Goal: Task Accomplishment & Management: Manage account settings

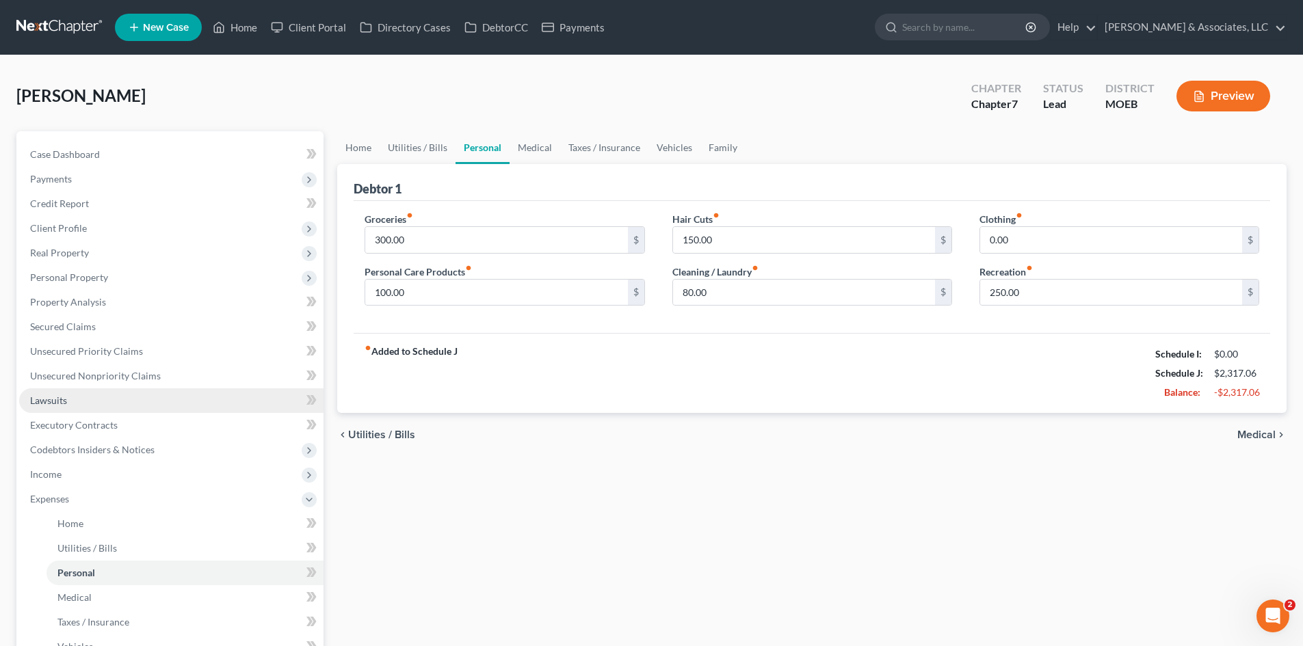
click at [61, 391] on link "Lawsuits" at bounding box center [171, 400] width 304 height 25
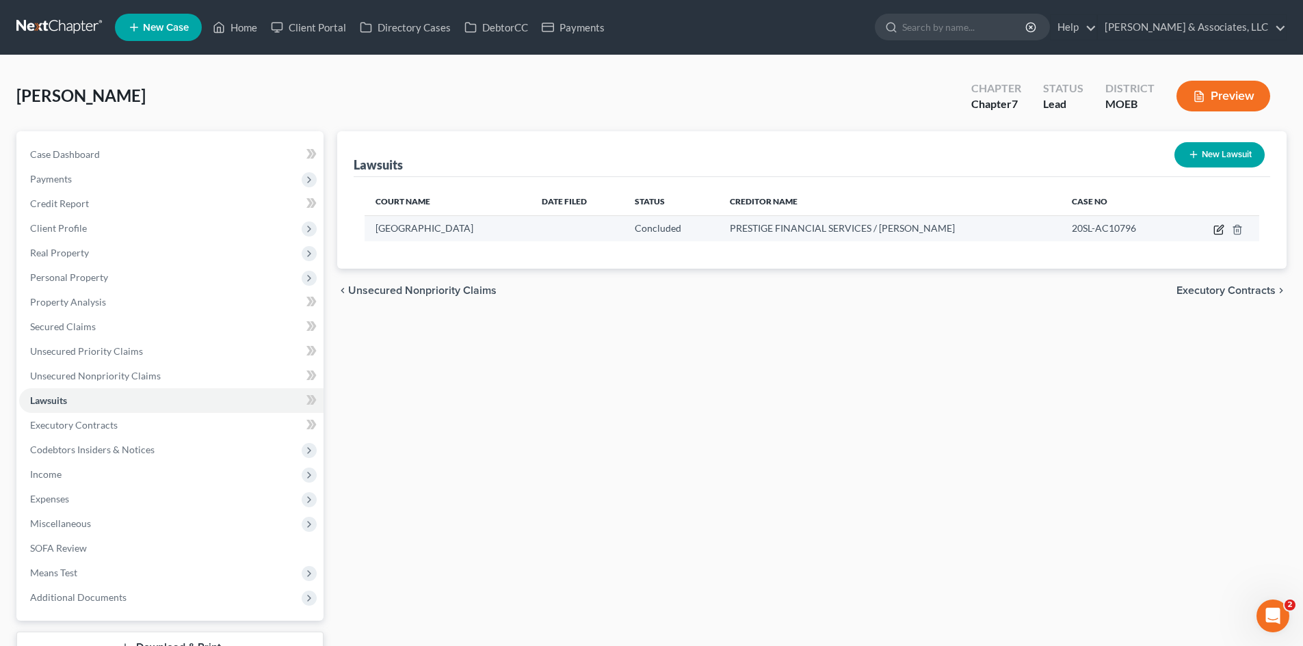
click at [1214, 228] on icon "button" at bounding box center [1218, 230] width 8 height 8
select select "26"
select select "2"
select select "1"
select select "26"
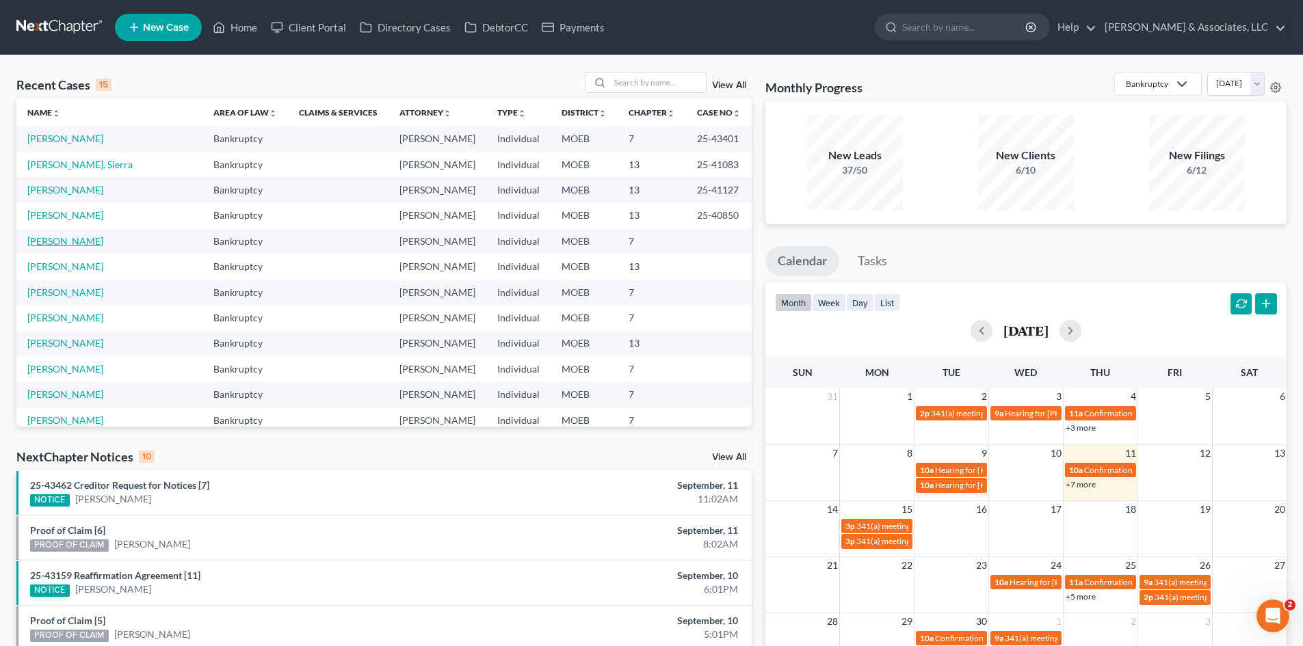
click at [45, 241] on link "[PERSON_NAME]" at bounding box center [65, 241] width 76 height 12
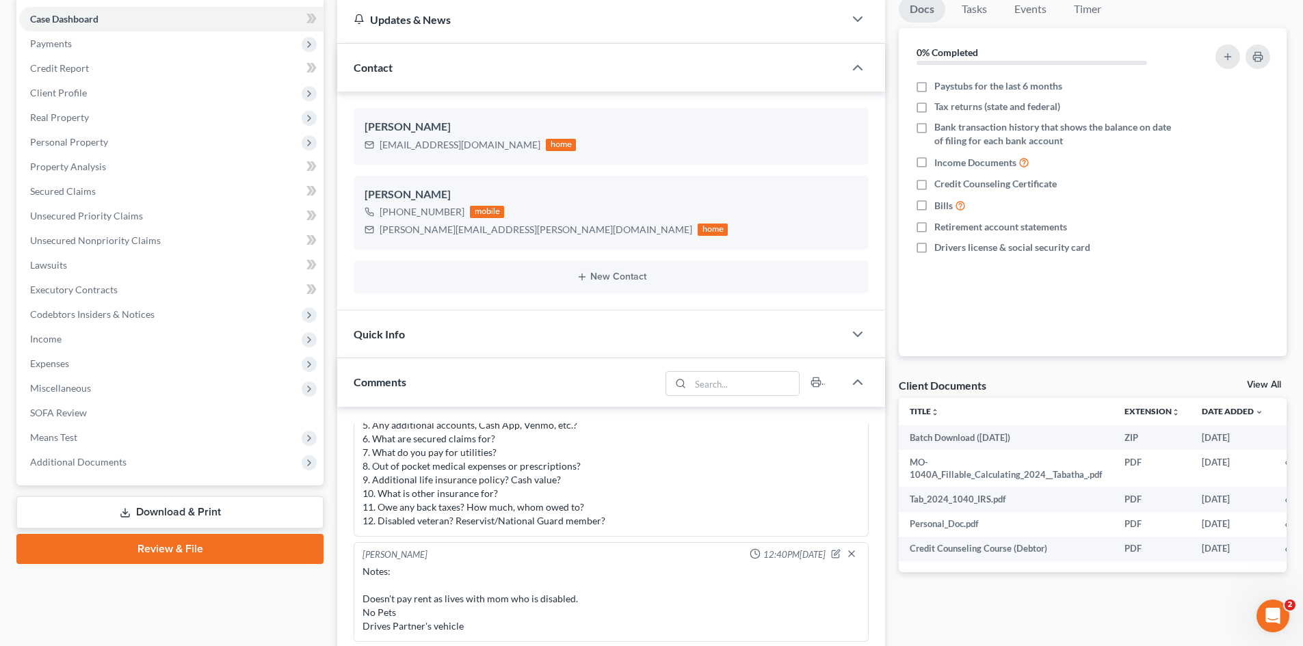
scroll to position [137, 0]
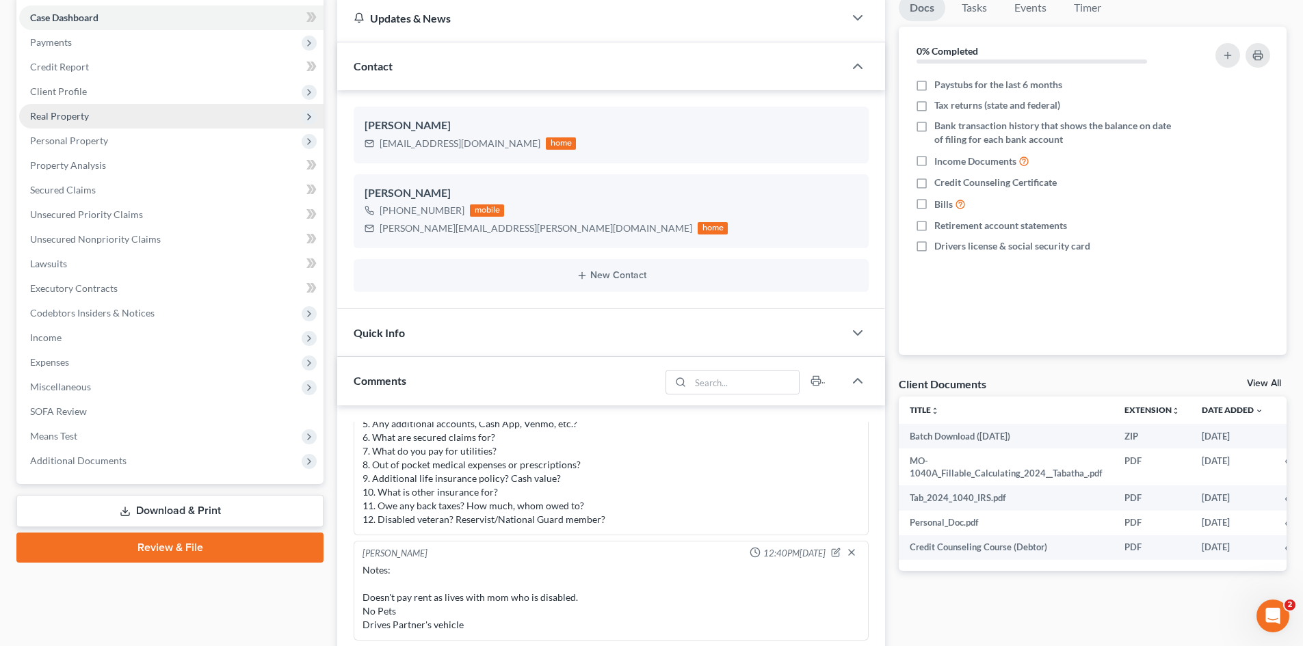
click at [75, 114] on span "Real Property" at bounding box center [59, 116] width 59 height 12
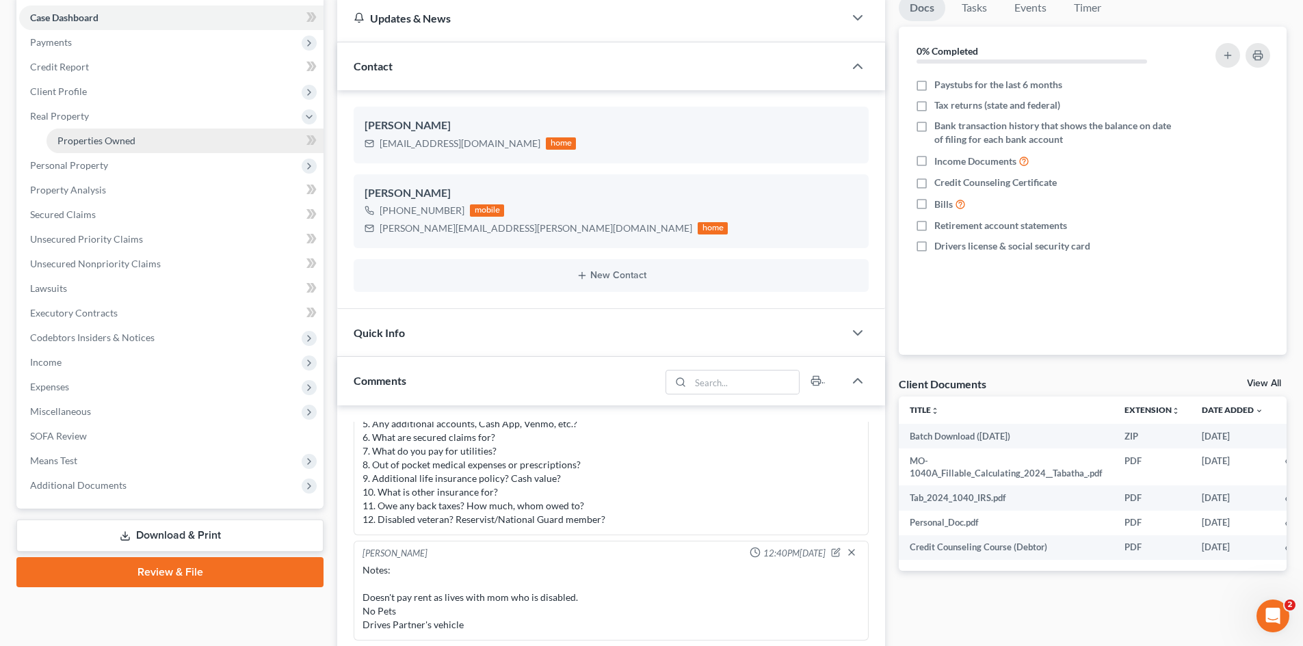
click at [114, 138] on span "Properties Owned" at bounding box center [96, 141] width 78 height 12
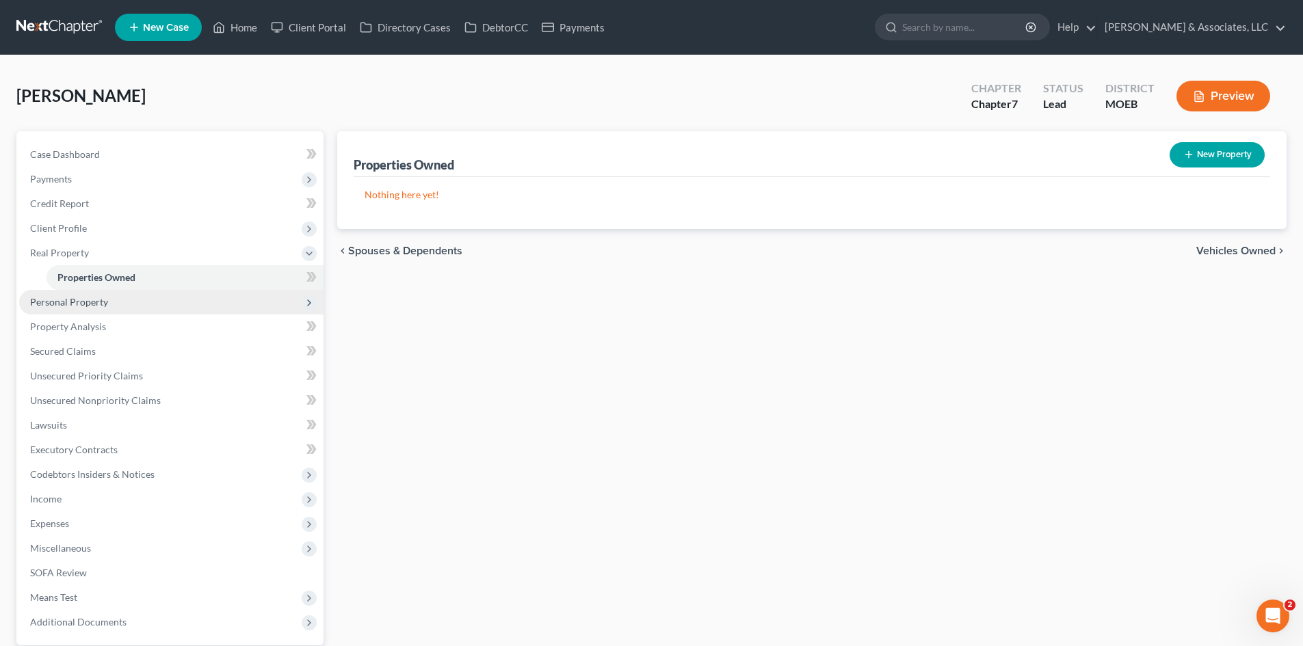
click at [88, 304] on span "Personal Property" at bounding box center [69, 302] width 78 height 12
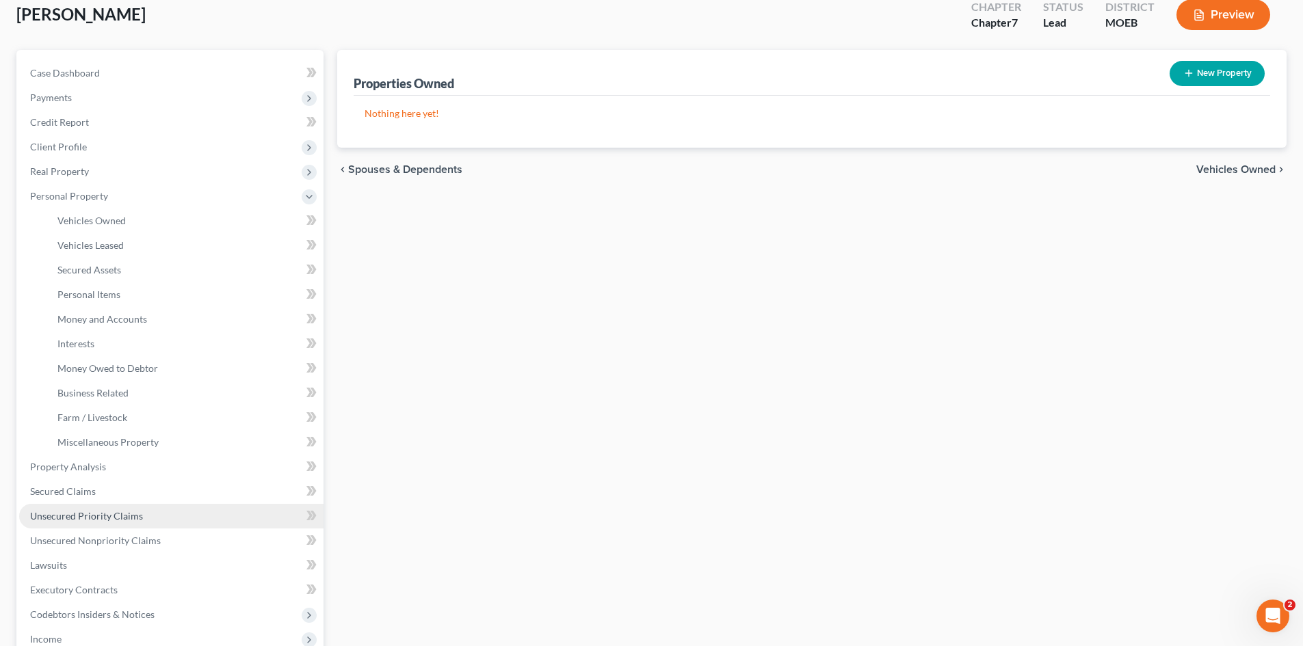
scroll to position [205, 0]
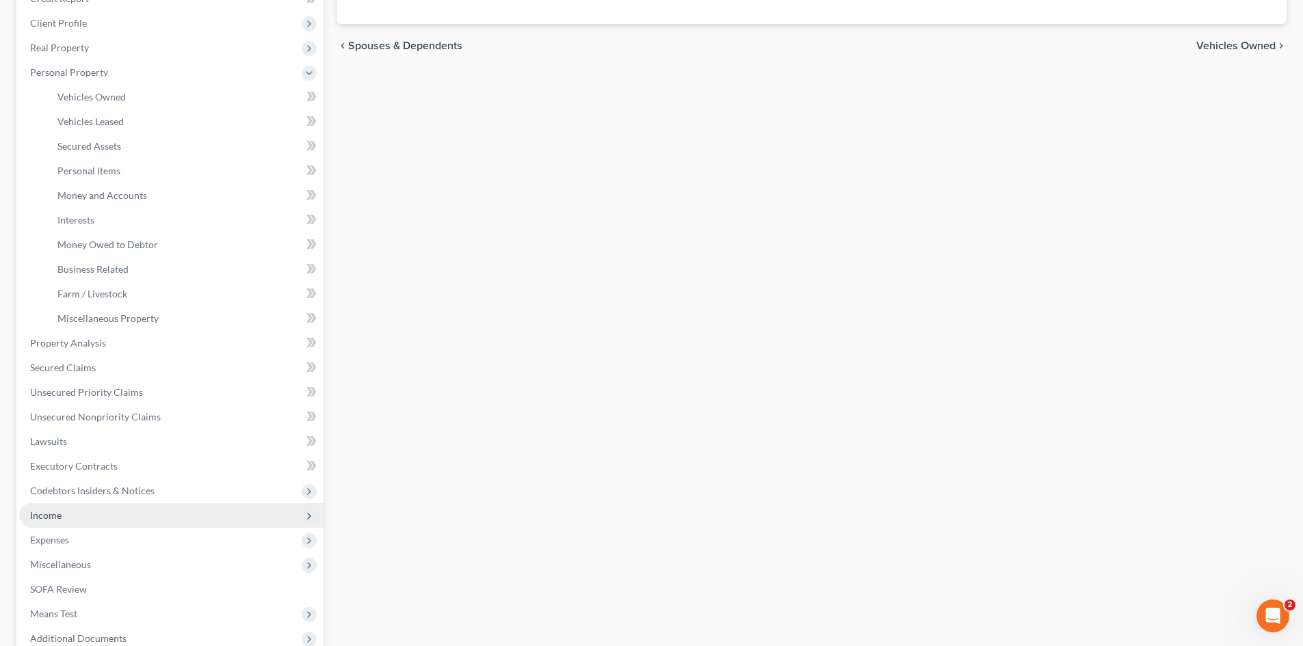
click at [48, 511] on span "Income" at bounding box center [45, 516] width 31 height 12
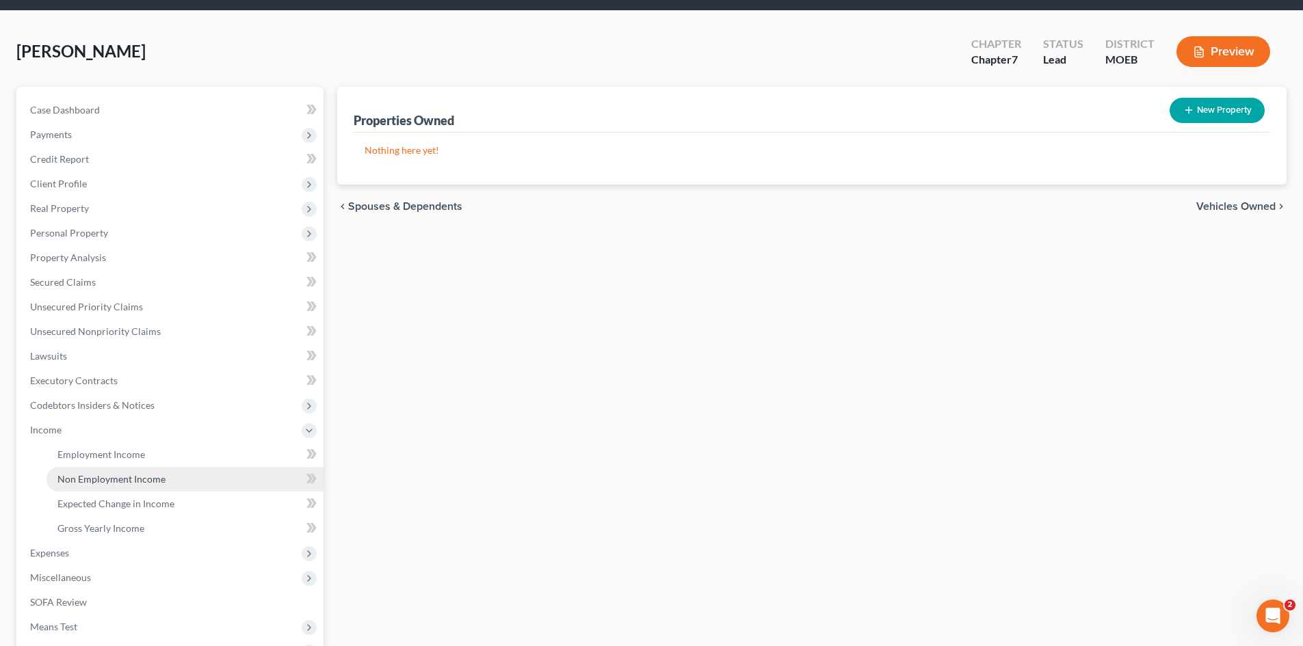
scroll to position [68, 0]
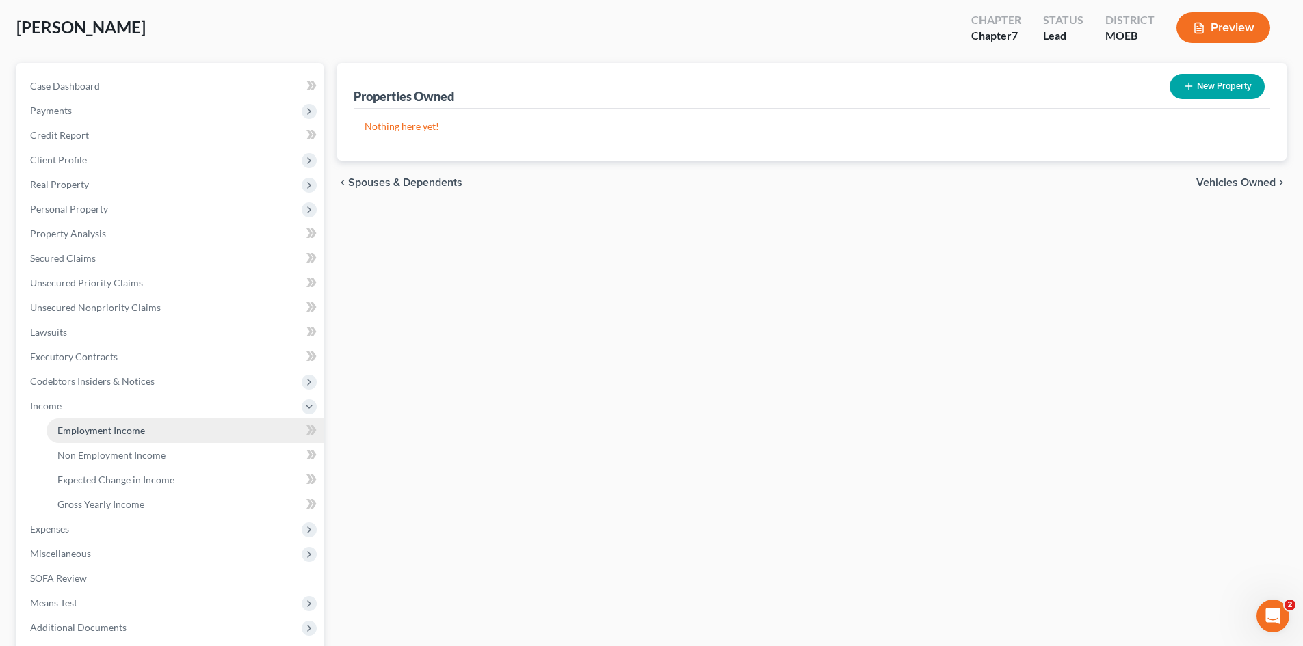
click at [90, 428] on span "Employment Income" at bounding box center [101, 431] width 88 height 12
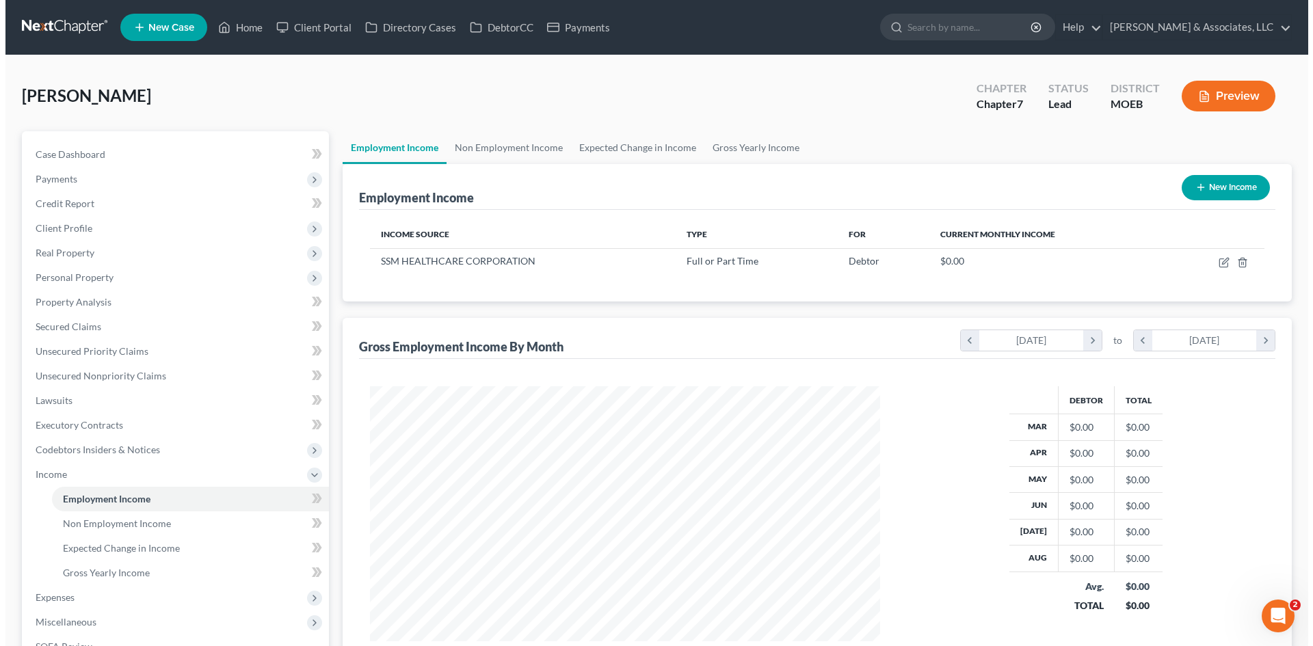
scroll to position [255, 538]
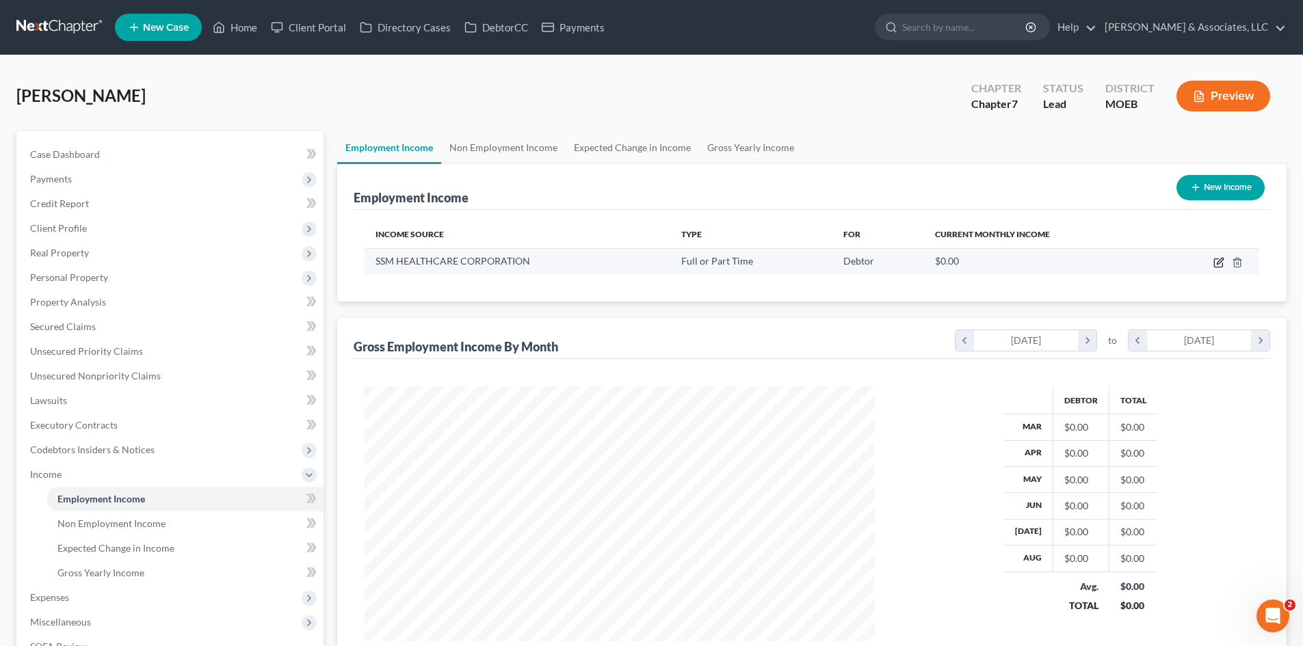
click at [1223, 261] on icon "button" at bounding box center [1220, 261] width 6 height 6
select select "0"
select select "26"
select select "2"
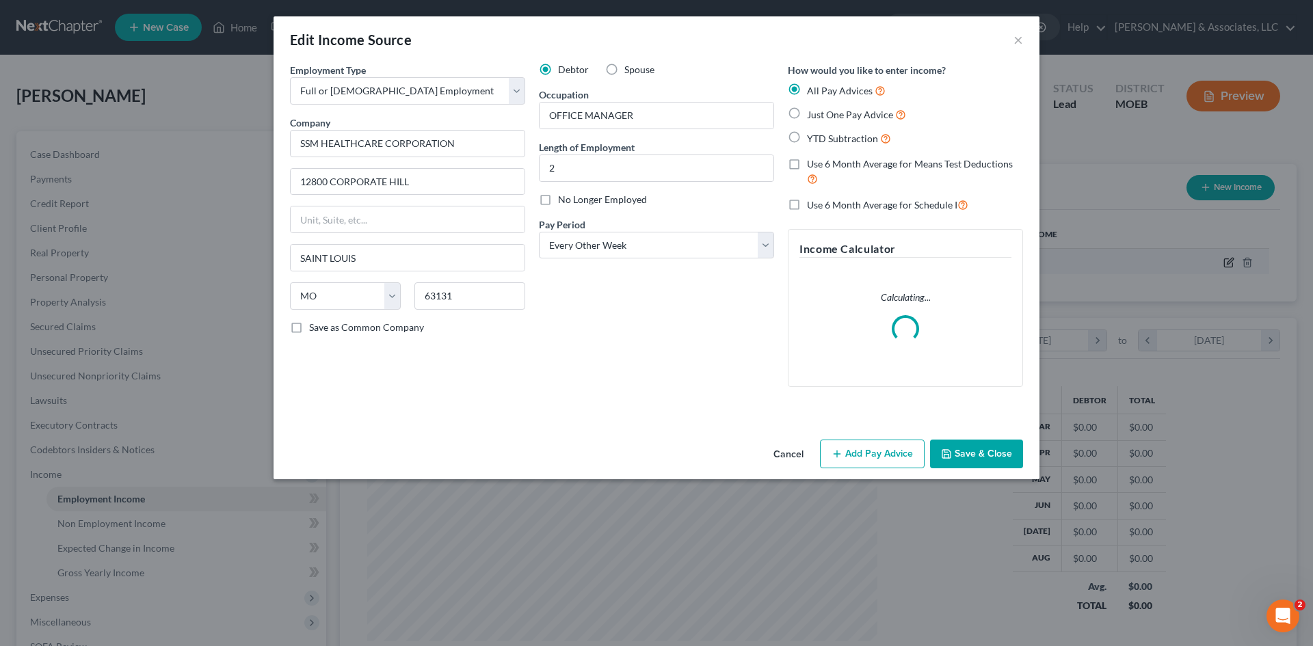
scroll to position [257, 542]
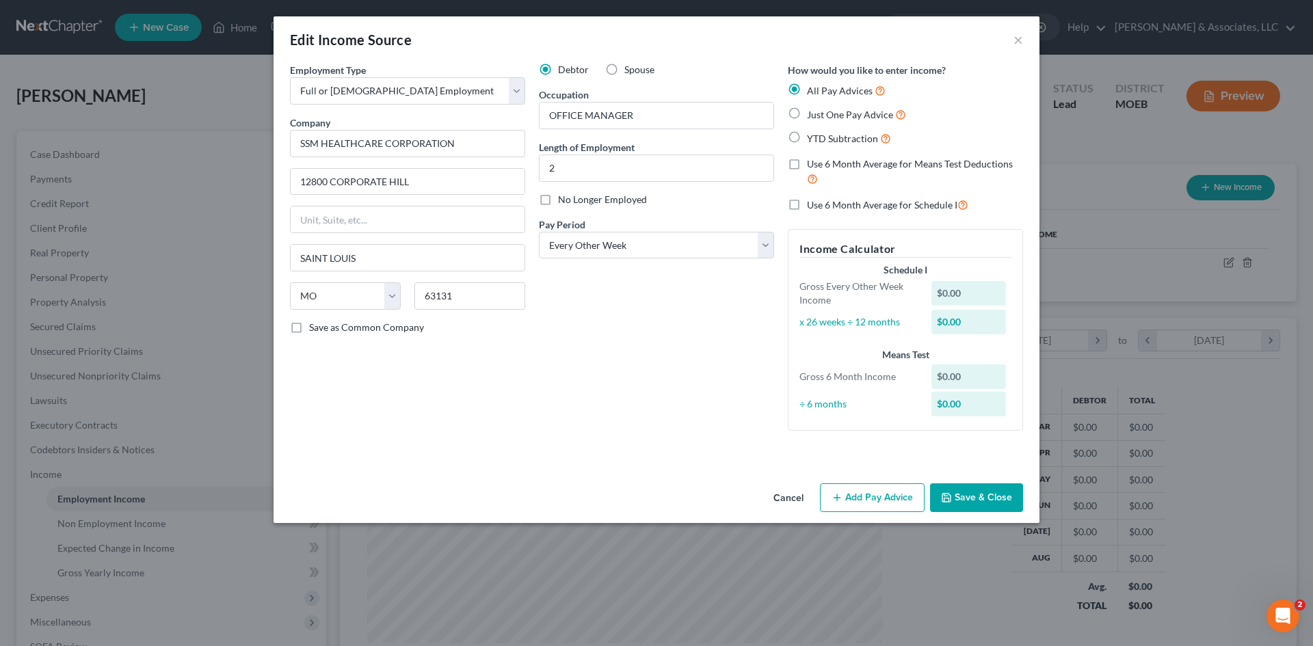
click at [807, 138] on label "YTD Subtraction" at bounding box center [849, 139] width 84 height 16
click at [813, 138] on input "YTD Subtraction" at bounding box center [817, 135] width 9 height 9
radio input "true"
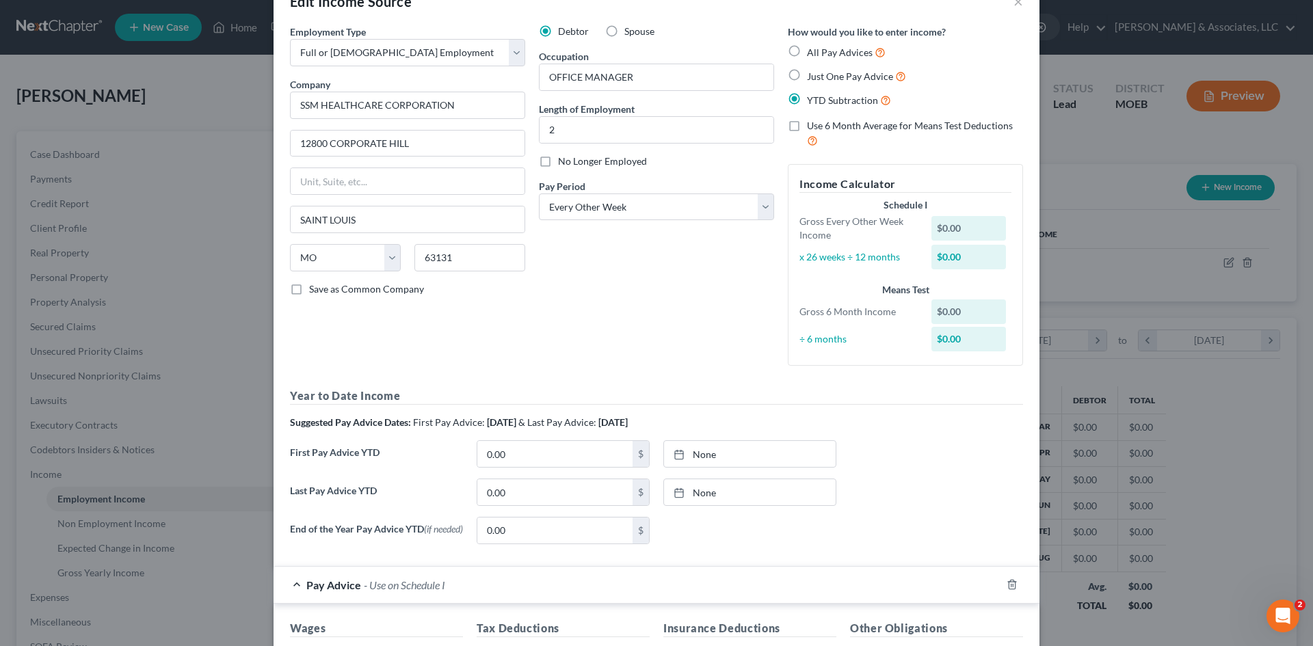
scroll to position [68, 0]
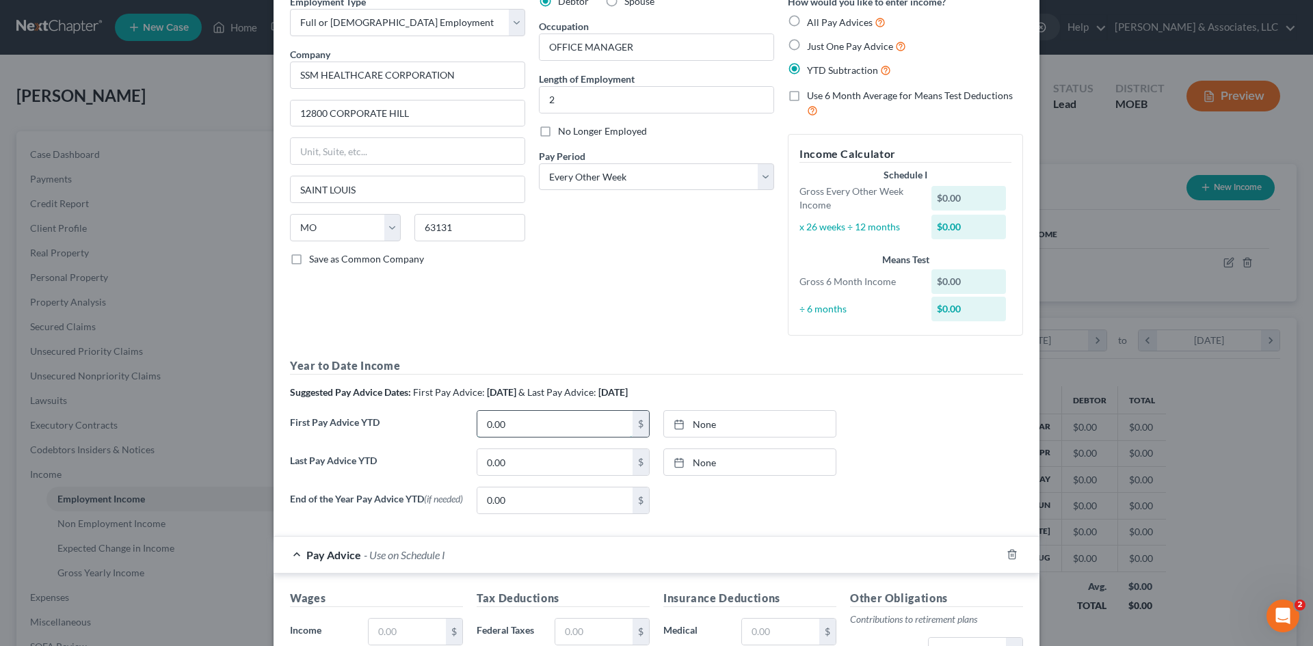
click at [533, 427] on input "0.00" at bounding box center [554, 424] width 155 height 26
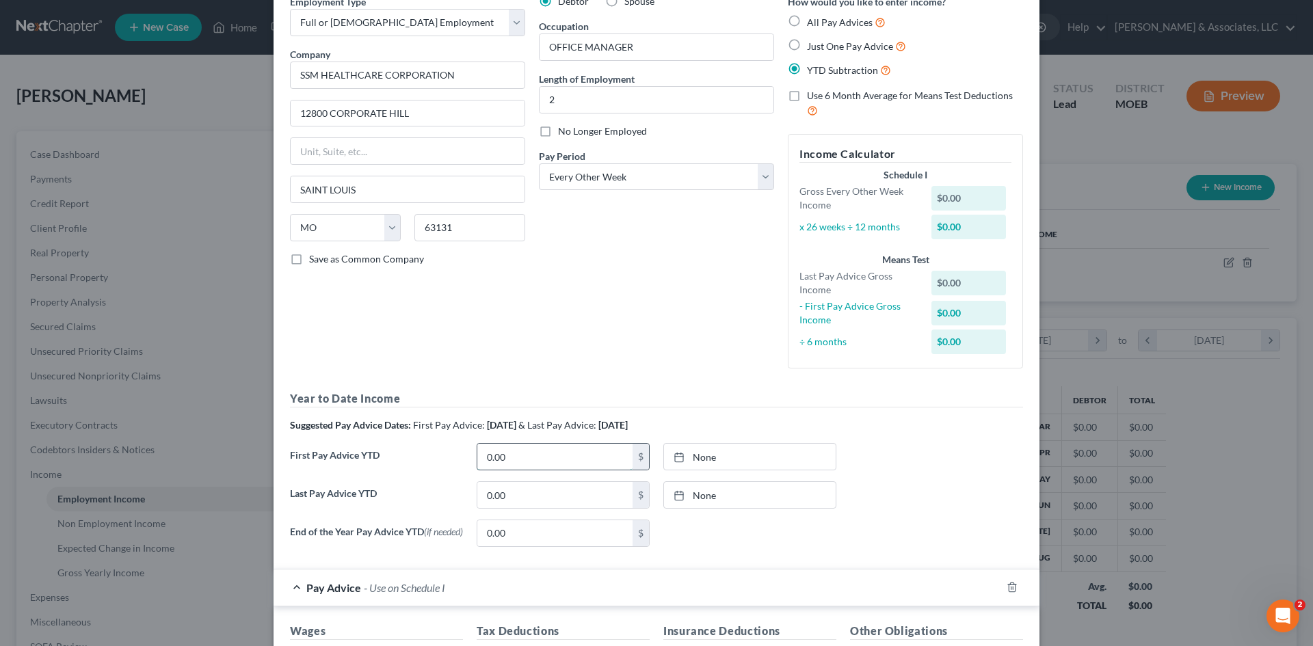
click at [549, 455] on input "0.00" at bounding box center [554, 457] width 155 height 26
type input "0"
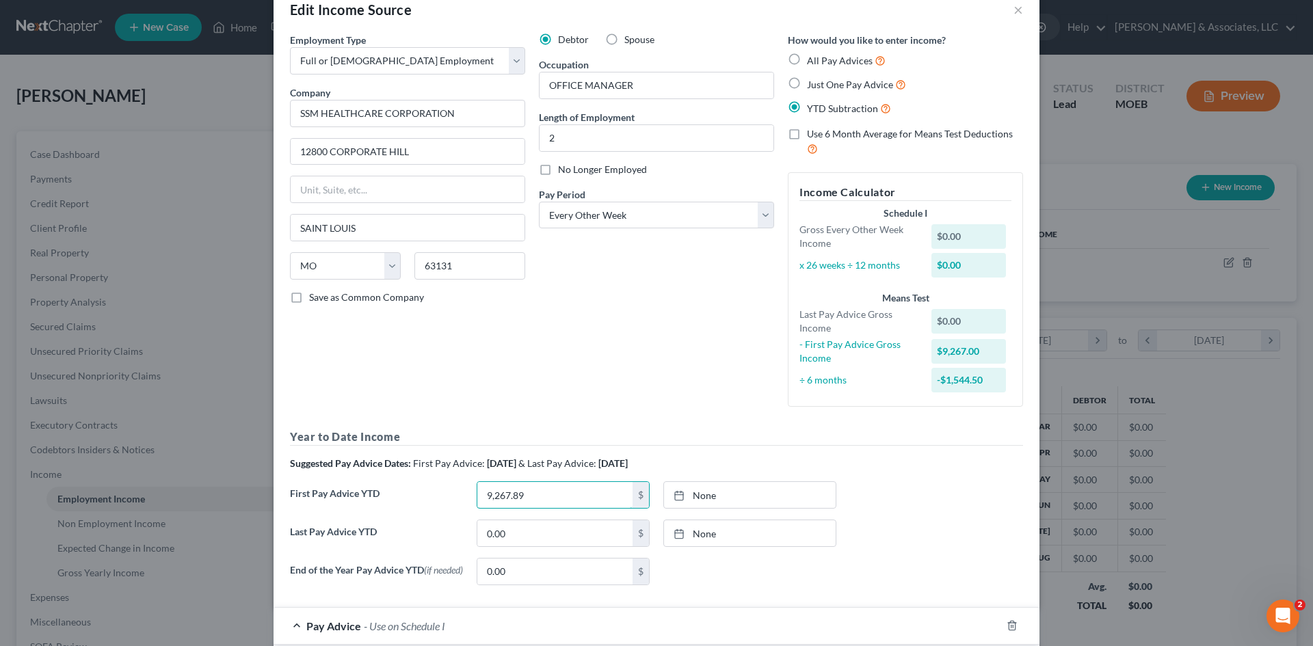
scroll to position [0, 0]
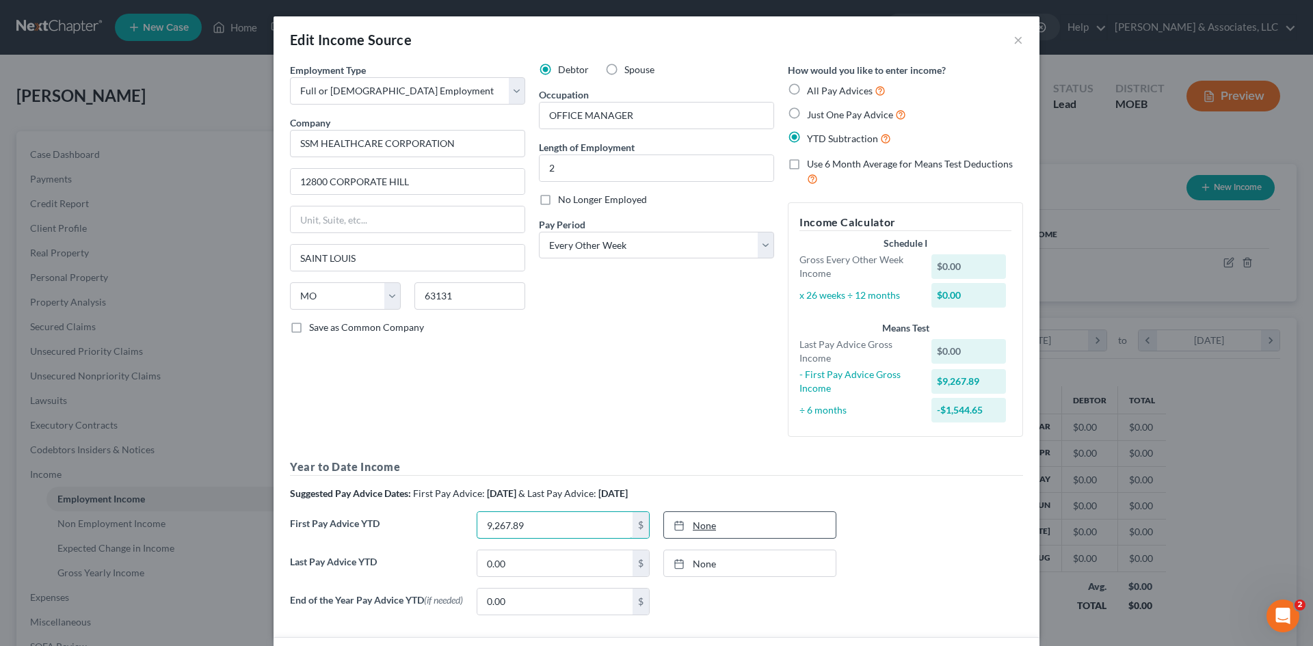
type input "9,267.89"
click at [758, 521] on link "None" at bounding box center [750, 525] width 172 height 26
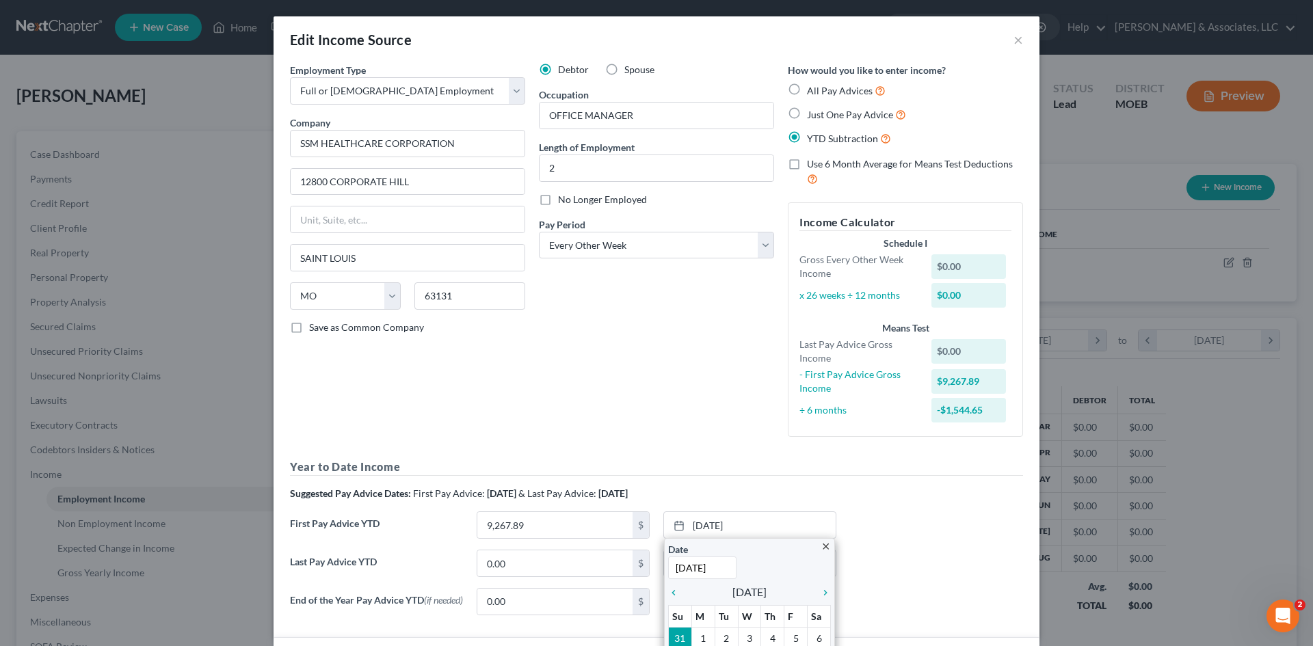
type input "2/28/2025"
click at [925, 575] on div "Last Pay Advice YTD 0.00 $ None close Date Time chevron_left September 2025 che…" at bounding box center [656, 569] width 747 height 38
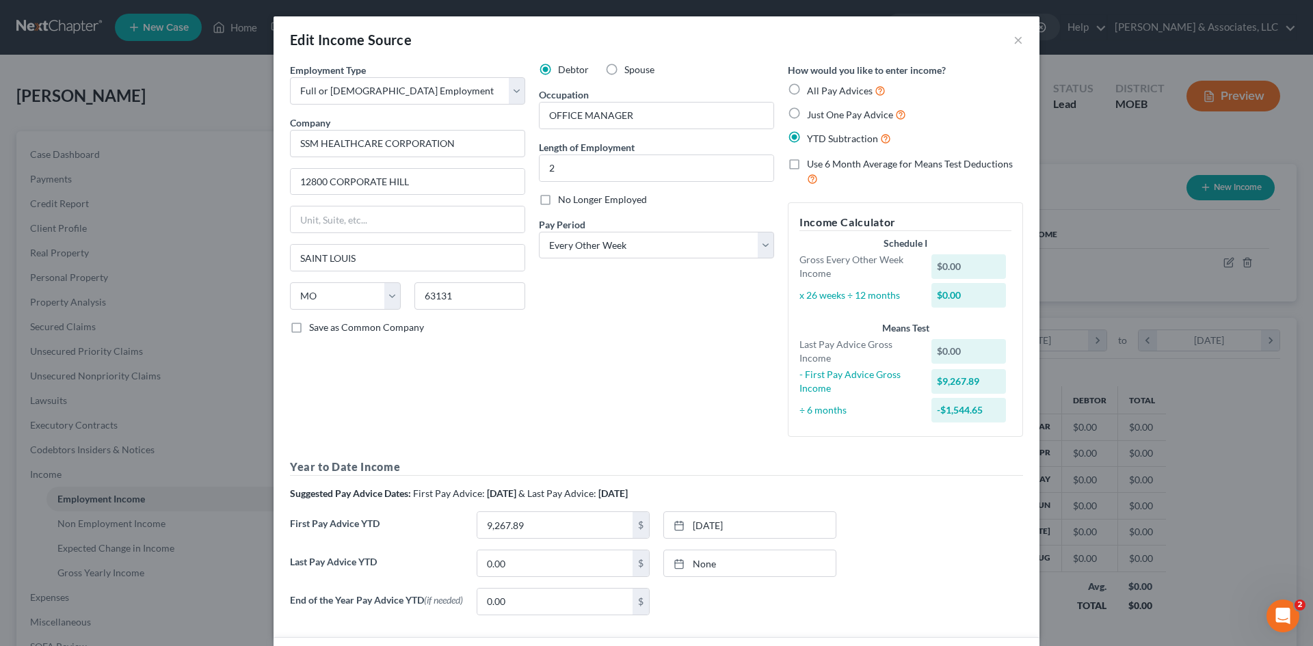
scroll to position [137, 0]
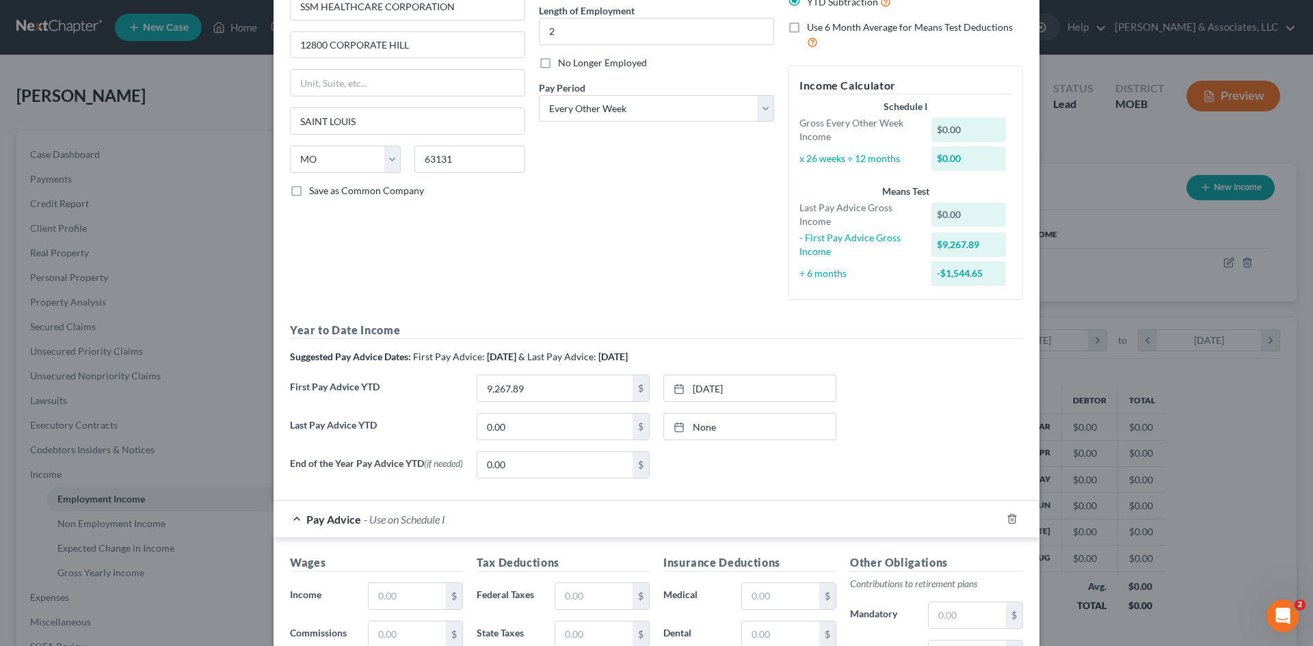
click at [527, 440] on div "Last Pay Advice YTD 0.00 $ None close Date Time chevron_left September 2025 che…" at bounding box center [656, 432] width 747 height 38
click at [528, 427] on input "0.00" at bounding box center [554, 427] width 155 height 26
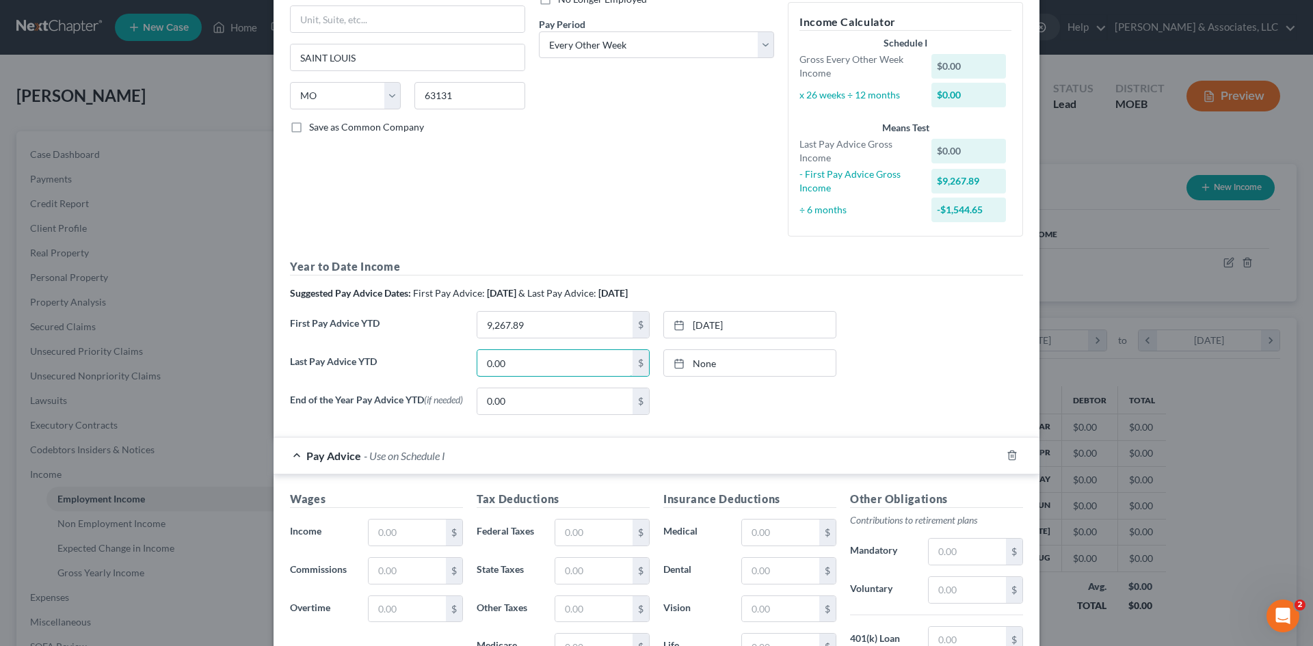
scroll to position [342, 0]
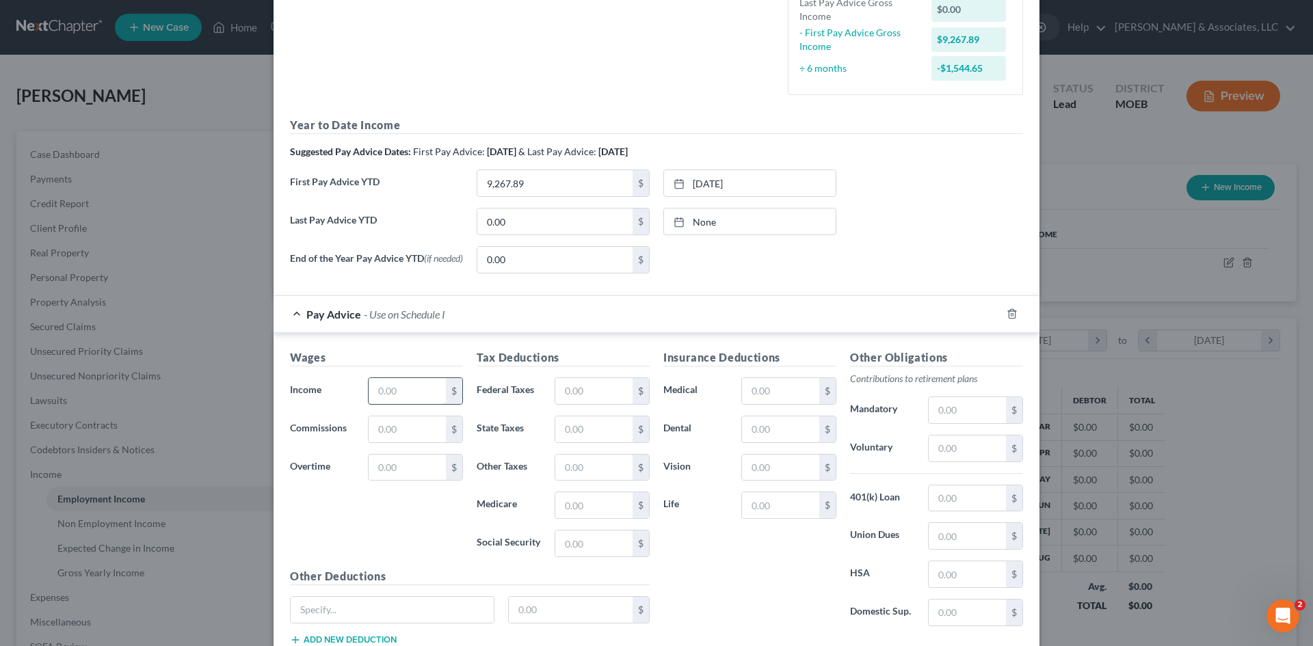
click at [385, 393] on input "text" at bounding box center [407, 391] width 77 height 26
click at [418, 399] on input "text" at bounding box center [407, 391] width 77 height 26
type input "1,921.79"
click at [752, 395] on input "text" at bounding box center [780, 391] width 77 height 26
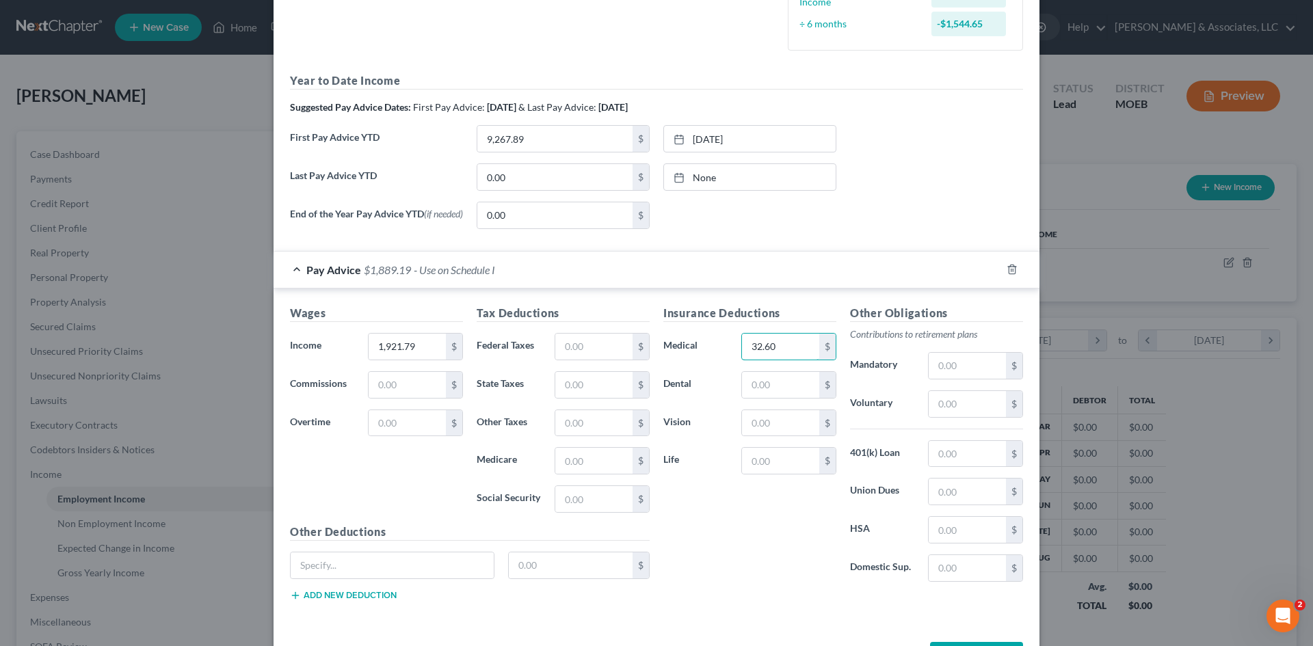
scroll to position [410, 0]
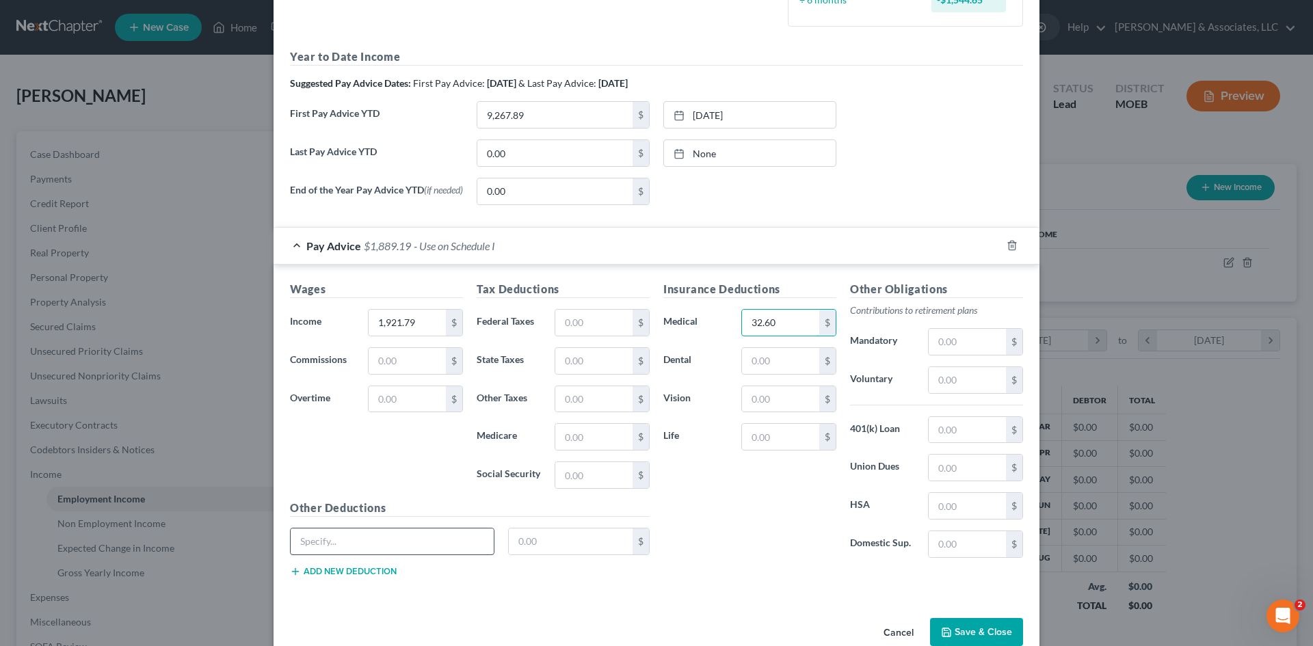
type input "32.60"
click at [434, 545] on input "text" at bounding box center [392, 542] width 203 height 26
type input "Garnishment"
type input "169.76"
click at [953, 385] on input "text" at bounding box center [967, 380] width 77 height 26
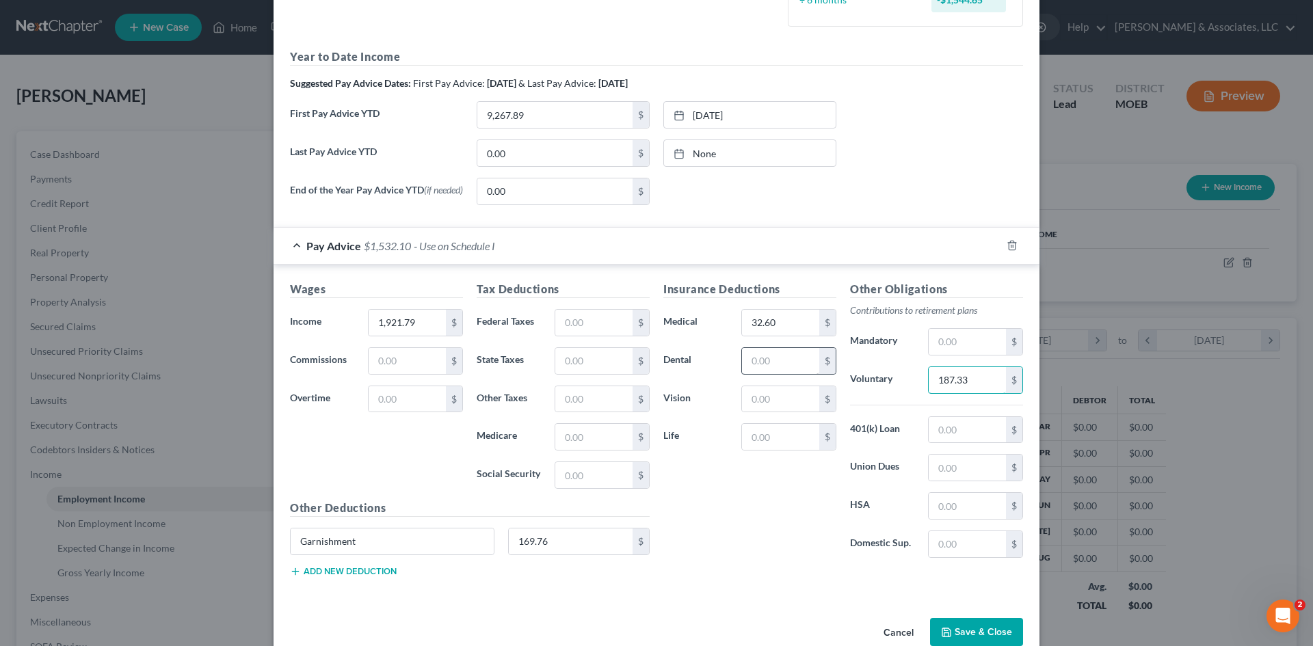
type input "187.33"
click at [768, 365] on input "text" at bounding box center [780, 361] width 77 height 26
type input "7.85"
click at [351, 573] on button "Add new deduction" at bounding box center [343, 571] width 107 height 11
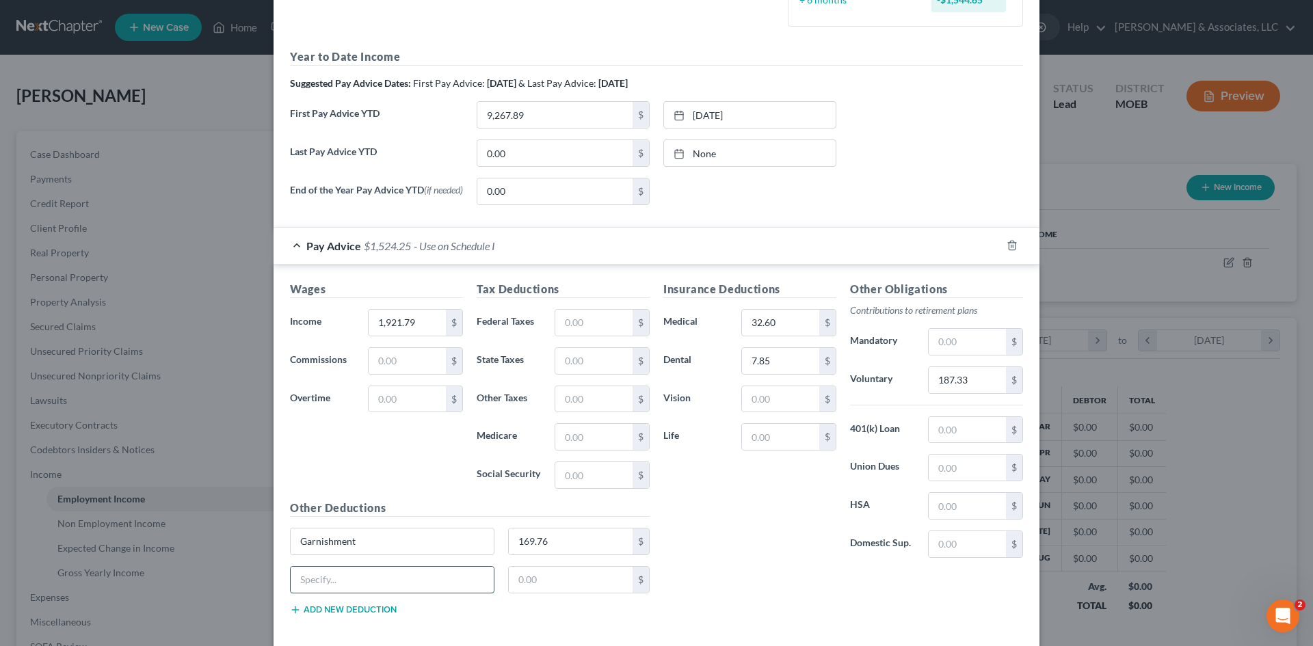
click at [326, 583] on input "text" at bounding box center [392, 580] width 203 height 26
type input "FSA"
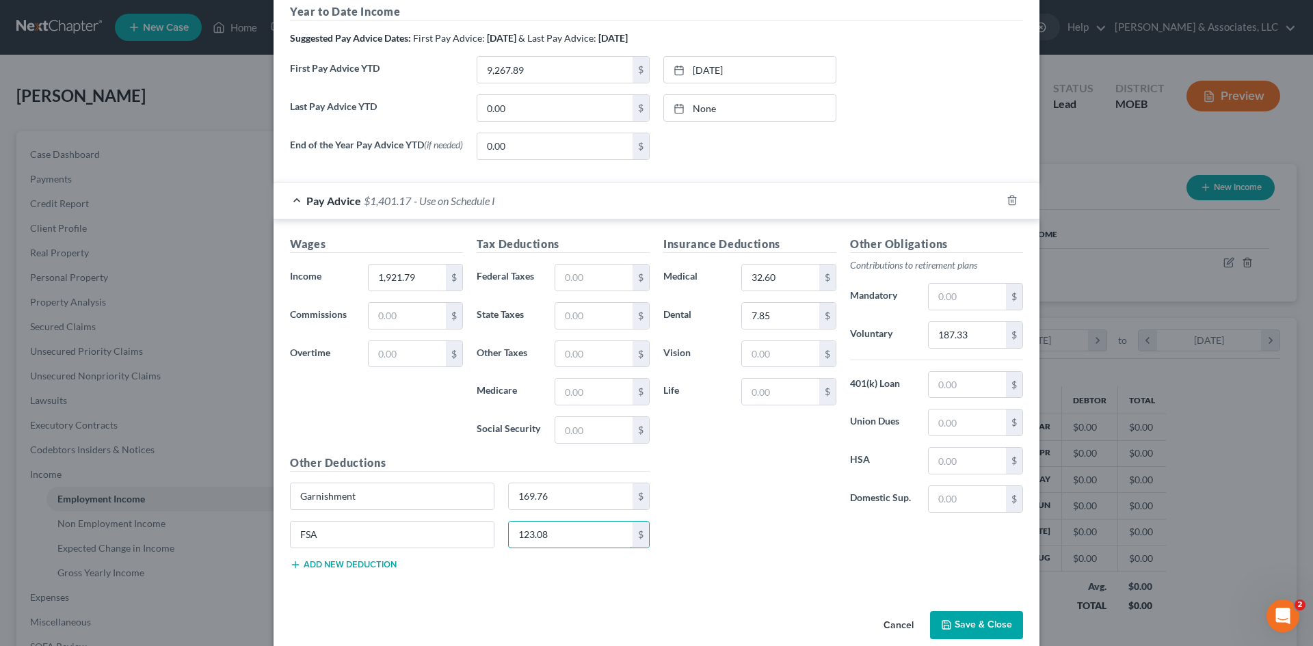
scroll to position [479, 0]
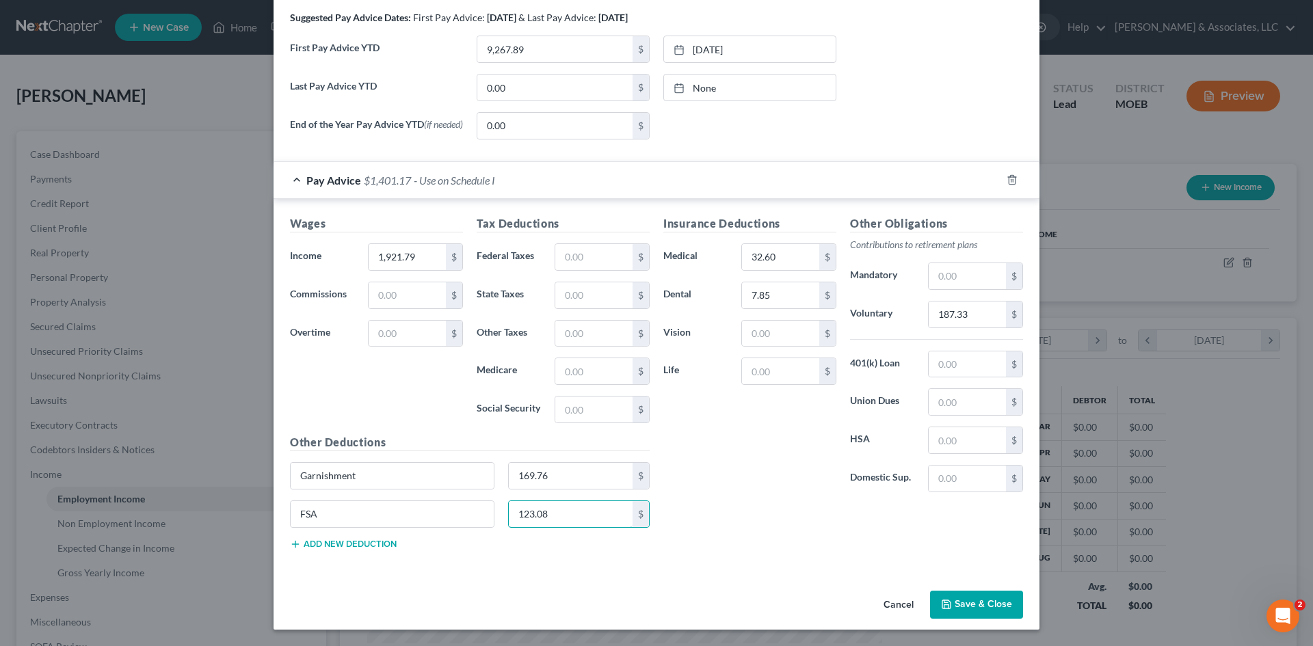
type input "123.08"
click at [343, 545] on button "Add new deduction" at bounding box center [343, 544] width 107 height 11
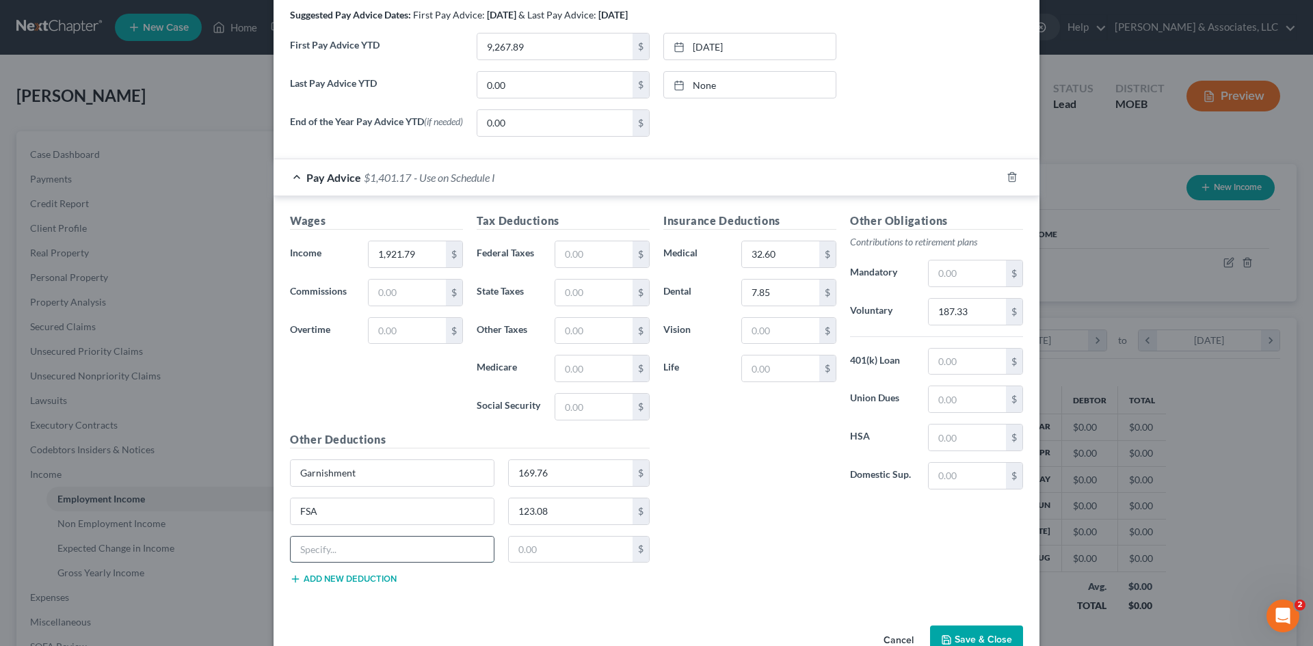
click at [370, 555] on input "text" at bounding box center [392, 550] width 203 height 26
type input "Benefits Plus Voluntary"
type input "32.60"
click at [783, 338] on input "text" at bounding box center [780, 331] width 77 height 26
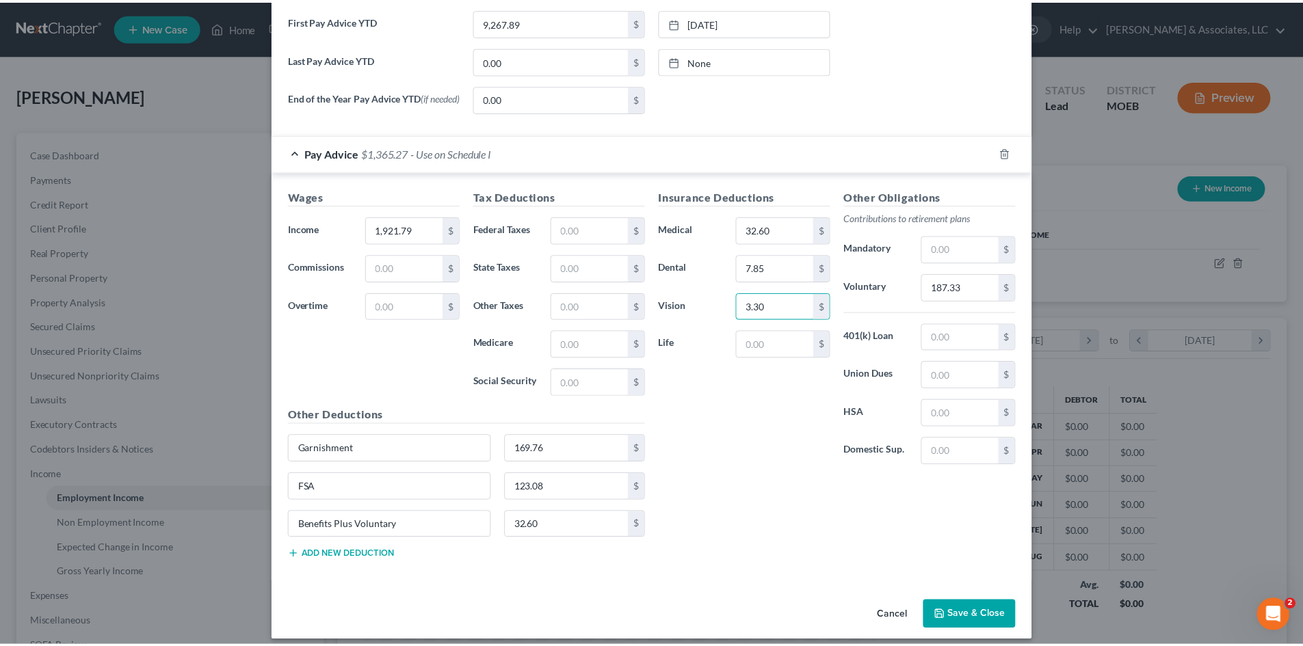
scroll to position [517, 0]
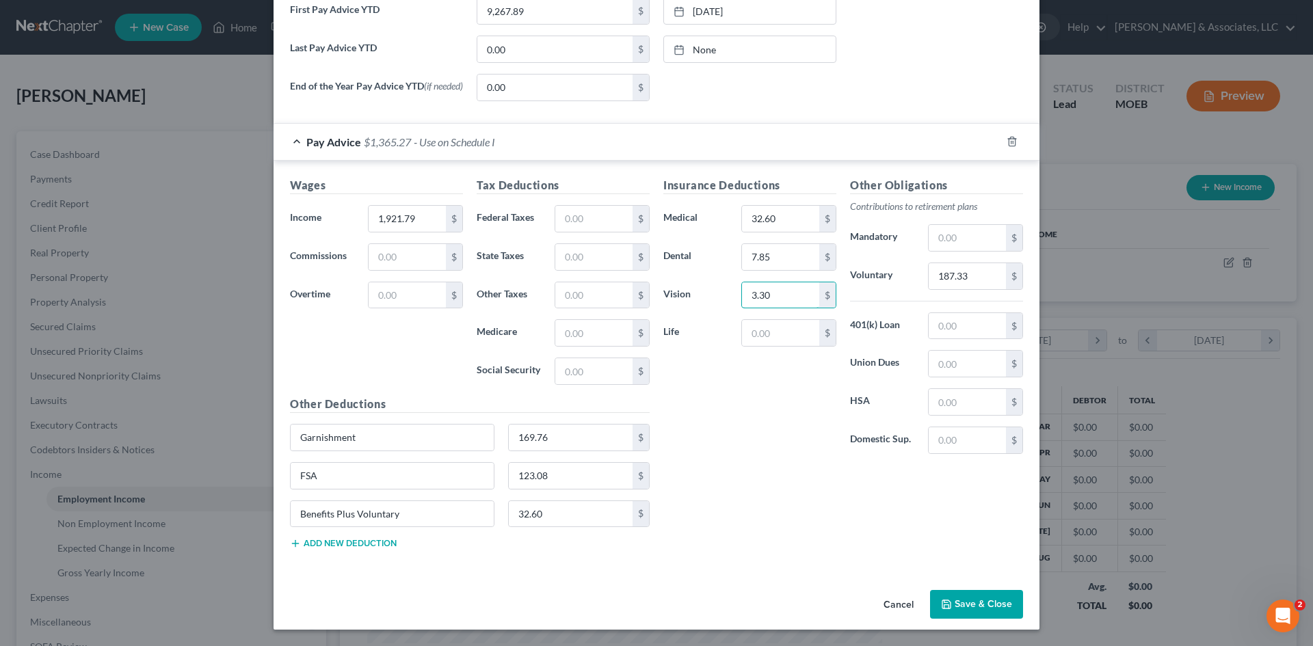
type input "3.30"
click at [785, 216] on input "32.60" at bounding box center [780, 219] width 77 height 26
type input "64.62"
click at [588, 370] on input "text" at bounding box center [593, 371] width 77 height 26
click at [566, 371] on input "text" at bounding box center [593, 371] width 77 height 26
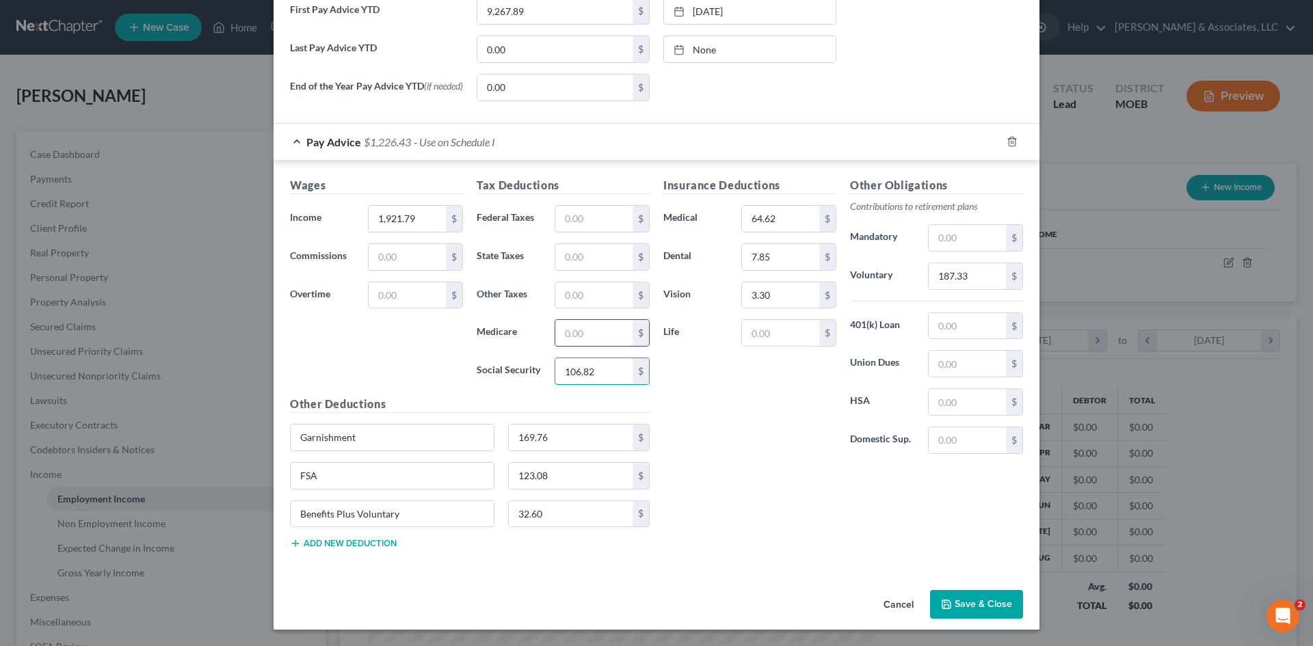
type input "106.82"
click at [594, 340] on input "text" at bounding box center [593, 333] width 77 height 26
type input "24.99"
click at [588, 213] on input "text" at bounding box center [593, 219] width 77 height 26
type input "67.35"
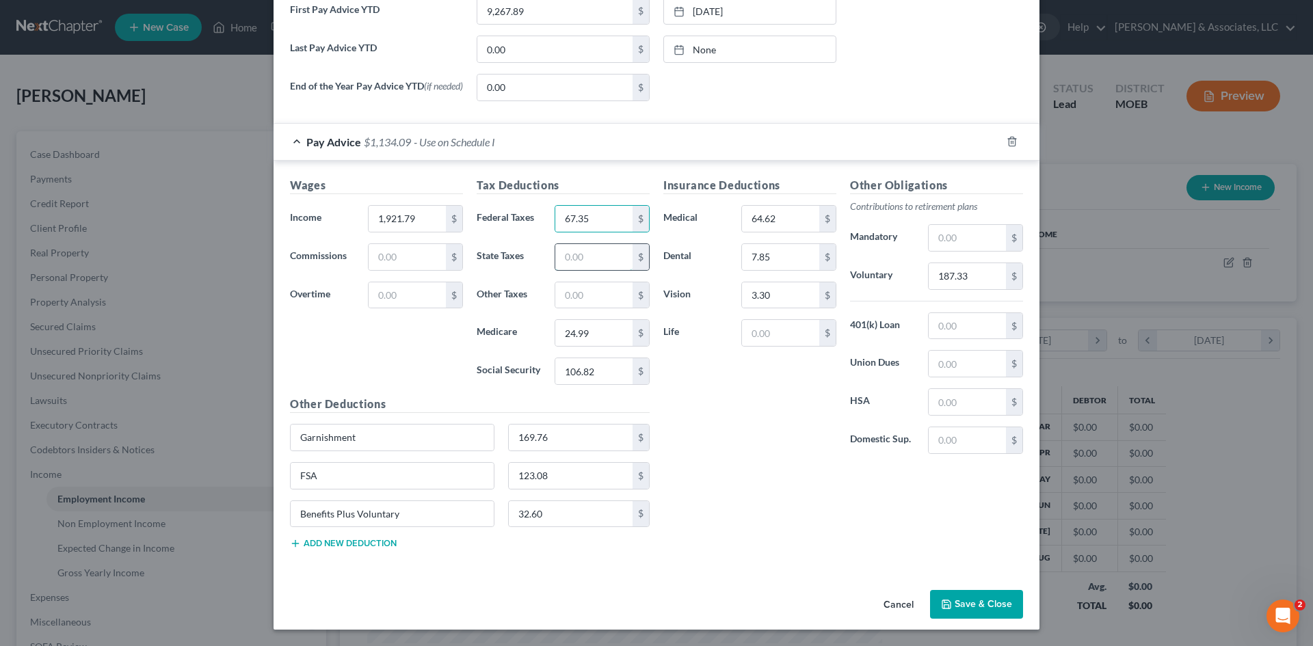
click at [598, 267] on input "text" at bounding box center [593, 257] width 77 height 26
type input "25"
click at [976, 605] on button "Save & Close" at bounding box center [976, 604] width 93 height 29
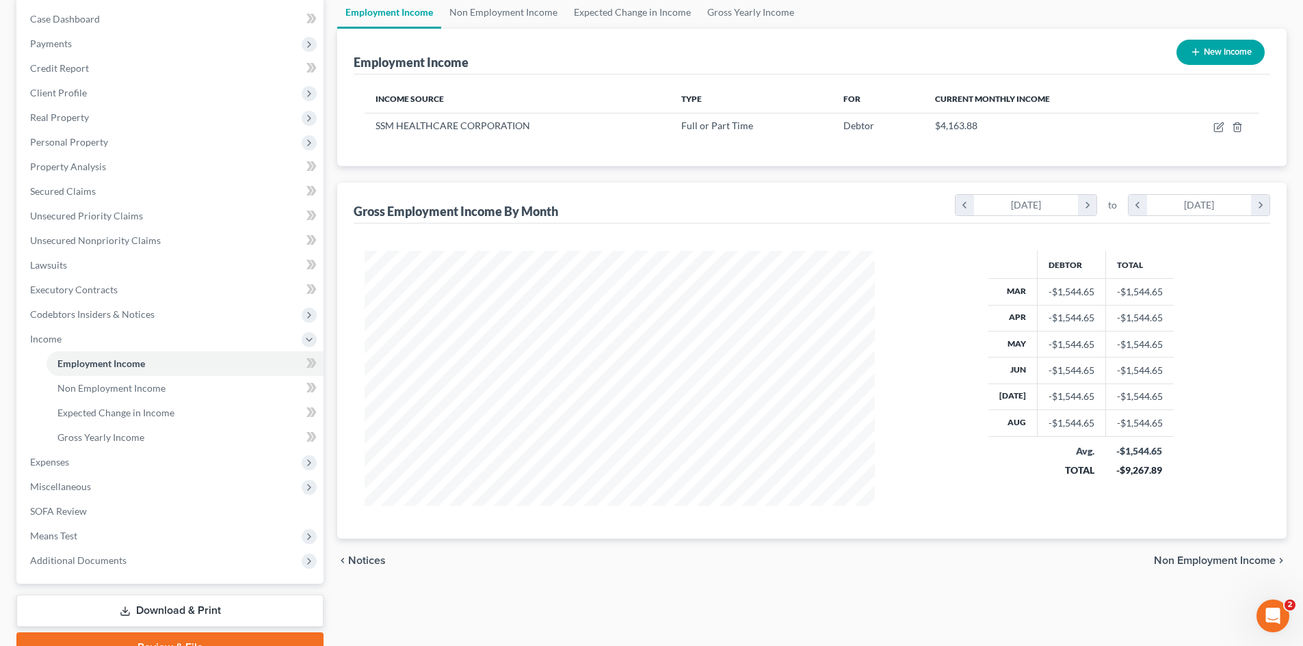
scroll to position [137, 0]
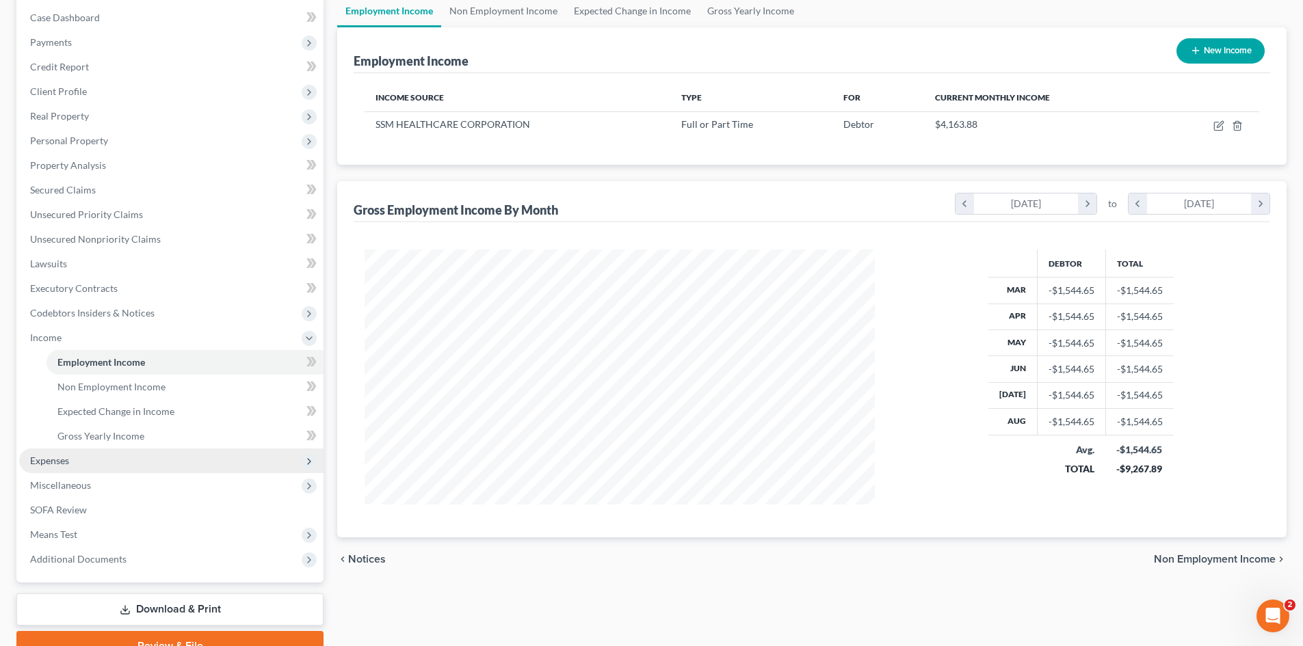
click at [69, 455] on span "Expenses" at bounding box center [49, 461] width 39 height 12
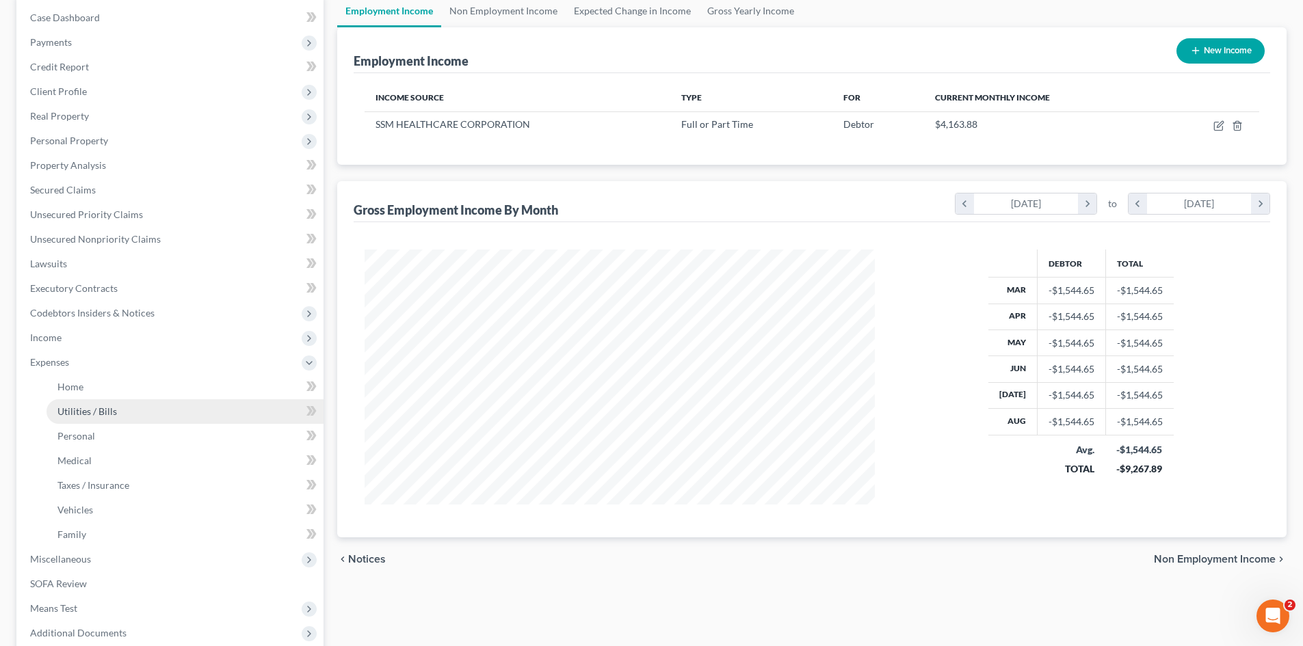
click at [91, 414] on span "Utilities / Bills" at bounding box center [87, 412] width 60 height 12
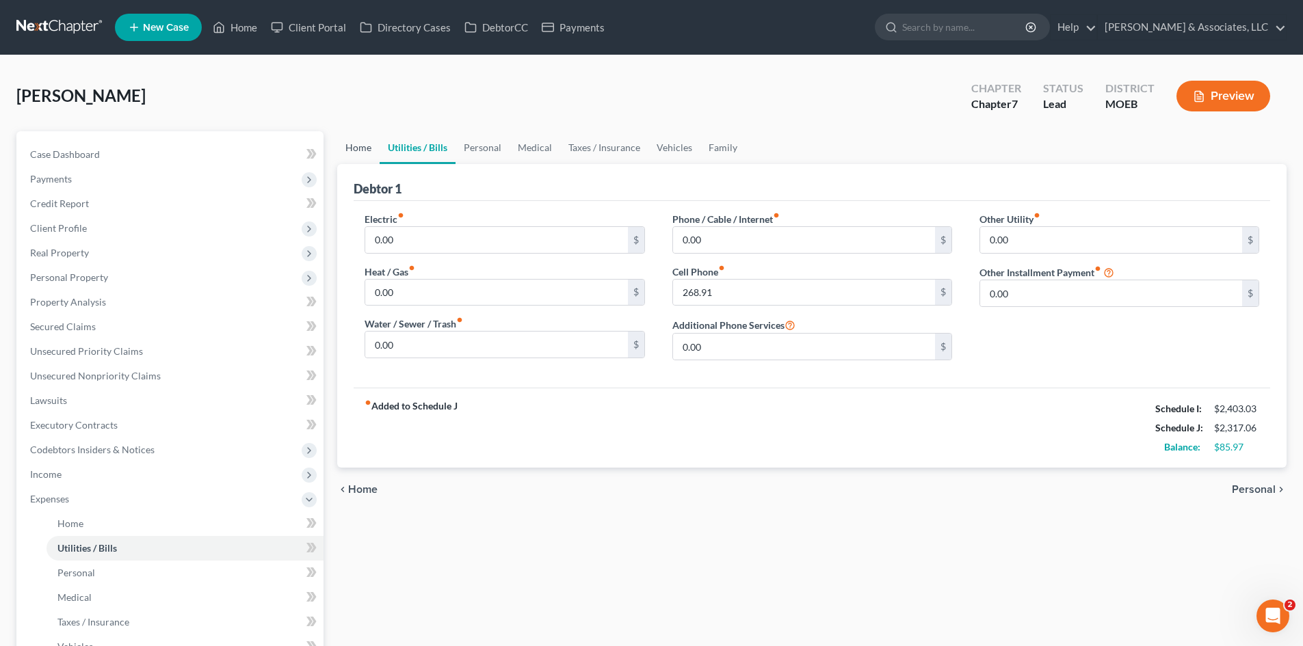
click at [357, 146] on link "Home" at bounding box center [358, 147] width 42 height 33
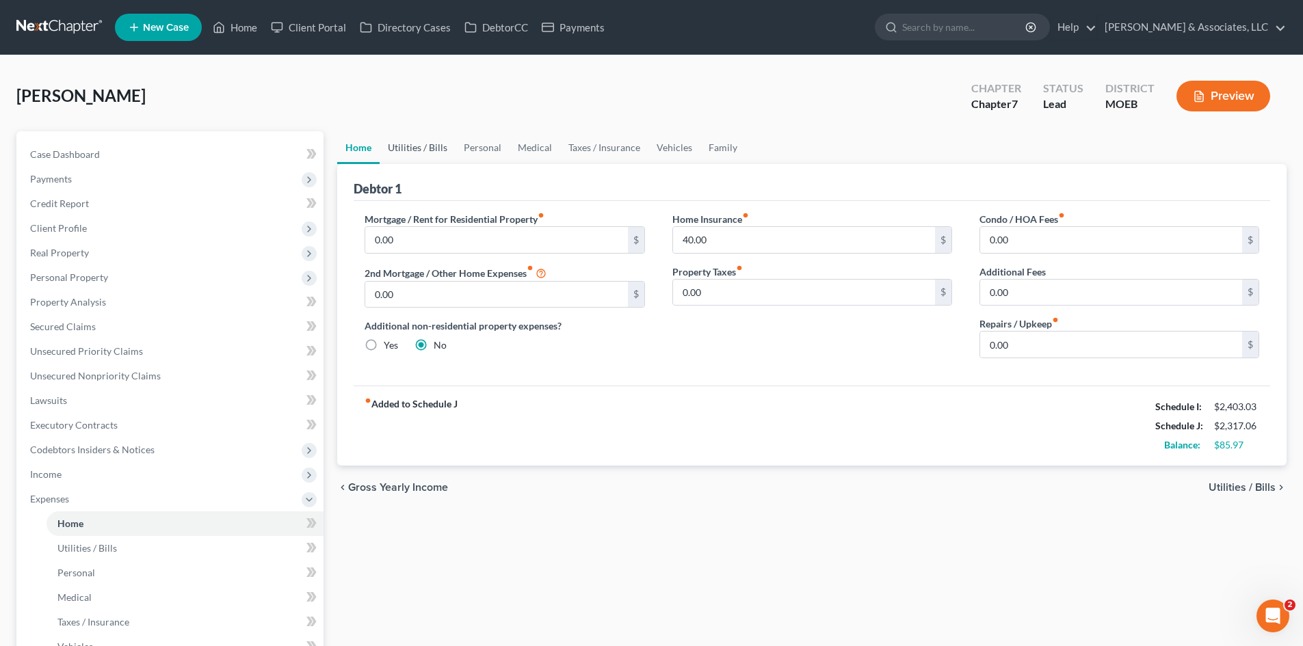
click at [421, 145] on link "Utilities / Bills" at bounding box center [418, 147] width 76 height 33
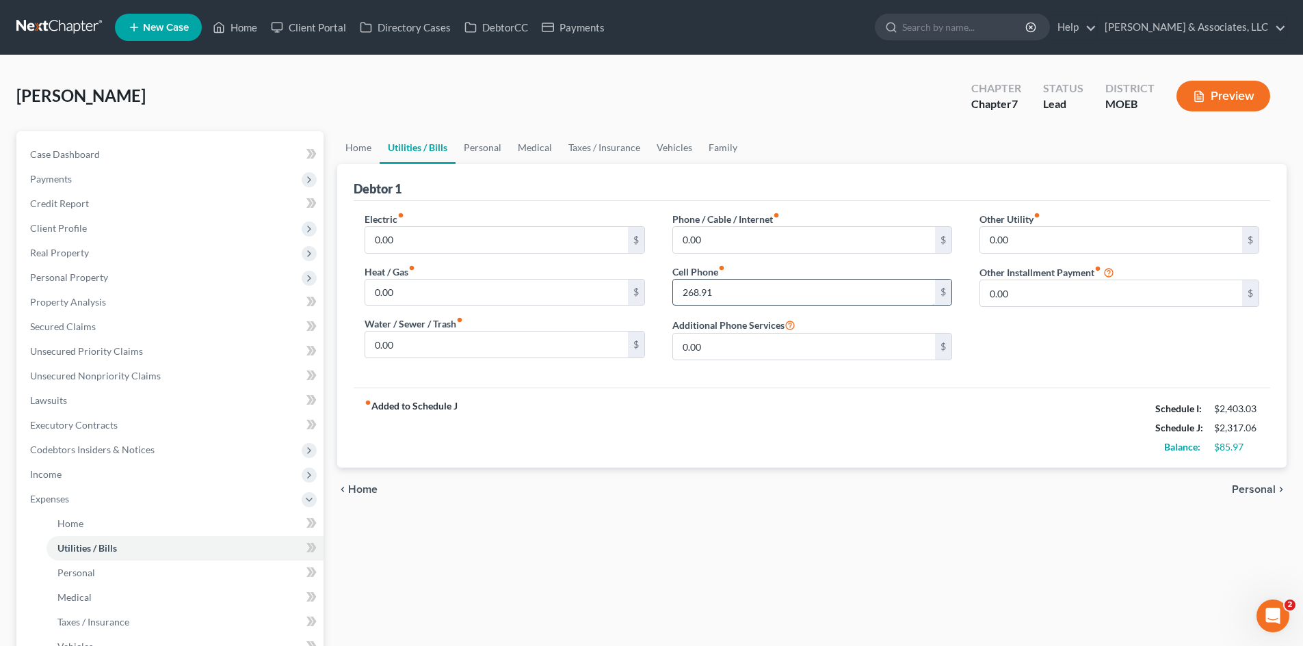
click at [726, 290] on input "268.91" at bounding box center [804, 293] width 262 height 26
type input "270.00"
click at [484, 150] on link "Personal" at bounding box center [483, 147] width 54 height 33
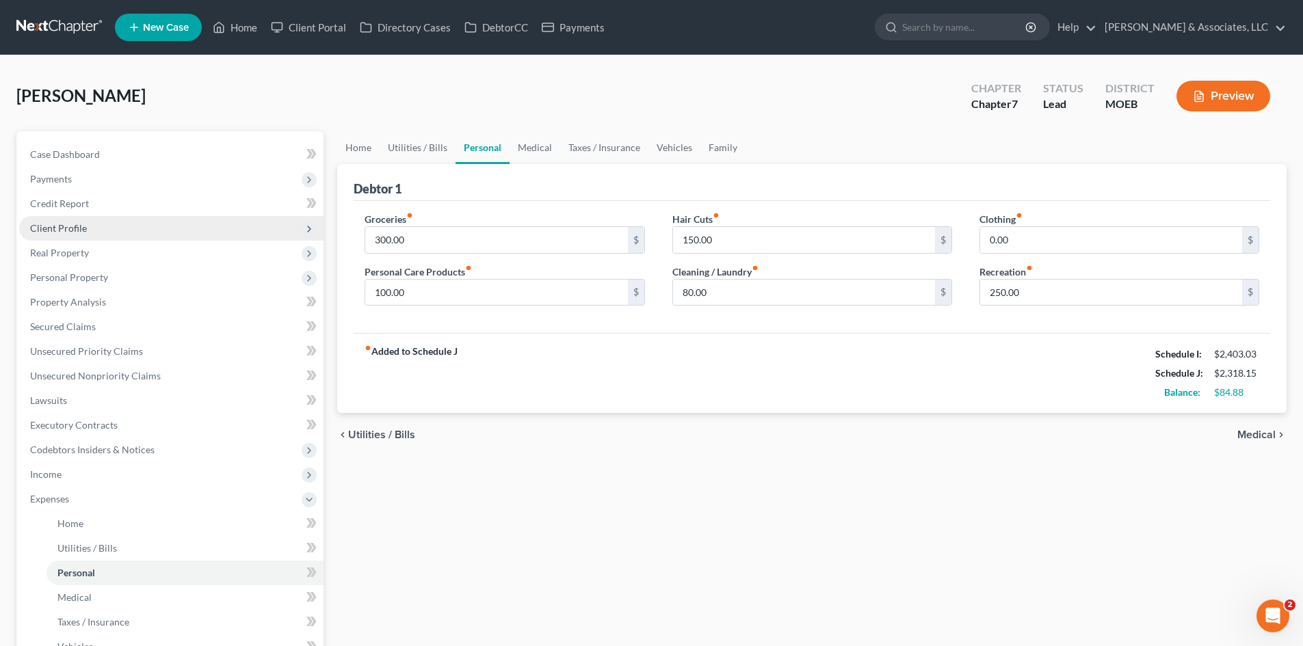
click at [47, 228] on span "Client Profile" at bounding box center [58, 228] width 57 height 12
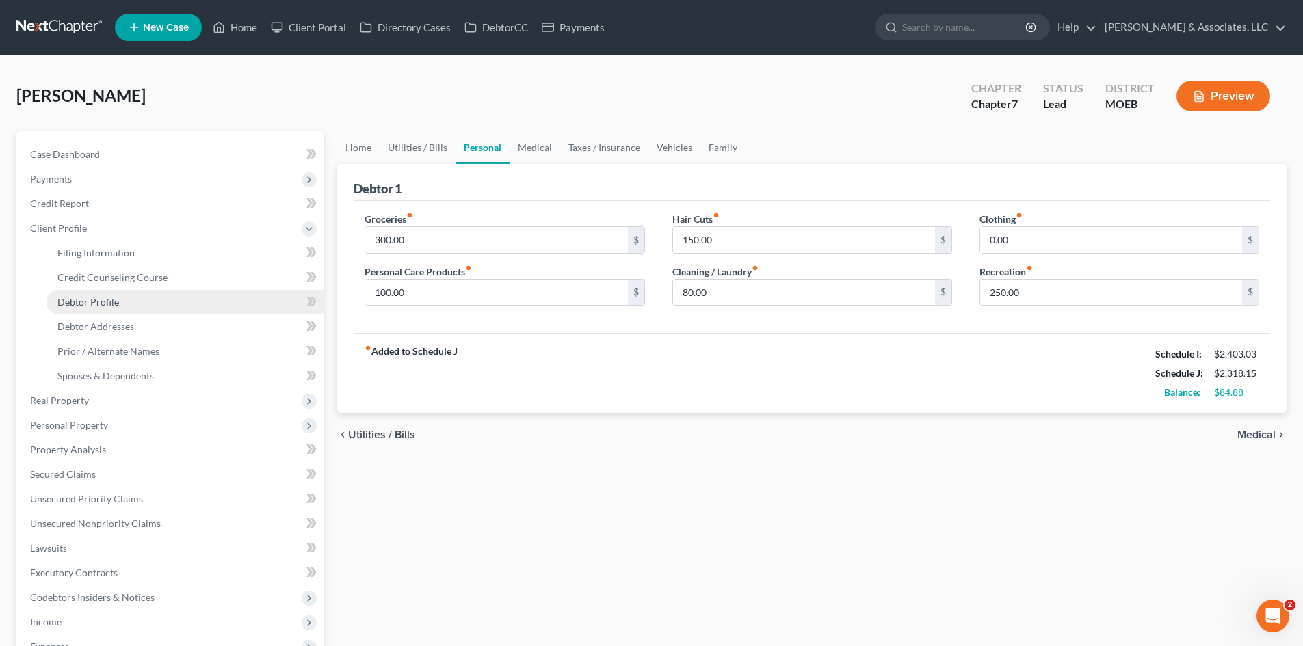
click at [94, 304] on span "Debtor Profile" at bounding box center [88, 302] width 62 height 12
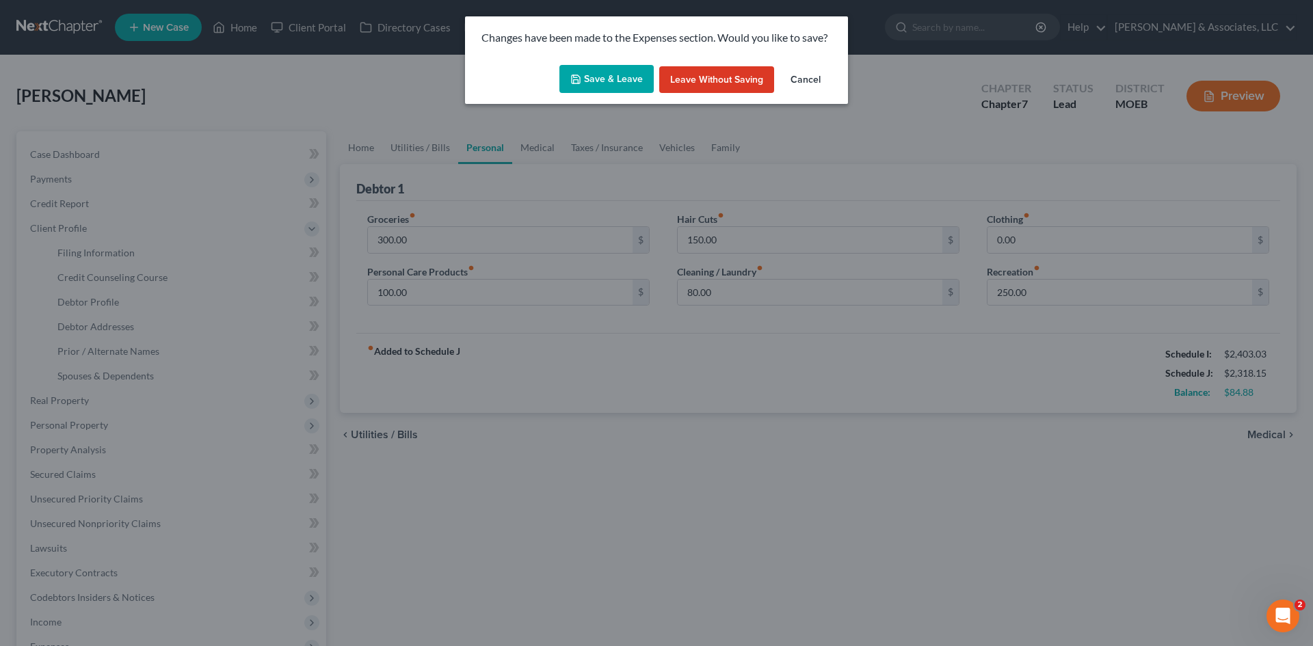
click at [611, 72] on button "Save & Leave" at bounding box center [606, 79] width 94 height 29
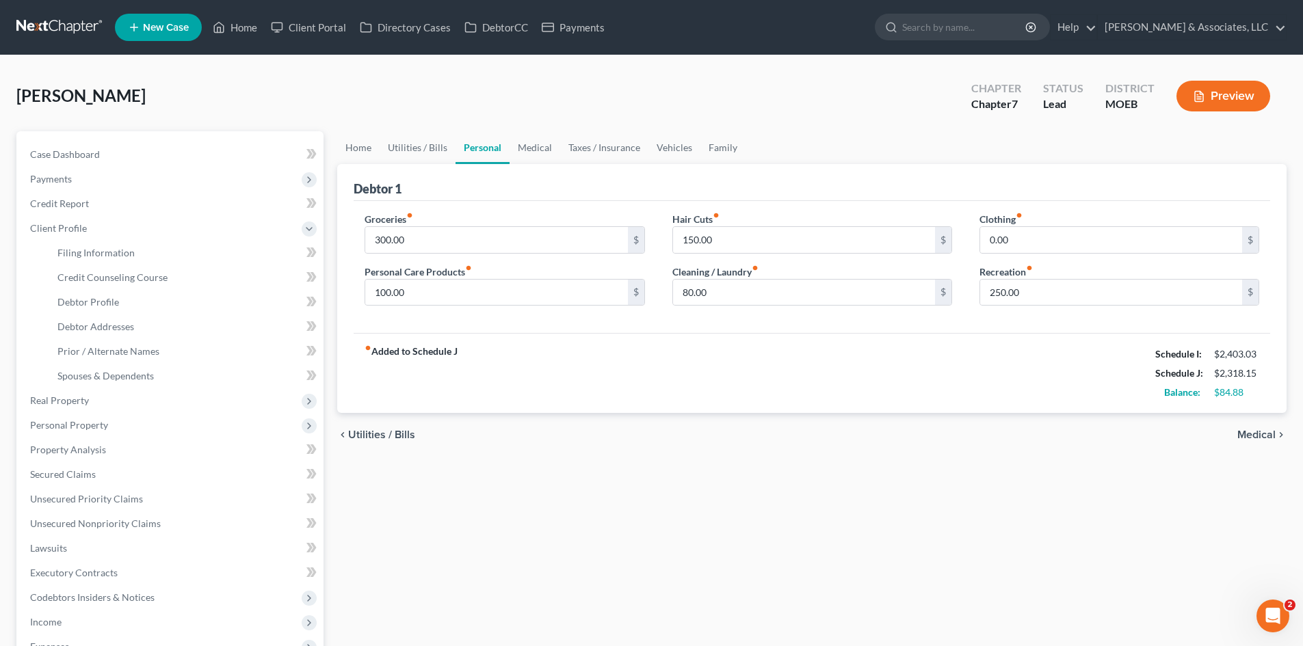
select select "3"
select select "0"
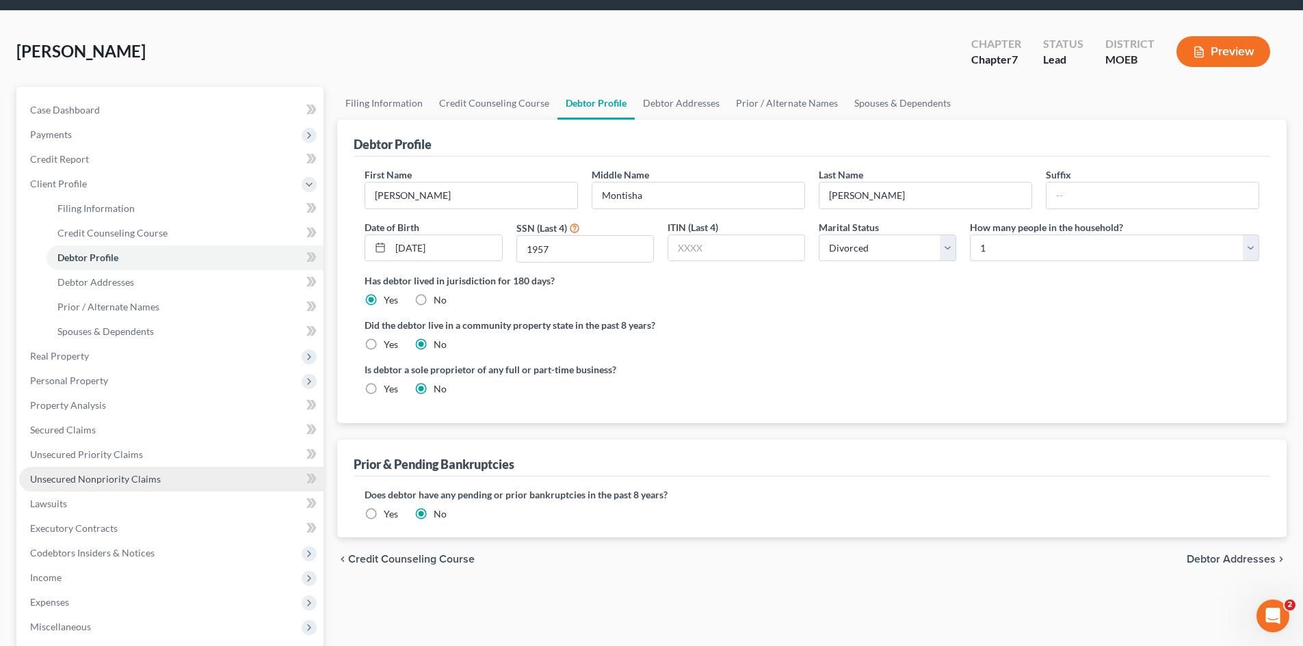
scroll to position [68, 0]
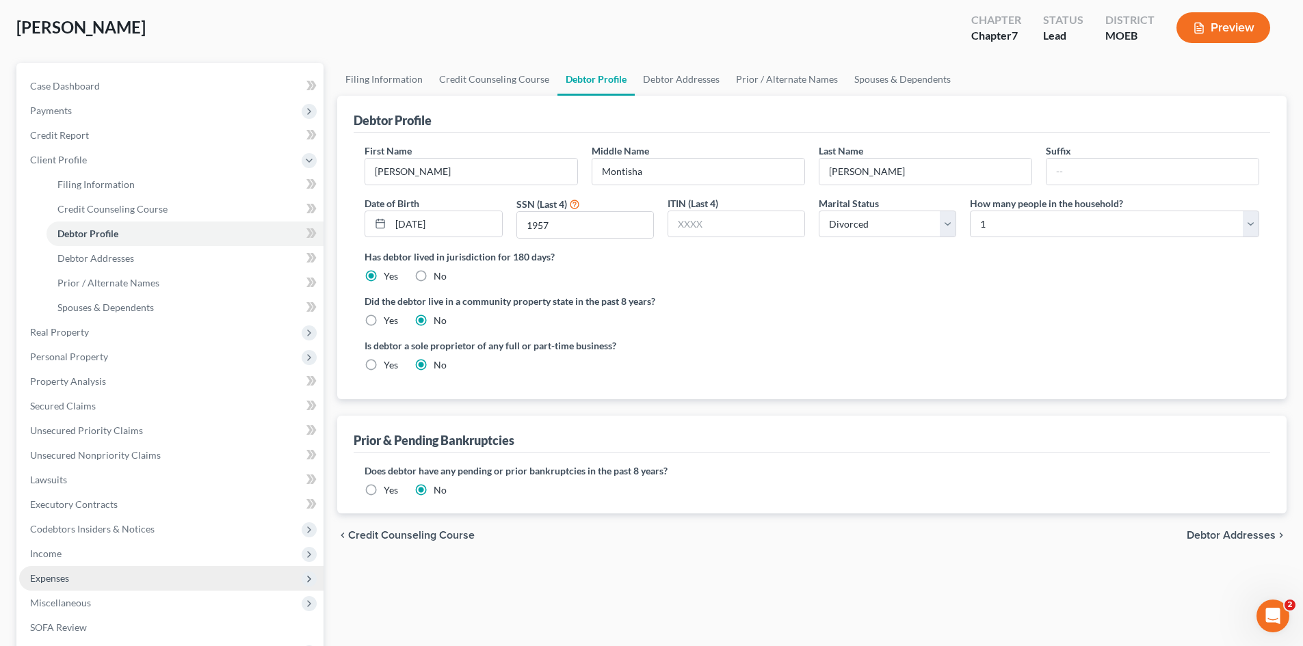
click at [51, 572] on span "Expenses" at bounding box center [49, 578] width 39 height 12
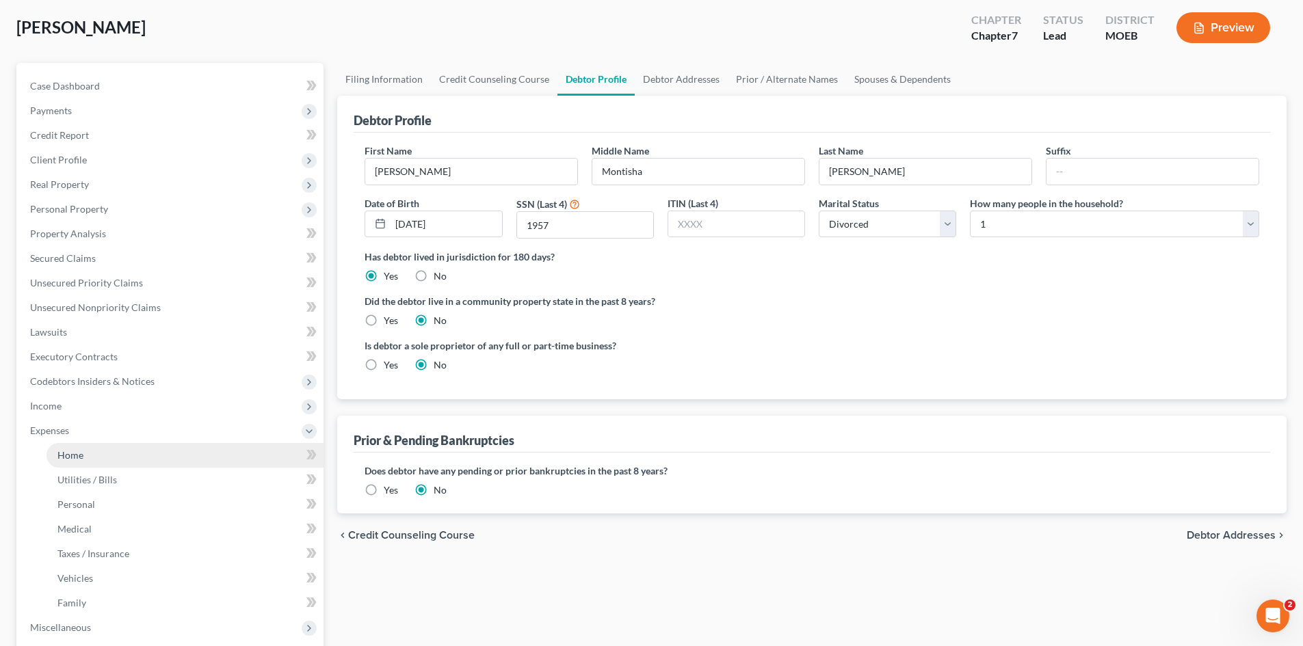
click at [72, 460] on span "Home" at bounding box center [70, 455] width 26 height 12
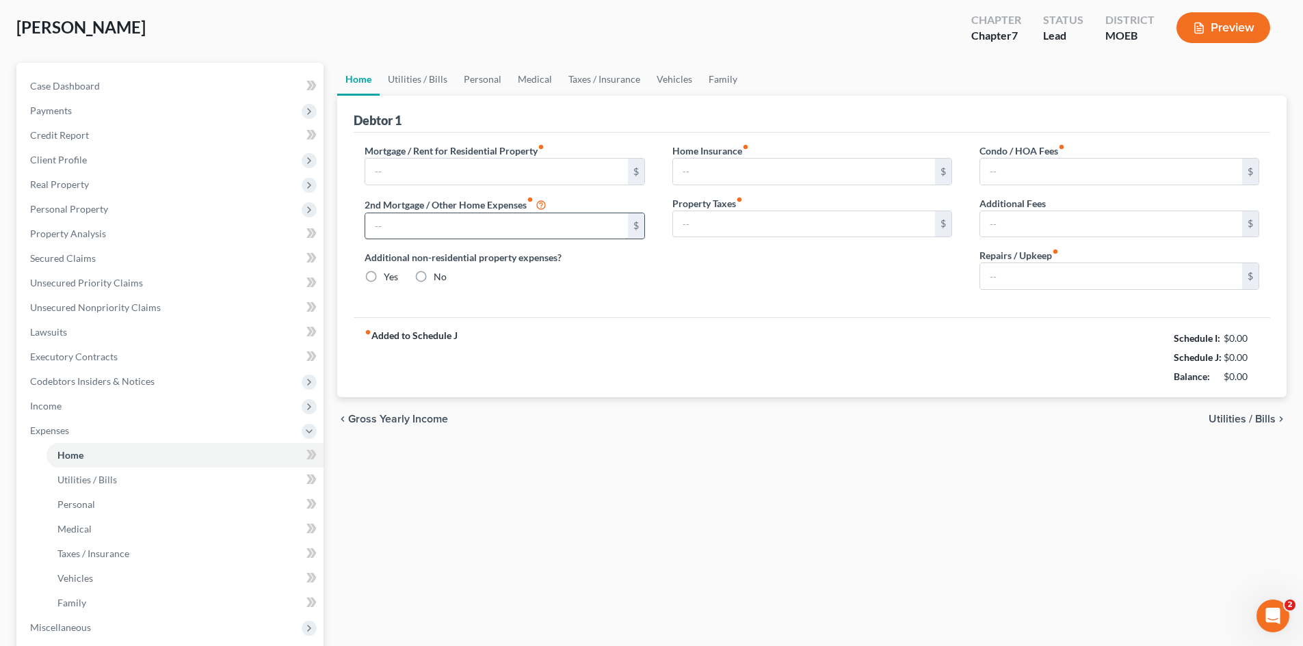
scroll to position [10, 0]
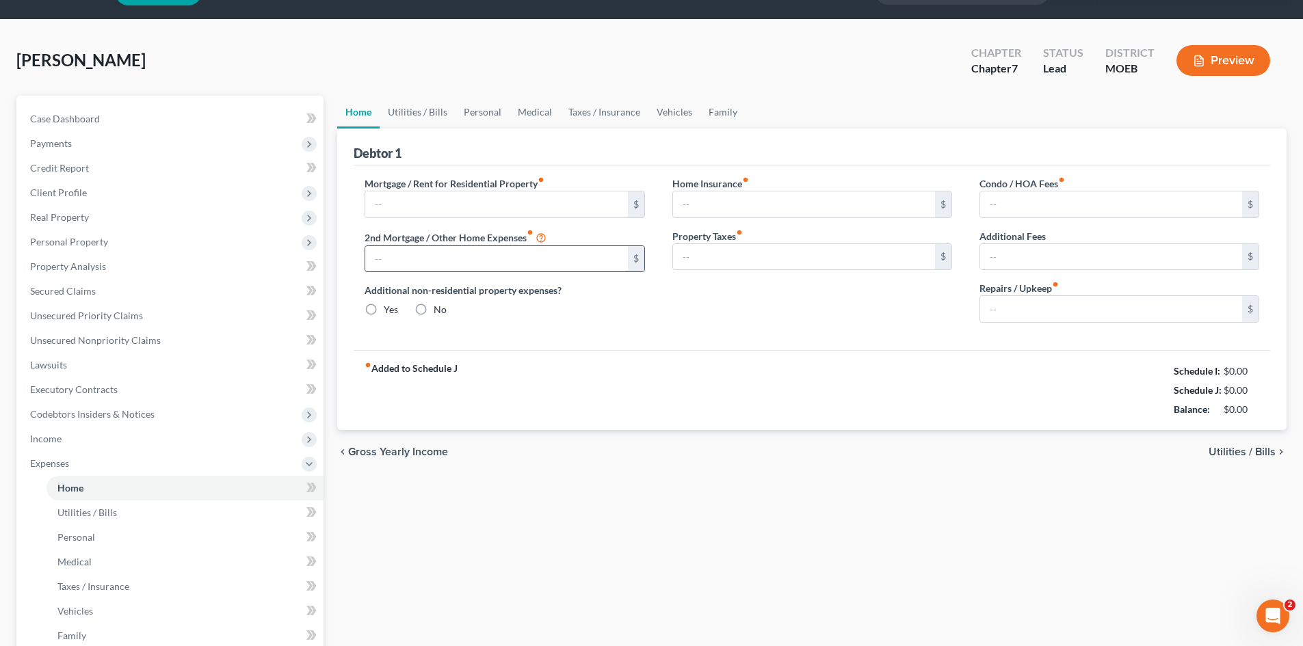
type input "0.00"
radio input "true"
type input "40.00"
type input "0.00"
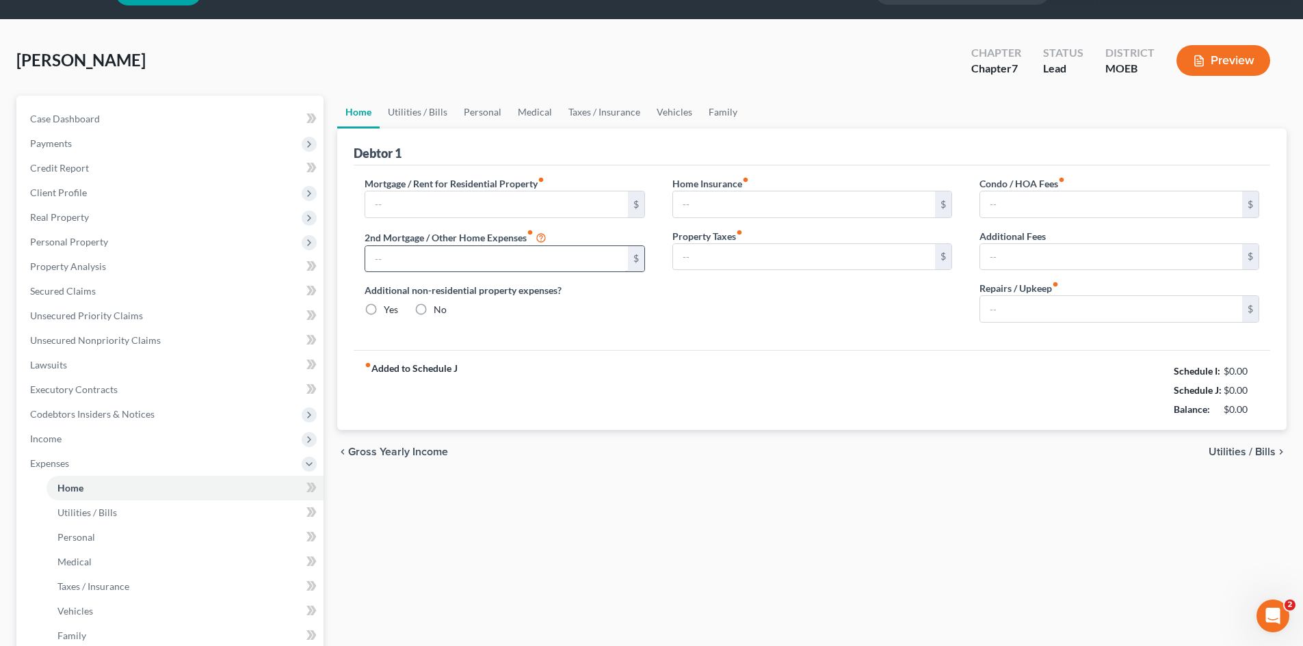
type input "0.00"
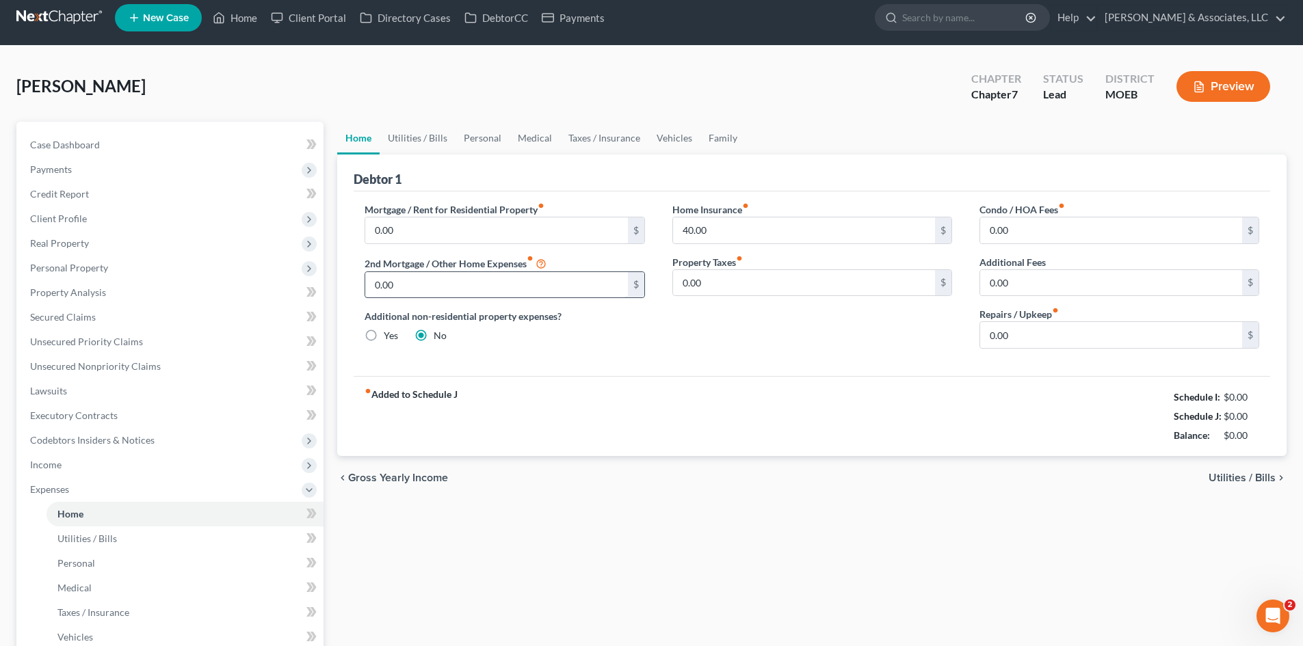
scroll to position [0, 0]
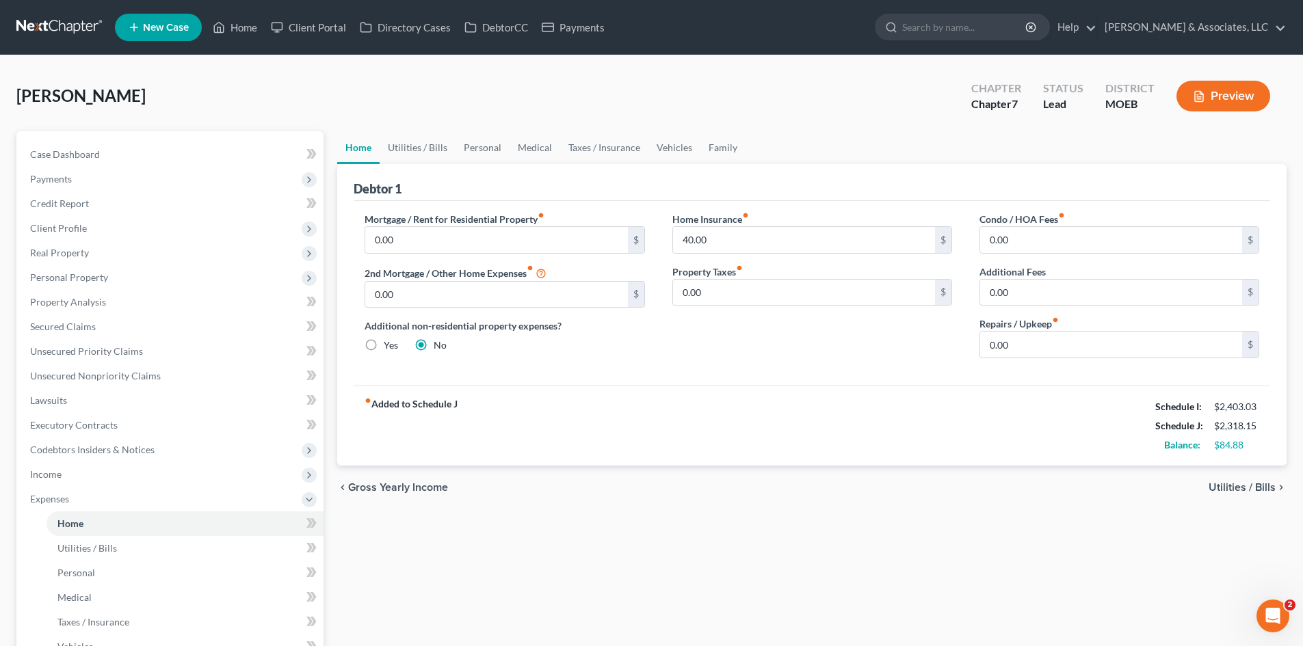
click at [1254, 489] on span "Utilities / Bills" at bounding box center [1242, 487] width 67 height 11
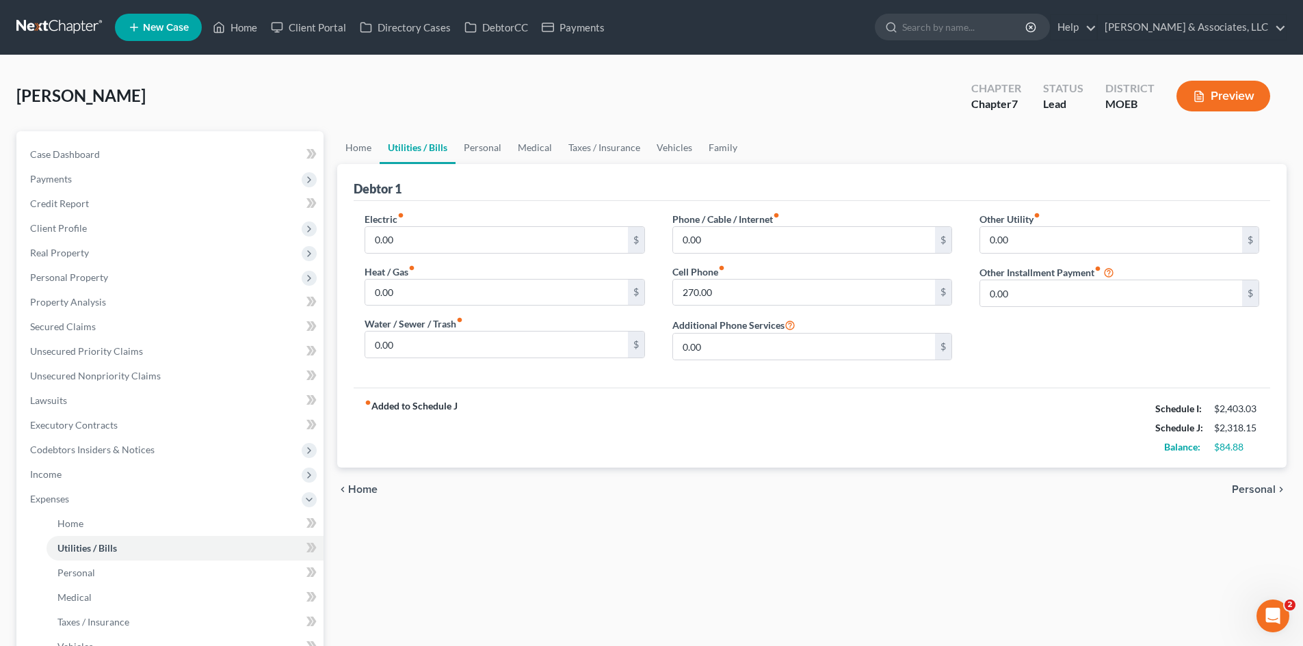
click at [1254, 486] on span "Personal" at bounding box center [1254, 489] width 44 height 11
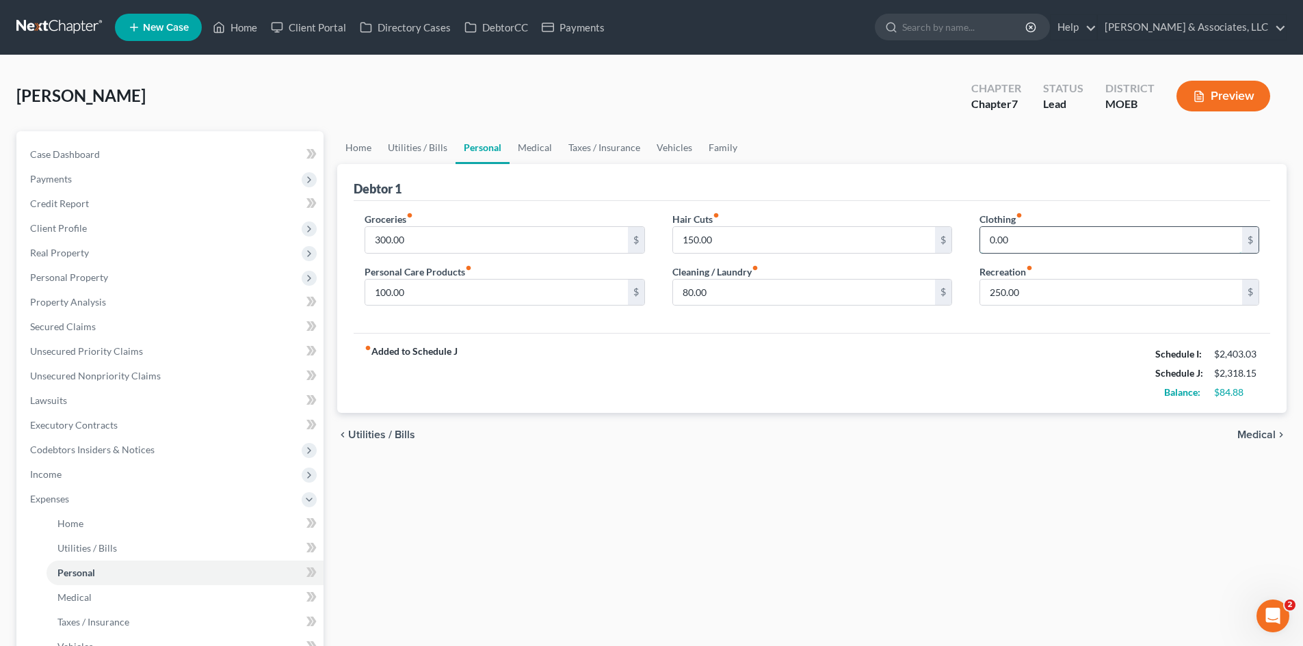
click at [1046, 234] on input "0.00" at bounding box center [1111, 240] width 262 height 26
click at [1012, 439] on div "chevron_left Utilities / Bills Medical chevron_right" at bounding box center [811, 435] width 949 height 44
click at [1031, 236] on input "100.00" at bounding box center [1111, 240] width 262 height 26
click at [836, 350] on div "fiber_manual_record Added to Schedule J Schedule I: $2,403.03 Schedule J: $2,39…" at bounding box center [812, 373] width 916 height 80
click at [427, 291] on input "100.00" at bounding box center [496, 293] width 262 height 26
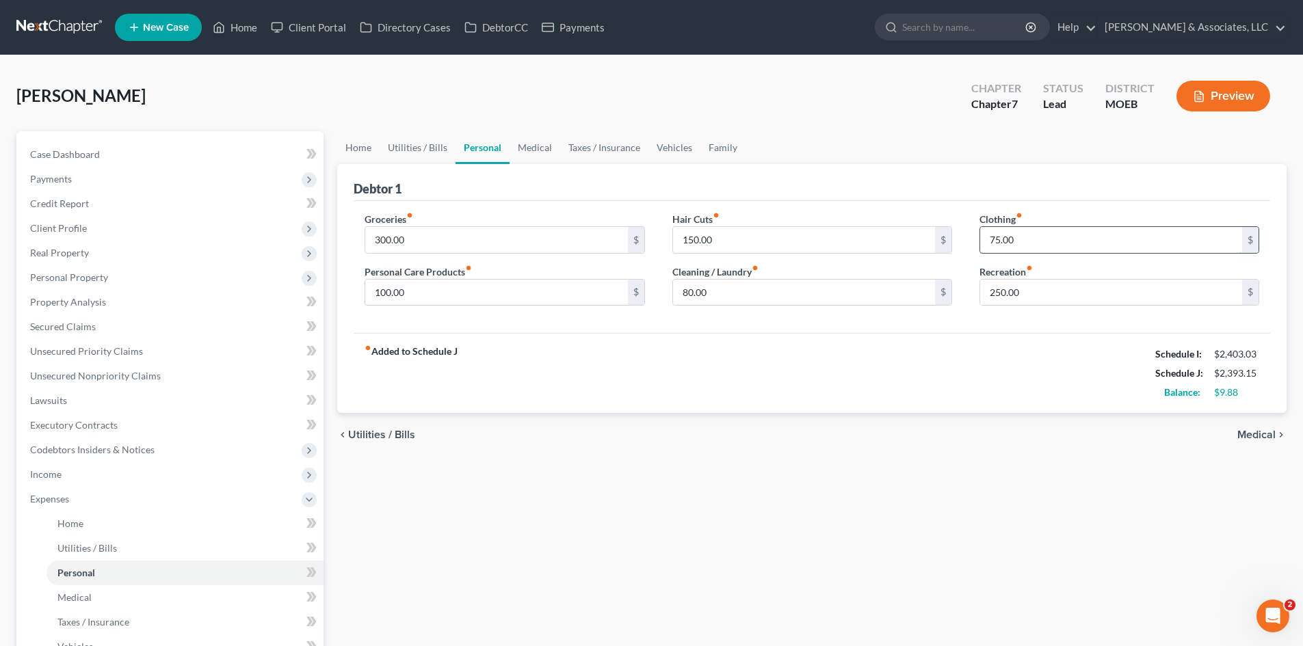
click at [1038, 241] on input "75.00" at bounding box center [1111, 240] width 262 height 26
type input "80.00"
click at [979, 377] on div "fiber_manual_record Added to Schedule J Schedule I: $2,403.03 Schedule J: $2,39…" at bounding box center [812, 373] width 916 height 80
click at [524, 150] on link "Medical" at bounding box center [535, 147] width 51 height 33
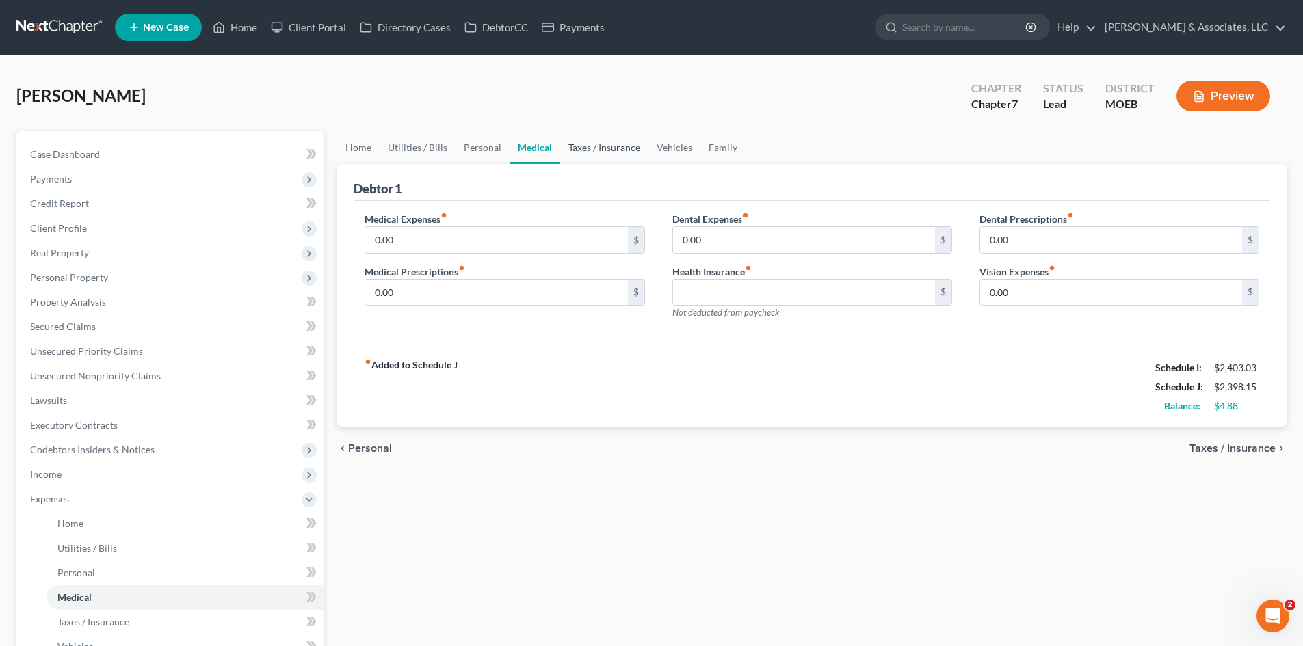
click at [595, 146] on link "Taxes / Insurance" at bounding box center [604, 147] width 88 height 33
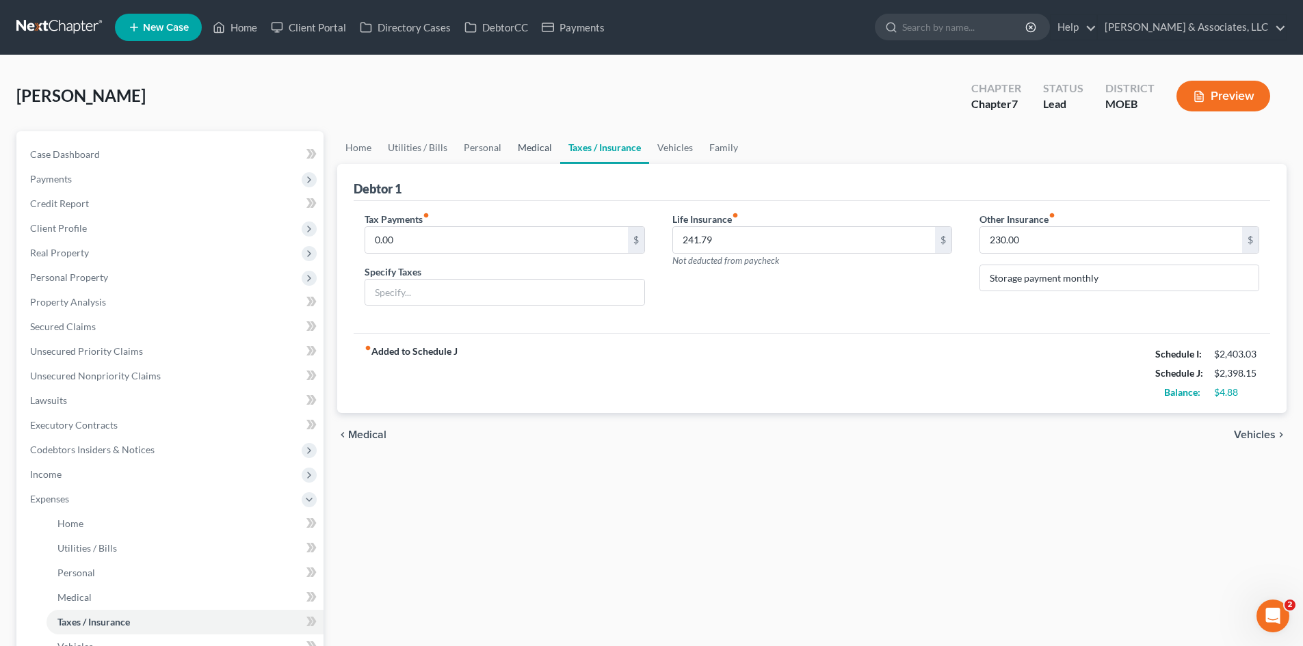
click at [533, 148] on link "Medical" at bounding box center [535, 147] width 51 height 33
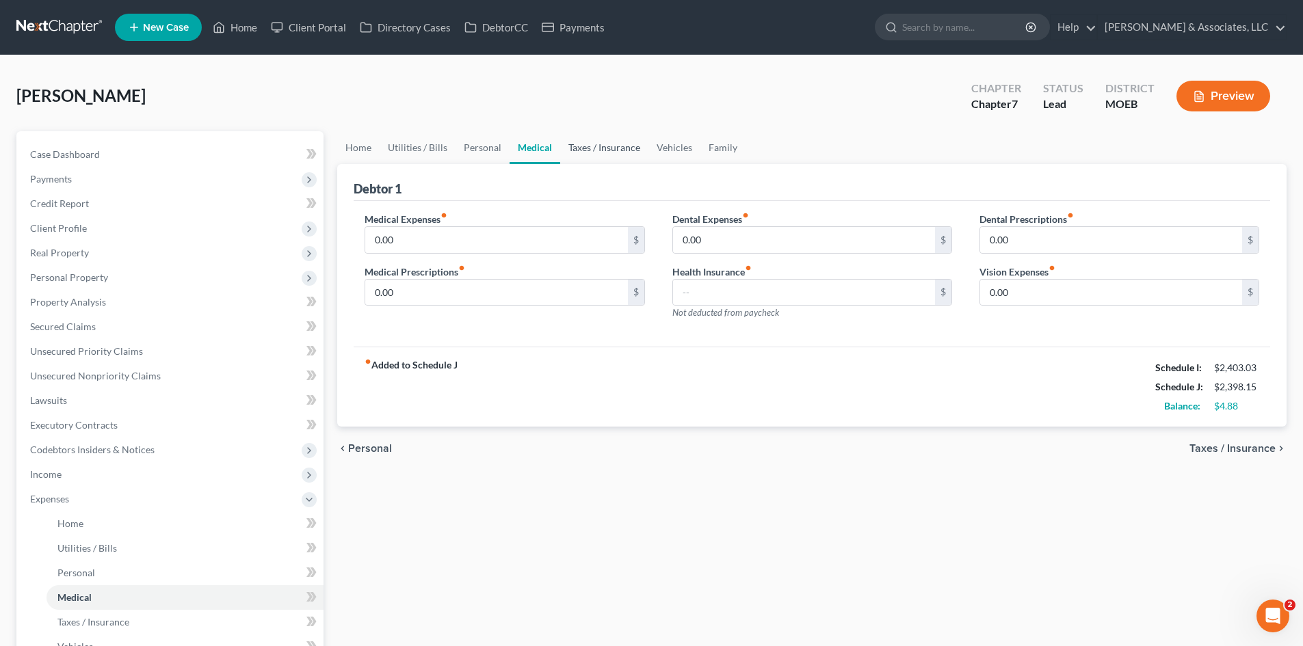
click at [584, 149] on link "Taxes / Insurance" at bounding box center [604, 147] width 88 height 33
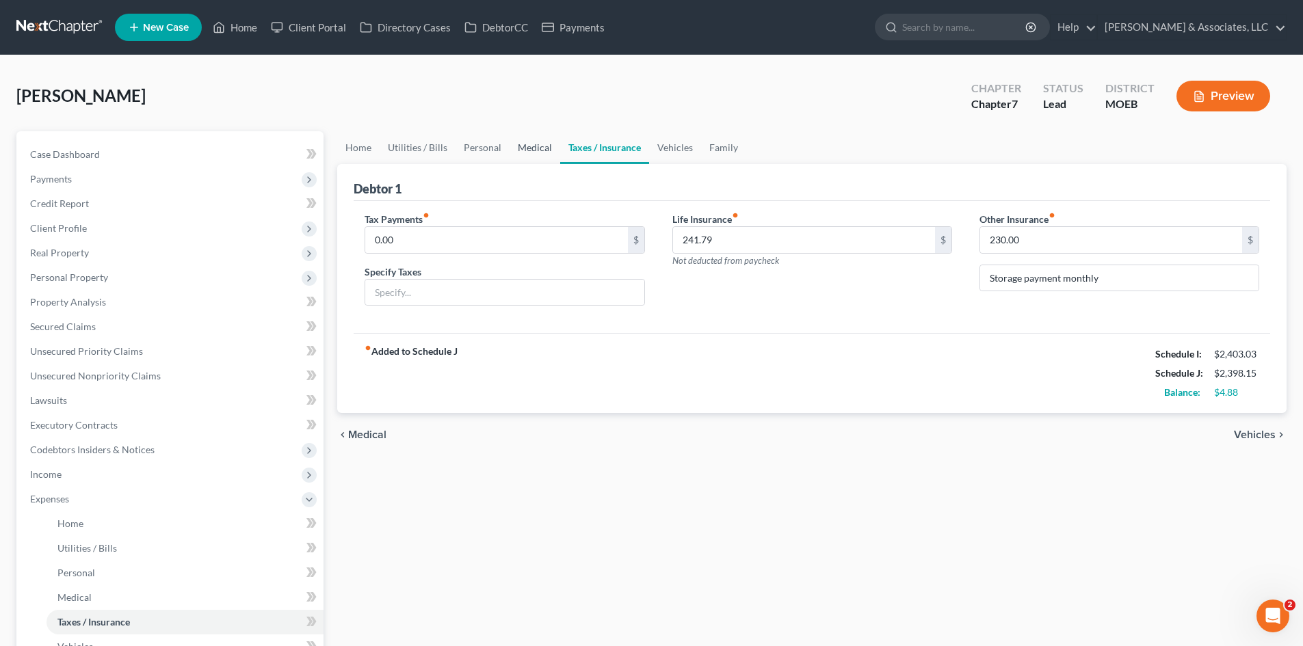
click at [523, 148] on link "Medical" at bounding box center [535, 147] width 51 height 33
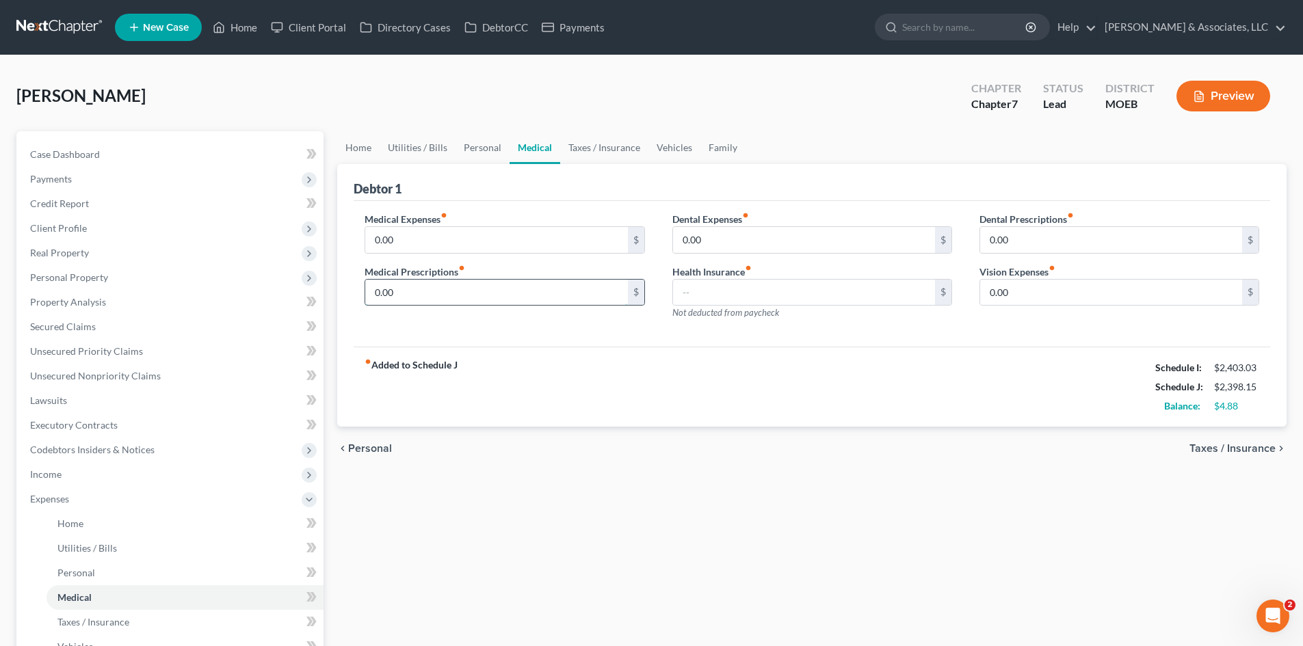
click at [404, 287] on input "0.00" at bounding box center [496, 293] width 262 height 26
type input "100.00"
click at [760, 237] on input "0.00" at bounding box center [804, 240] width 262 height 26
click at [481, 239] on input "0.00" at bounding box center [496, 240] width 262 height 26
type input "320.00"
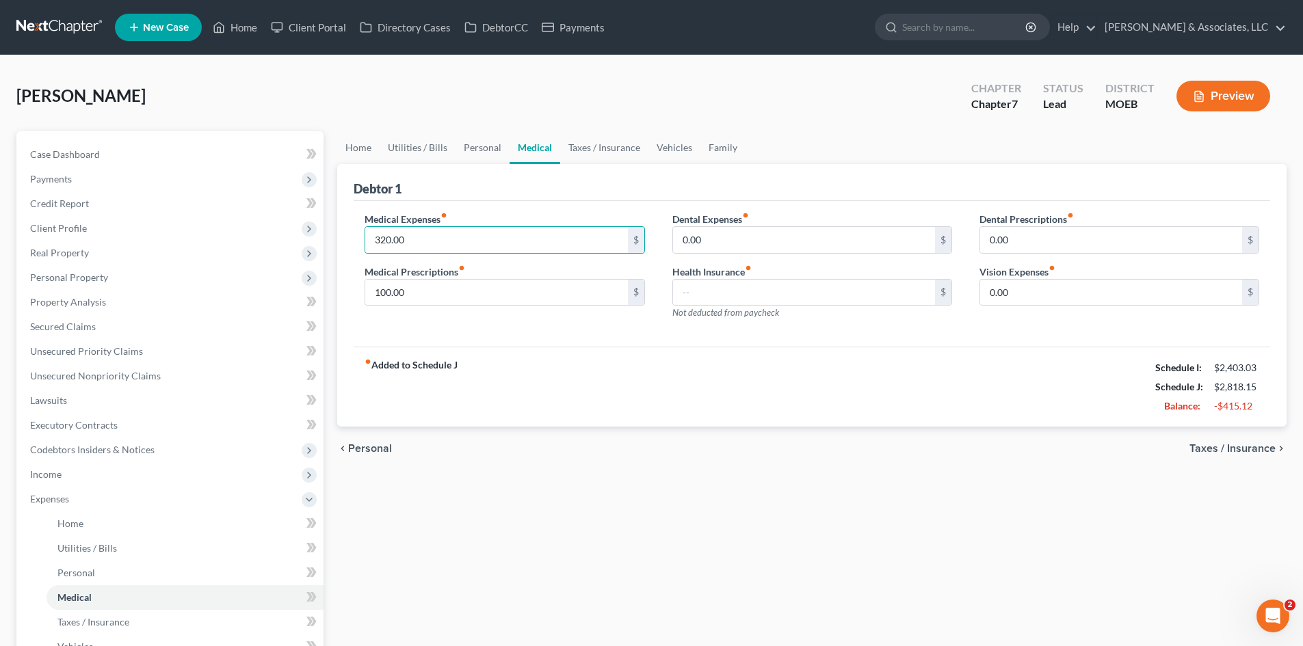
click at [612, 344] on div "Medical Expenses fiber_manual_record 320.00 $ Medical Prescriptions fiber_manua…" at bounding box center [812, 274] width 916 height 146
click at [479, 152] on link "Personal" at bounding box center [483, 147] width 54 height 33
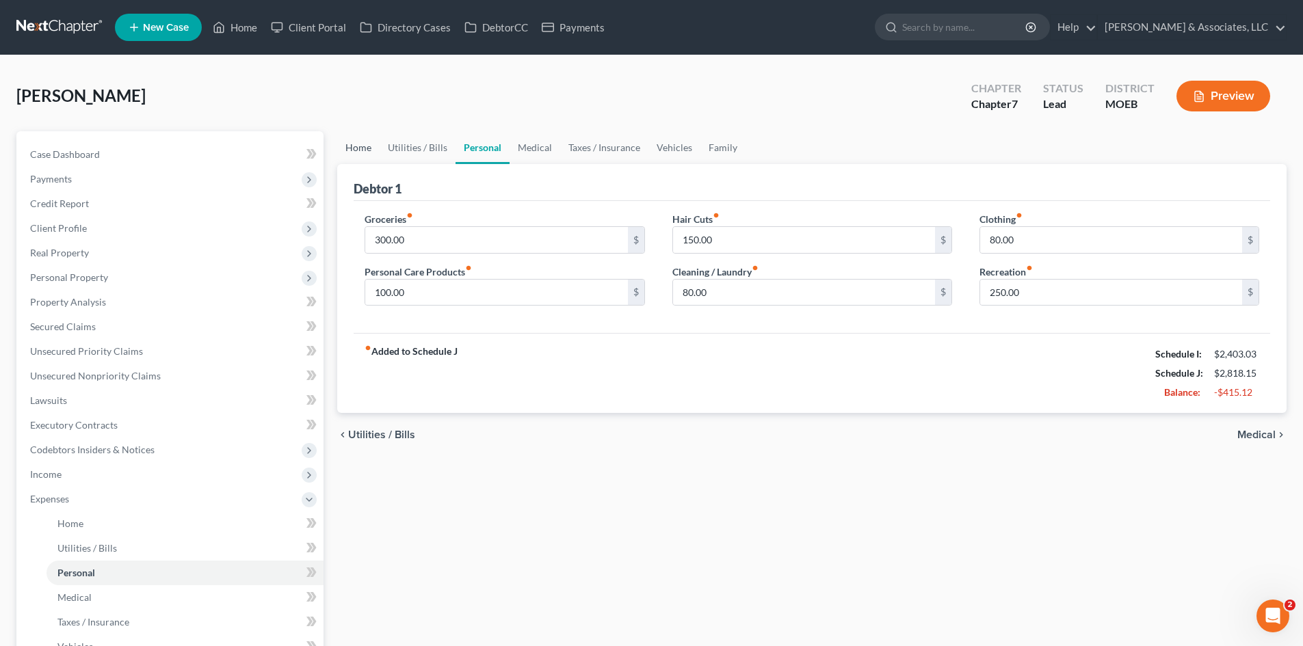
click at [365, 146] on link "Home" at bounding box center [358, 147] width 42 height 33
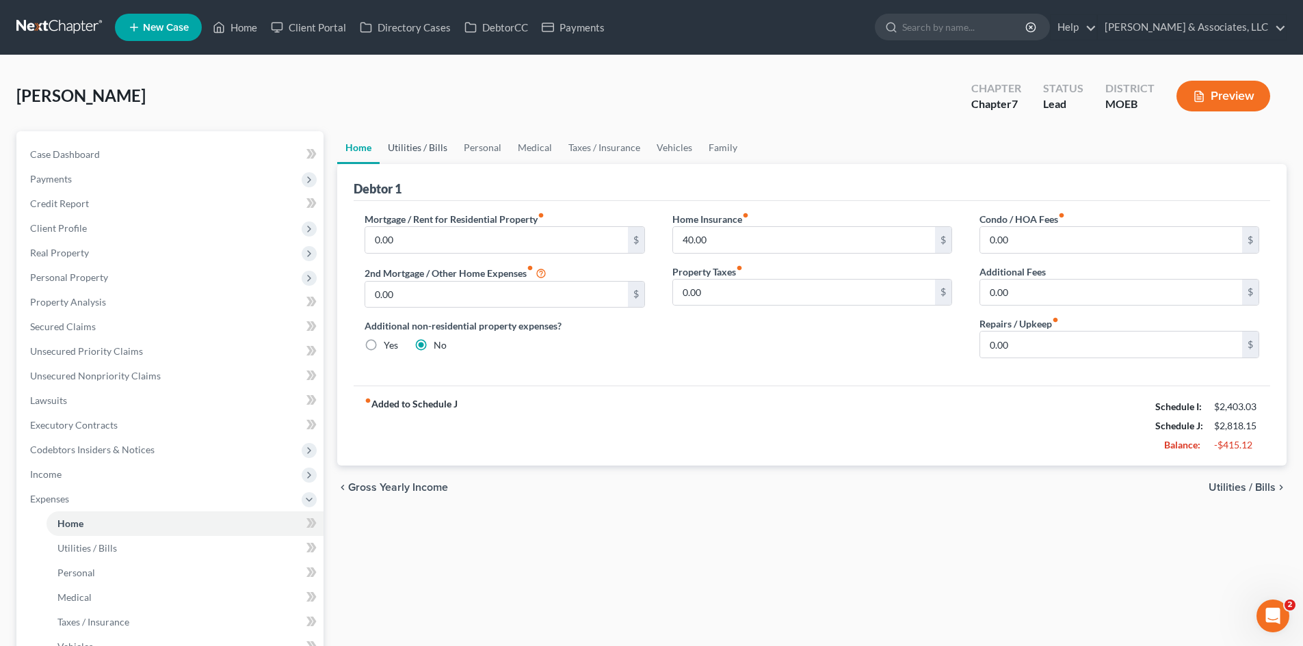
click at [426, 142] on link "Utilities / Bills" at bounding box center [418, 147] width 76 height 33
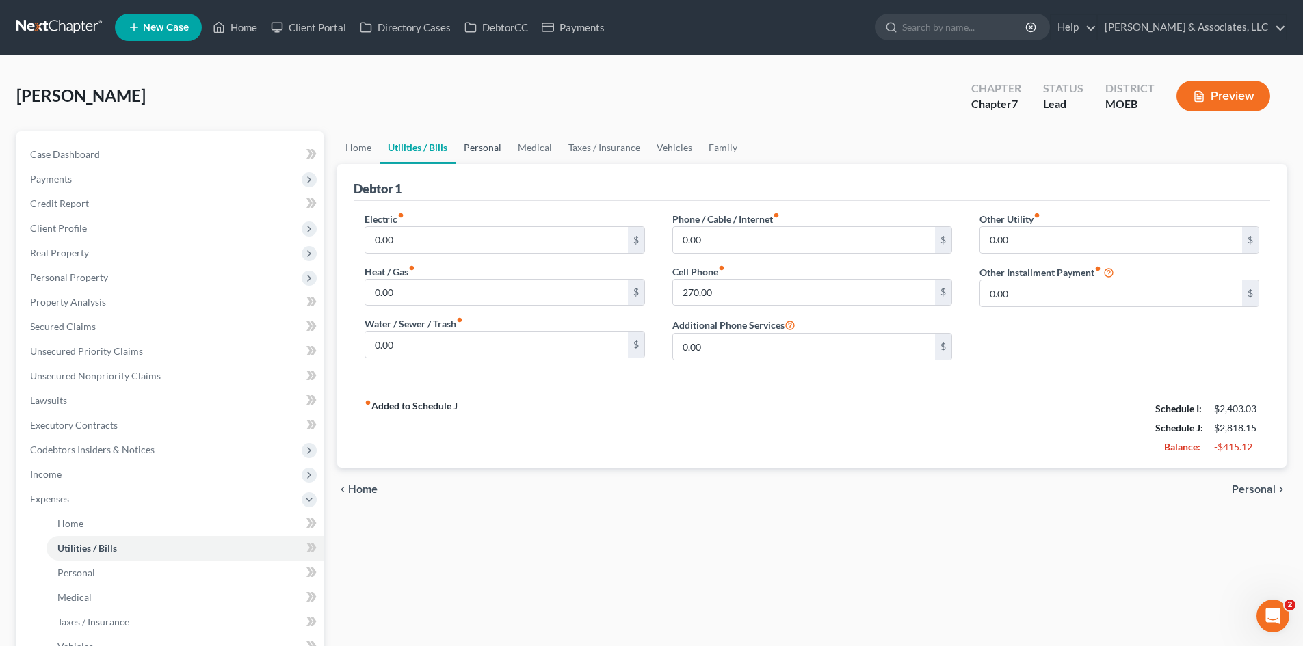
click at [477, 149] on link "Personal" at bounding box center [483, 147] width 54 height 33
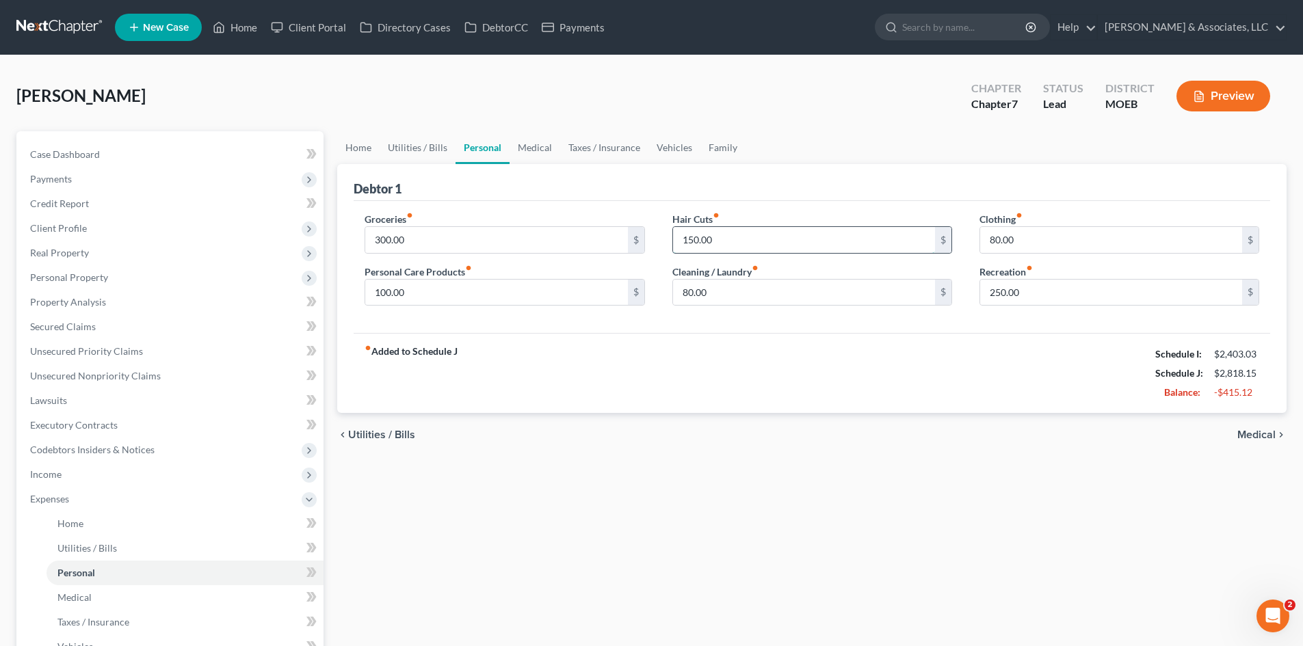
click at [771, 246] on input "150.00" at bounding box center [804, 240] width 262 height 26
type input "125.00"
click at [702, 301] on input "80.00" at bounding box center [804, 293] width 262 height 26
type input "75.00"
click at [639, 365] on div "fiber_manual_record Added to Schedule J Schedule I: $2,403.03 Schedule J: $2,78…" at bounding box center [812, 373] width 916 height 80
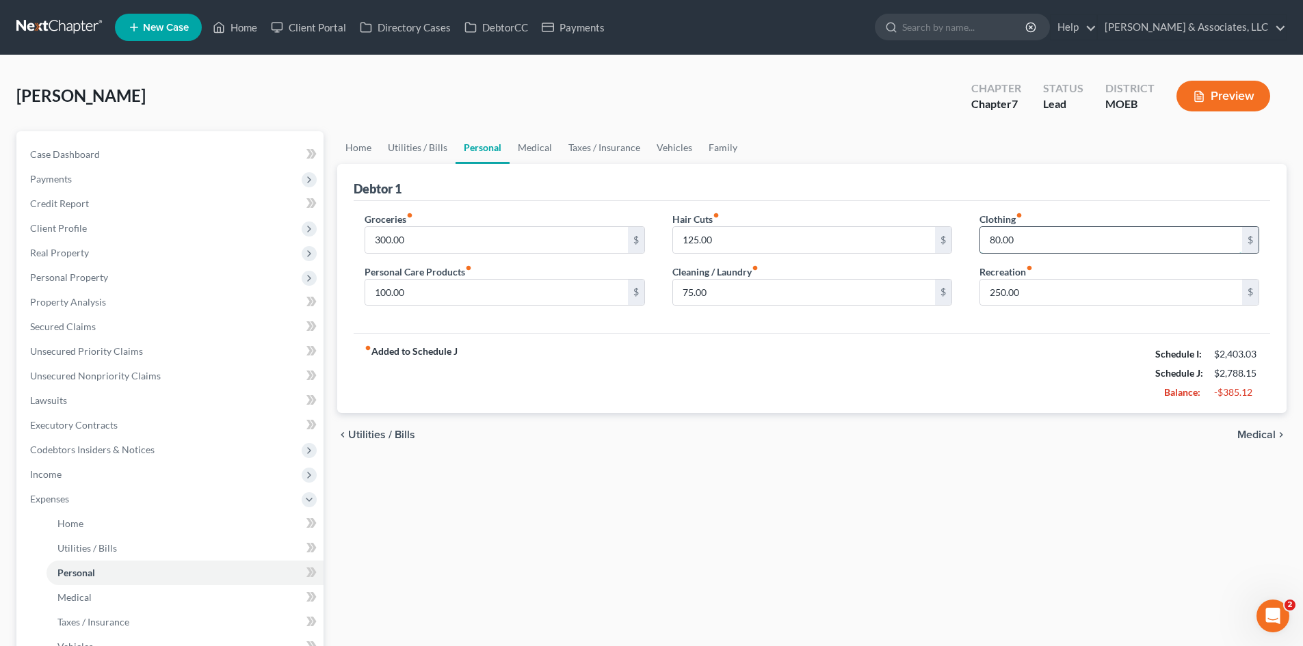
click at [1032, 242] on input "80.00" at bounding box center [1111, 240] width 262 height 26
type input "50.00"
click at [1042, 284] on input "250.00" at bounding box center [1111, 293] width 262 height 26
click at [1029, 346] on div "fiber_manual_record Added to Schedule J Schedule I: $2,403.03 Schedule J: $2,70…" at bounding box center [812, 373] width 916 height 80
click at [1025, 295] on input "200.00" at bounding box center [1111, 293] width 262 height 26
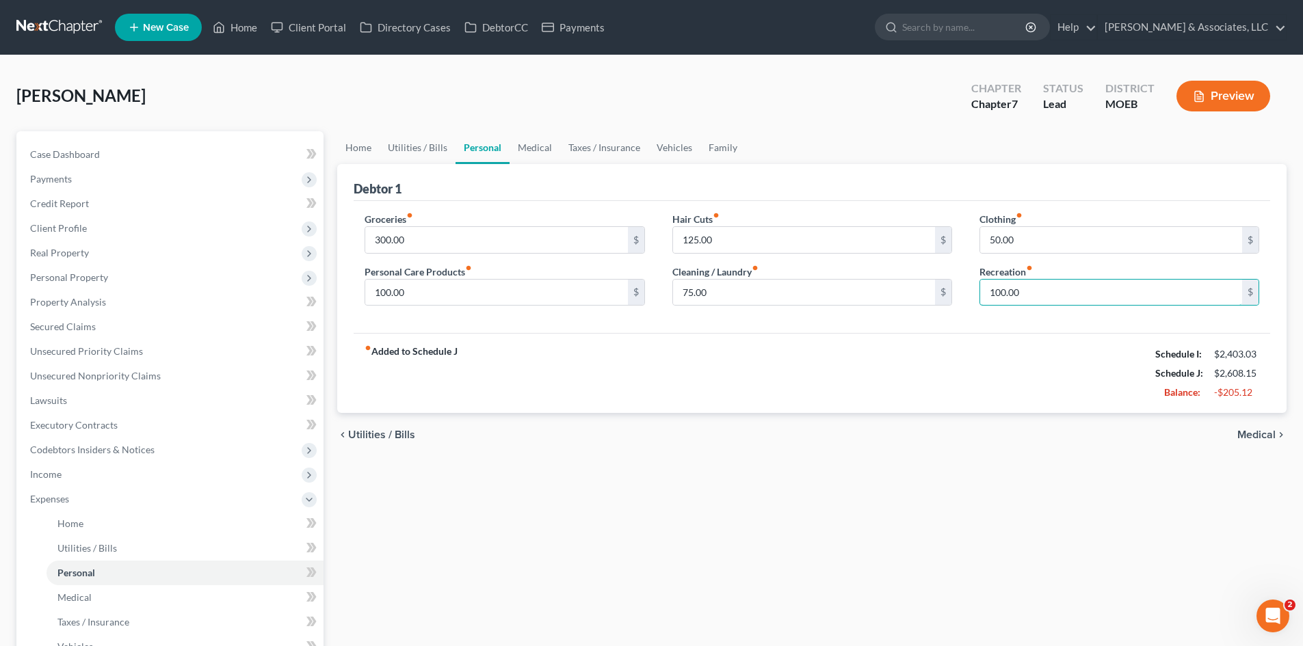
type input "100.00"
click at [668, 341] on div "fiber_manual_record Added to Schedule J Schedule I: $2,403.03 Schedule J: $2,60…" at bounding box center [812, 373] width 916 height 80
click at [536, 148] on link "Medical" at bounding box center [535, 147] width 51 height 33
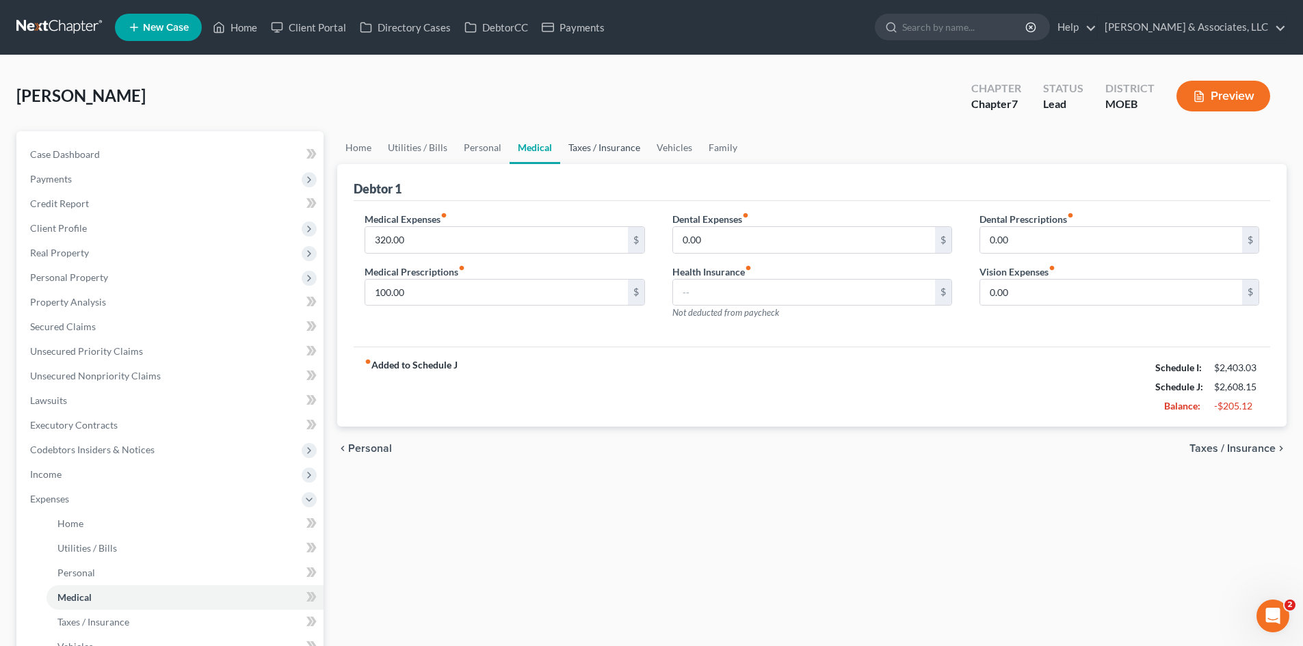
click at [620, 149] on link "Taxes / Insurance" at bounding box center [604, 147] width 88 height 33
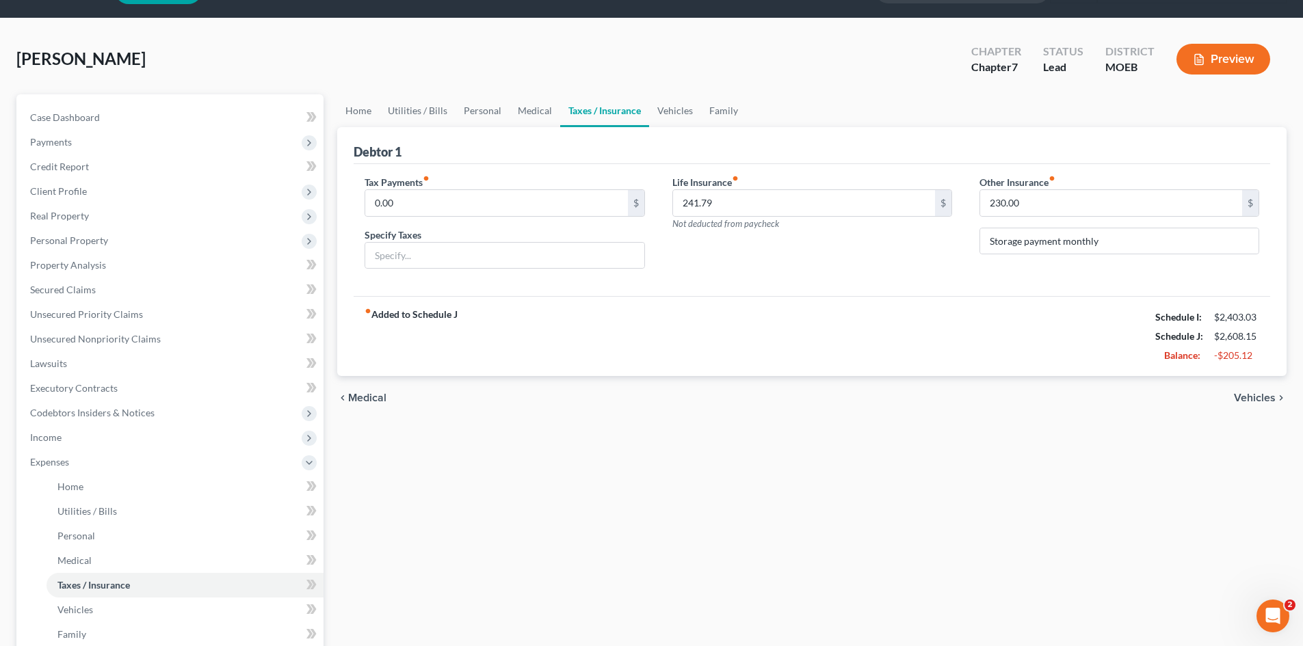
scroll to position [68, 0]
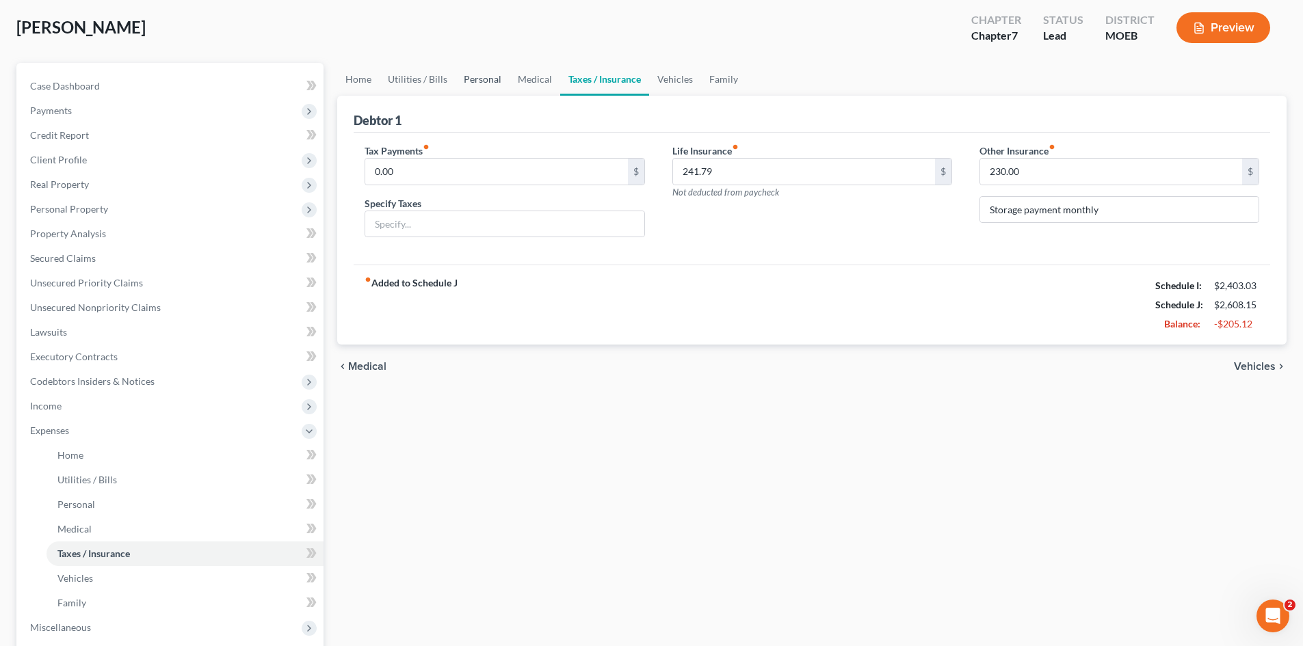
click at [477, 75] on link "Personal" at bounding box center [483, 79] width 54 height 33
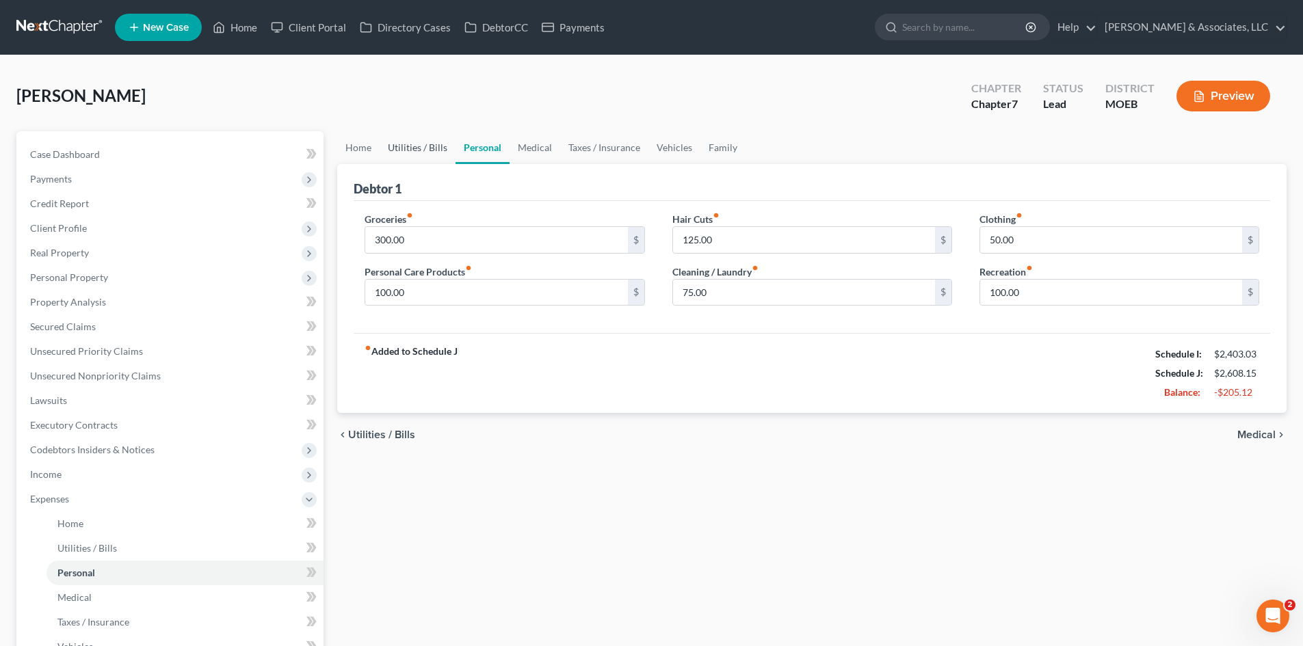
click at [419, 138] on link "Utilities / Bills" at bounding box center [418, 147] width 76 height 33
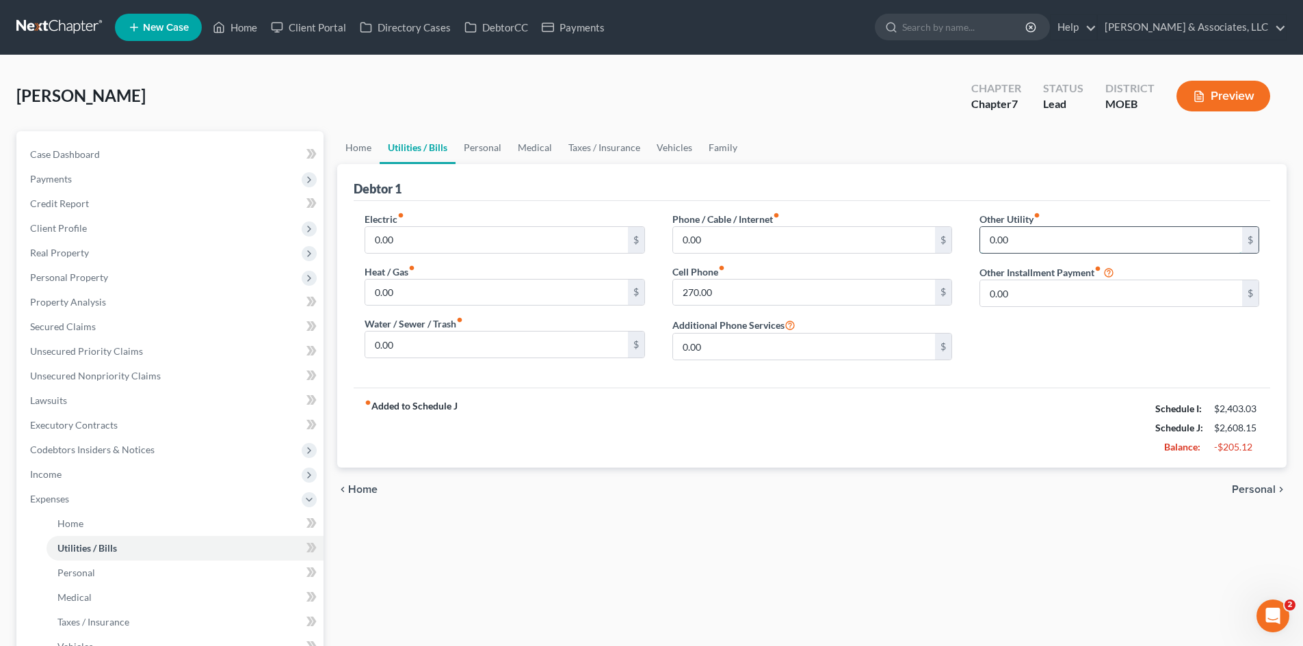
click at [1024, 244] on input "0.00" at bounding box center [1111, 240] width 262 height 26
type input "230.00"
click at [363, 153] on link "Home" at bounding box center [358, 147] width 42 height 33
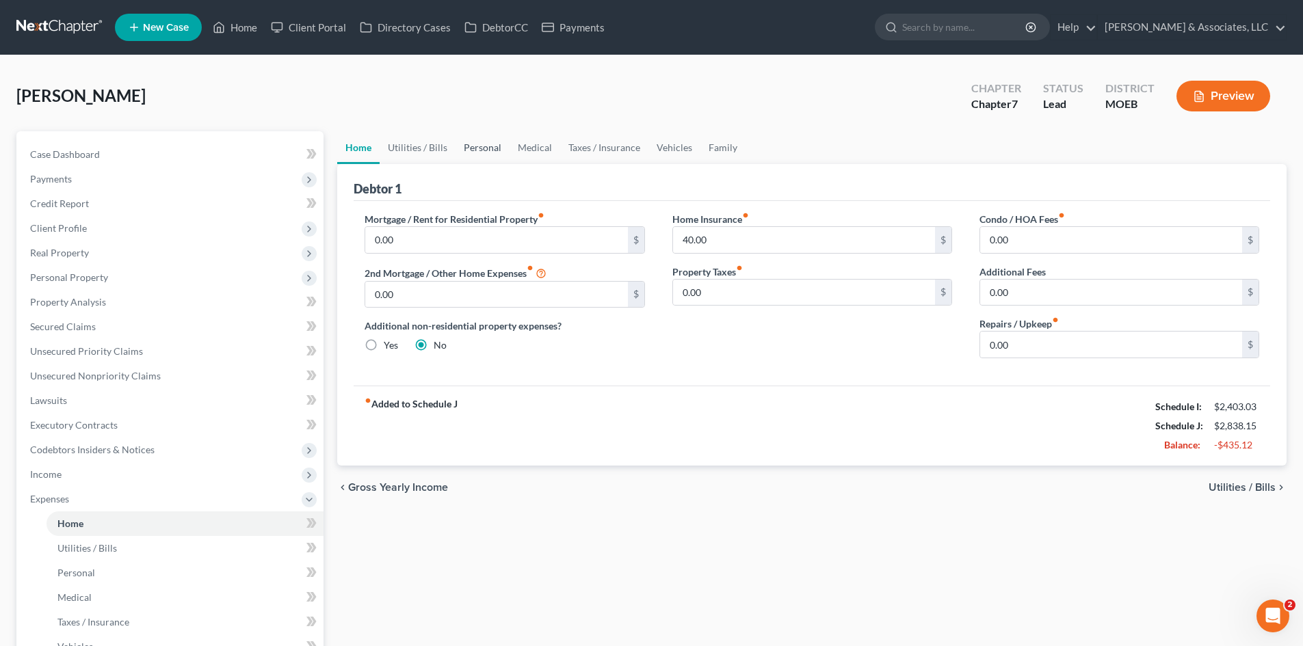
click at [490, 143] on link "Personal" at bounding box center [483, 147] width 54 height 33
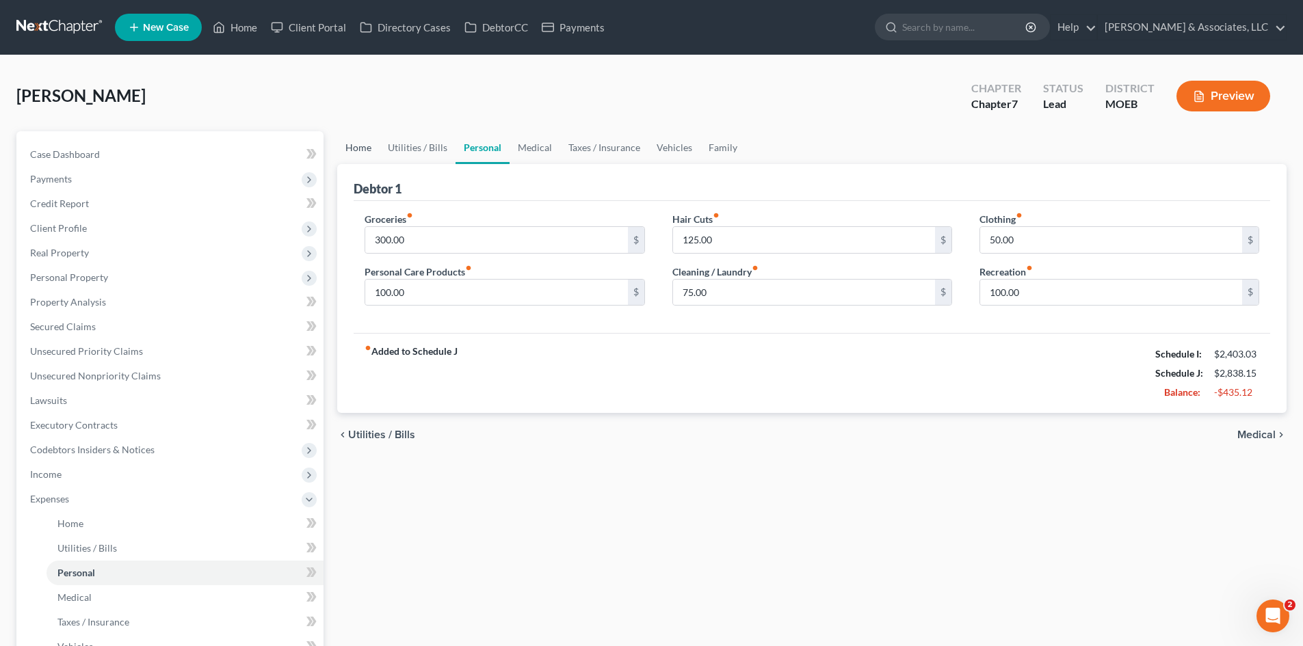
click at [354, 153] on link "Home" at bounding box center [358, 147] width 42 height 33
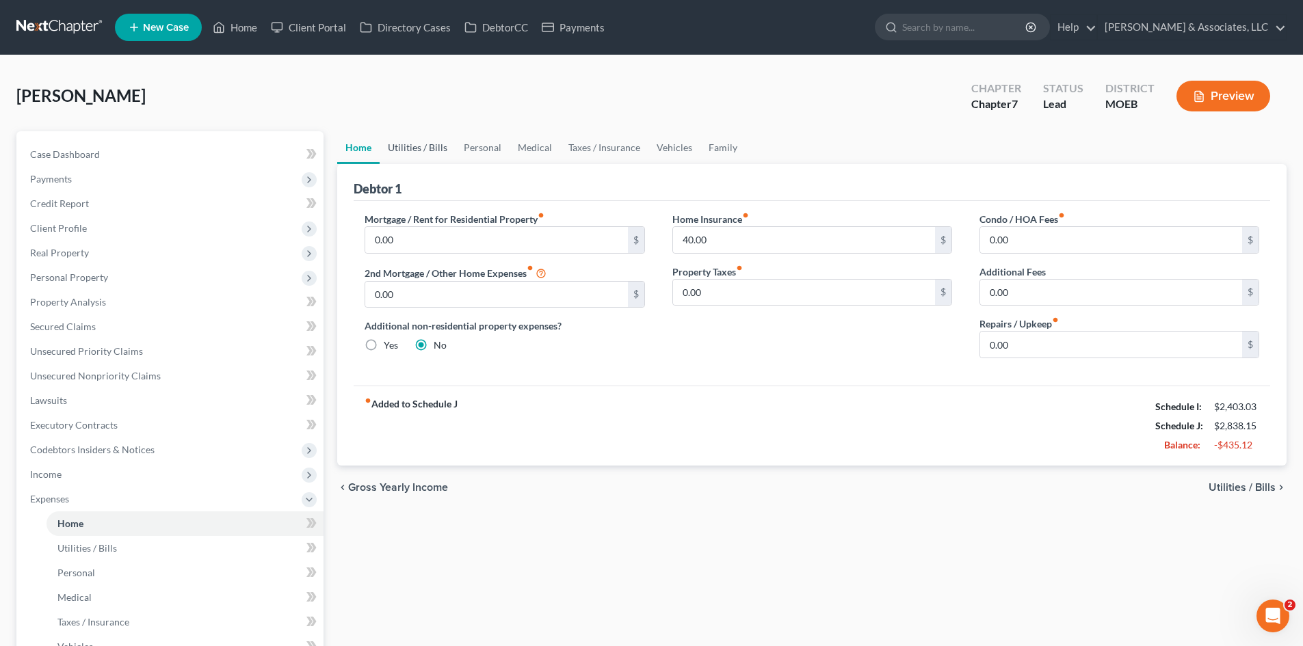
click at [414, 146] on link "Utilities / Bills" at bounding box center [418, 147] width 76 height 33
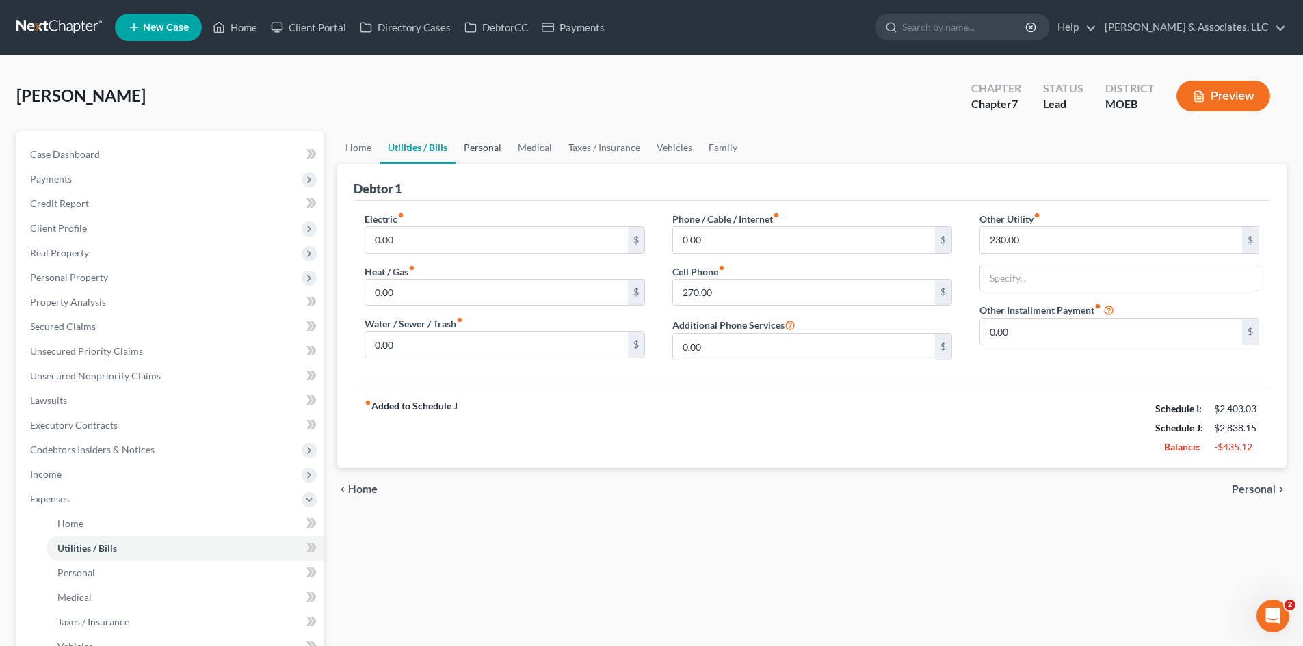
click at [484, 150] on link "Personal" at bounding box center [483, 147] width 54 height 33
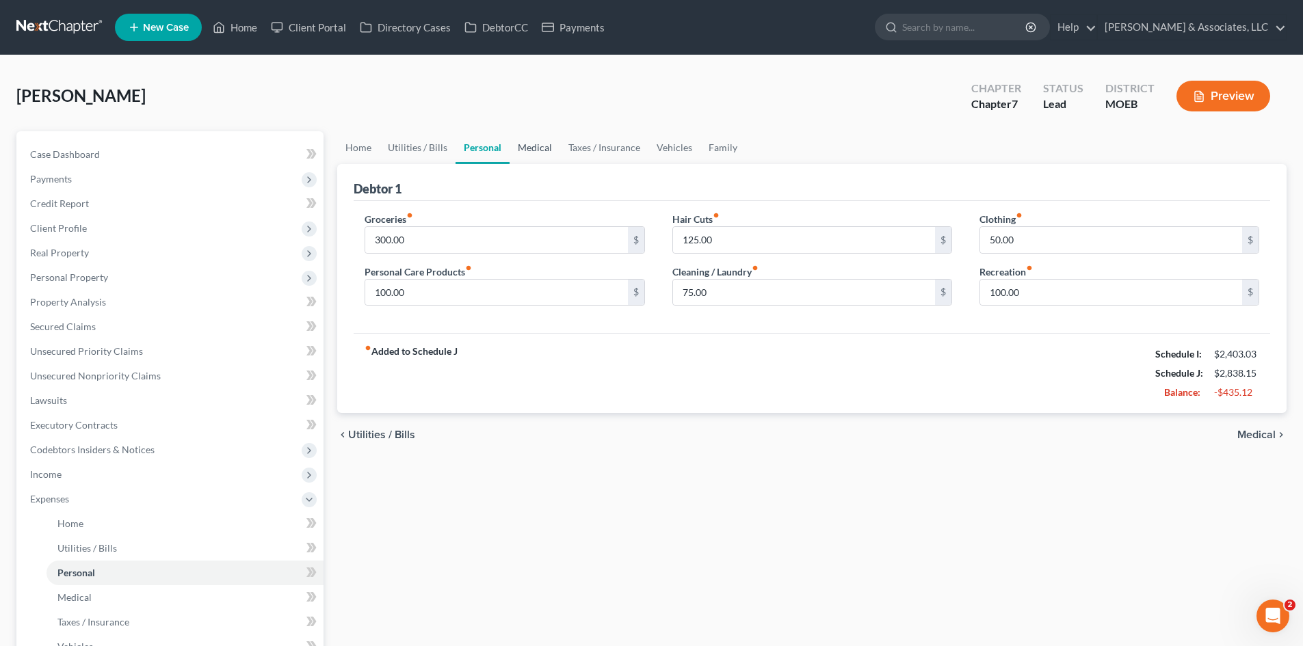
click at [538, 146] on link "Medical" at bounding box center [535, 147] width 51 height 33
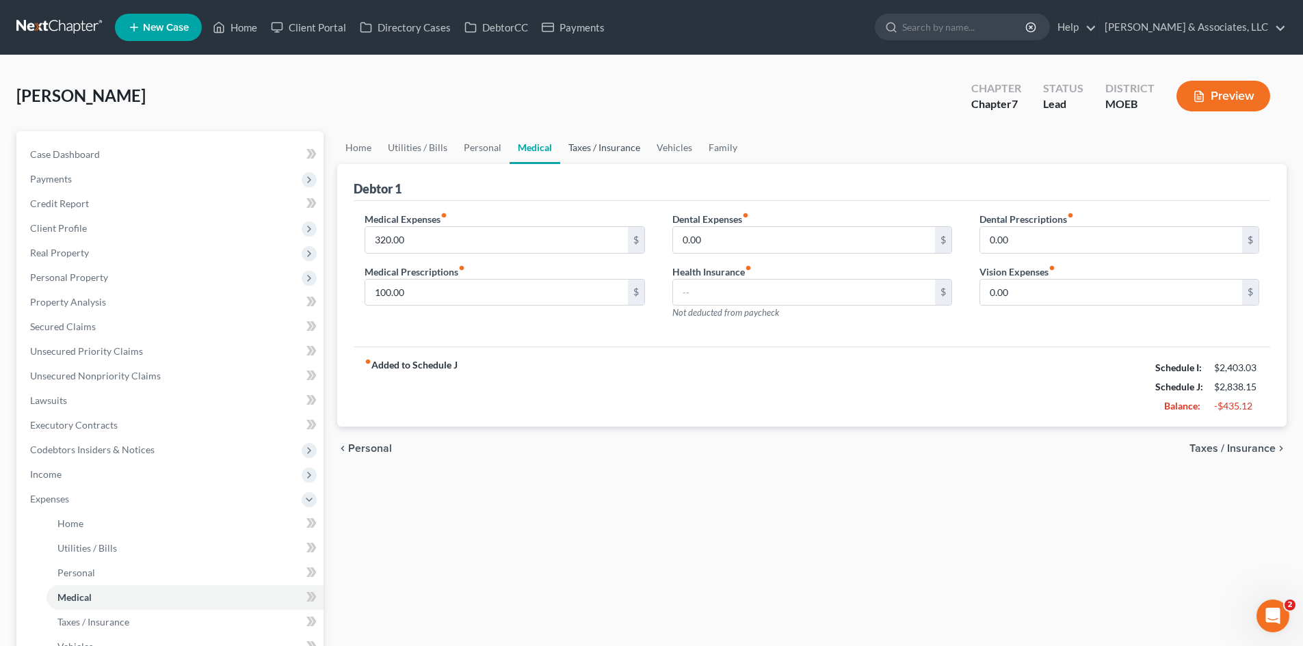
click at [602, 150] on link "Taxes / Insurance" at bounding box center [604, 147] width 88 height 33
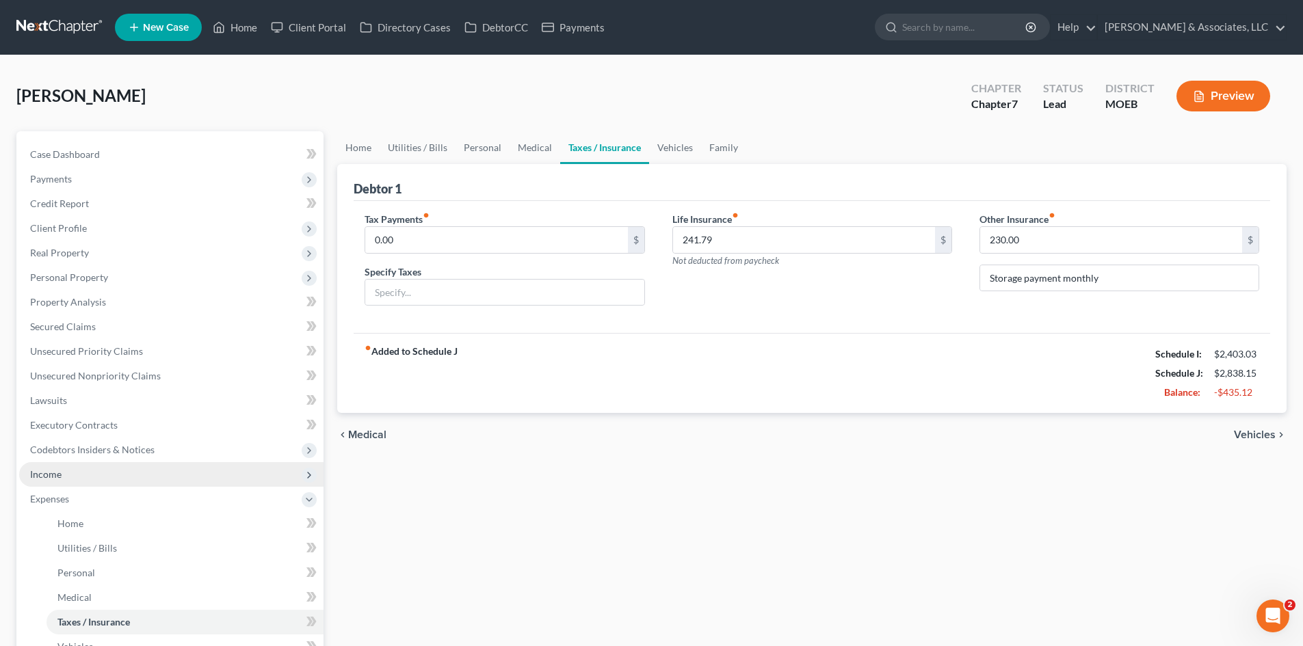
click at [66, 477] on span "Income" at bounding box center [171, 474] width 304 height 25
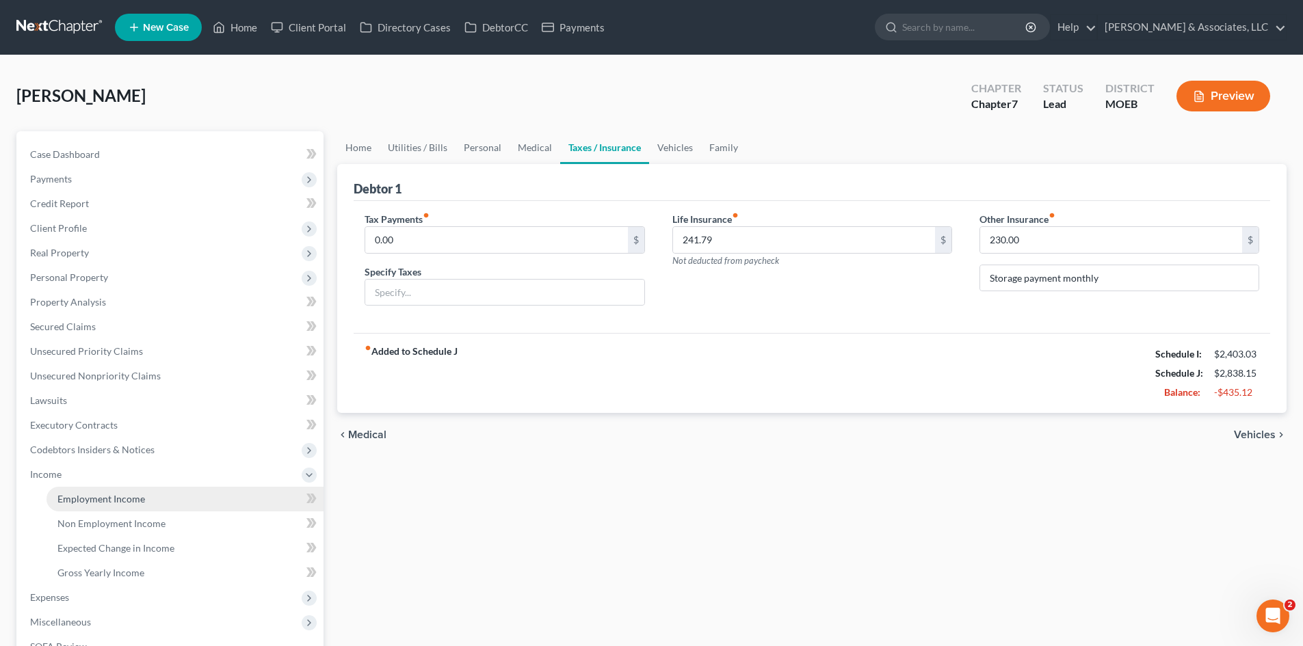
click at [101, 498] on span "Employment Income" at bounding box center [101, 499] width 88 height 12
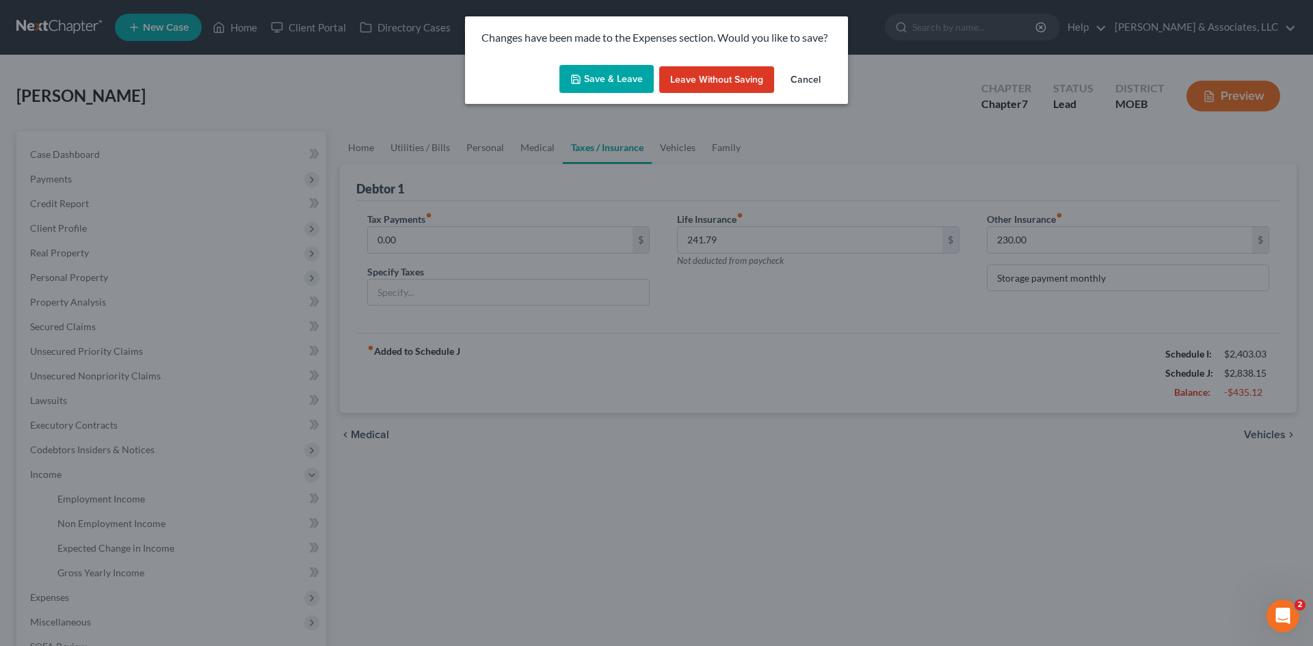
click at [609, 74] on button "Save & Leave" at bounding box center [606, 79] width 94 height 29
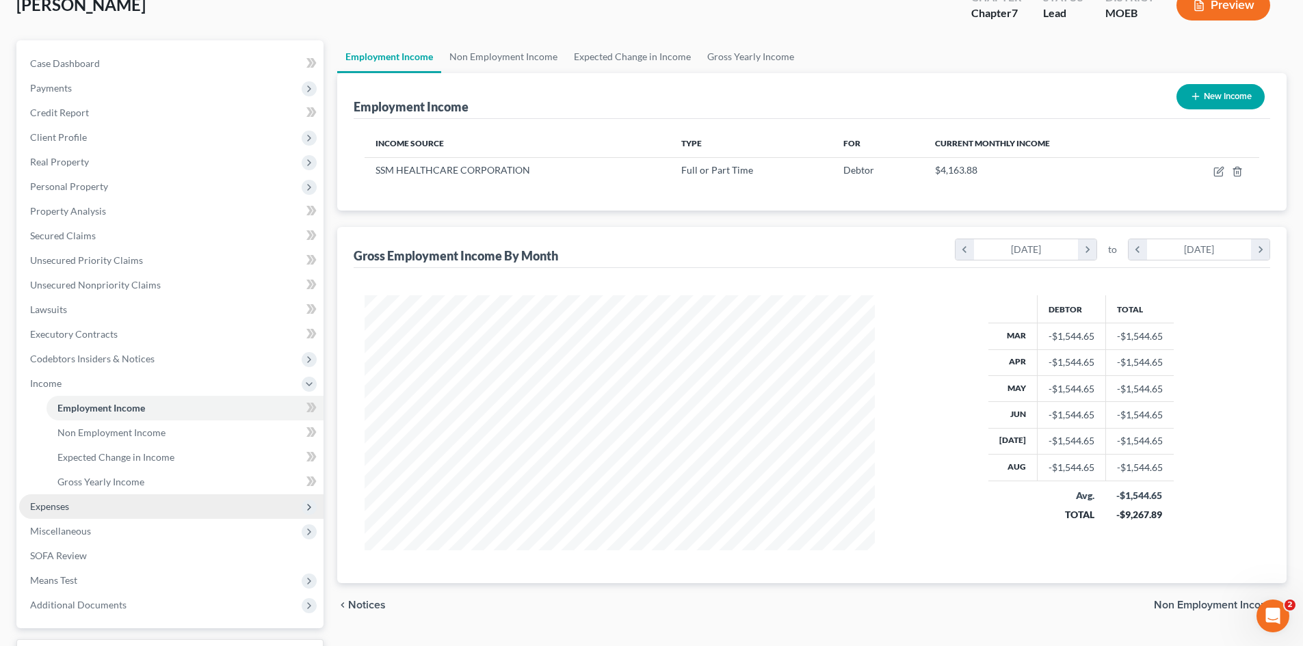
scroll to position [204, 0]
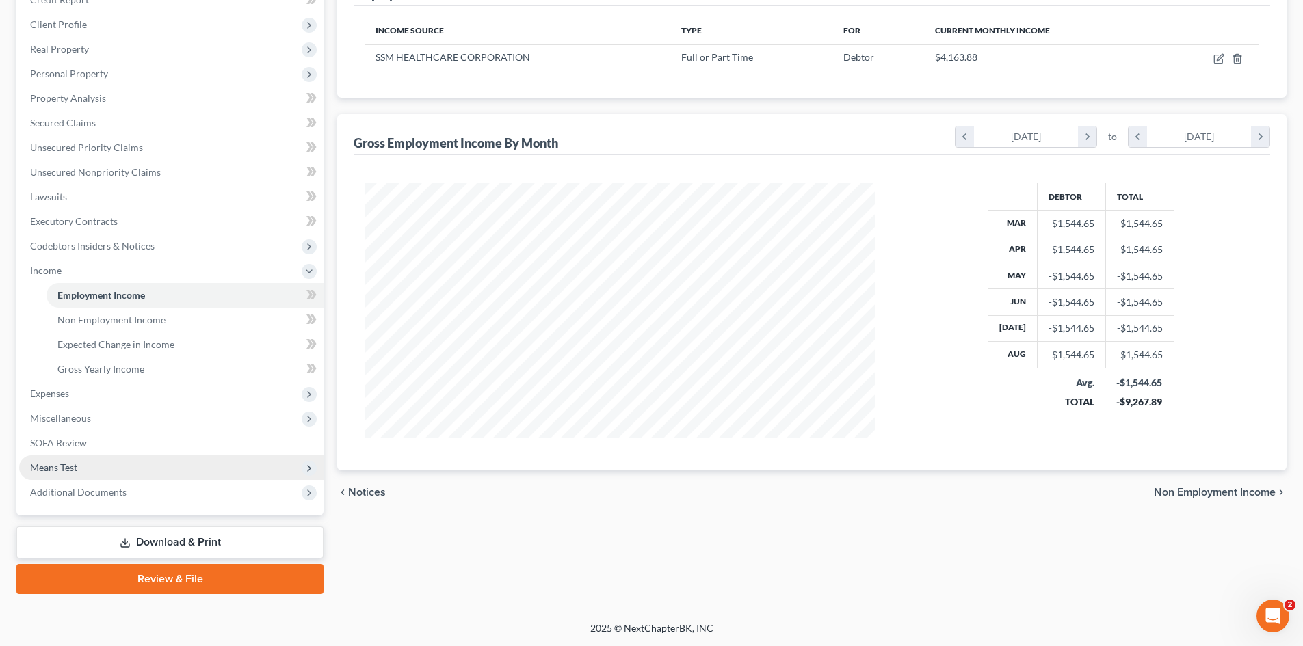
click at [57, 468] on span "Means Test" at bounding box center [53, 468] width 47 height 12
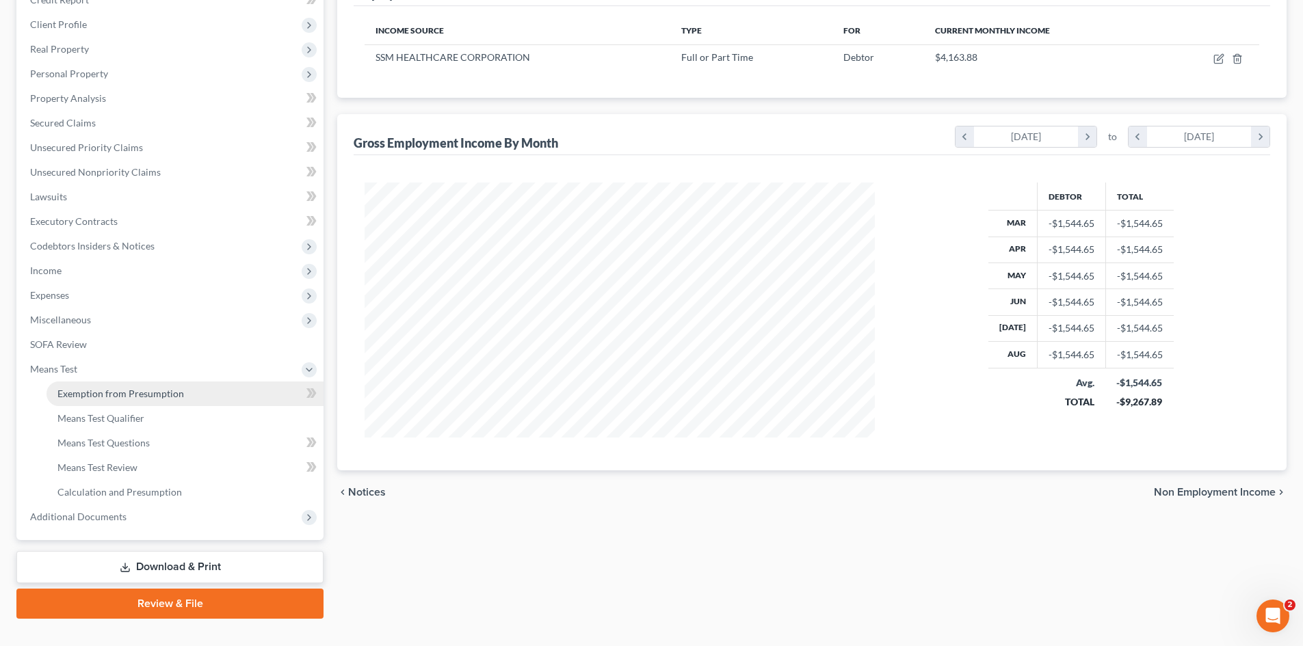
click at [136, 399] on span "Exemption from Presumption" at bounding box center [120, 394] width 127 height 12
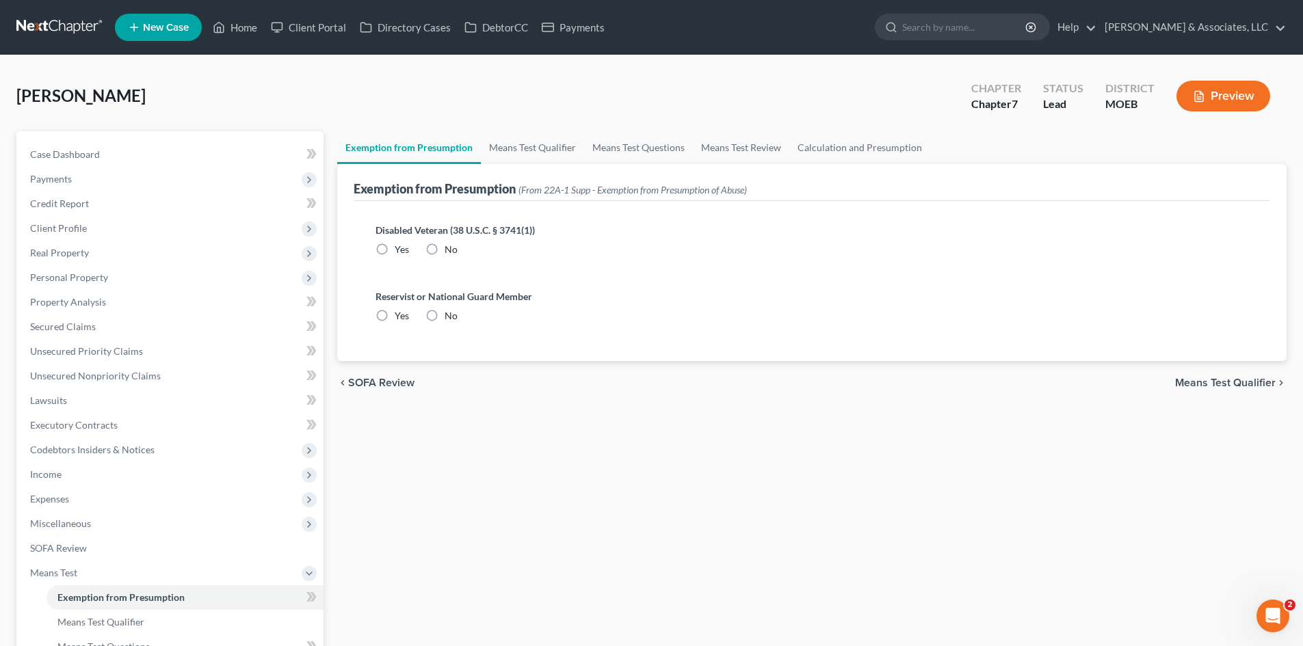
click at [445, 250] on label "No" at bounding box center [451, 250] width 13 height 14
click at [450, 250] on input "No" at bounding box center [454, 247] width 9 height 9
radio input "true"
click at [445, 315] on label "No" at bounding box center [451, 316] width 13 height 14
click at [450, 315] on input "No" at bounding box center [454, 313] width 9 height 9
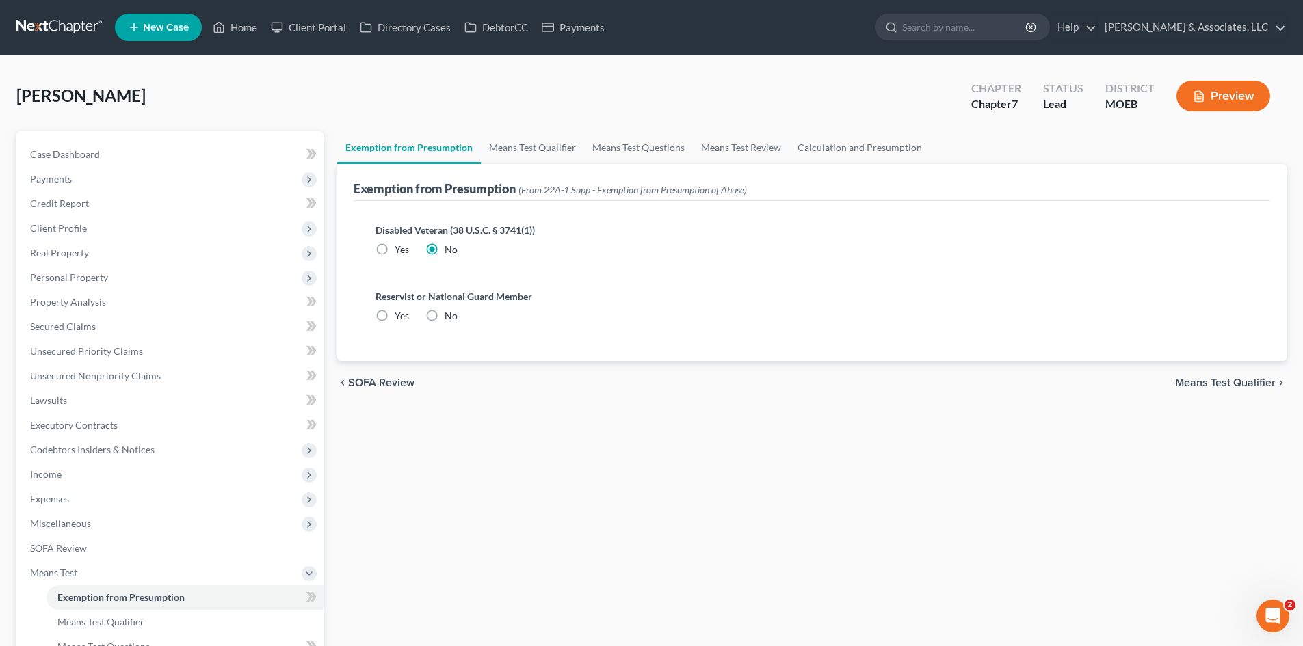
radio input "true"
click at [55, 151] on span "Case Dashboard" at bounding box center [65, 154] width 70 height 12
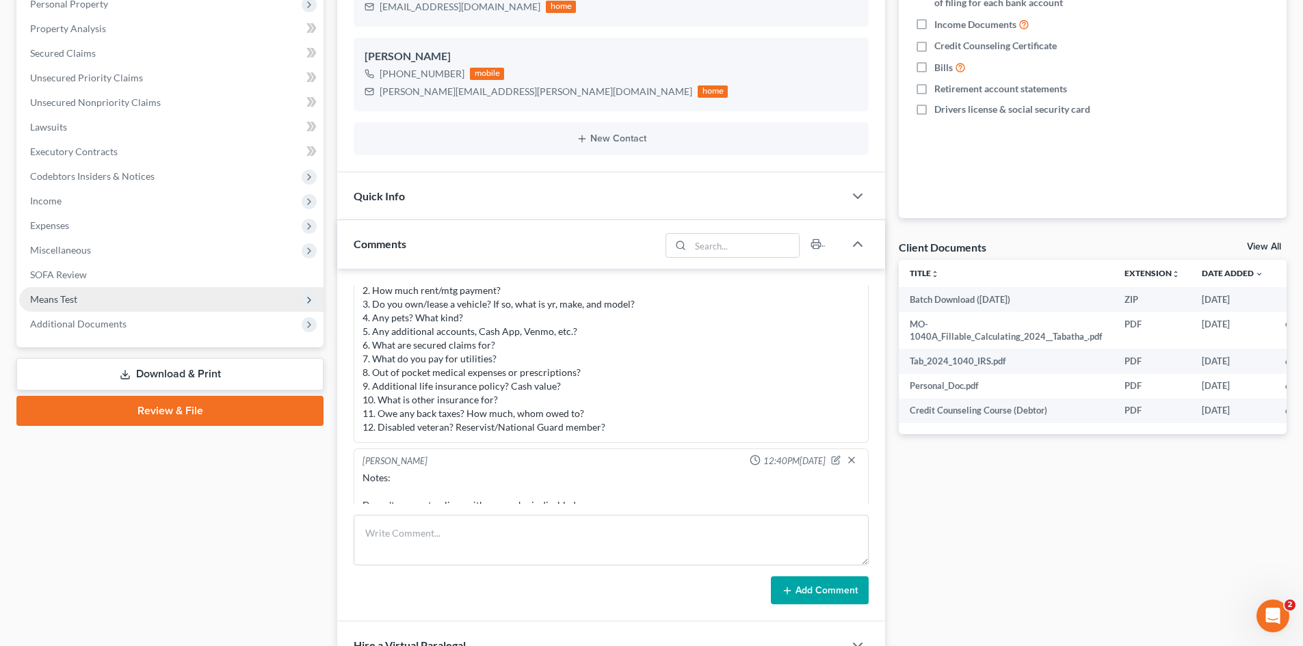
scroll to position [754, 0]
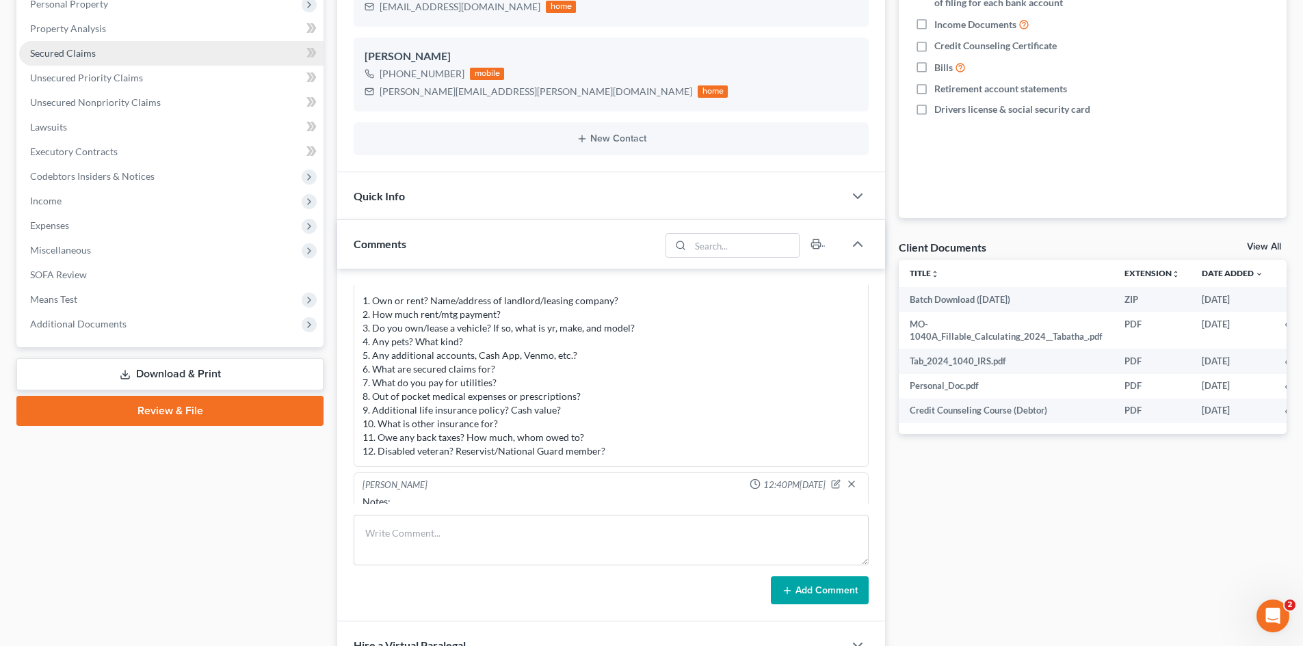
click at [90, 53] on span "Secured Claims" at bounding box center [63, 53] width 66 height 12
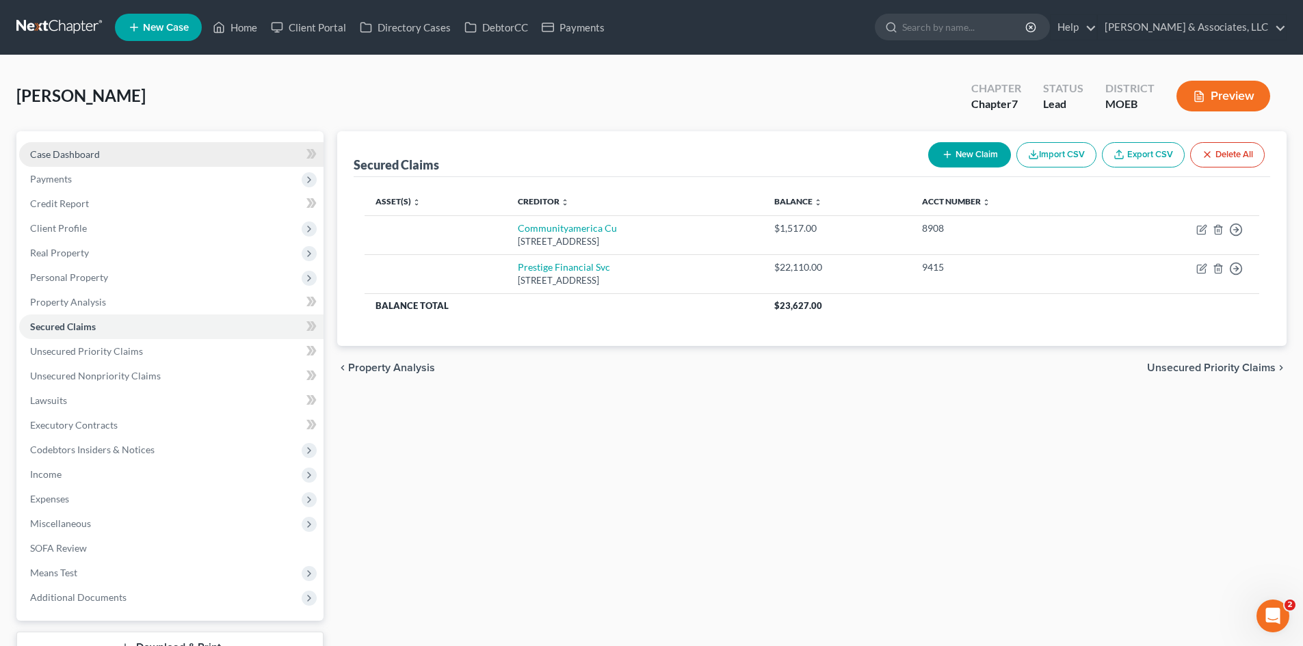
click at [107, 160] on link "Case Dashboard" at bounding box center [171, 154] width 304 height 25
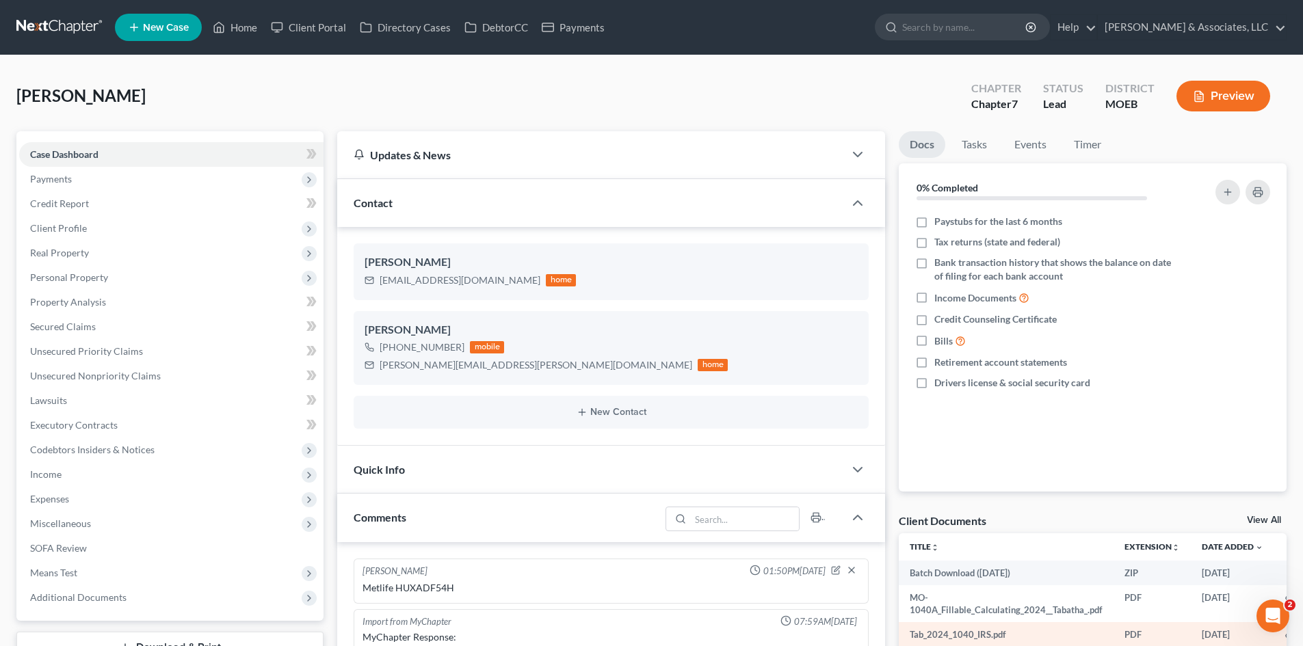
scroll to position [823, 0]
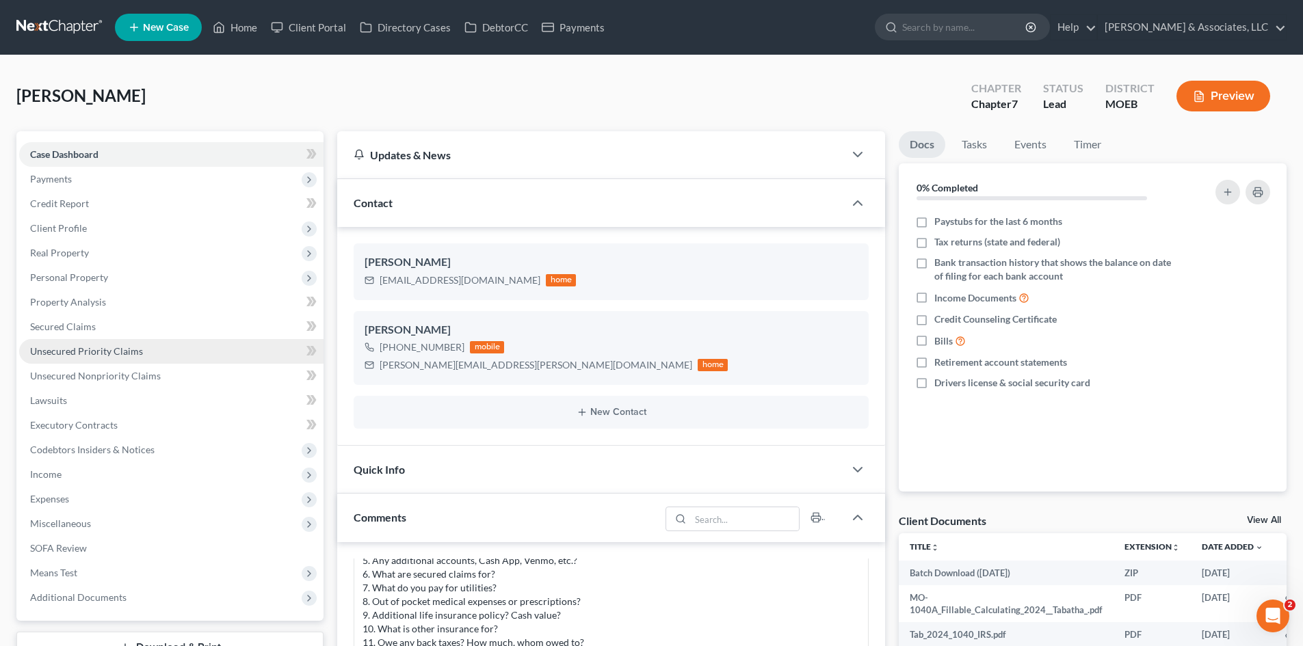
click at [116, 347] on span "Unsecured Priority Claims" at bounding box center [86, 351] width 113 height 12
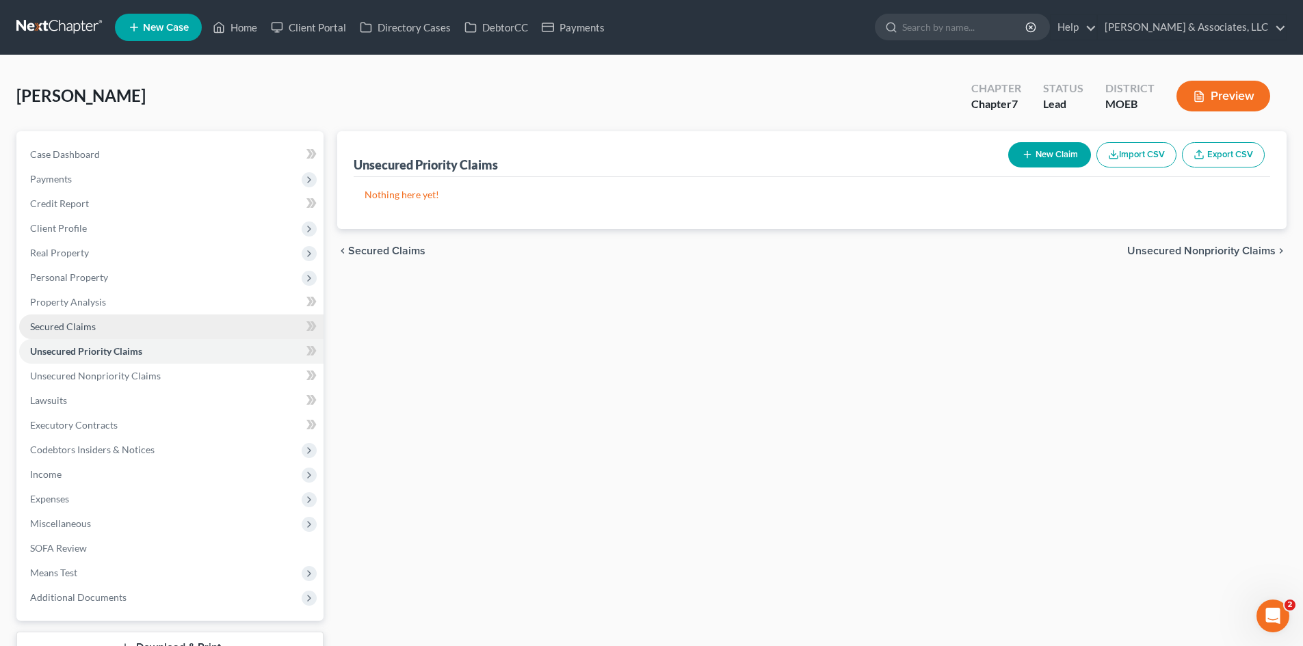
click at [103, 327] on link "Secured Claims" at bounding box center [171, 327] width 304 height 25
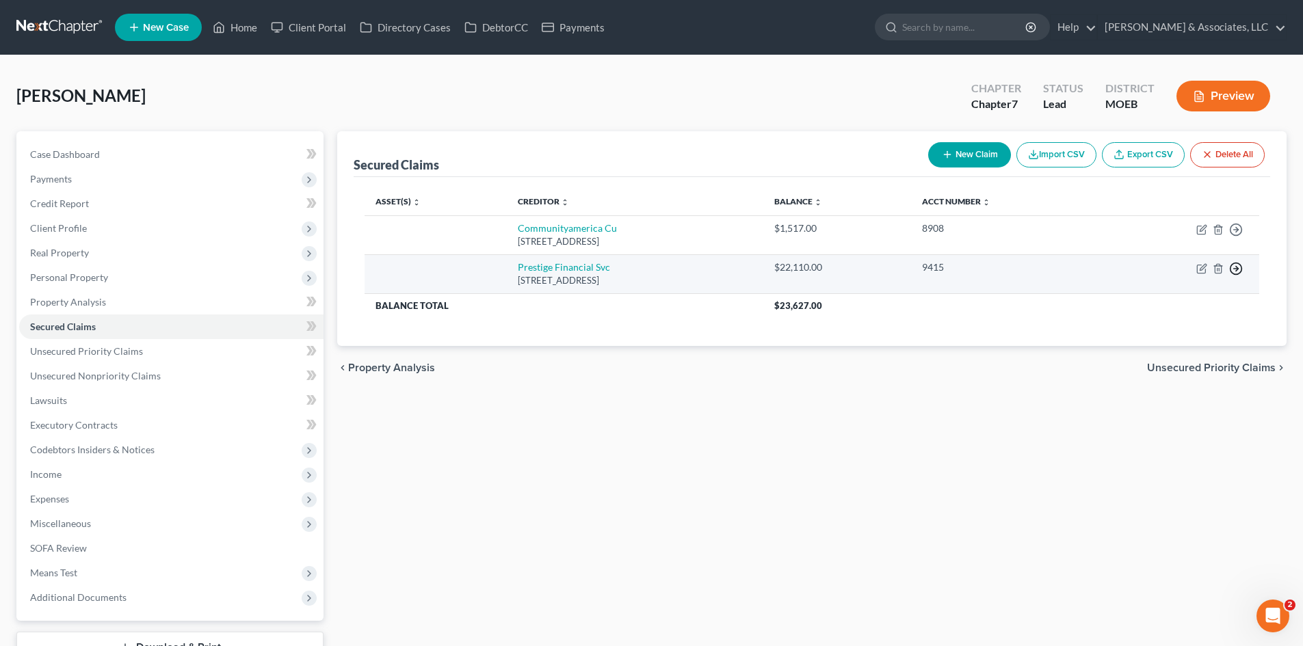
click at [1237, 265] on icon "button" at bounding box center [1236, 269] width 14 height 14
click at [1136, 323] on link "Move to G" at bounding box center [1173, 324] width 114 height 23
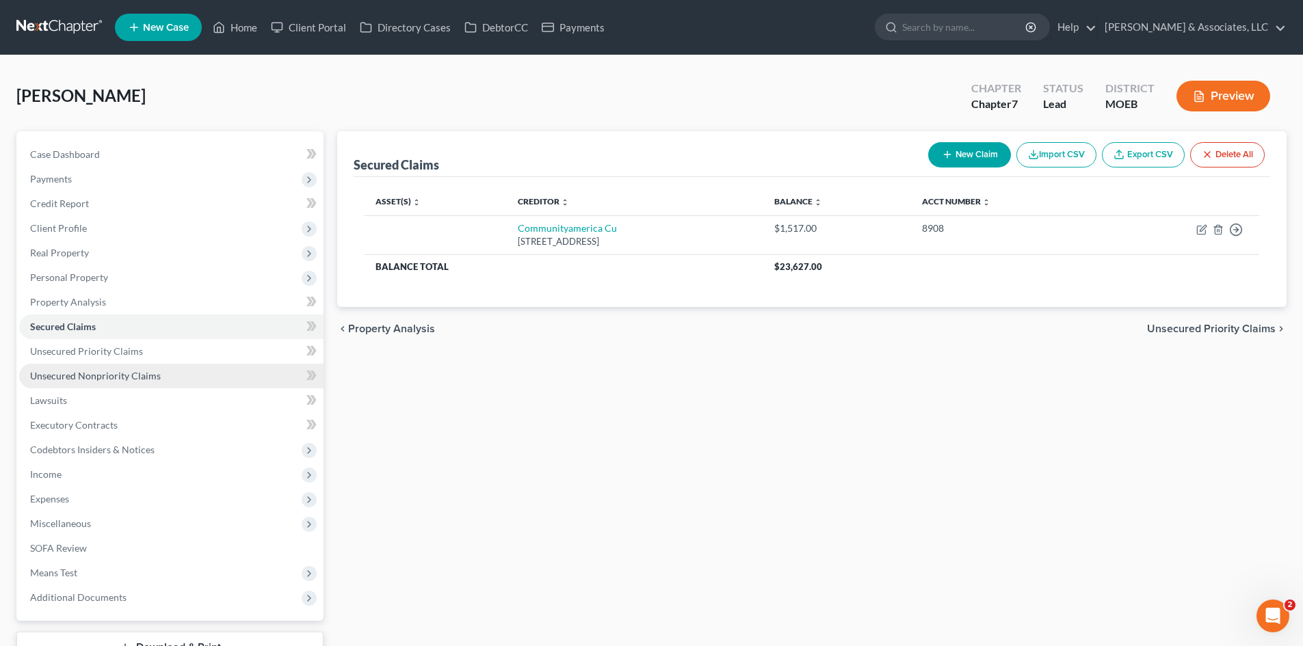
click at [86, 375] on span "Unsecured Nonpriority Claims" at bounding box center [95, 376] width 131 height 12
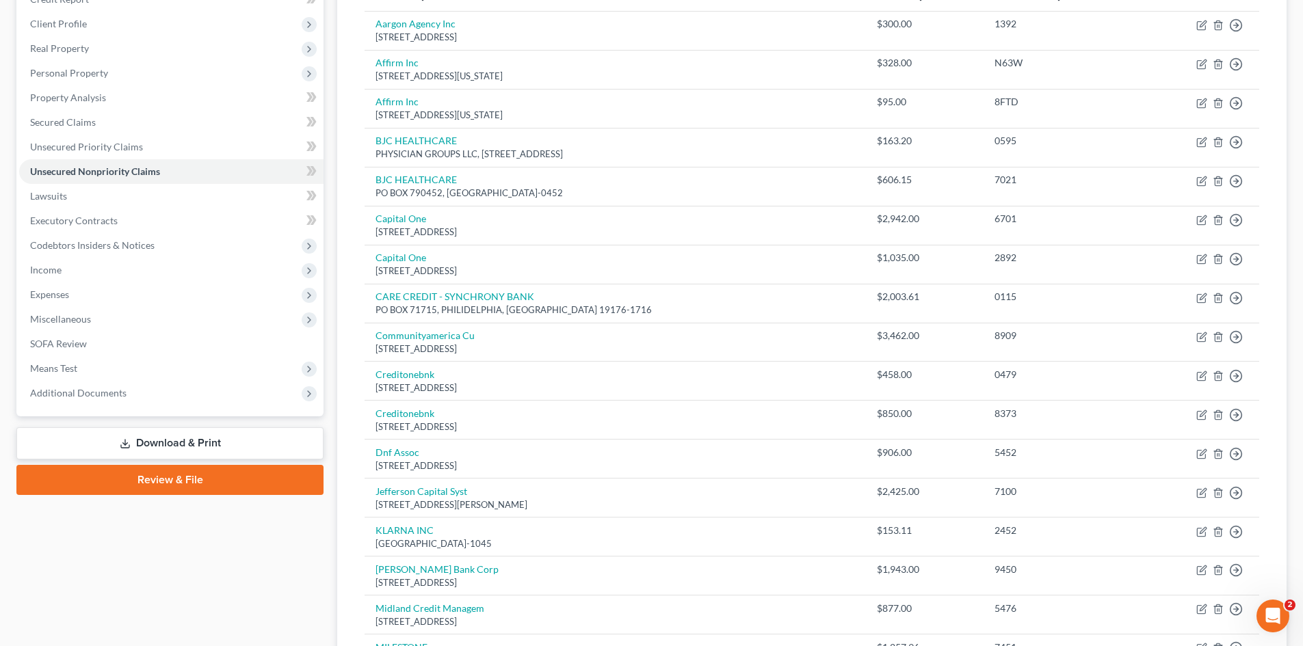
scroll to position [194, 0]
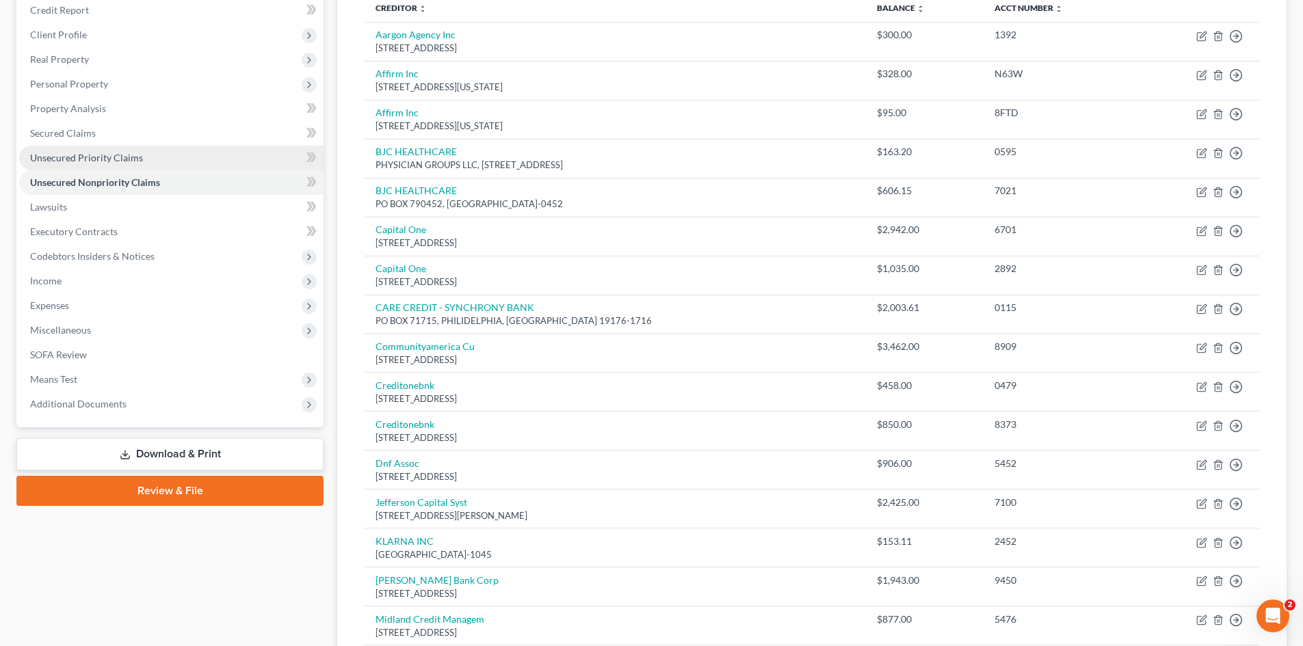
click at [83, 157] on span "Unsecured Priority Claims" at bounding box center [86, 158] width 113 height 12
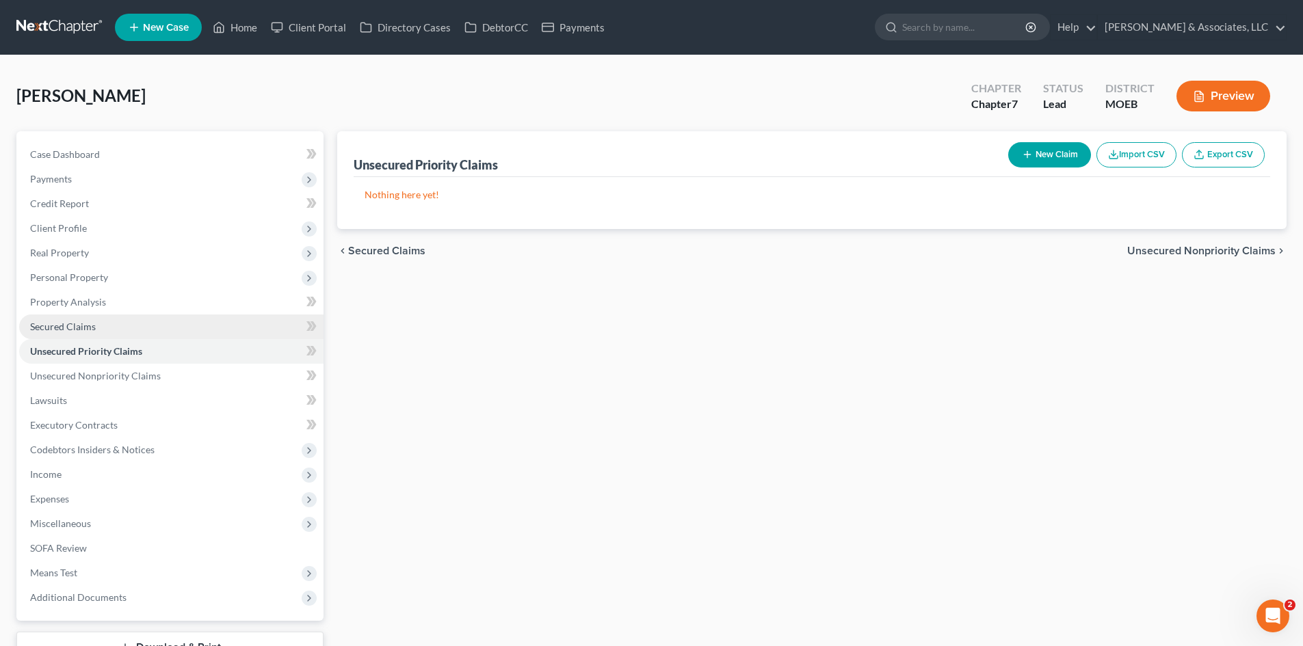
click at [57, 321] on span "Secured Claims" at bounding box center [63, 327] width 66 height 12
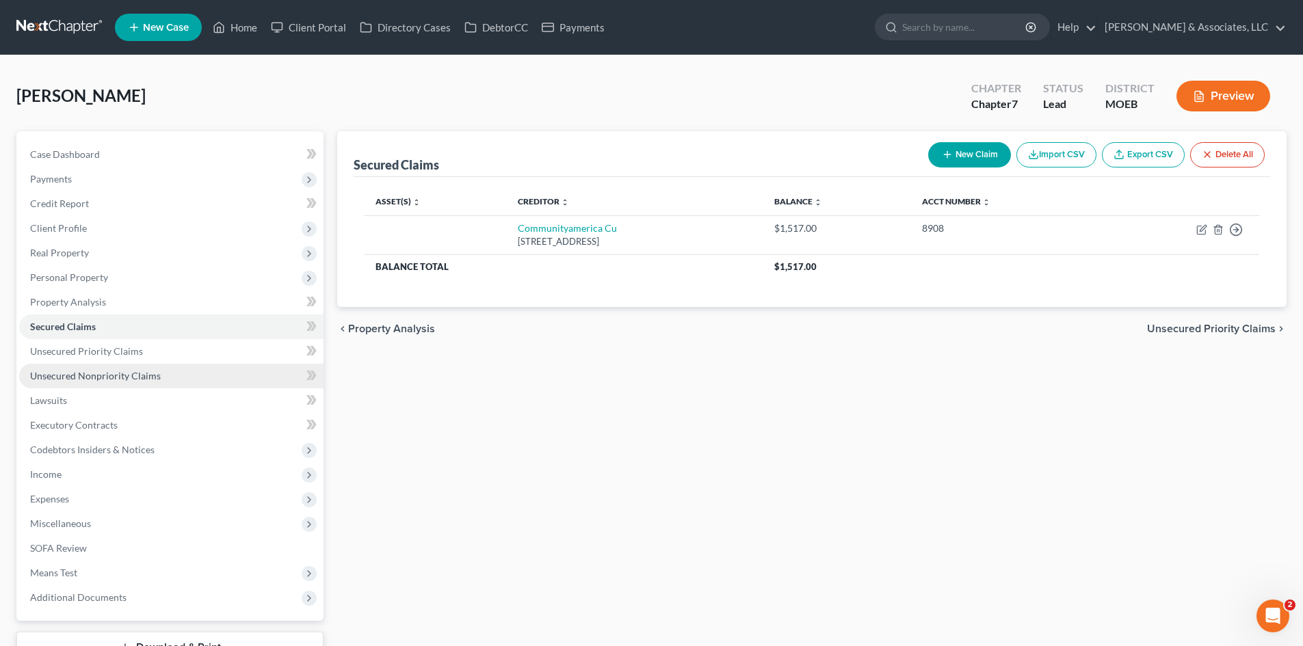
click at [67, 375] on span "Unsecured Nonpriority Claims" at bounding box center [95, 376] width 131 height 12
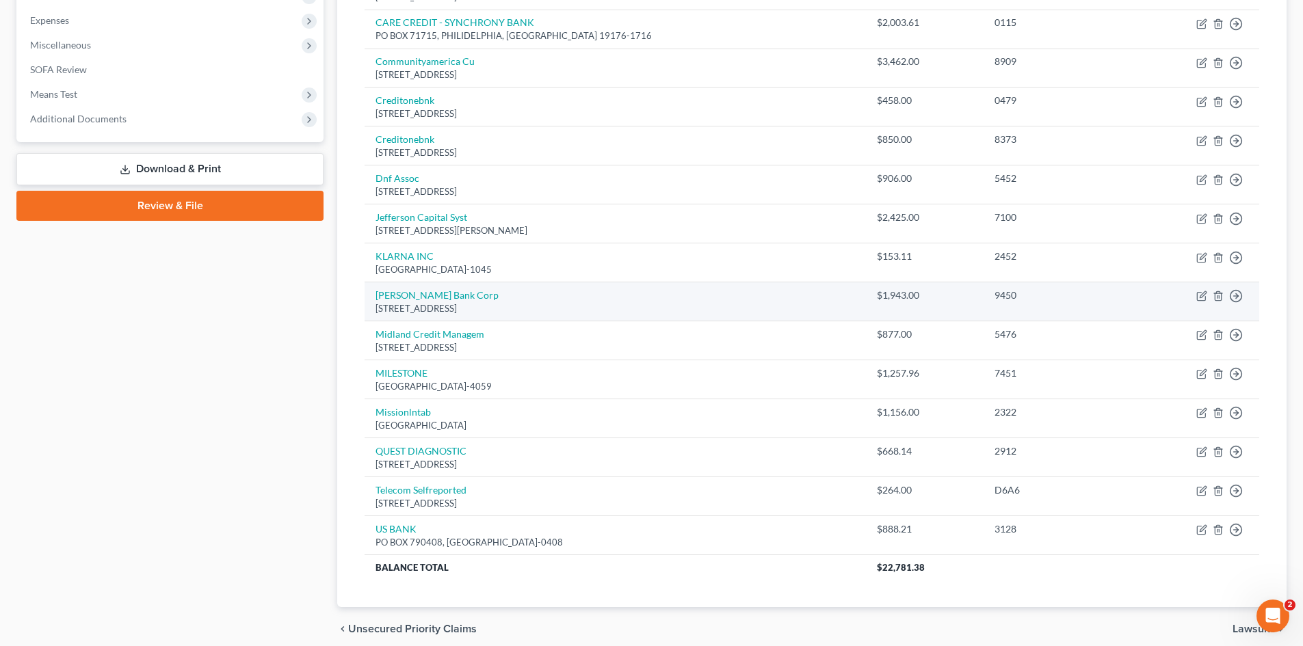
scroll to position [205, 0]
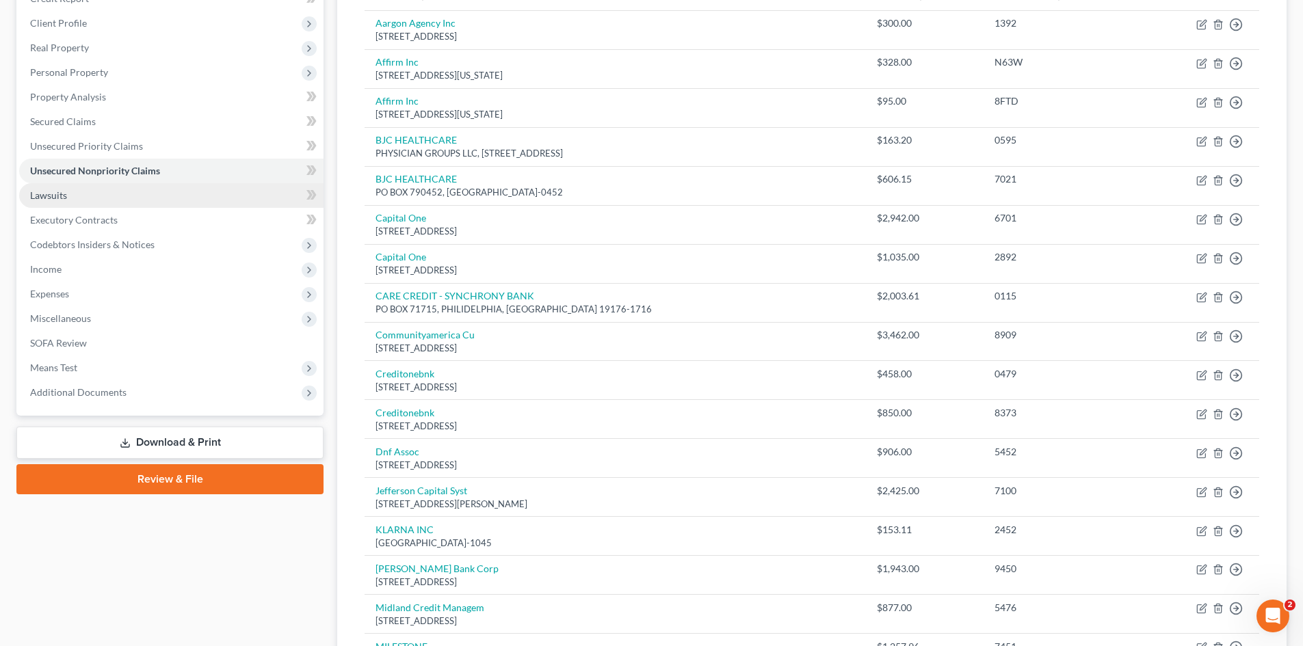
click at [125, 194] on link "Lawsuits" at bounding box center [171, 195] width 304 height 25
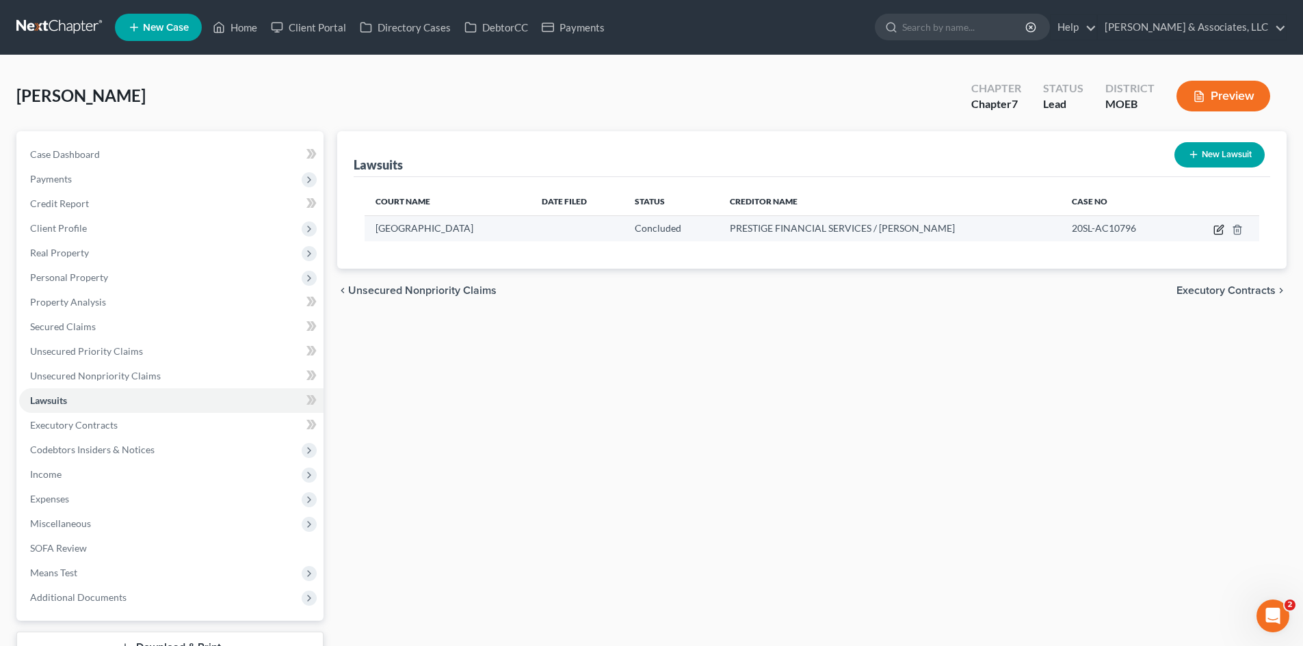
click at [1222, 228] on icon "button" at bounding box center [1220, 228] width 6 height 6
select select "26"
select select "2"
select select "1"
select select "26"
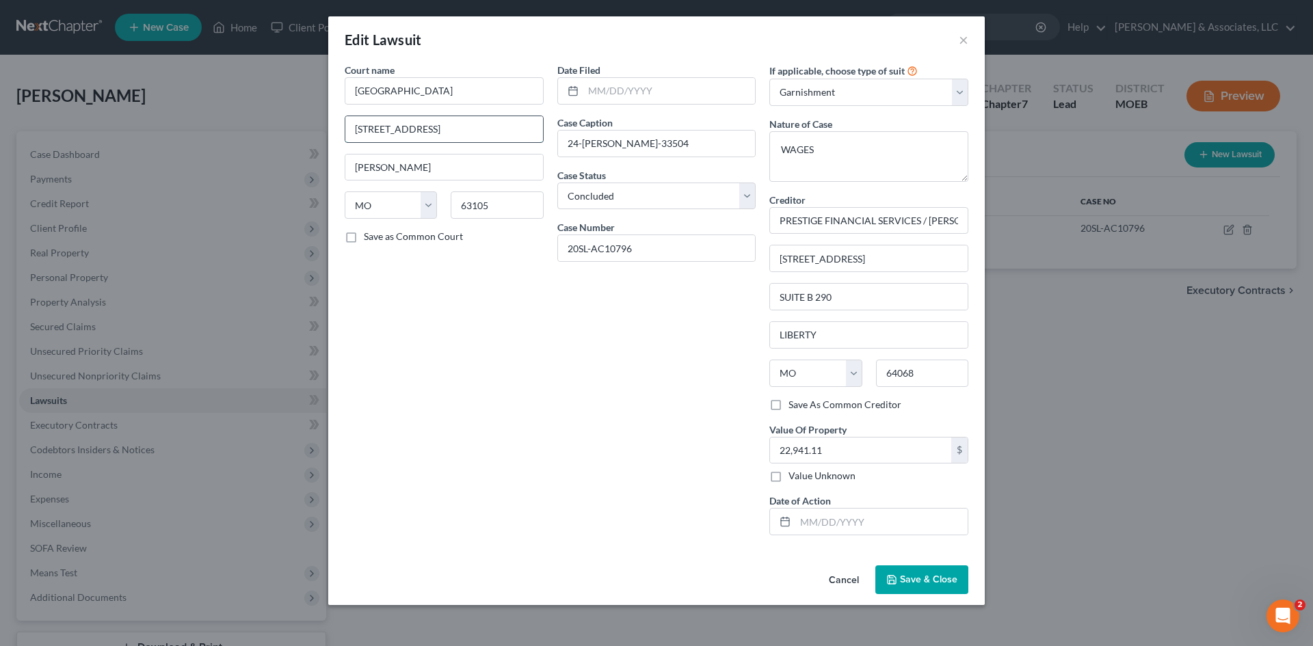
click at [399, 125] on input "105 SOUT CENTRAL AVE" at bounding box center [444, 129] width 198 height 26
type input "105 SOUTH CENTRAL AVE"
click at [962, 42] on button "×" at bounding box center [964, 39] width 10 height 16
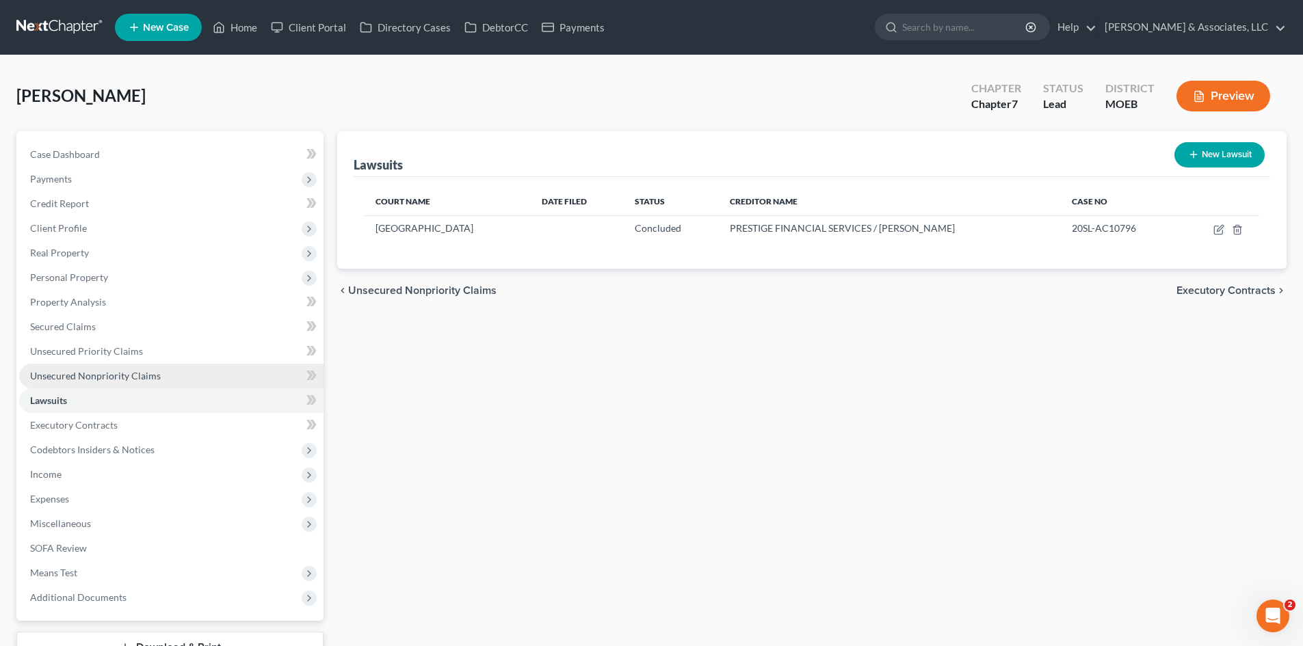
click at [79, 374] on span "Unsecured Nonpriority Claims" at bounding box center [95, 376] width 131 height 12
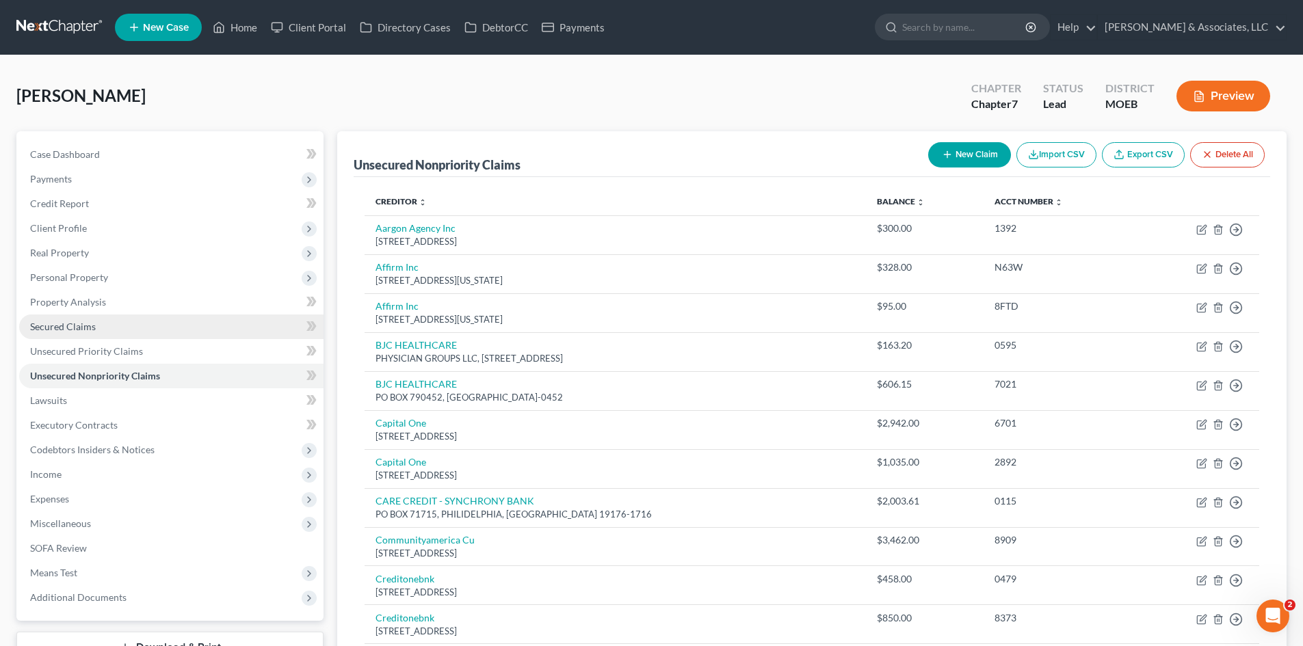
click at [89, 326] on span "Secured Claims" at bounding box center [63, 327] width 66 height 12
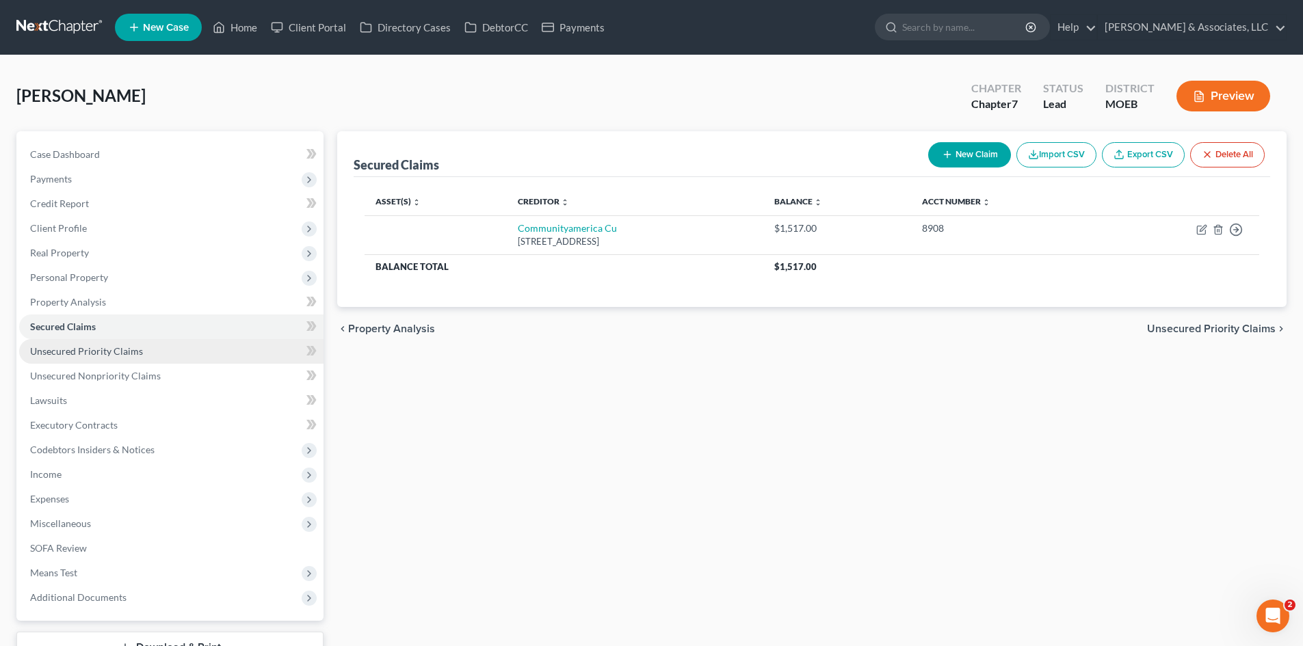
click at [98, 352] on span "Unsecured Priority Claims" at bounding box center [86, 351] width 113 height 12
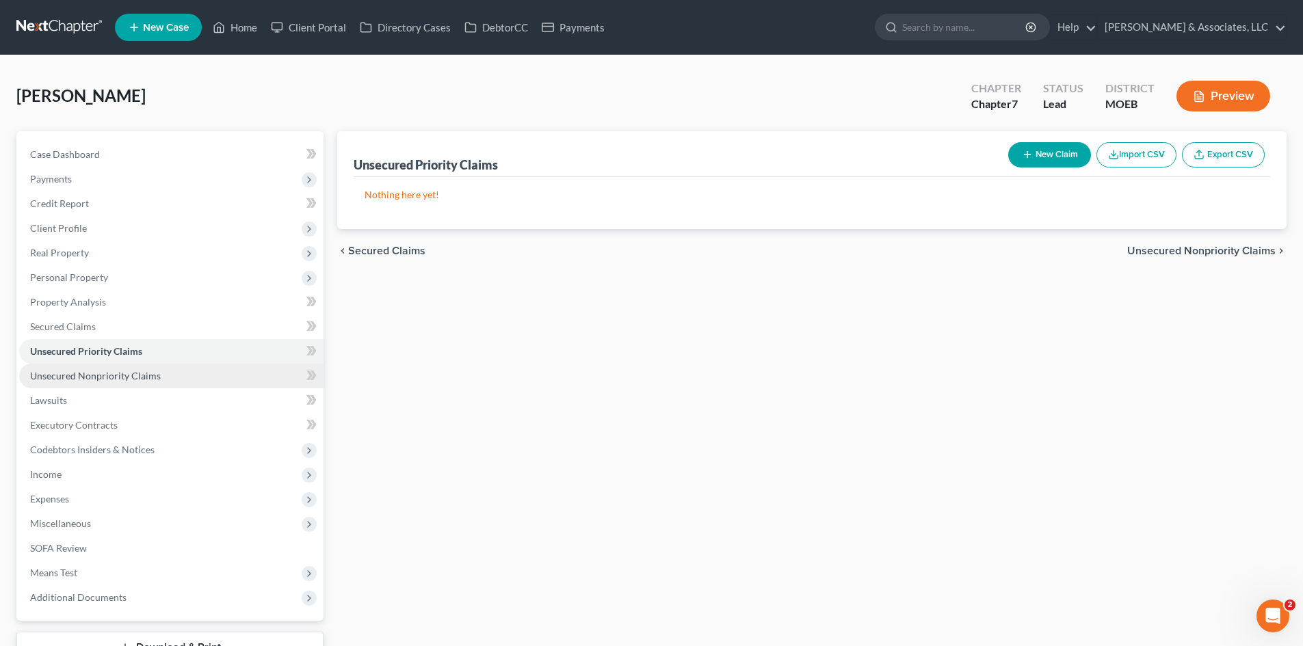
click at [110, 375] on span "Unsecured Nonpriority Claims" at bounding box center [95, 376] width 131 height 12
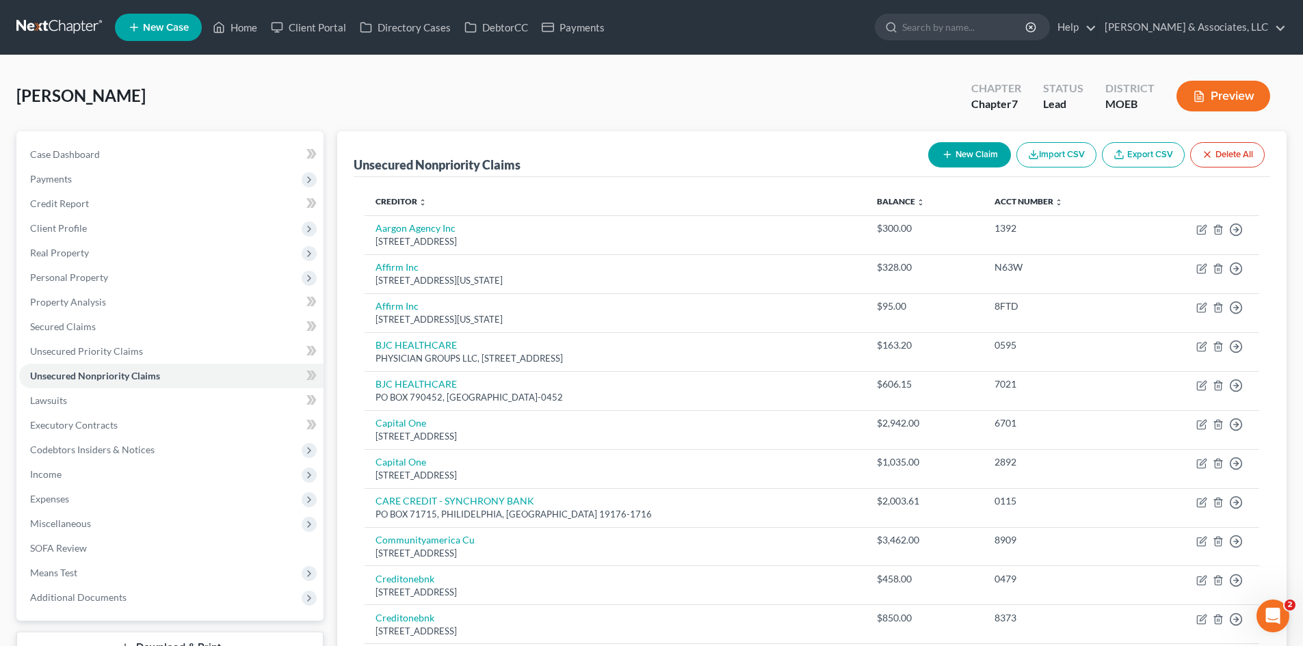
click at [961, 151] on button "New Claim" at bounding box center [969, 154] width 83 height 25
select select "0"
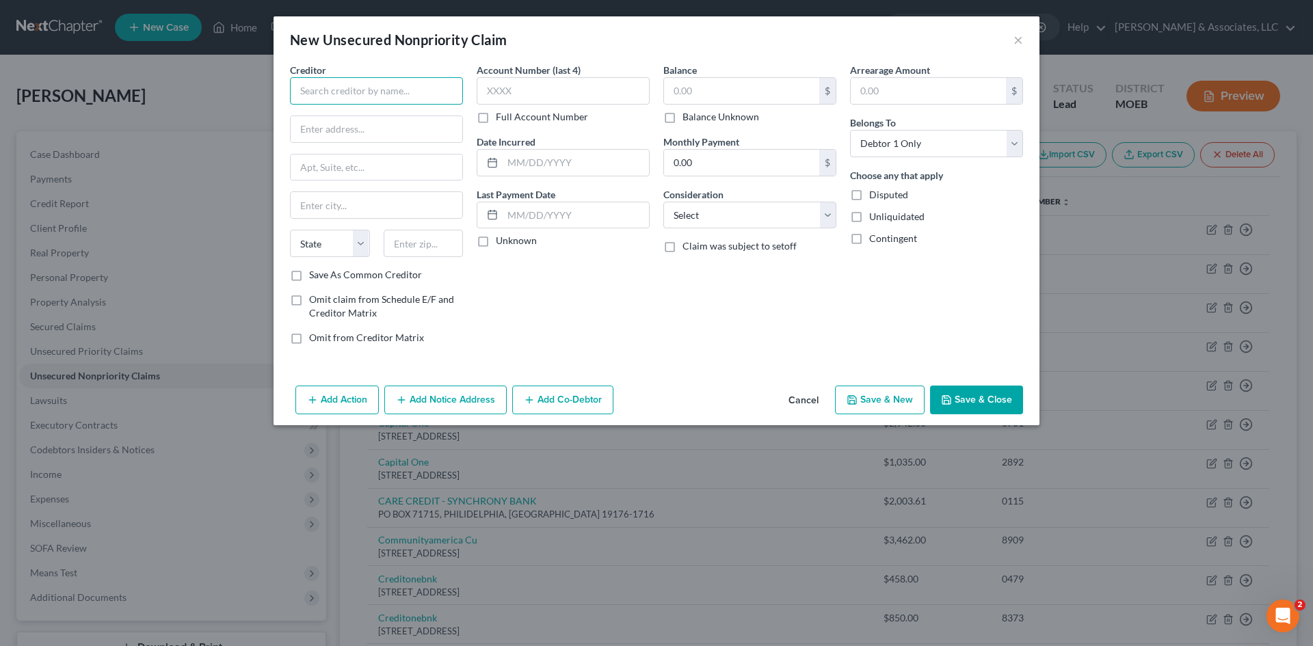
click at [318, 93] on input "text" at bounding box center [376, 90] width 173 height 27
type input "Presiige Financial Services"
type input "118 N Consister Ln"
type input "Suite B290"
type input "Liberty"
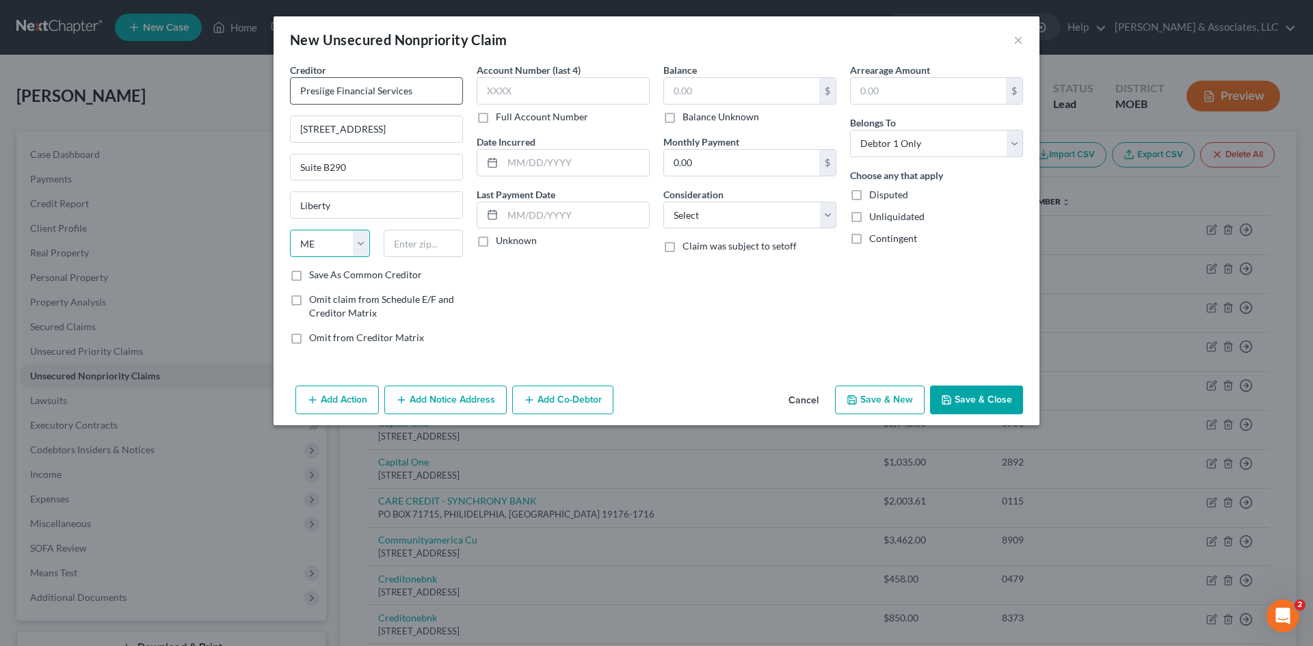
select select "26"
type input "64068"
click at [549, 157] on input "text" at bounding box center [576, 163] width 146 height 26
click at [540, 166] on input "text" at bounding box center [576, 163] width 146 height 26
type input "10/23/20"
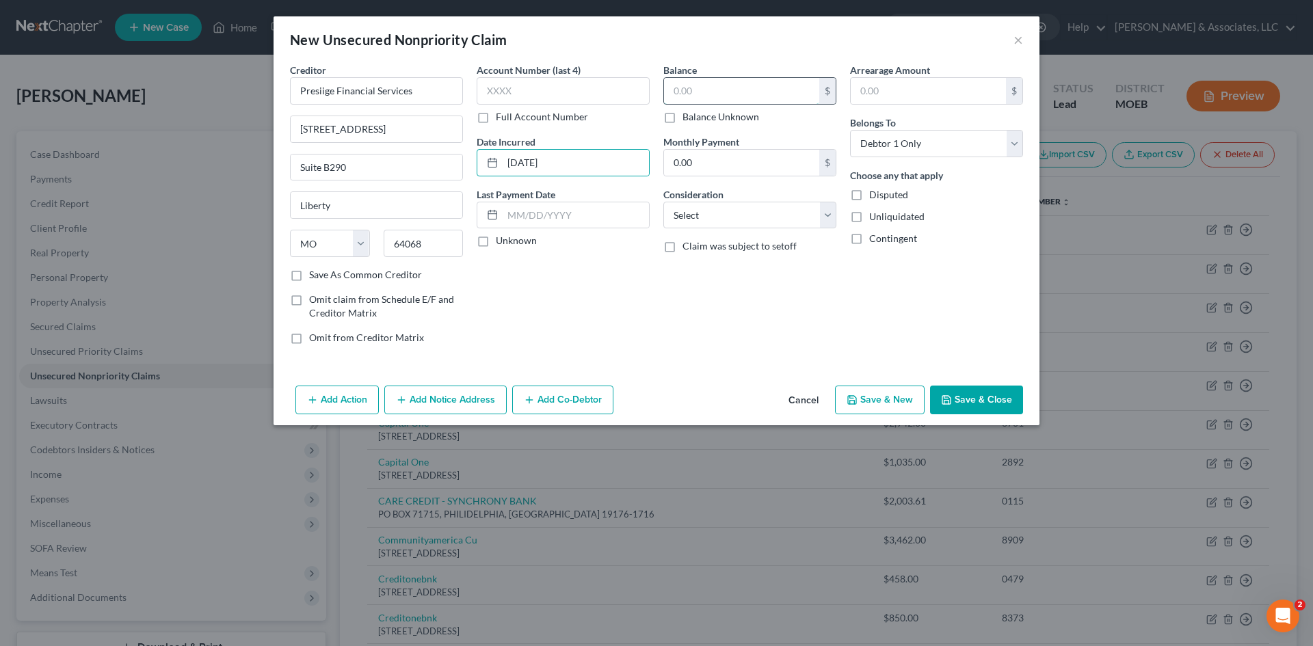
click at [699, 80] on input "text" at bounding box center [741, 91] width 155 height 26
type input "22,941.11"
click at [715, 213] on select "Select Cable / Satellite Services Collection Agency Credit Card Debt Debt Couns…" at bounding box center [749, 215] width 173 height 27
select select "8"
click at [663, 202] on select "Select Cable / Satellite Services Collection Agency Credit Card Debt Debt Couns…" at bounding box center [749, 215] width 173 height 27
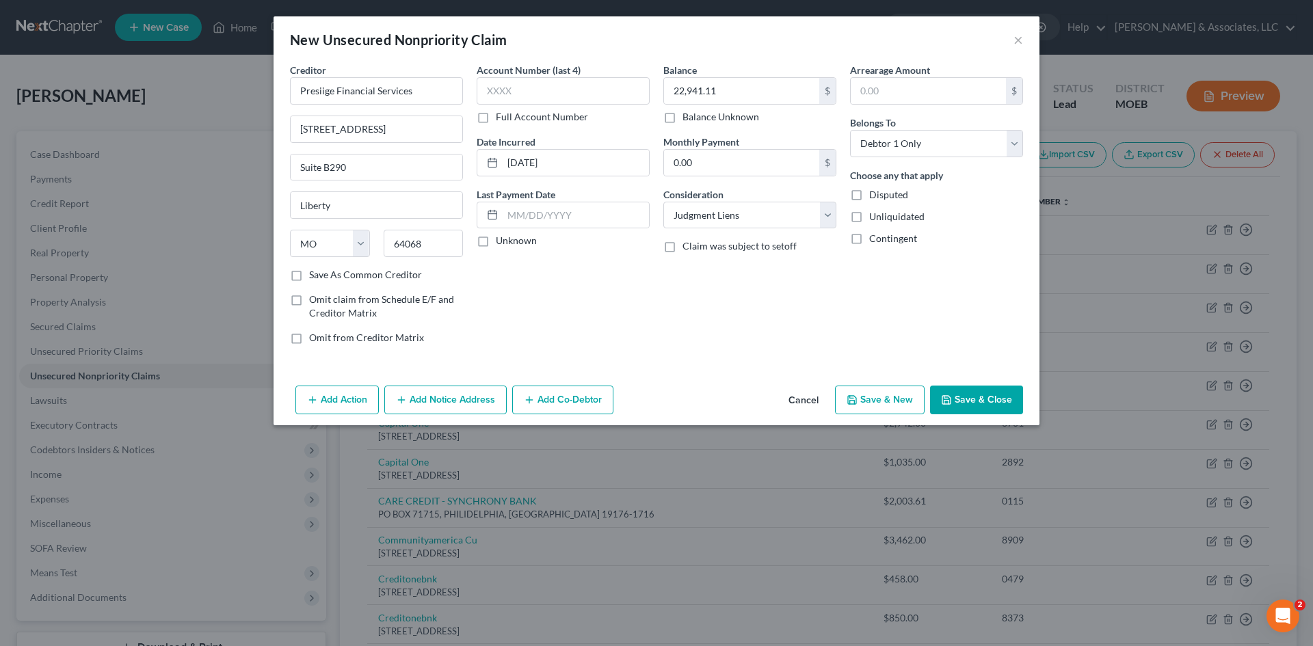
click at [352, 404] on button "Add Action" at bounding box center [336, 400] width 83 height 29
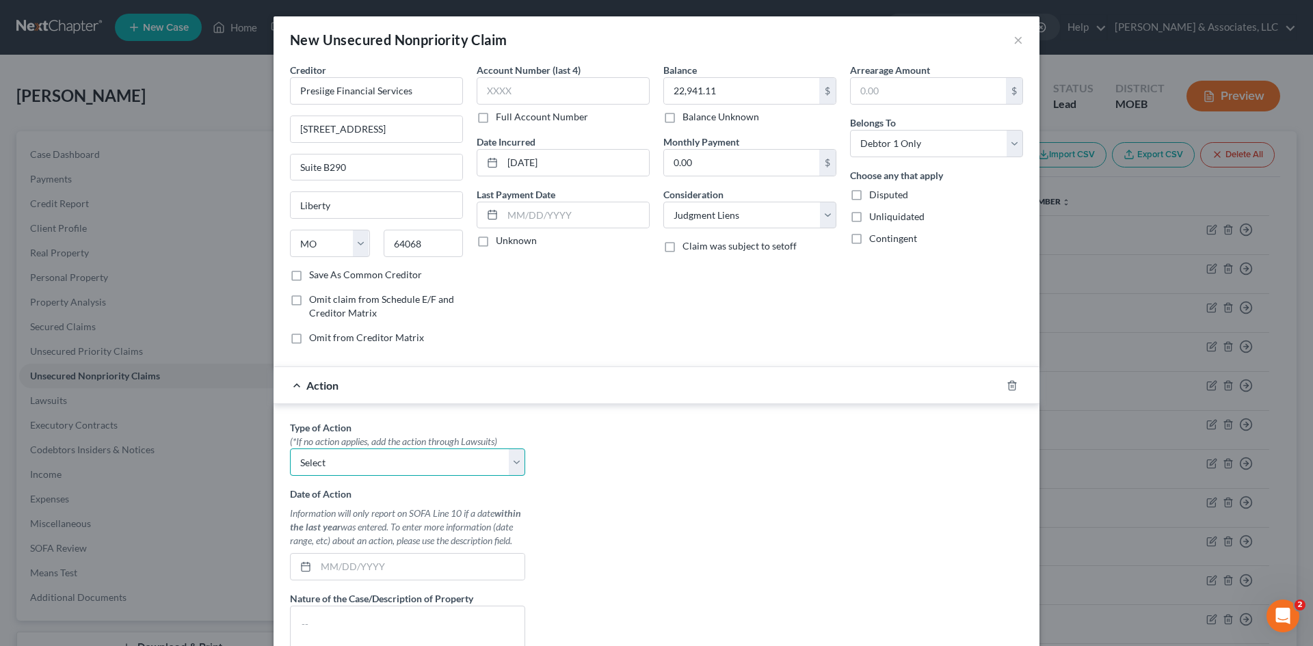
click at [389, 464] on select "Select Repossession Garnishment Foreclosure Personal Injury Attached, Seized, O…" at bounding box center [407, 462] width 235 height 27
select select "1"
click at [290, 449] on select "Select Repossession Garnishment Foreclosure Personal Injury Attached, Seized, O…" at bounding box center [407, 462] width 235 height 27
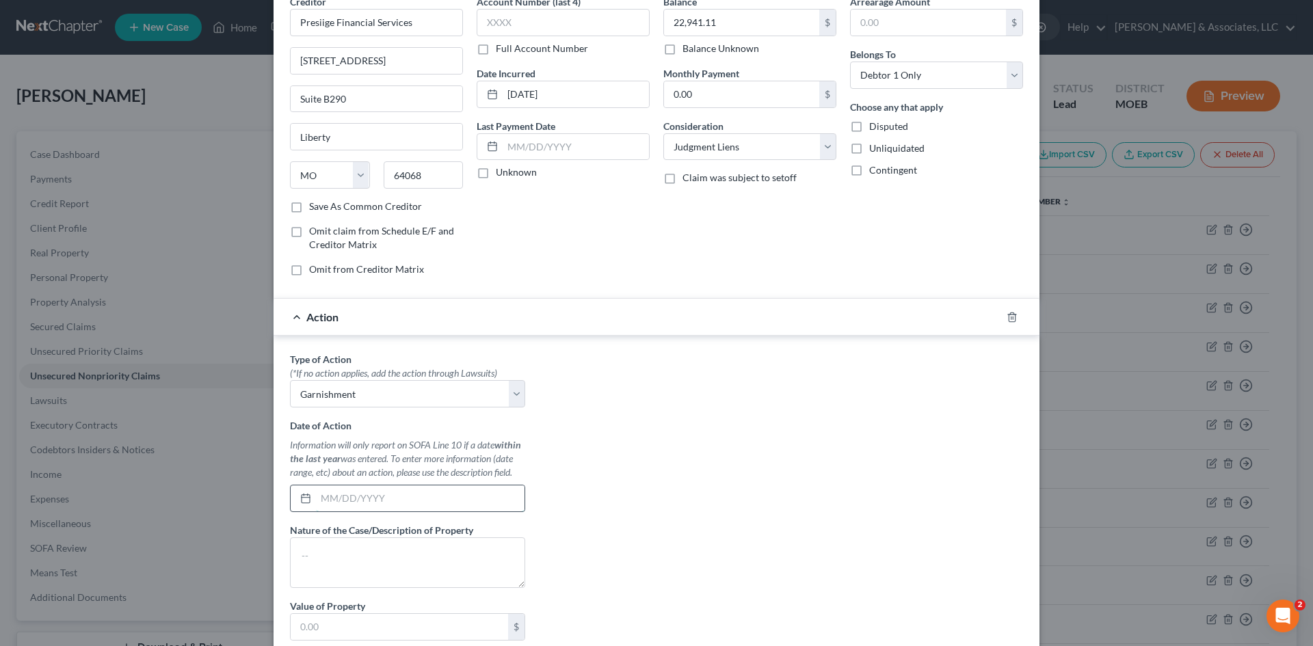
click at [372, 499] on input "text" at bounding box center [420, 499] width 209 height 26
click at [380, 497] on input "text" at bounding box center [420, 499] width 209 height 26
type input "09/26/24"
click at [386, 551] on textarea at bounding box center [407, 563] width 235 height 51
click at [360, 568] on textarea at bounding box center [407, 563] width 235 height 51
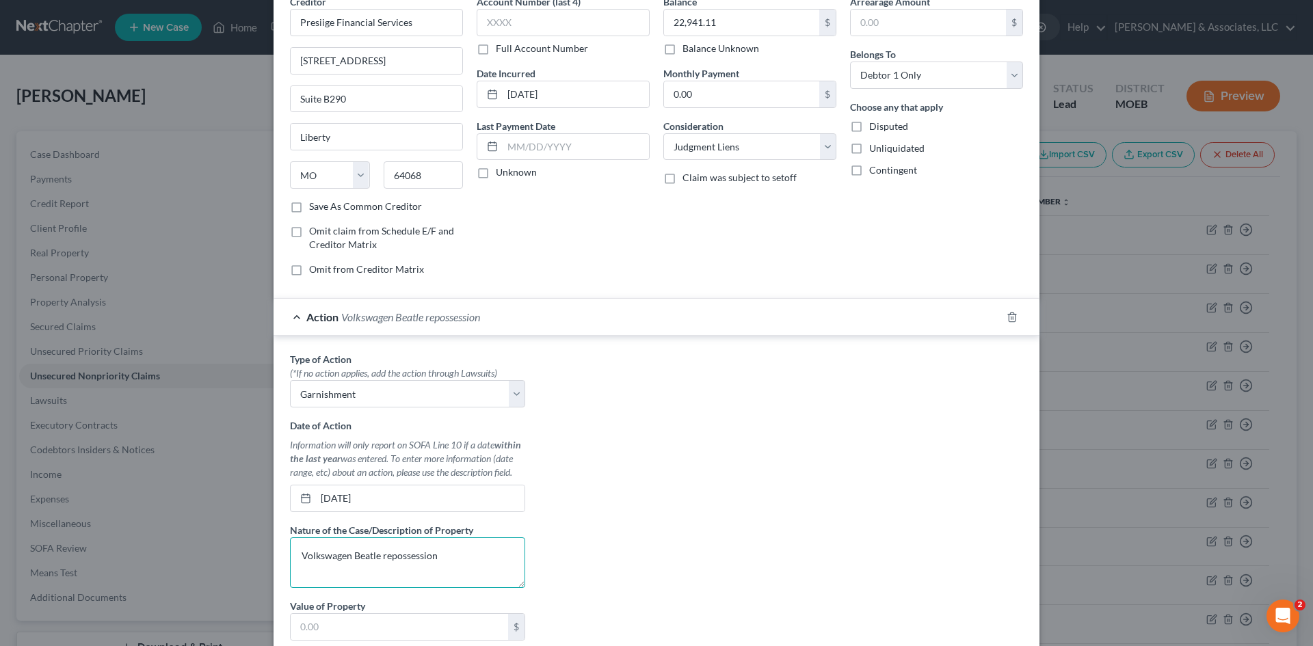
scroll to position [203, 0]
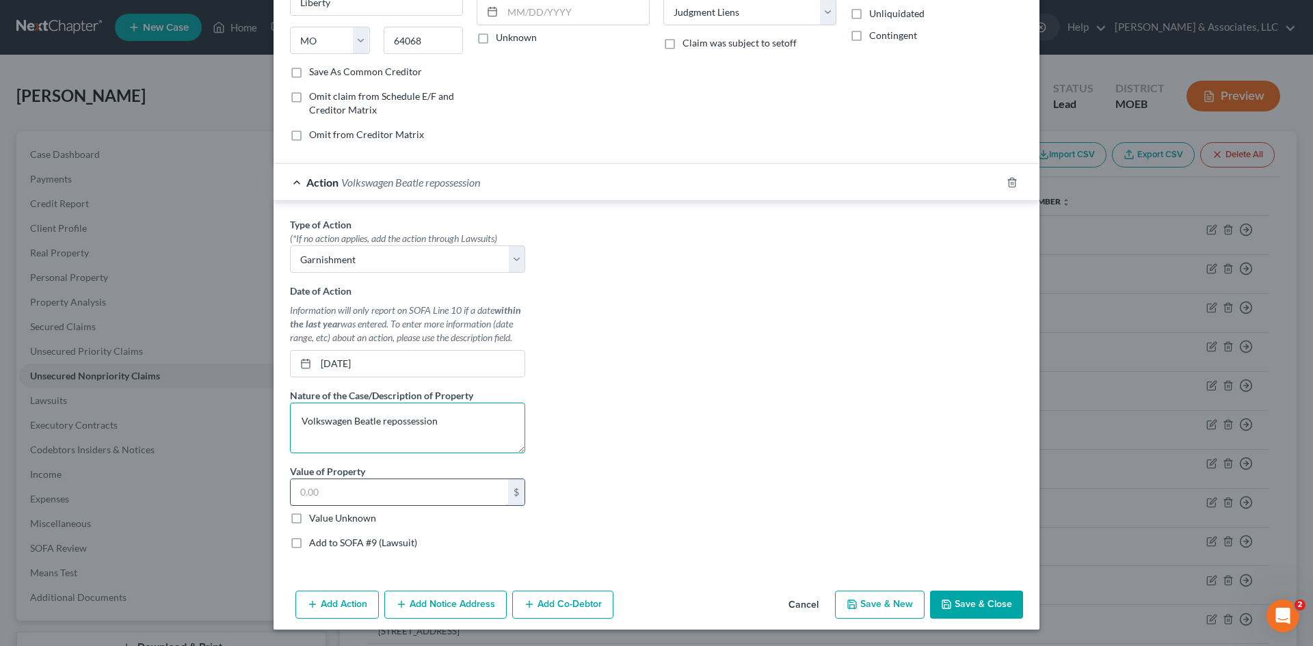
type textarea "Volkswagen Beatle repossession"
click at [380, 492] on input "text" at bounding box center [399, 492] width 217 height 26
drag, startPoint x: 302, startPoint y: 490, endPoint x: 307, endPoint y: 507, distance: 17.8
click at [302, 490] on input "221,100.00" at bounding box center [399, 492] width 217 height 26
click at [329, 492] on input "221,100.00" at bounding box center [399, 492] width 217 height 26
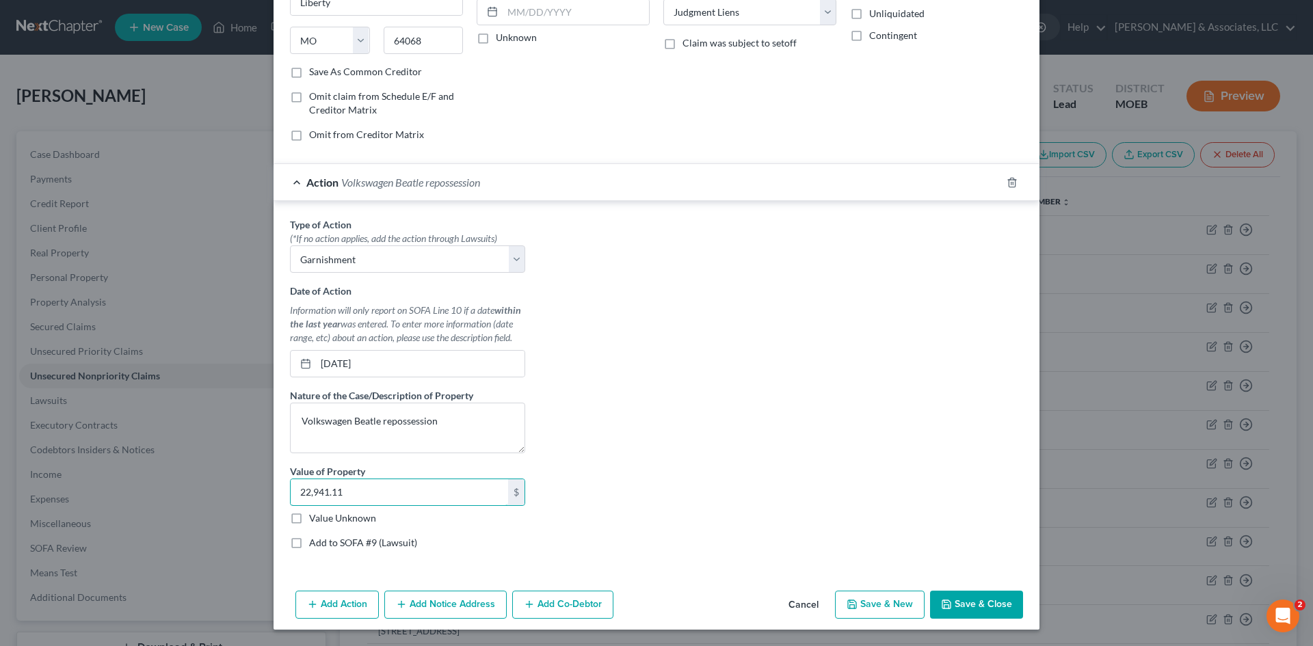
type input "22,941.11"
click at [399, 605] on line "button" at bounding box center [401, 605] width 6 height 0
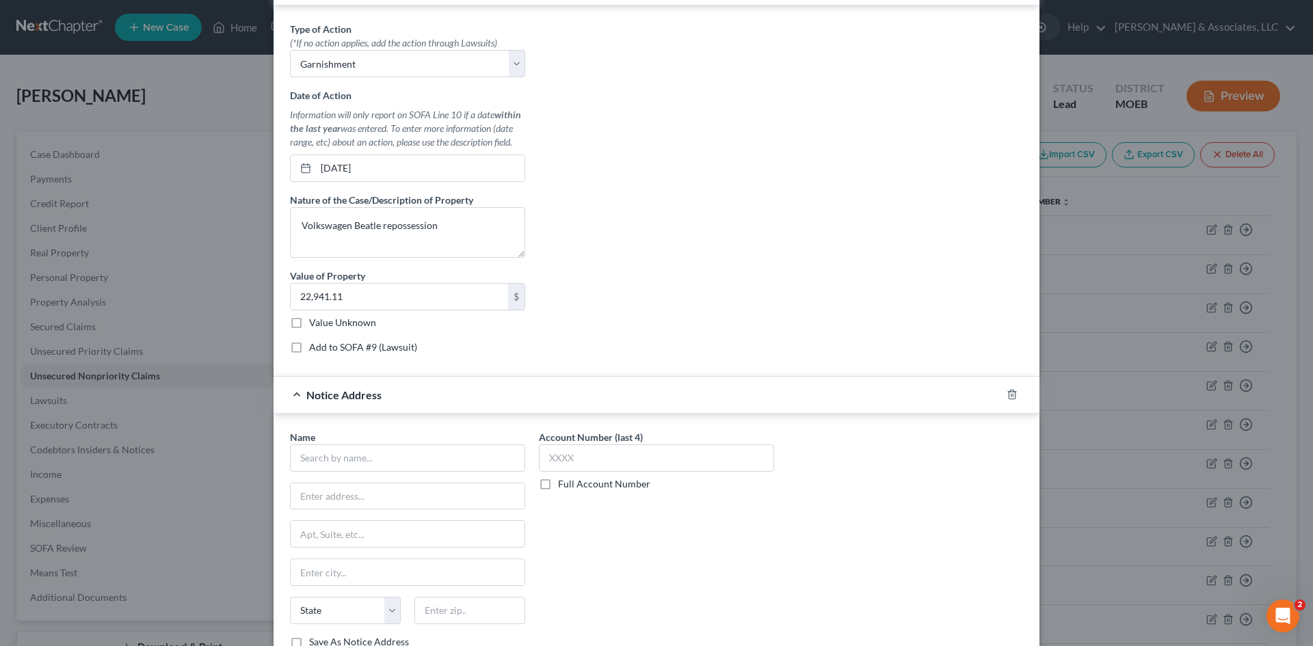
scroll to position [477, 0]
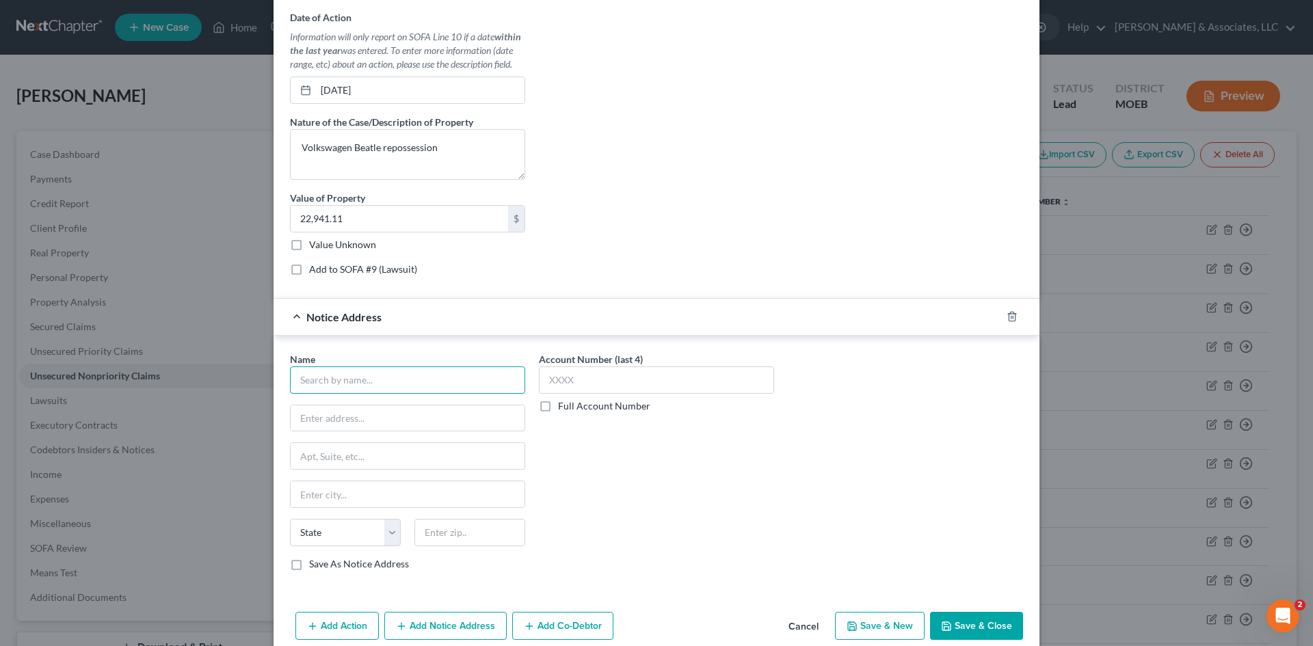
click at [403, 380] on input "text" at bounding box center [407, 380] width 235 height 27
type input "H"
type input "Lloyd Donald Huelson"
type input "16007 S Brookfield St."
type input "Olathe"
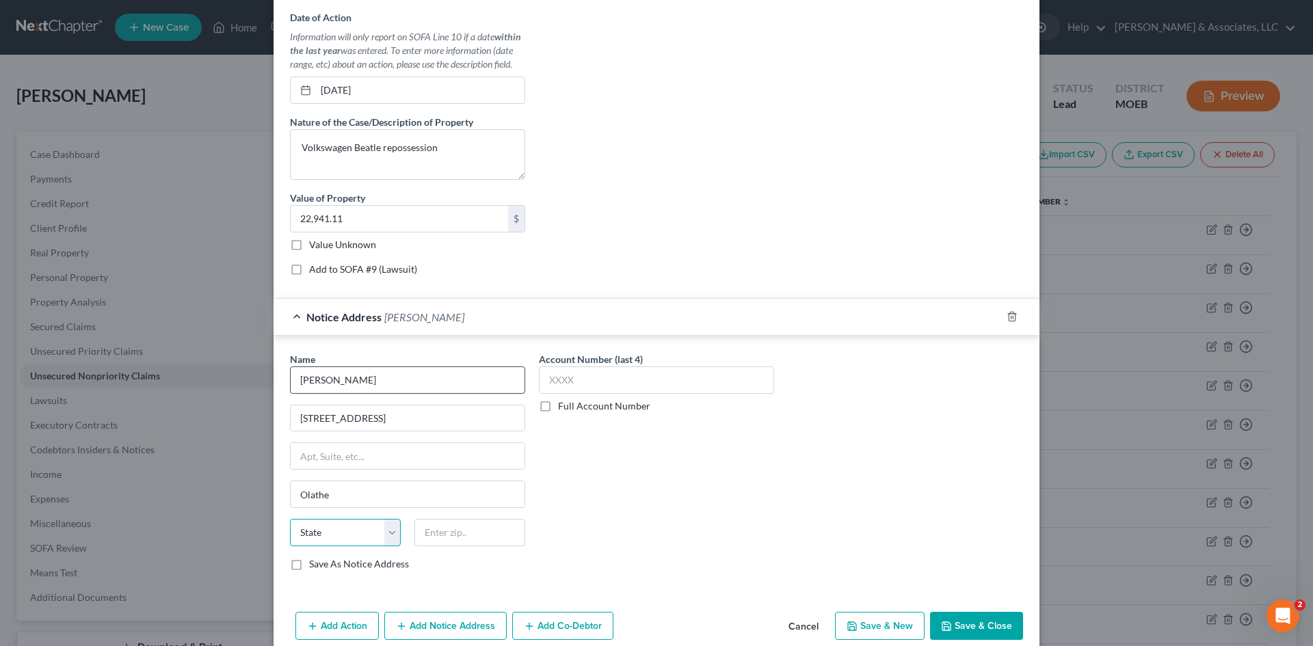
select select "17"
type input "66062"
click at [309, 566] on label "Save As Notice Address" at bounding box center [359, 564] width 100 height 14
click at [315, 566] on input "Save As Notice Address" at bounding box center [319, 561] width 9 height 9
checkbox input "true"
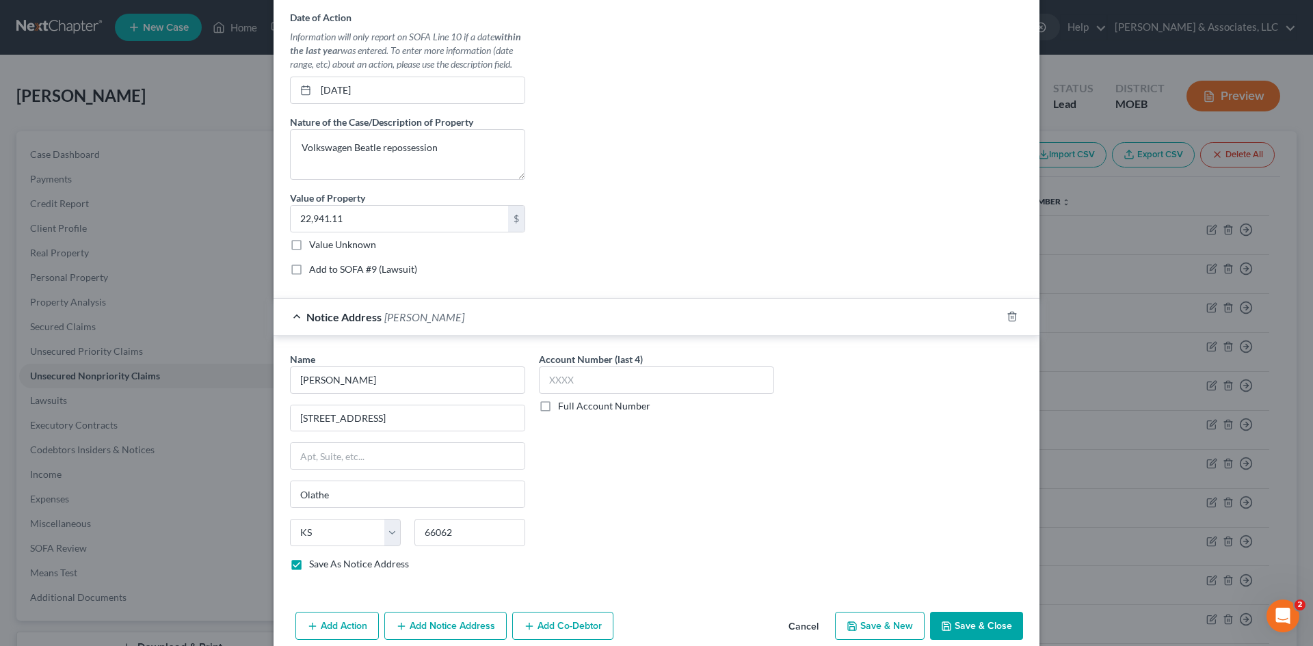
scroll to position [498, 0]
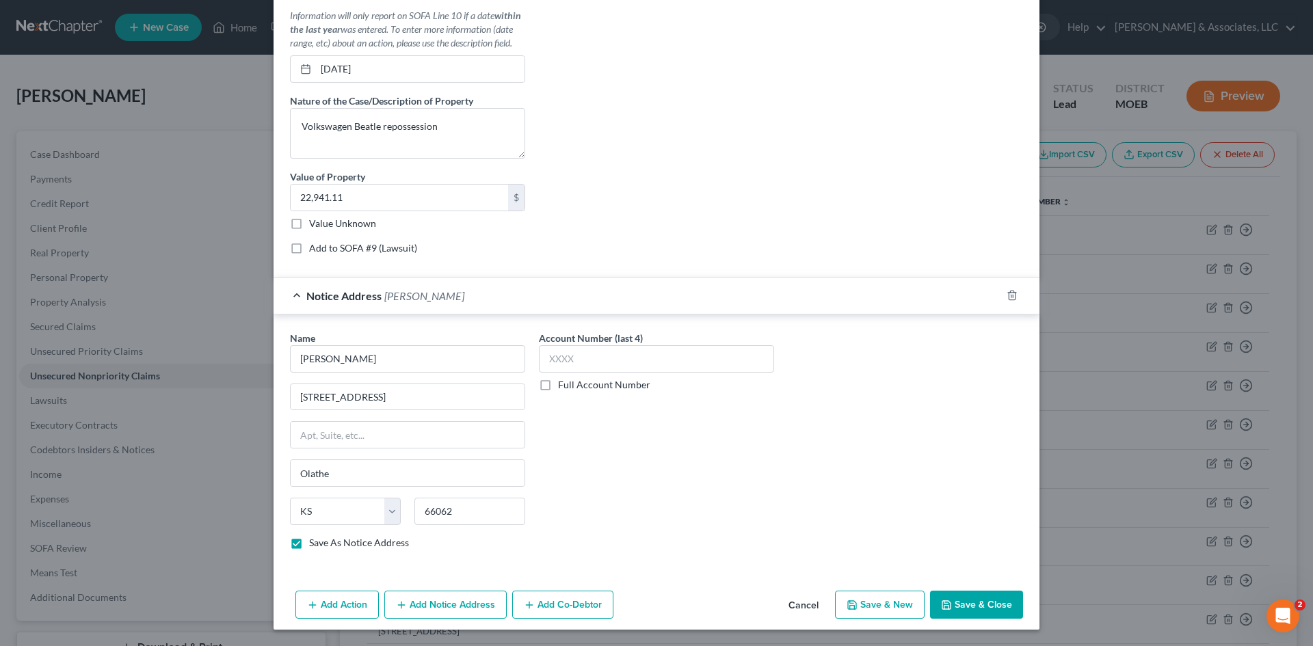
click at [444, 605] on button "Add Notice Address" at bounding box center [445, 605] width 122 height 29
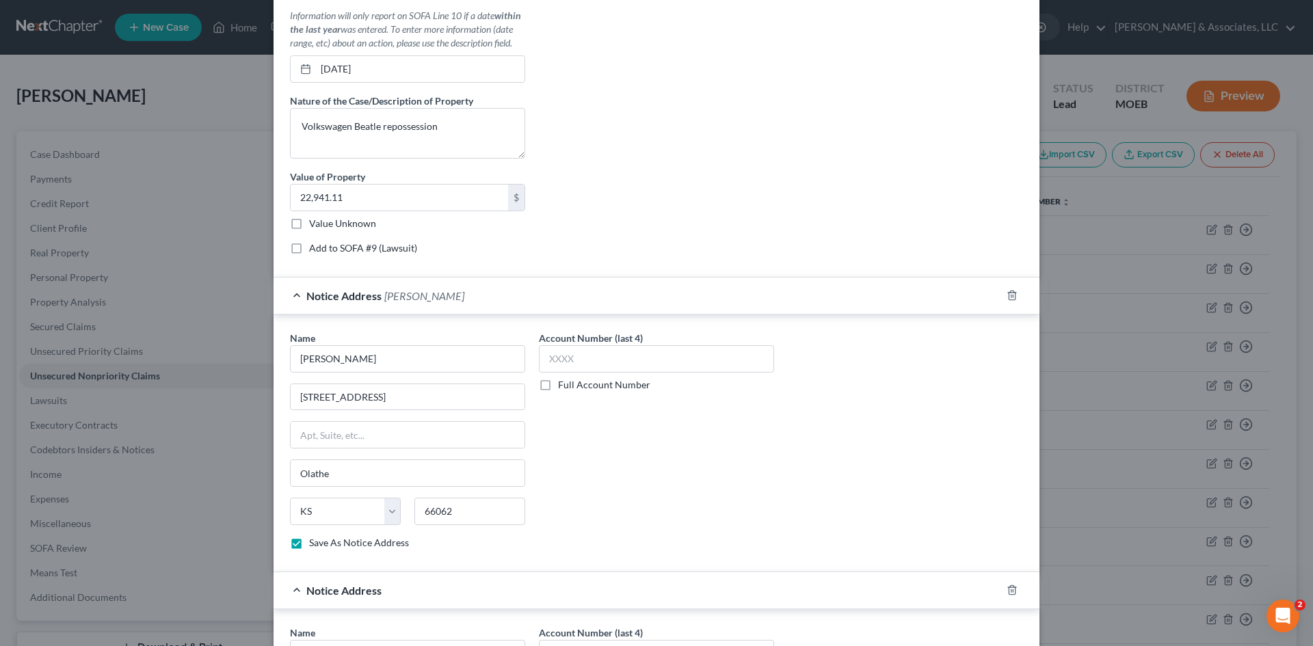
scroll to position [703, 0]
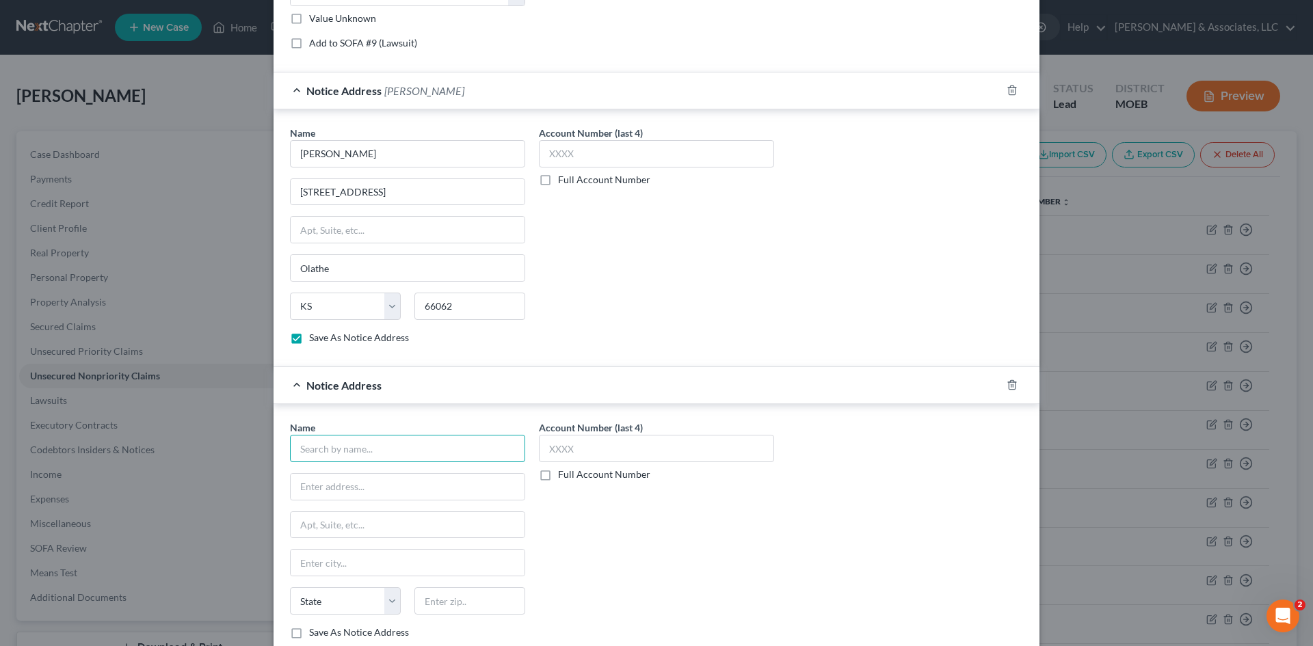
click at [390, 451] on input "text" at bounding box center [407, 448] width 235 height 27
type input "Jill Denise Olsen"
click at [407, 494] on input "118 North Conistor Ln" at bounding box center [408, 487] width 234 height 26
type input "118 North Conistor Ln."
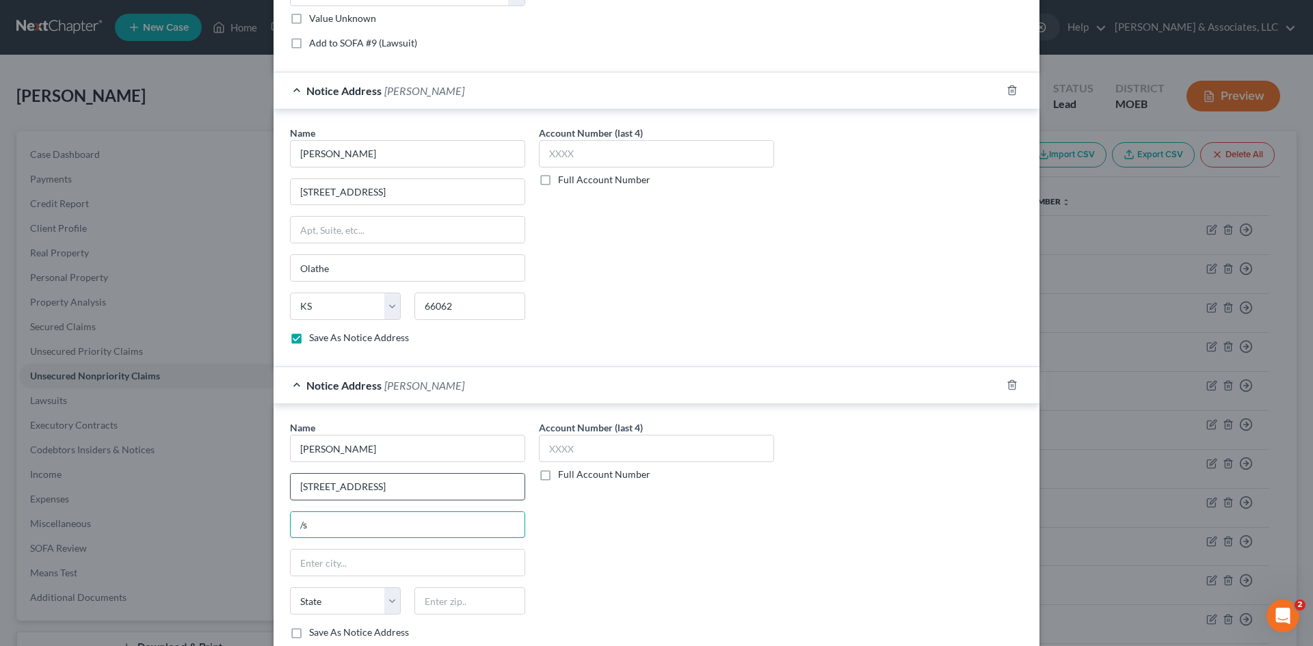
type input "/"
type input "Suite B290"
type input "Liberty"
select select "26"
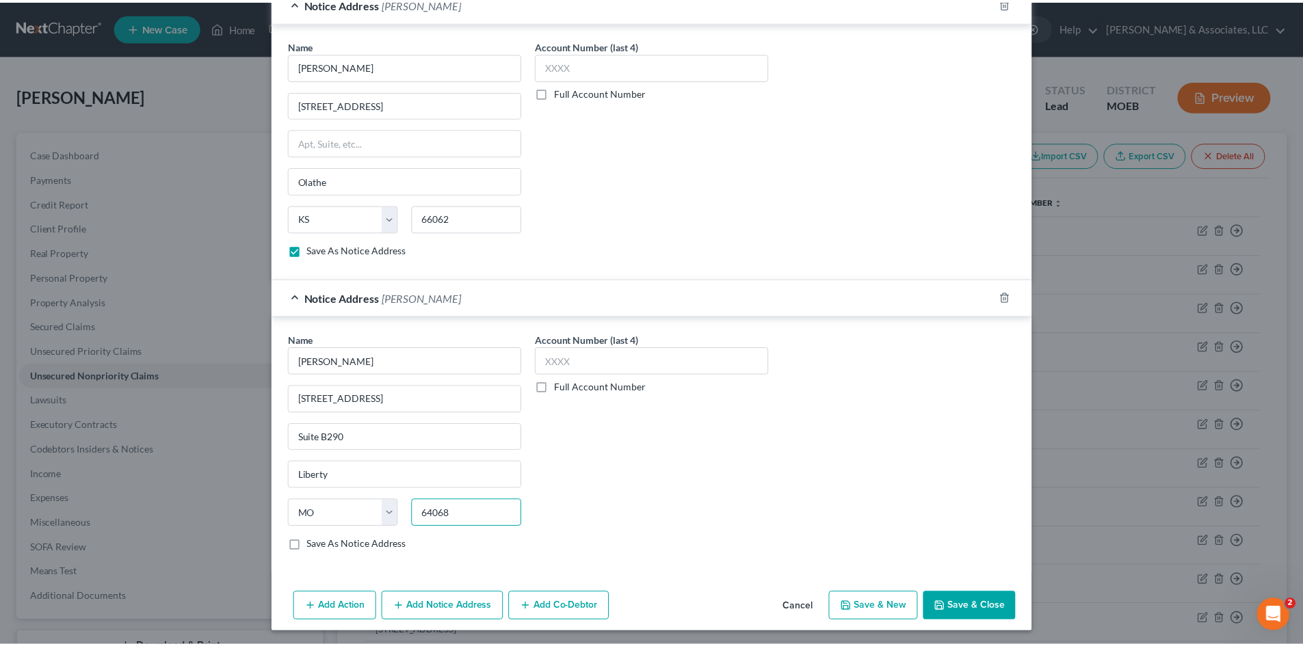
scroll to position [793, 0]
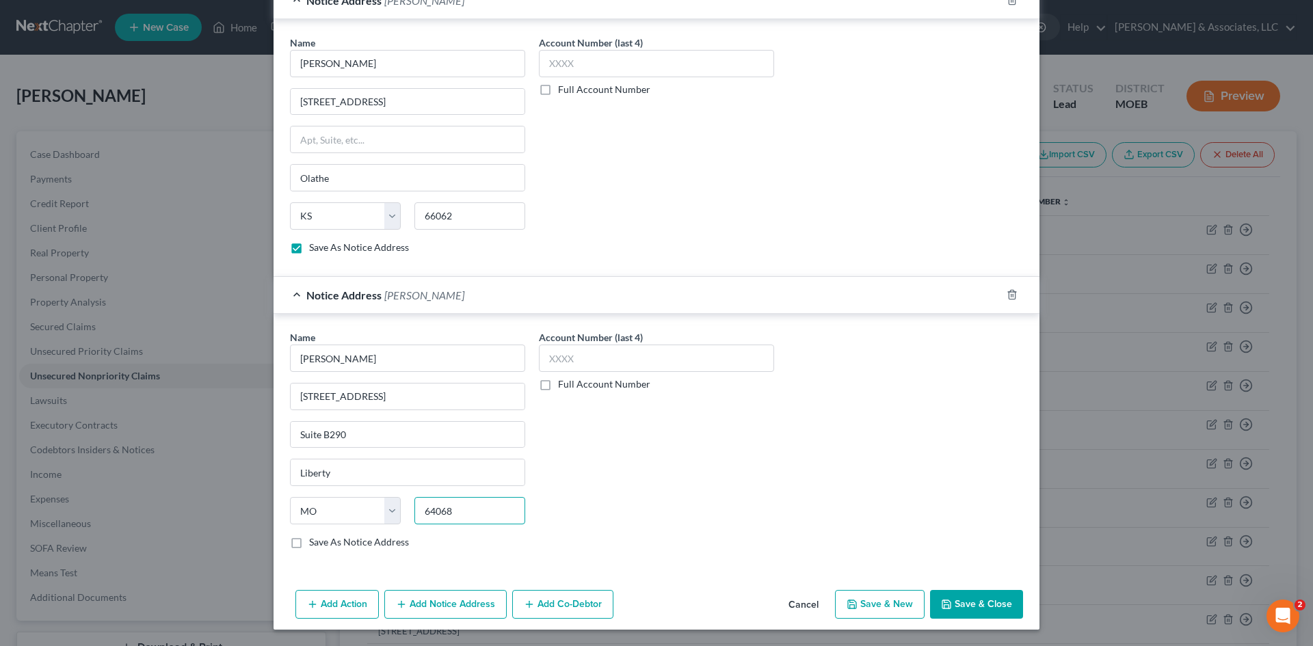
type input "64068"
click at [309, 541] on label "Save As Notice Address" at bounding box center [359, 543] width 100 height 14
click at [315, 541] on input "Save As Notice Address" at bounding box center [319, 540] width 9 height 9
checkbox input "true"
click at [969, 599] on button "Save & Close" at bounding box center [976, 604] width 93 height 29
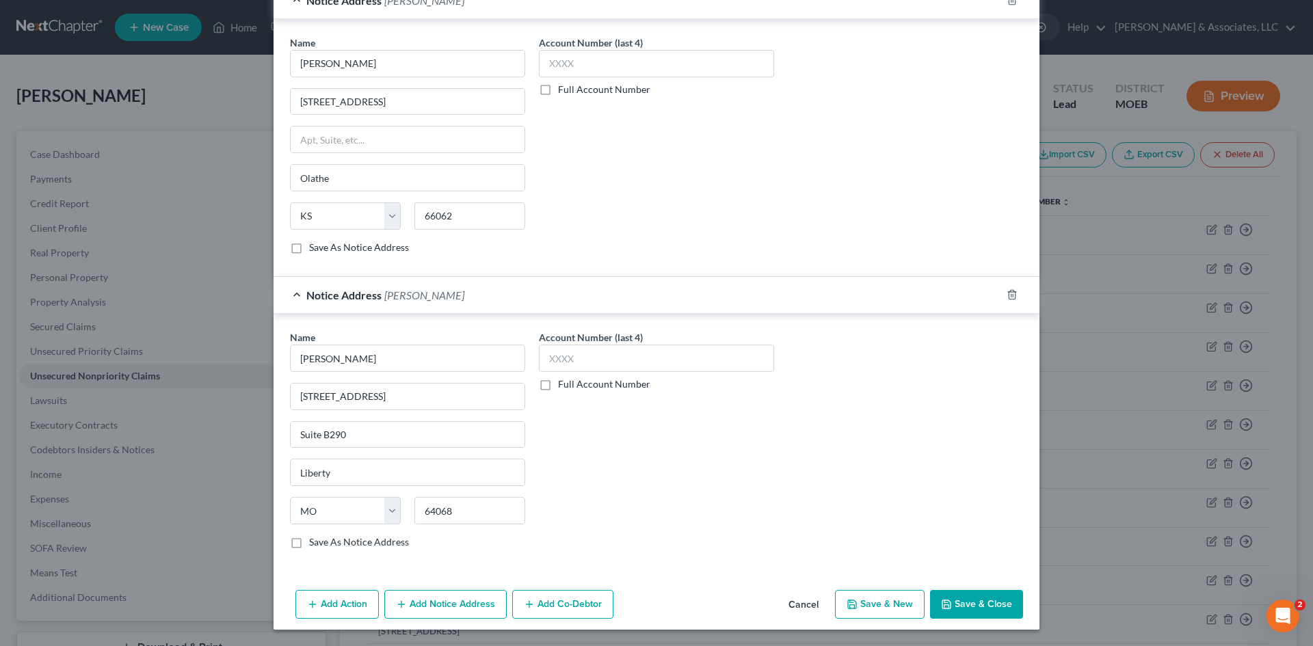
checkbox input "false"
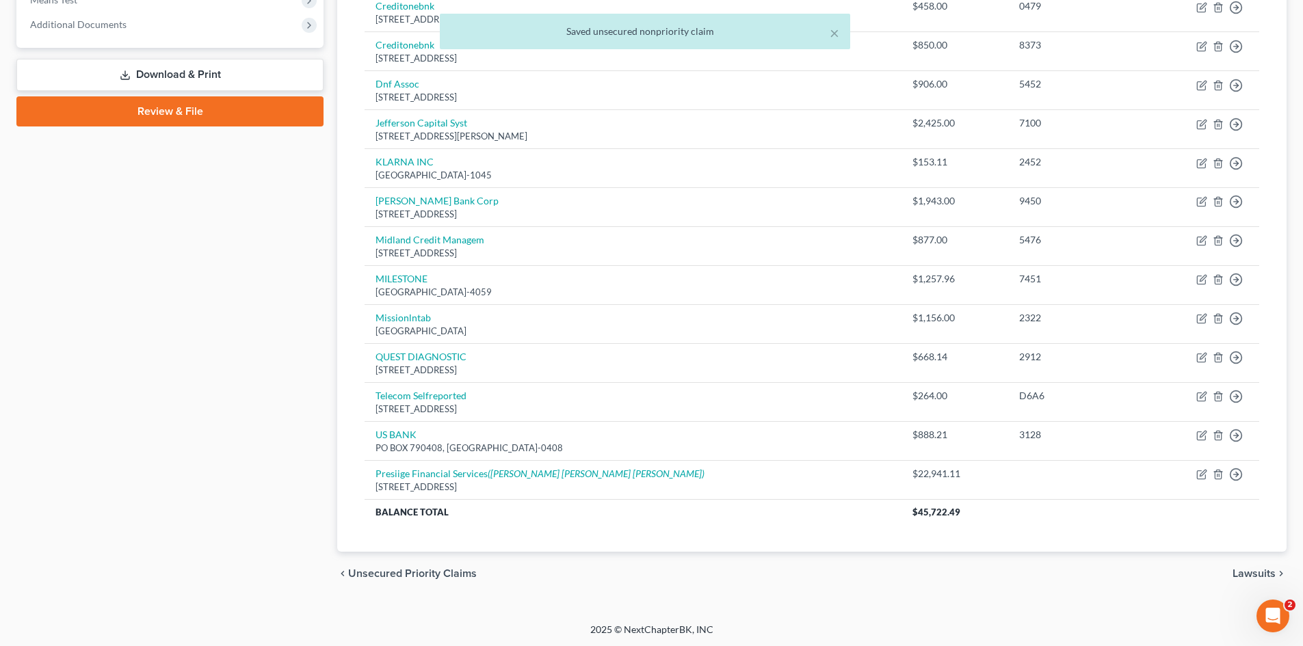
scroll to position [575, 0]
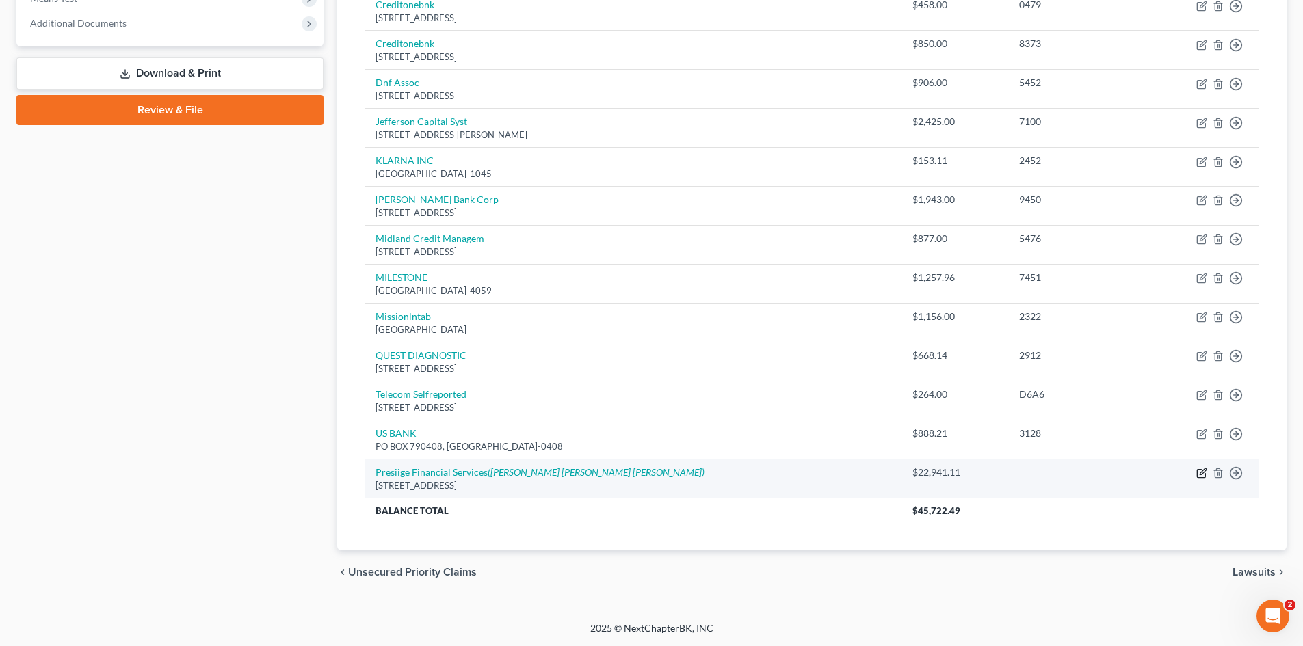
click at [1204, 469] on icon "button" at bounding box center [1201, 473] width 11 height 11
select select "26"
select select "8"
select select "0"
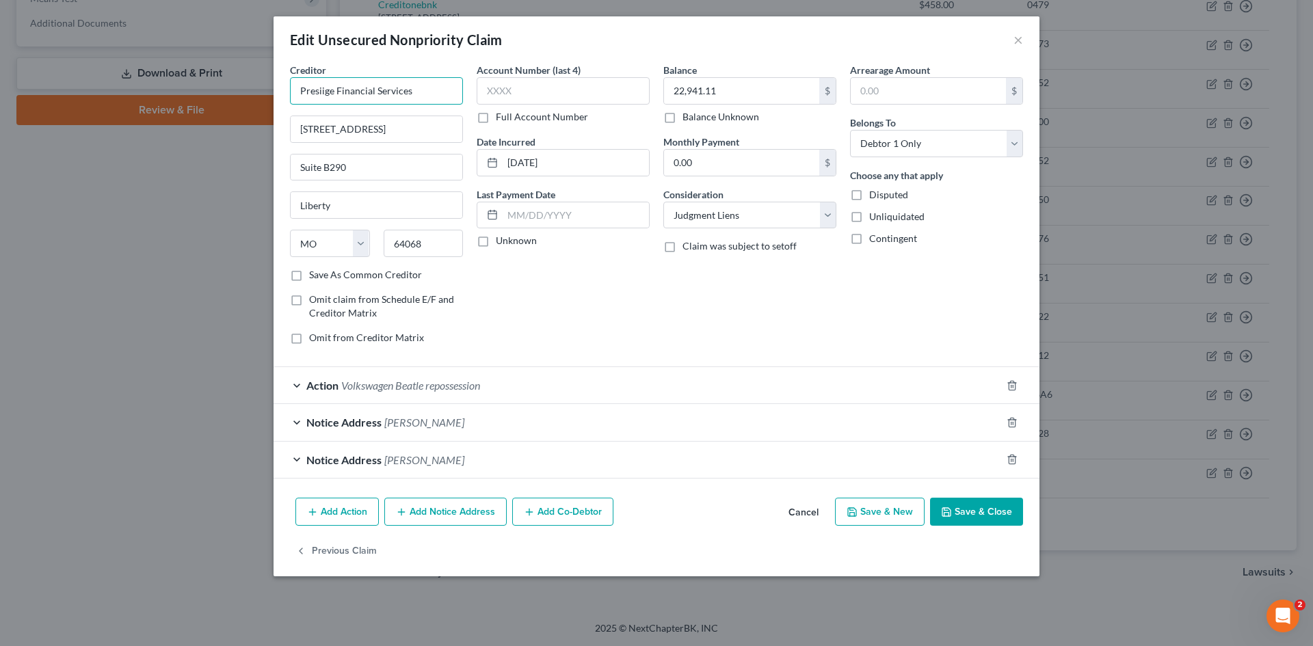
click at [321, 89] on input "Presiige Financial Services" at bounding box center [376, 90] width 173 height 27
type input "Prestige Financial Services"
click at [981, 510] on button "Save & Close" at bounding box center [976, 512] width 93 height 29
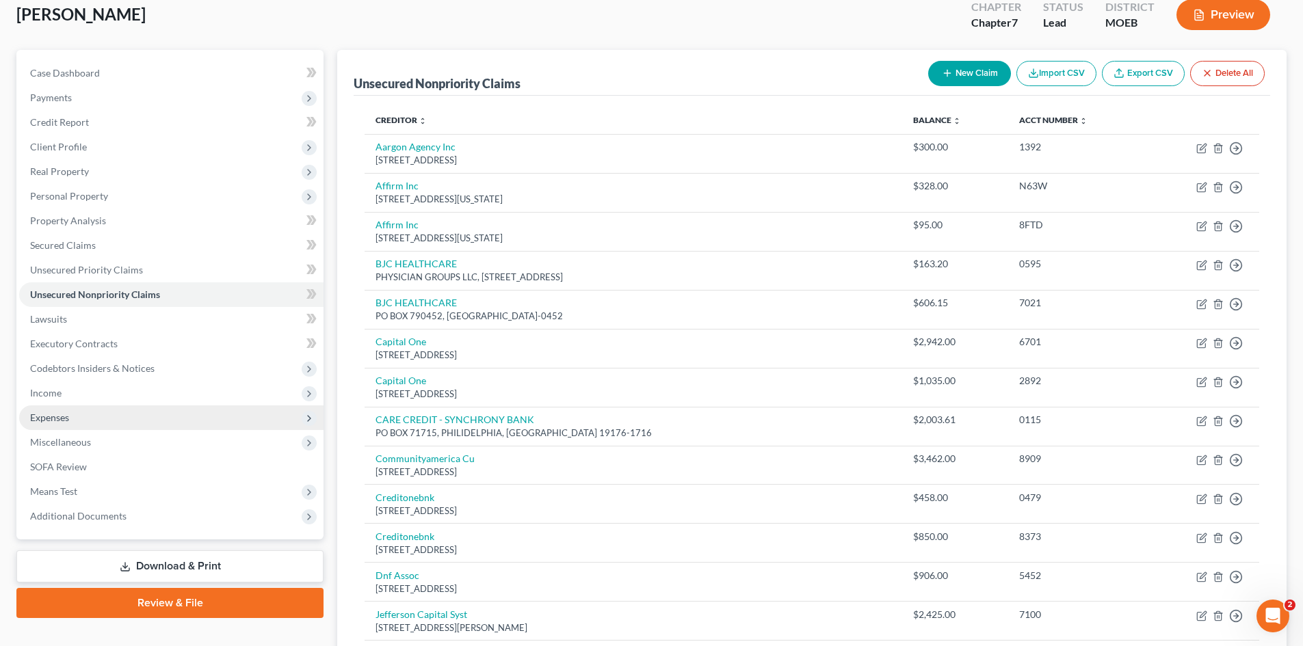
scroll to position [0, 0]
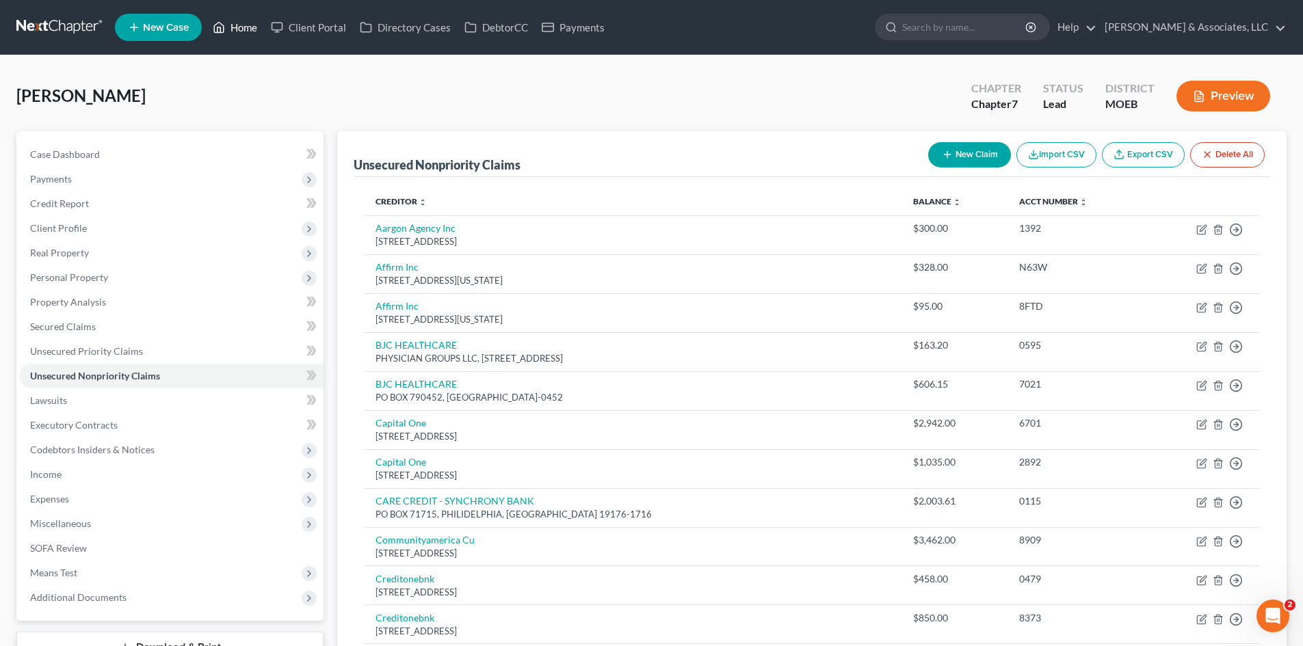
click at [232, 27] on link "Home" at bounding box center [235, 27] width 58 height 25
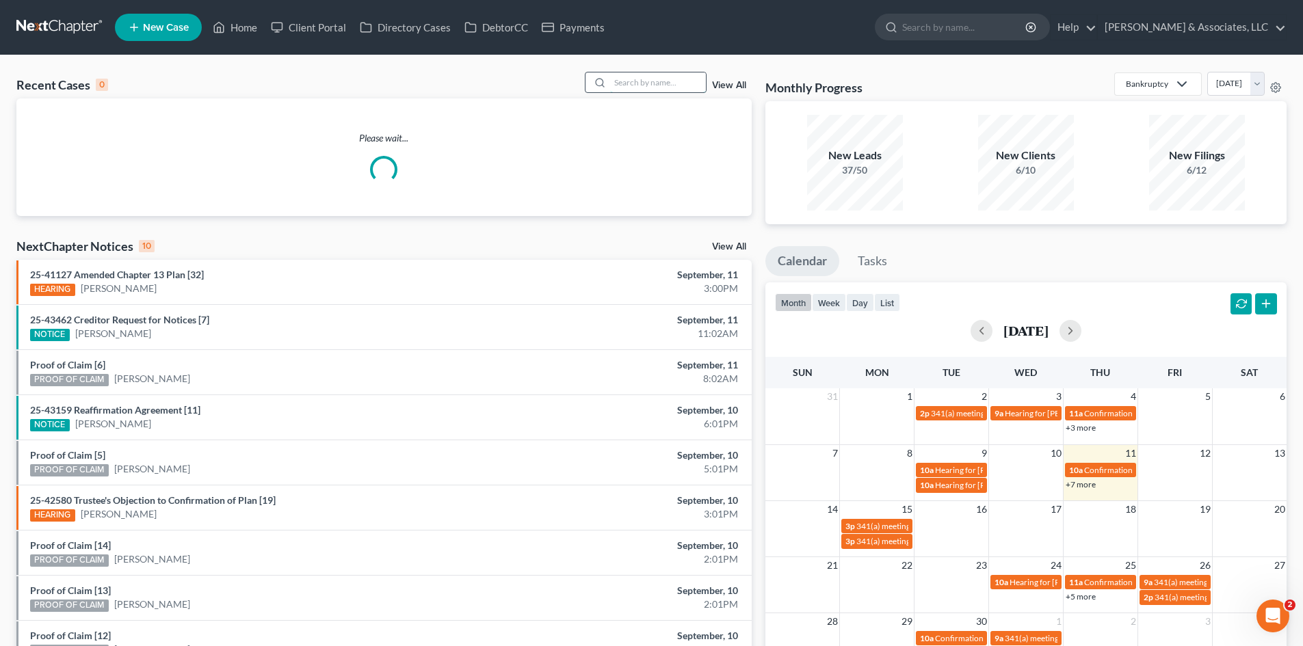
click at [629, 80] on input "search" at bounding box center [658, 82] width 96 height 20
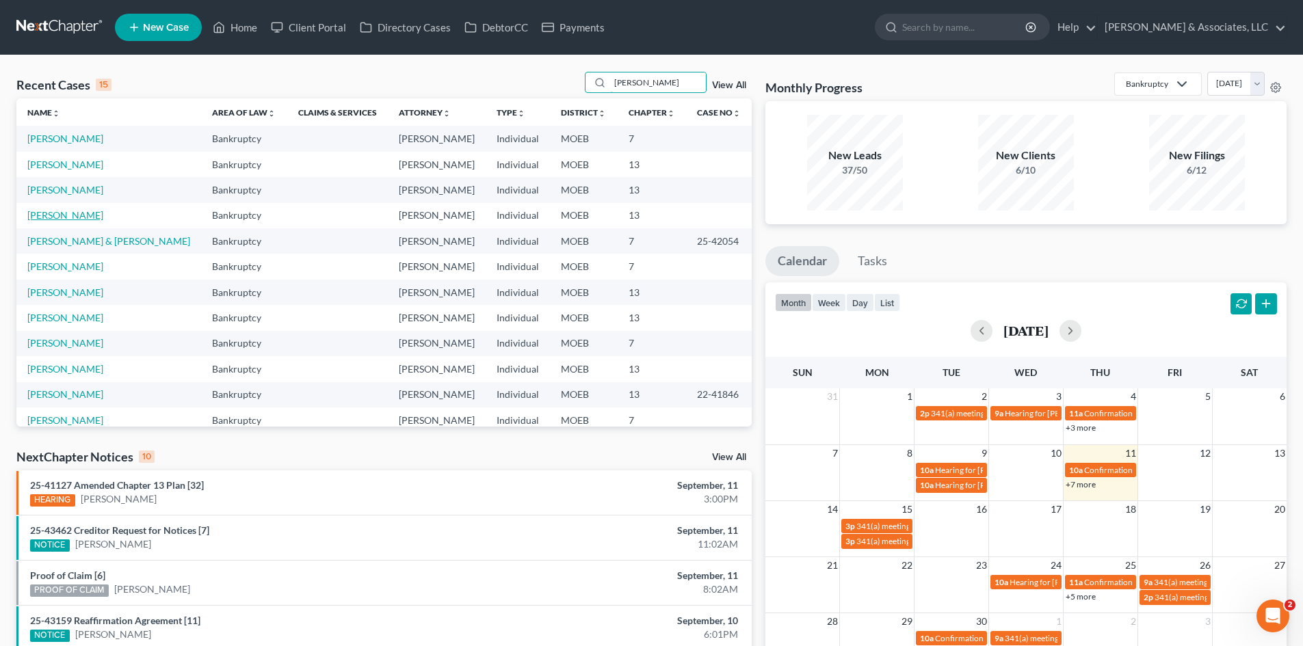
type input "johnson"
click at [44, 211] on link "Johnson, Crystal" at bounding box center [65, 215] width 76 height 12
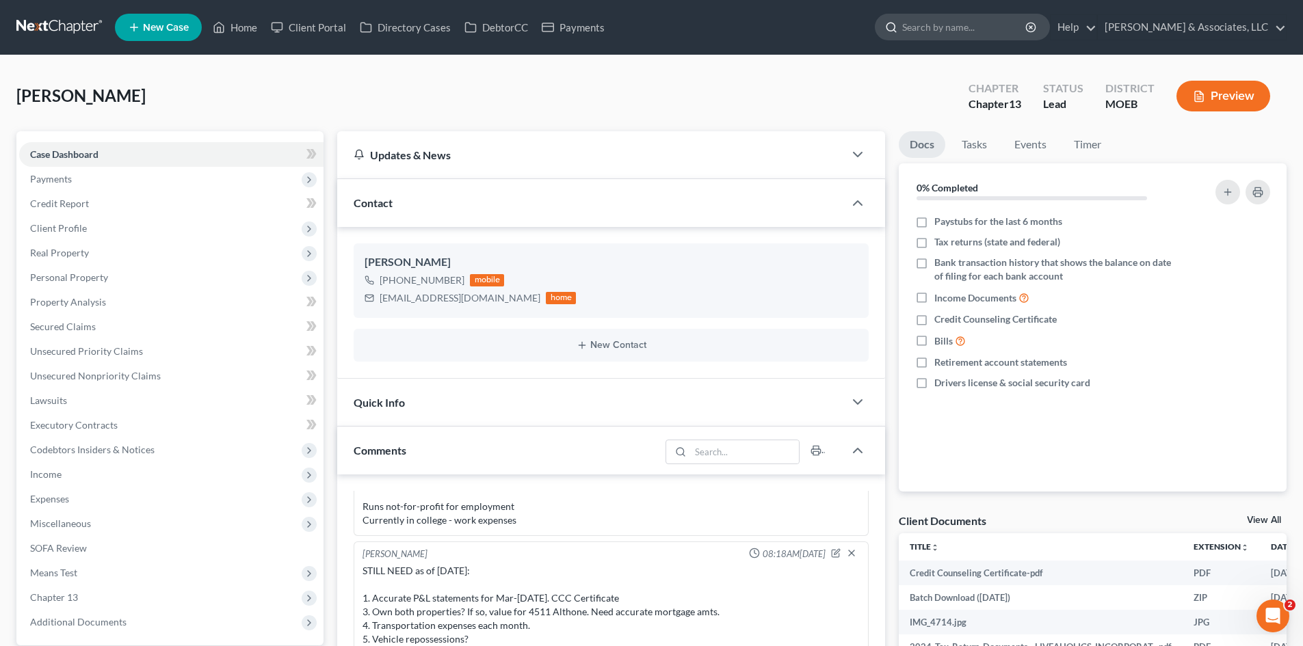
click at [1008, 35] on input "search" at bounding box center [964, 26] width 125 height 25
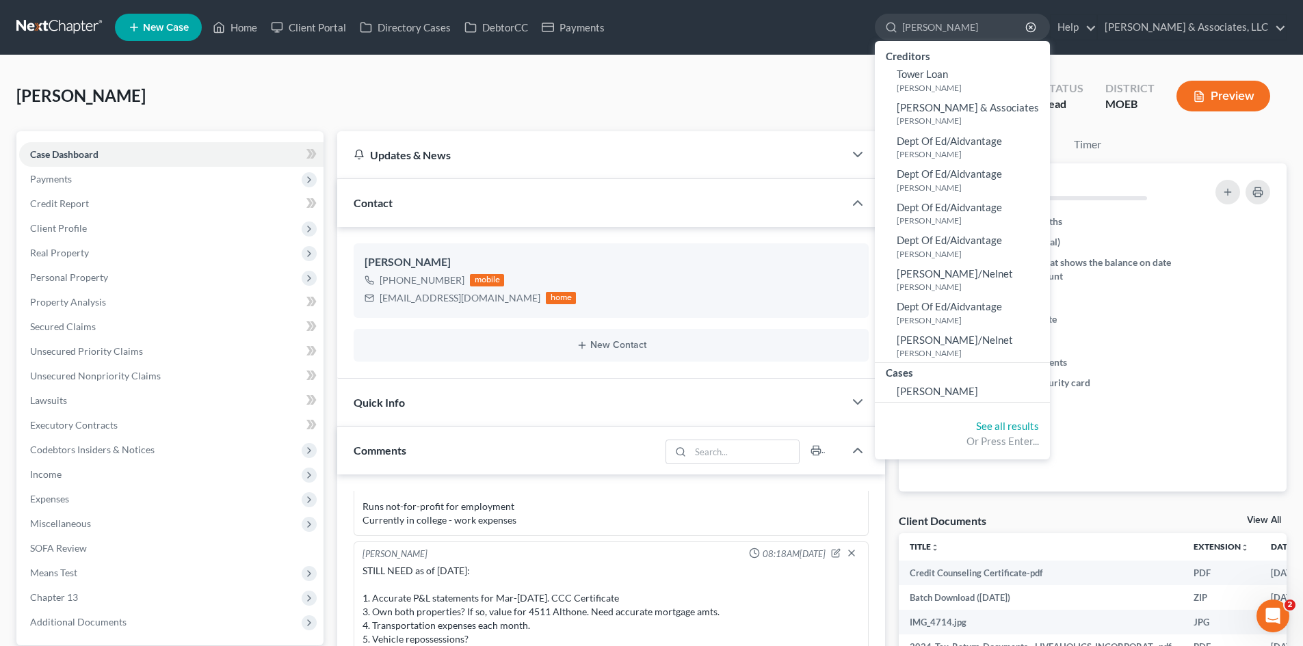
type input "freund"
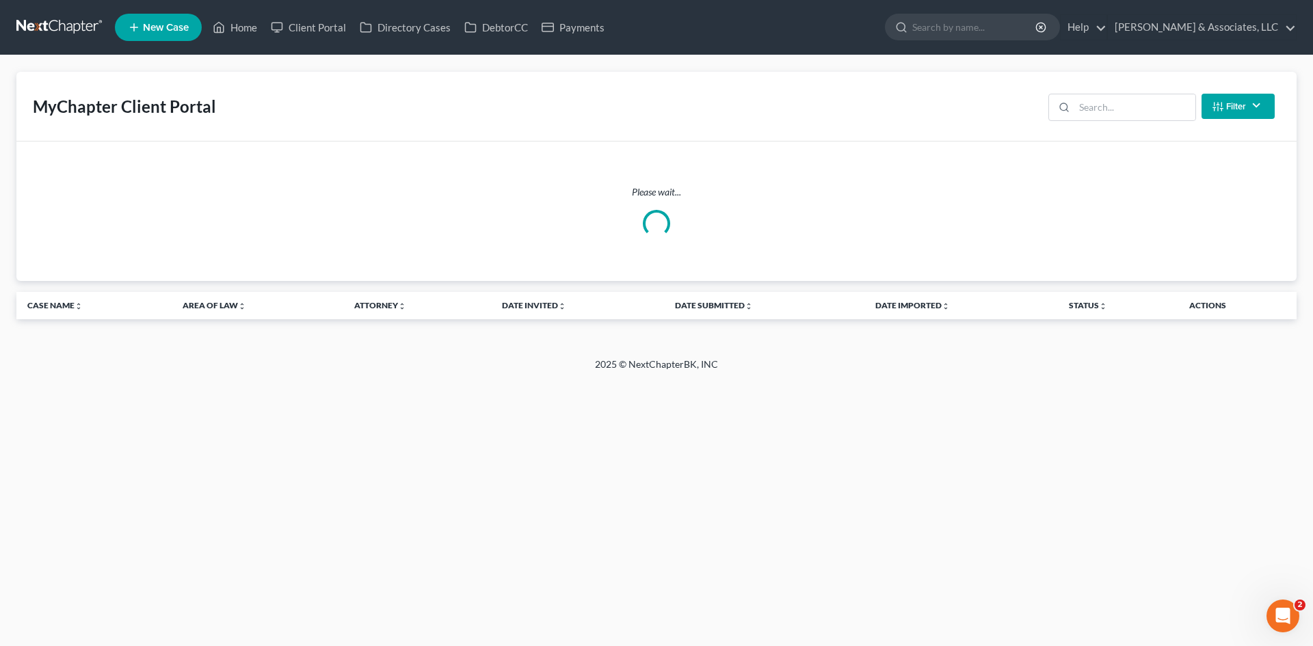
click at [404, 208] on div "Please wait..." at bounding box center [656, 211] width 1258 height 52
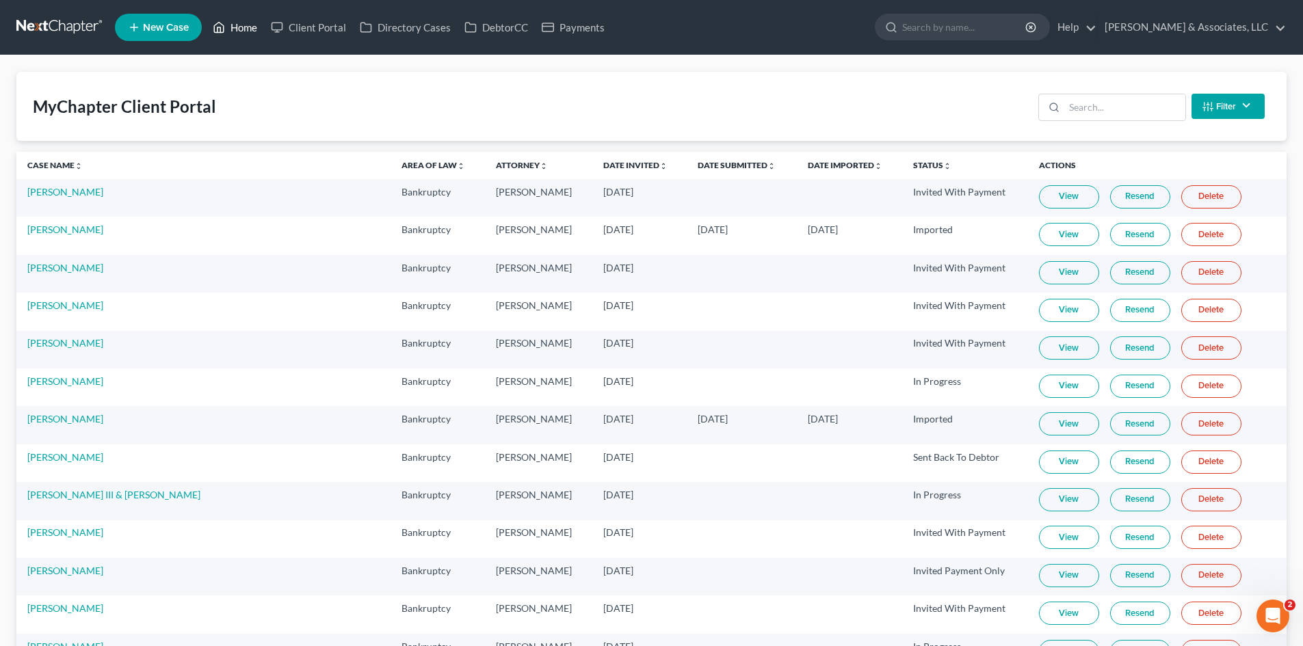
click at [254, 29] on link "Home" at bounding box center [235, 27] width 58 height 25
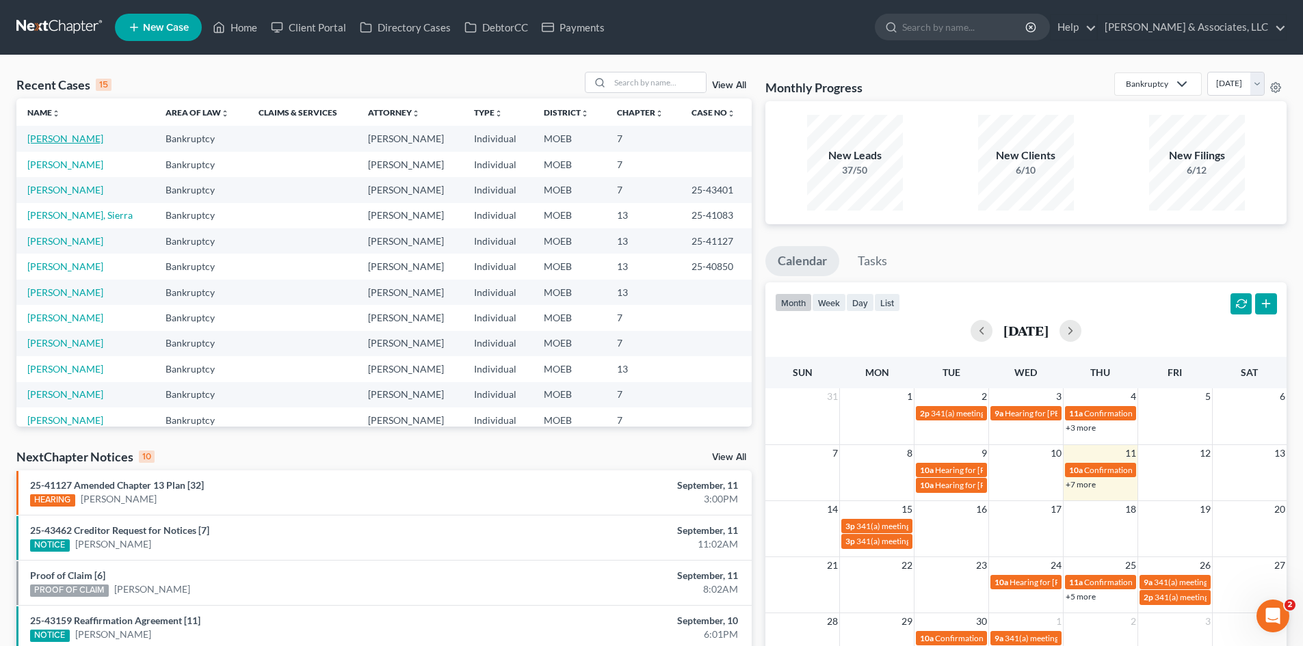
click at [81, 140] on link "[PERSON_NAME]" at bounding box center [65, 139] width 76 height 12
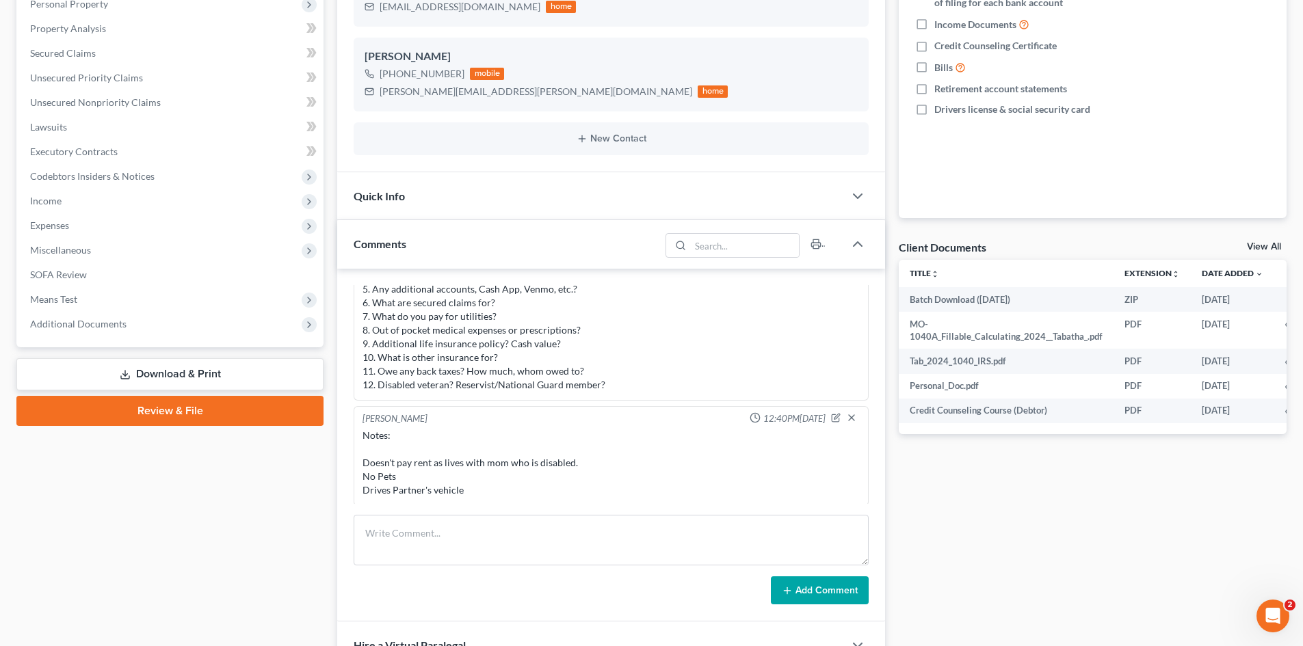
scroll to position [823, 0]
click at [832, 417] on icon "button" at bounding box center [836, 416] width 8 height 8
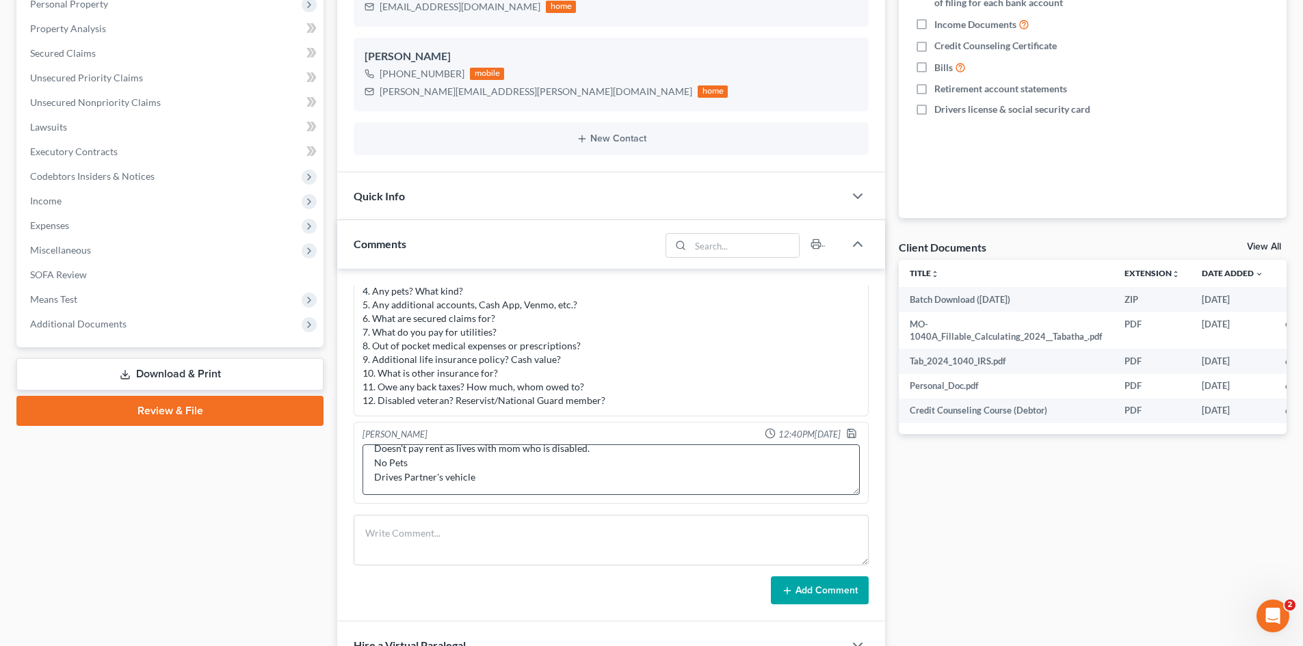
scroll to position [0, 0]
click at [373, 479] on textarea "Notes: Doesn't pay rent as lives with mom who is disabled. No Pets Drives Partn…" at bounding box center [610, 470] width 497 height 51
type textarea "Notes: Has garnishment needs to file ASAP Doesn't pay rent as lives with mom wh…"
click at [846, 432] on icon "button" at bounding box center [851, 433] width 11 height 11
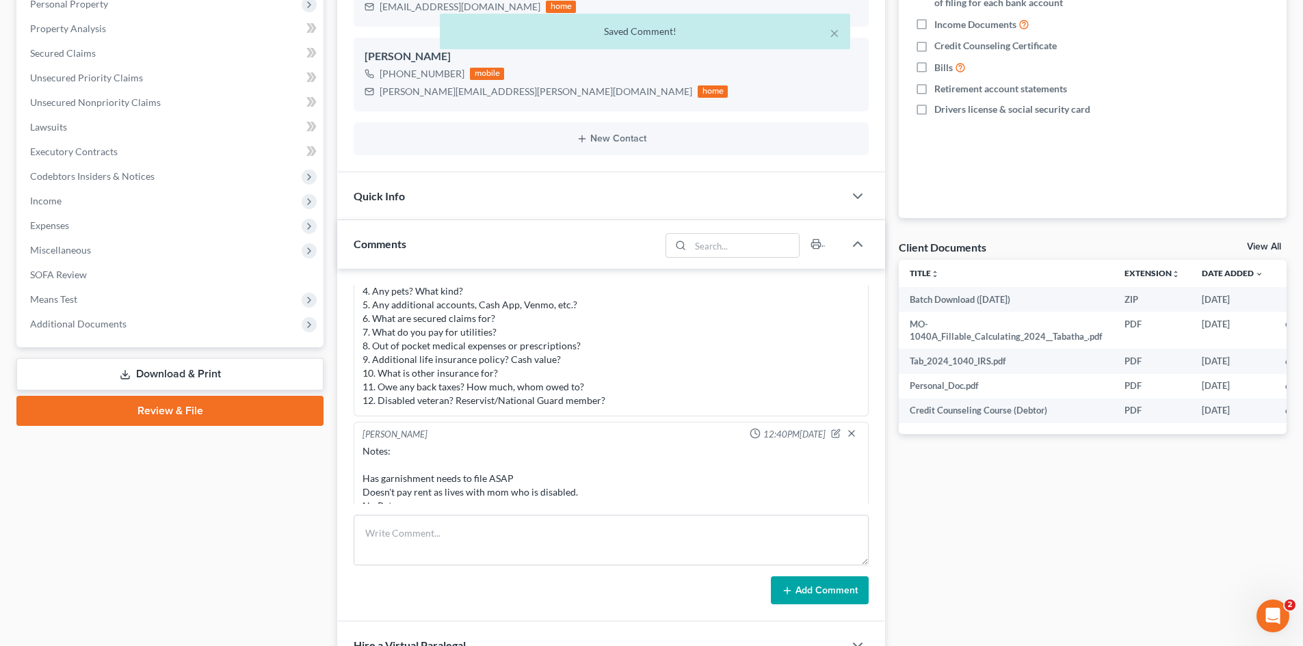
scroll to position [836, 0]
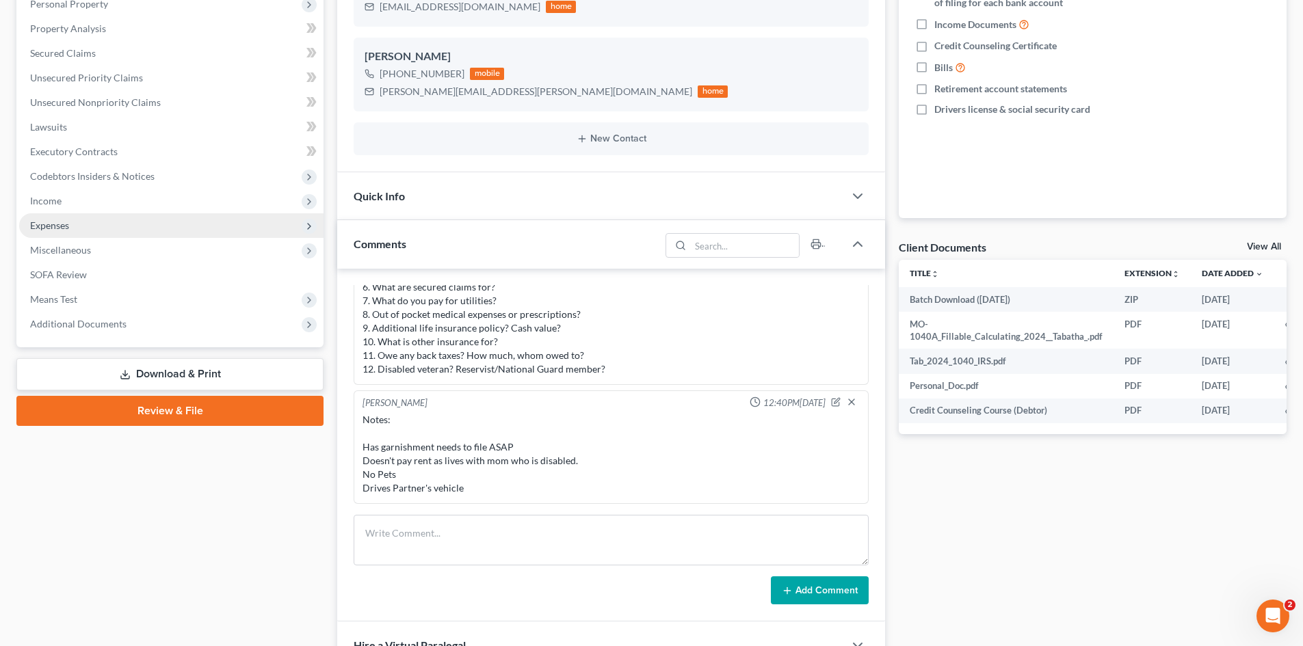
click at [70, 224] on span "Expenses" at bounding box center [171, 225] width 304 height 25
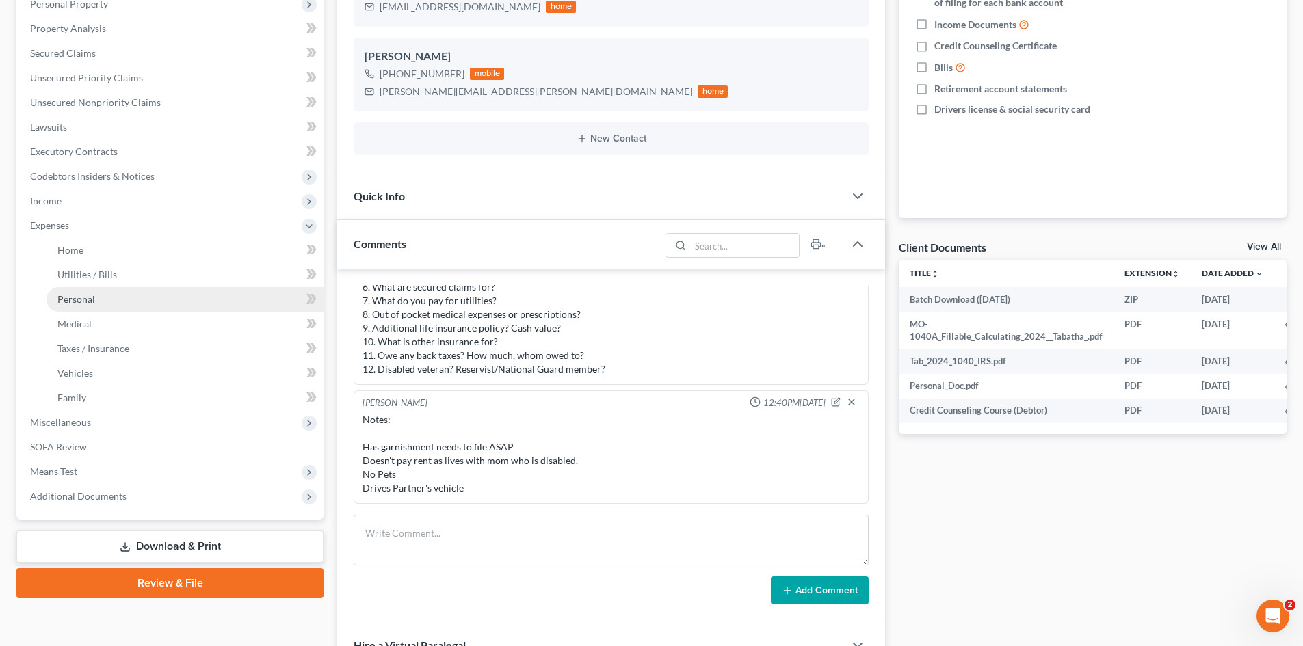
click at [75, 302] on span "Personal" at bounding box center [76, 299] width 38 height 12
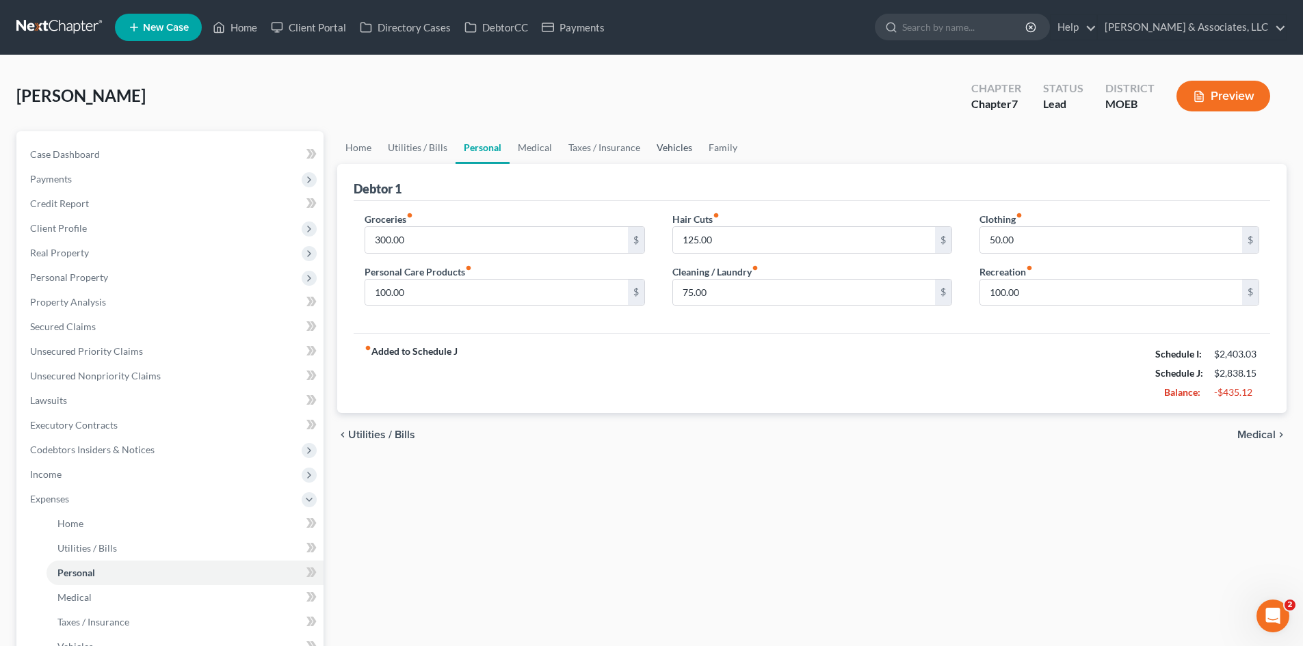
click at [672, 146] on link "Vehicles" at bounding box center [674, 147] width 52 height 33
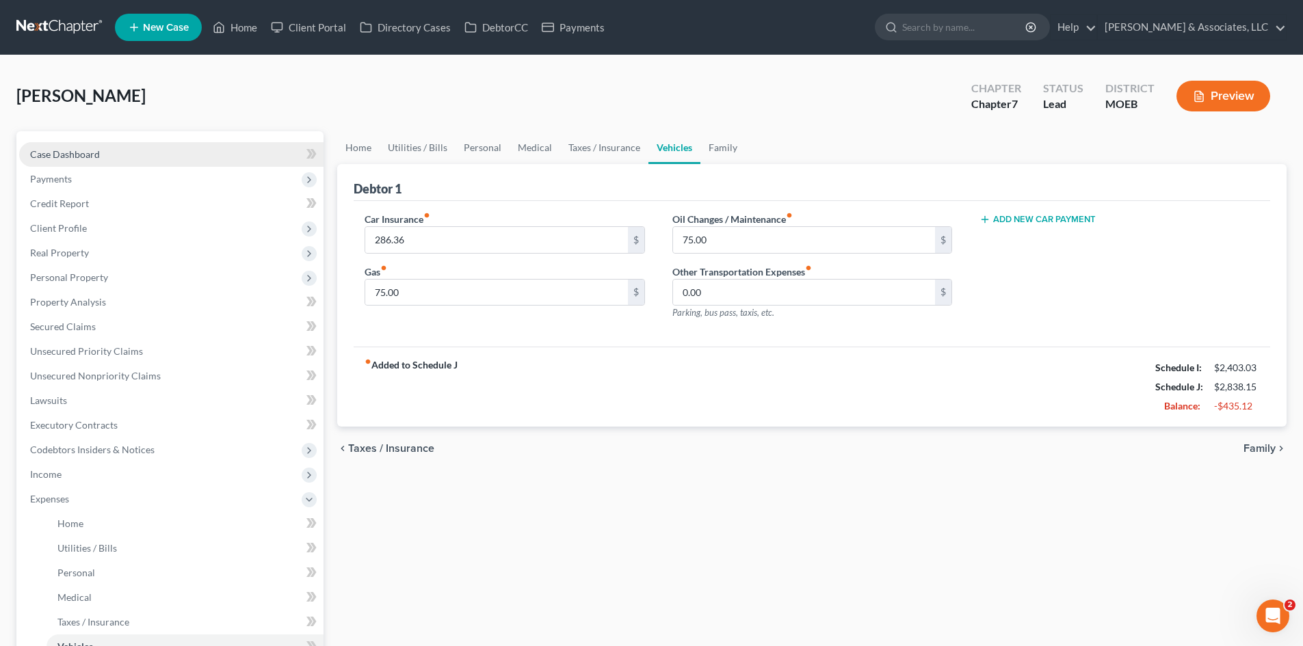
click at [94, 156] on span "Case Dashboard" at bounding box center [65, 154] width 70 height 12
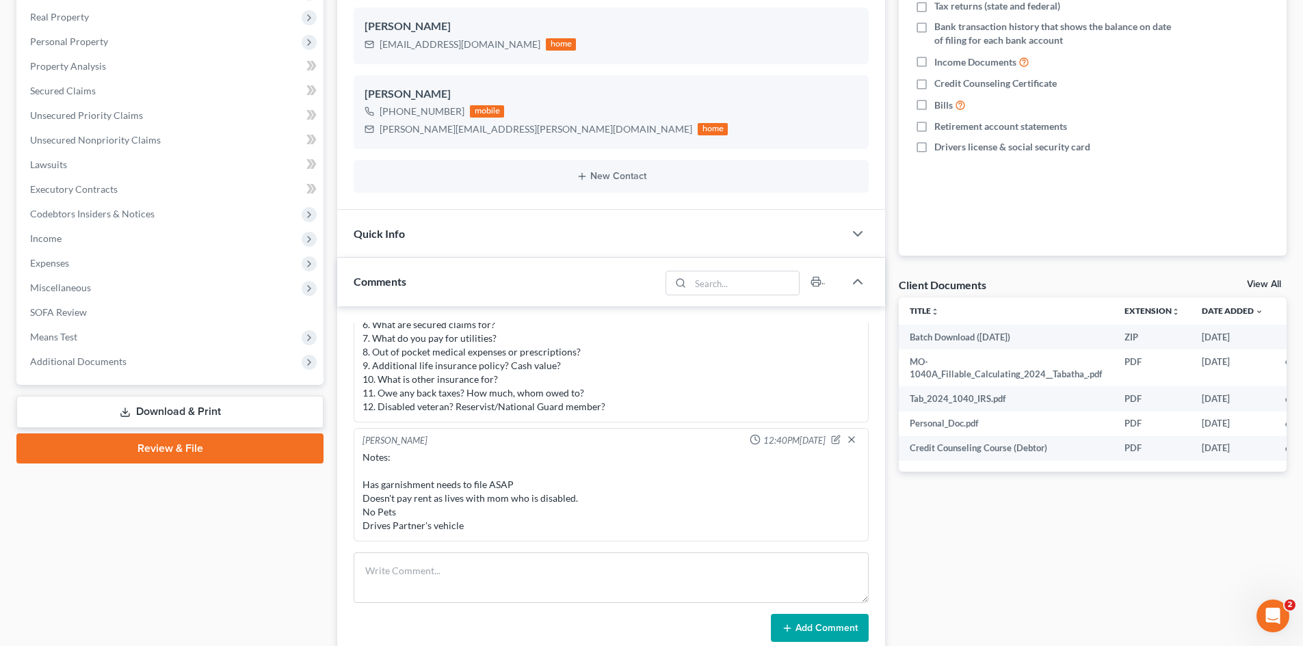
scroll to position [274, 0]
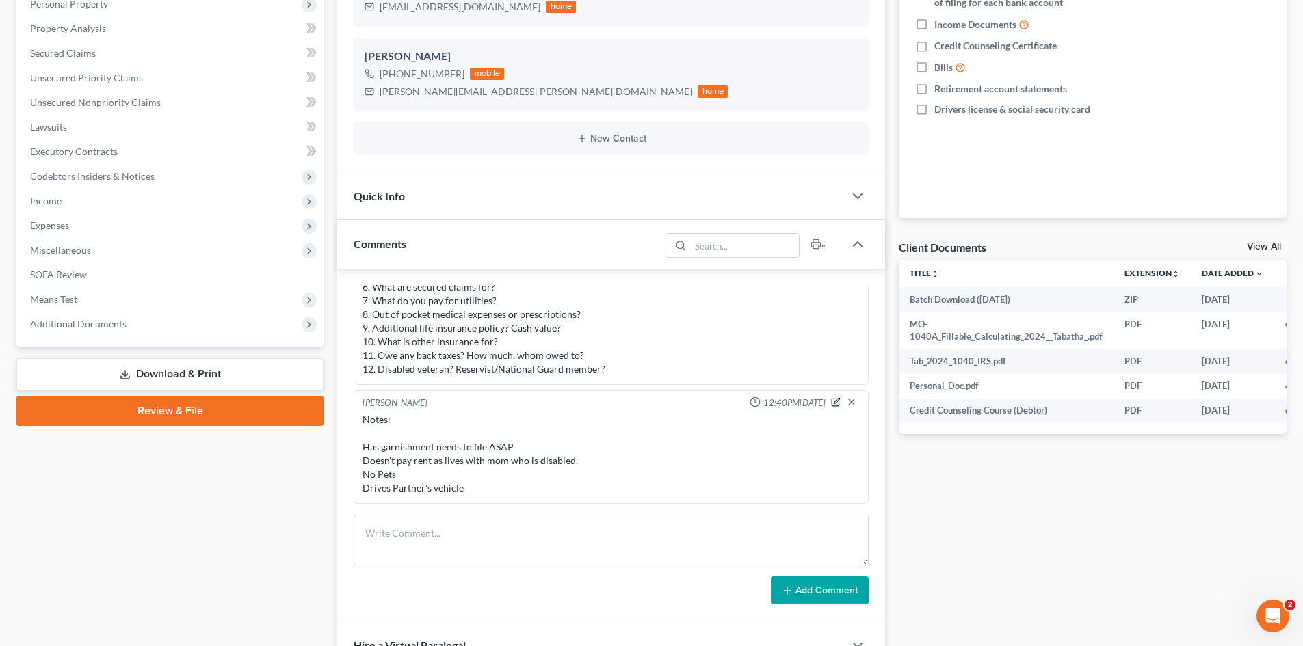
click at [831, 399] on icon "button" at bounding box center [836, 402] width 10 height 10
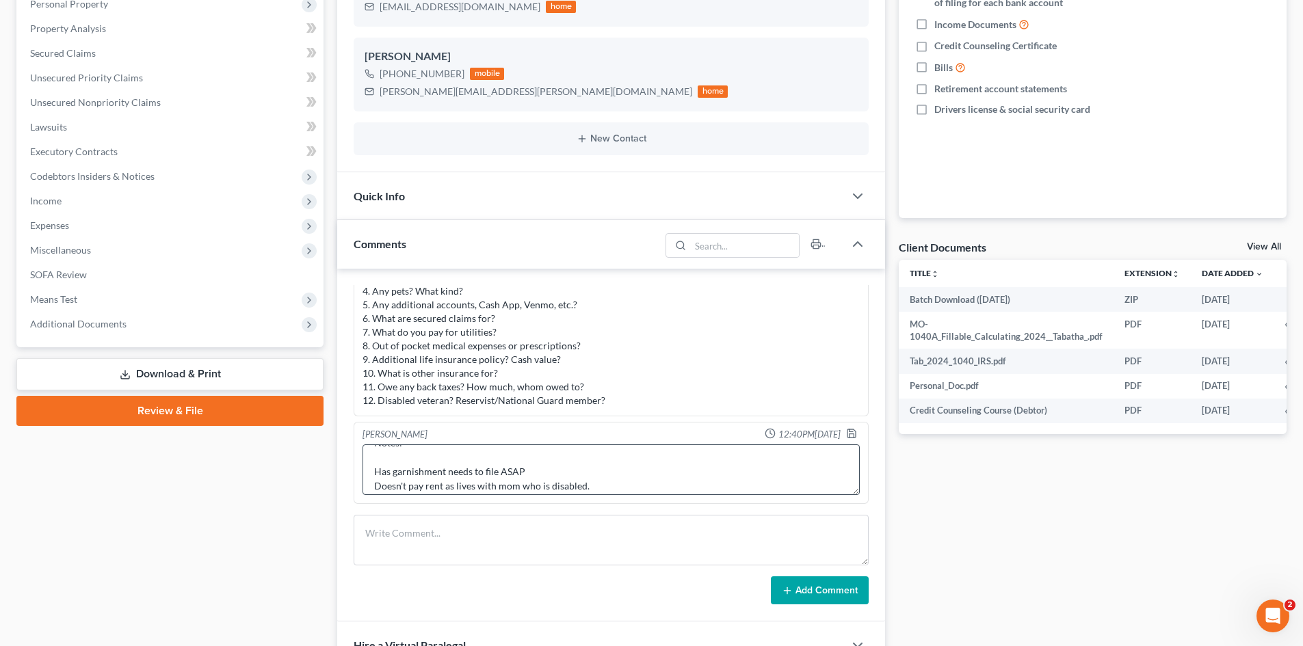
scroll to position [0, 0]
click at [541, 485] on textarea "Notes: Has garnishment needs to file ASAP Doesn't pay rent as lives with mom wh…" at bounding box center [610, 470] width 497 height 51
click at [539, 475] on textarea "Notes: Has garnishment needs to file ASAP Doesn't pay rent as lives with mom wh…" at bounding box center [610, 470] width 497 height 51
type textarea "Notes: Has garnishment needs to file ASAP; Lawsuit 20SL-AC10796 Doesn't pay ren…"
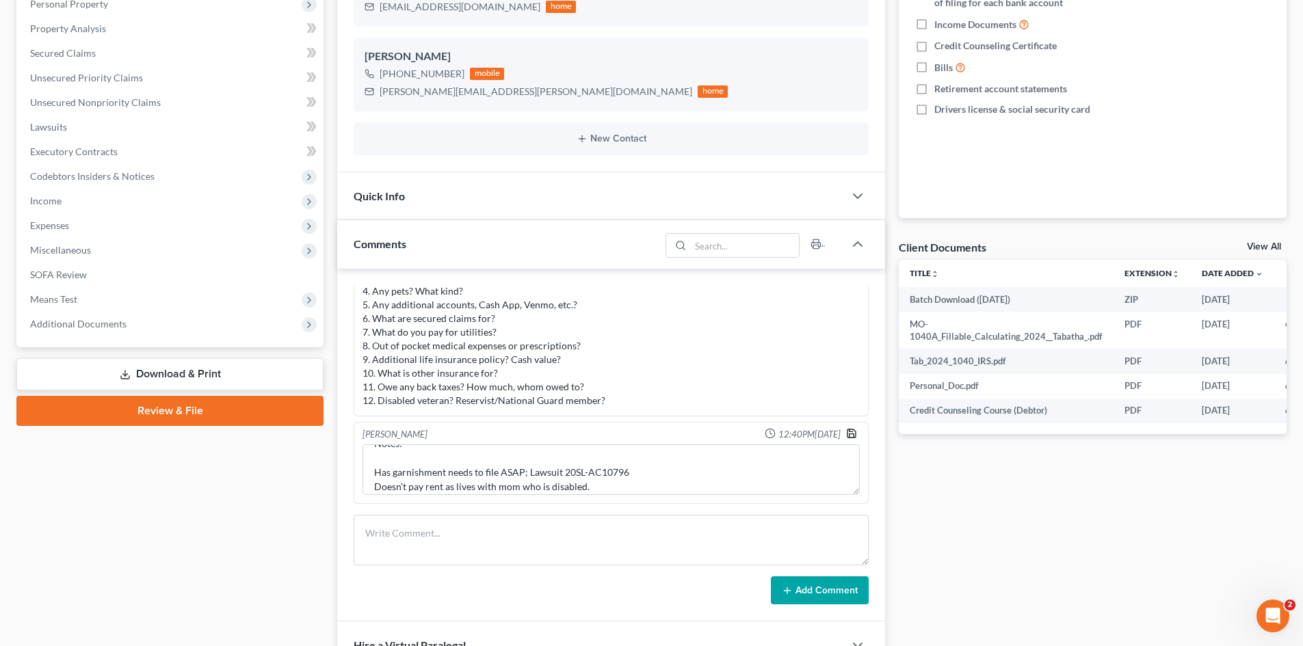
click at [846, 433] on icon "button" at bounding box center [851, 433] width 11 height 11
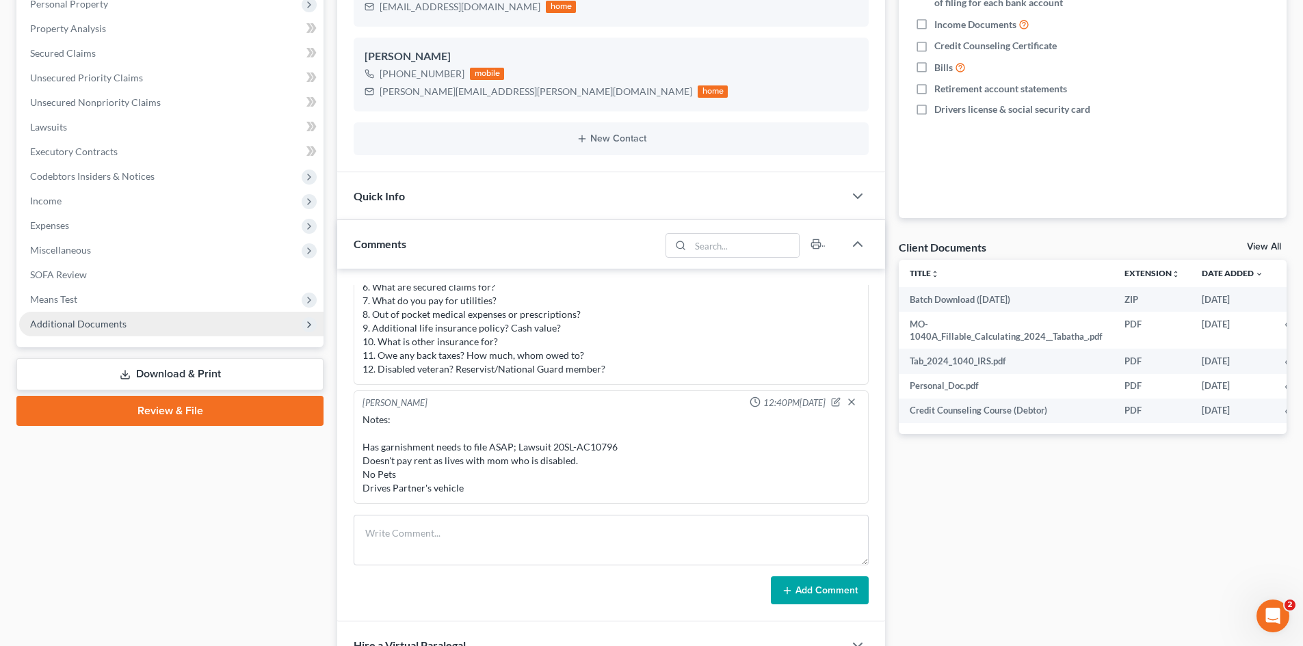
scroll to position [0, 0]
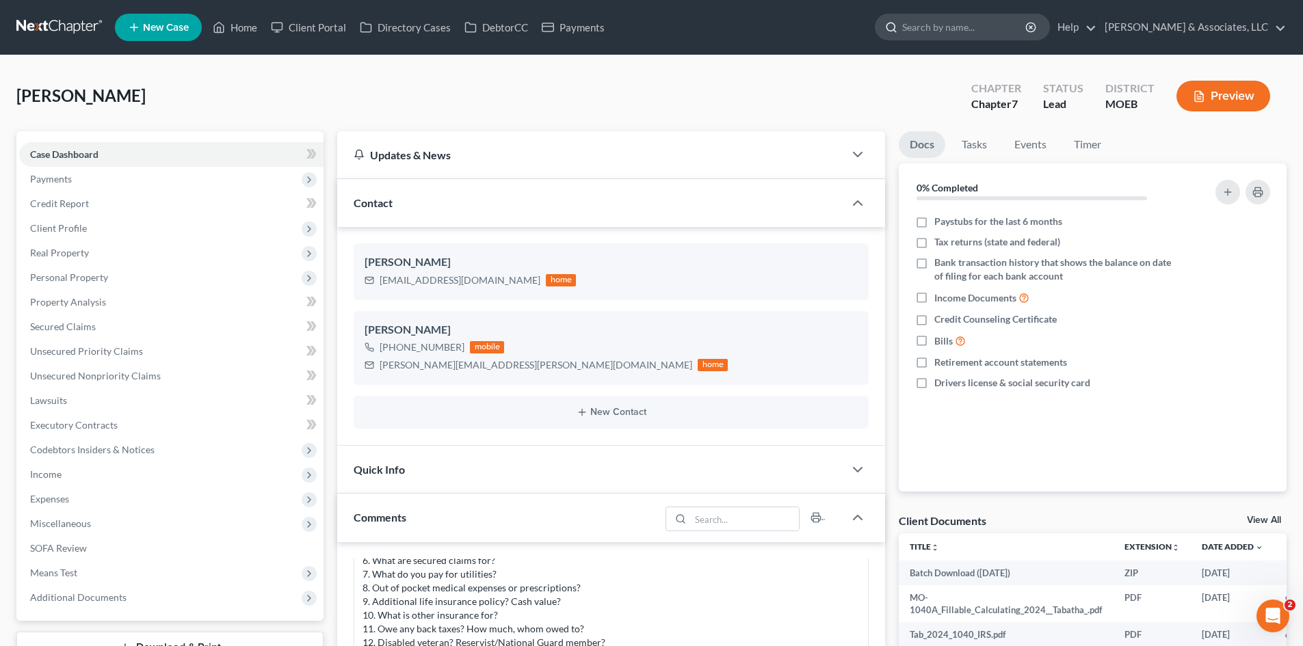
click at [987, 21] on input "search" at bounding box center [964, 26] width 125 height 25
click at [232, 31] on link "Home" at bounding box center [235, 27] width 58 height 25
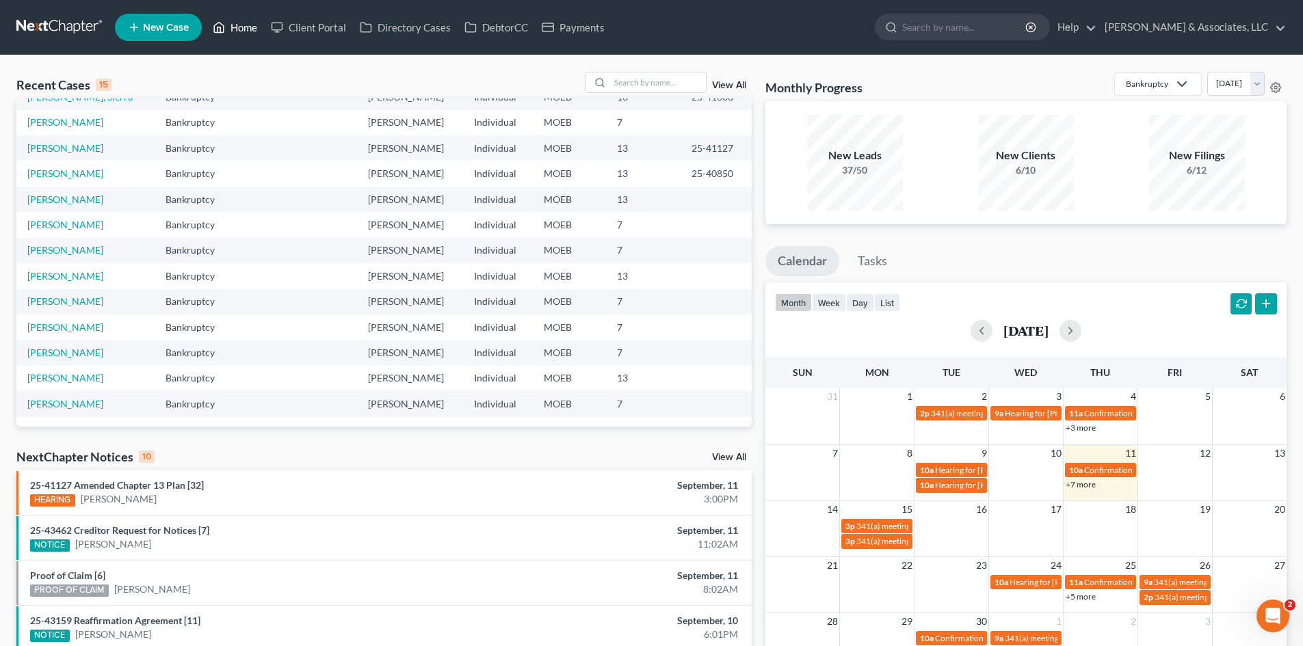
scroll to position [94, 0]
click at [60, 278] on link "[PERSON_NAME]" at bounding box center [65, 275] width 76 height 12
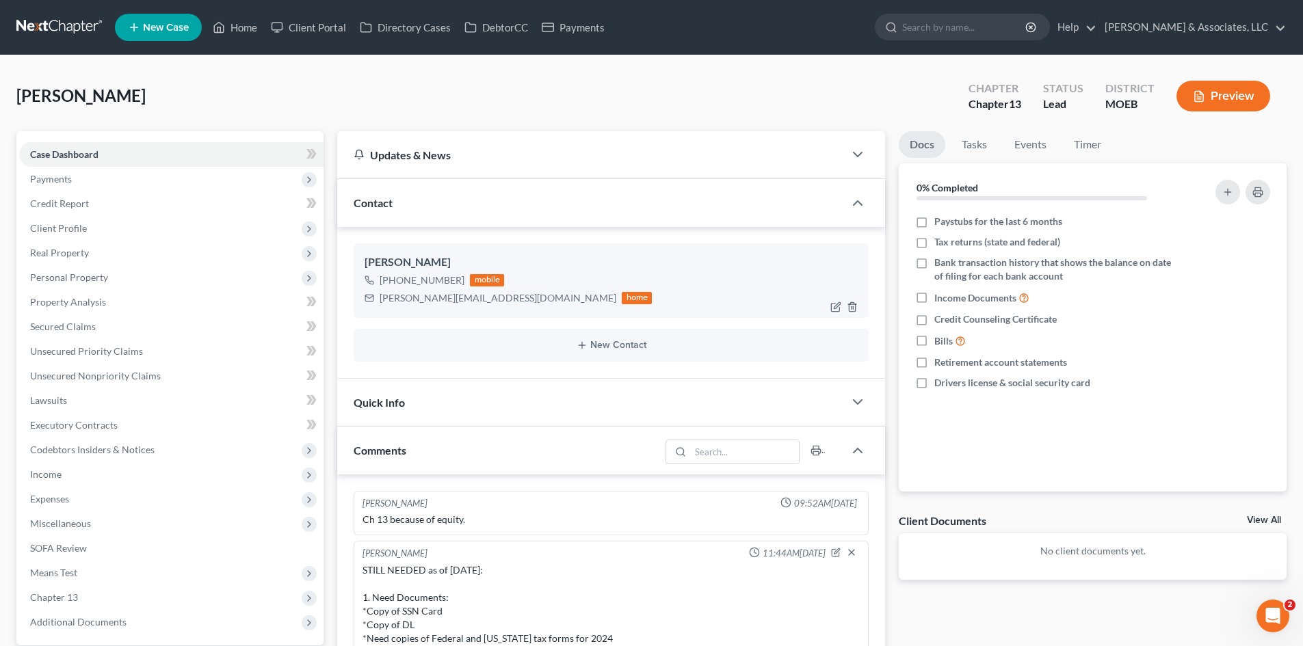
scroll to position [1072, 0]
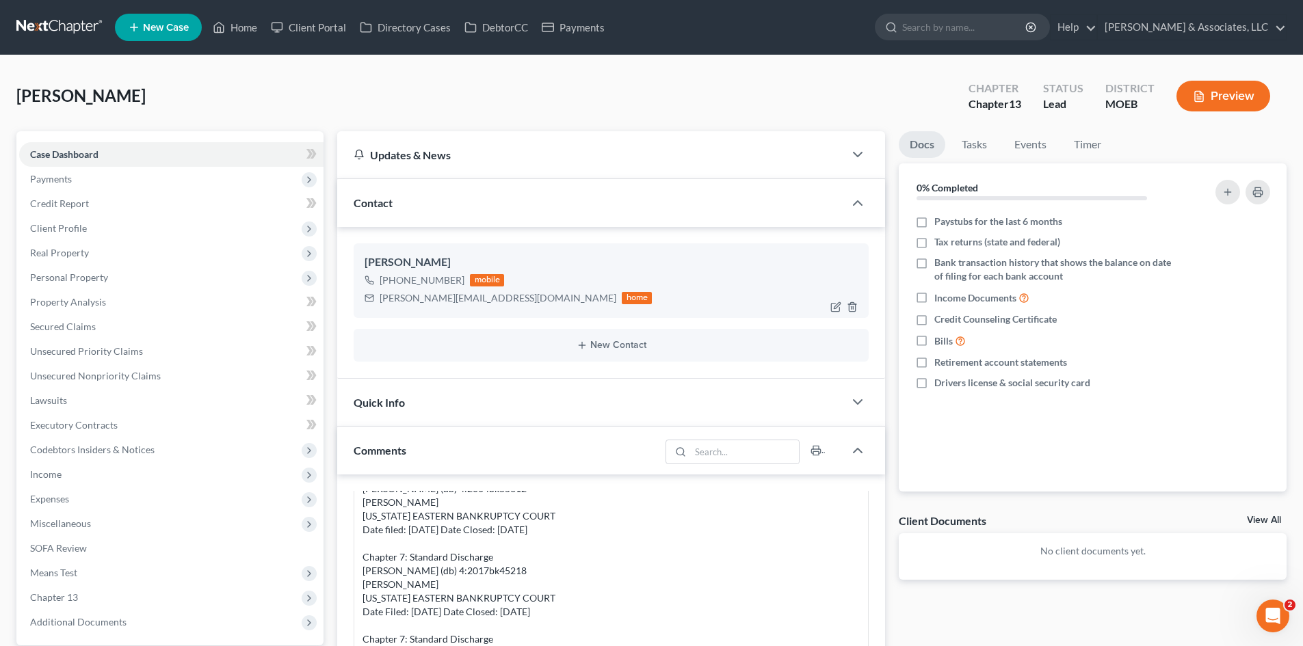
drag, startPoint x: 458, startPoint y: 280, endPoint x: 396, endPoint y: 283, distance: 61.6
click at [396, 283] on div "[PHONE_NUMBER]" at bounding box center [422, 281] width 85 height 14
copy div "314) 817-7742"
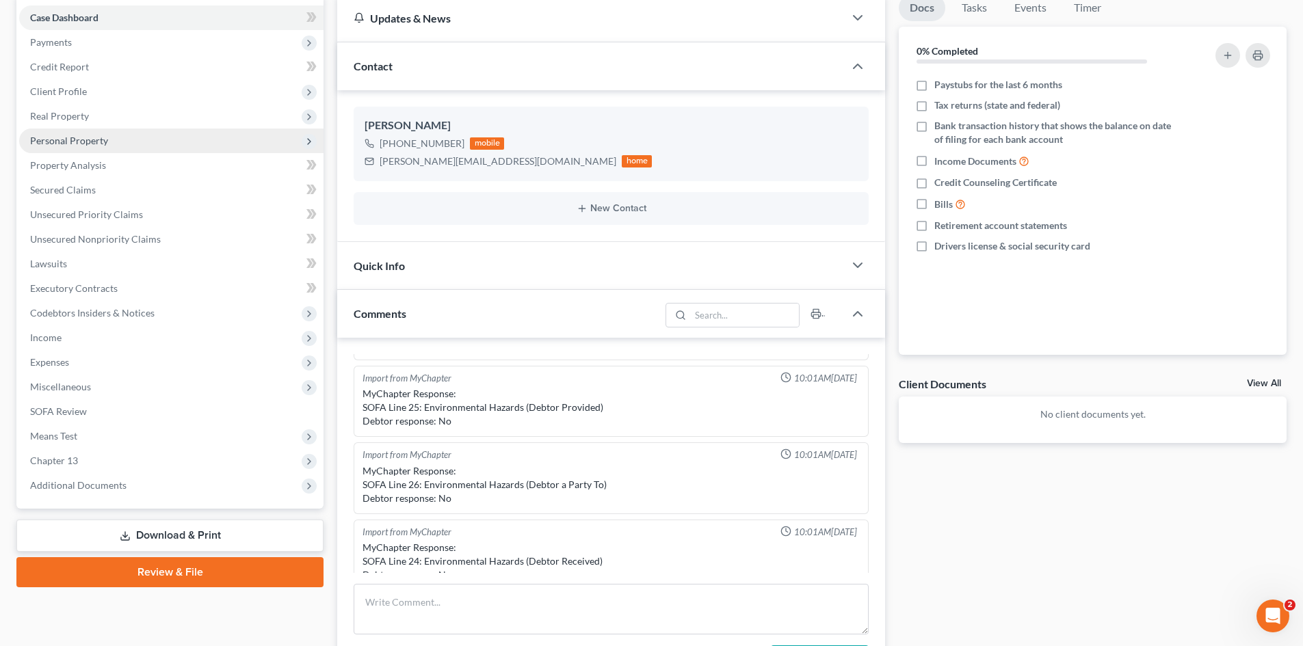
scroll to position [0, 0]
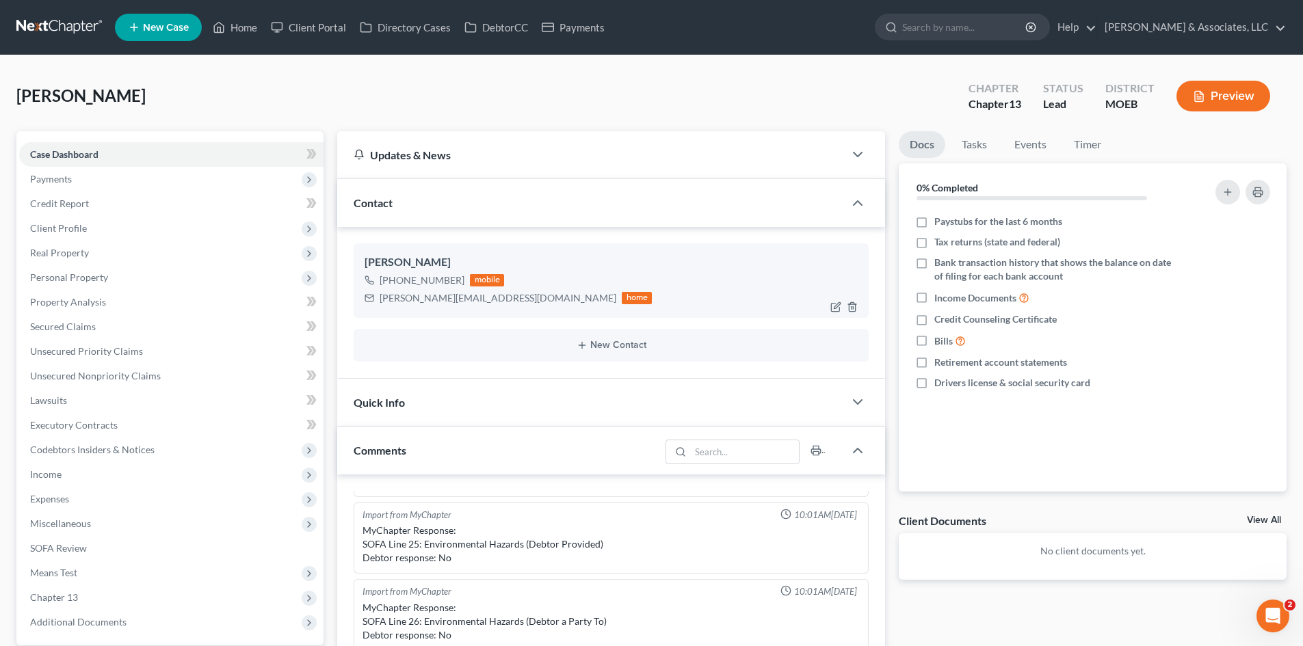
copy div "314) 817-7742"
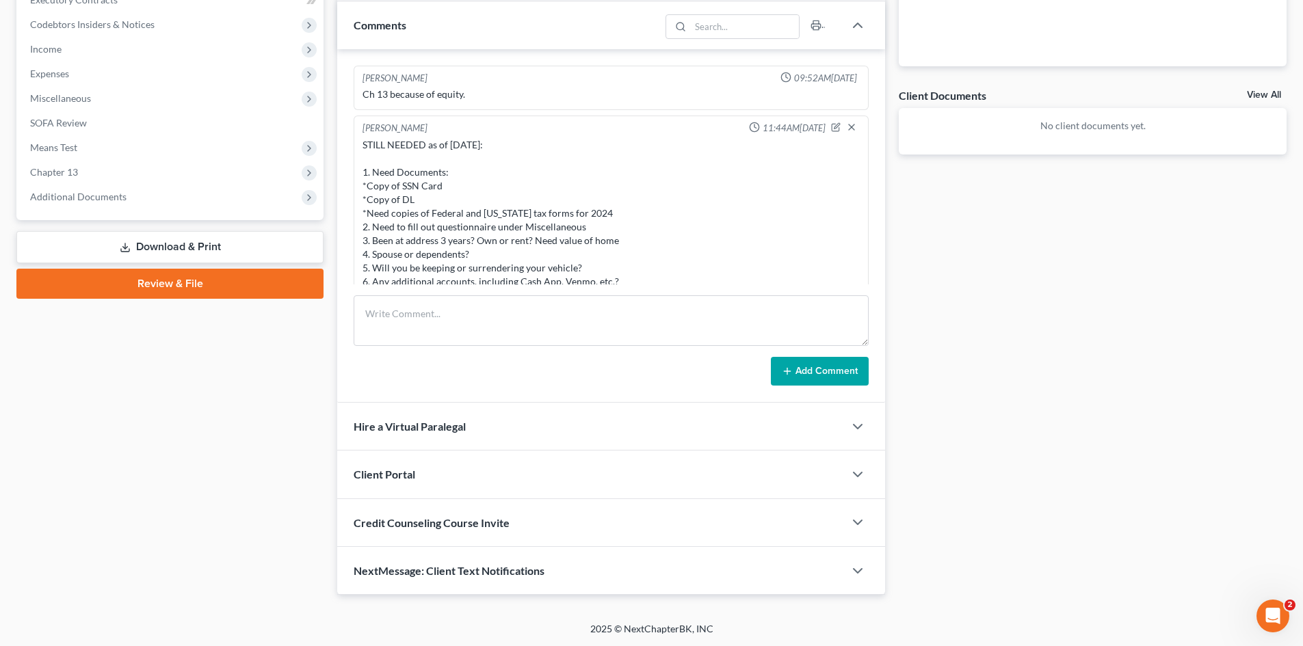
scroll to position [426, 0]
click at [436, 324] on textarea at bounding box center [611, 320] width 515 height 51
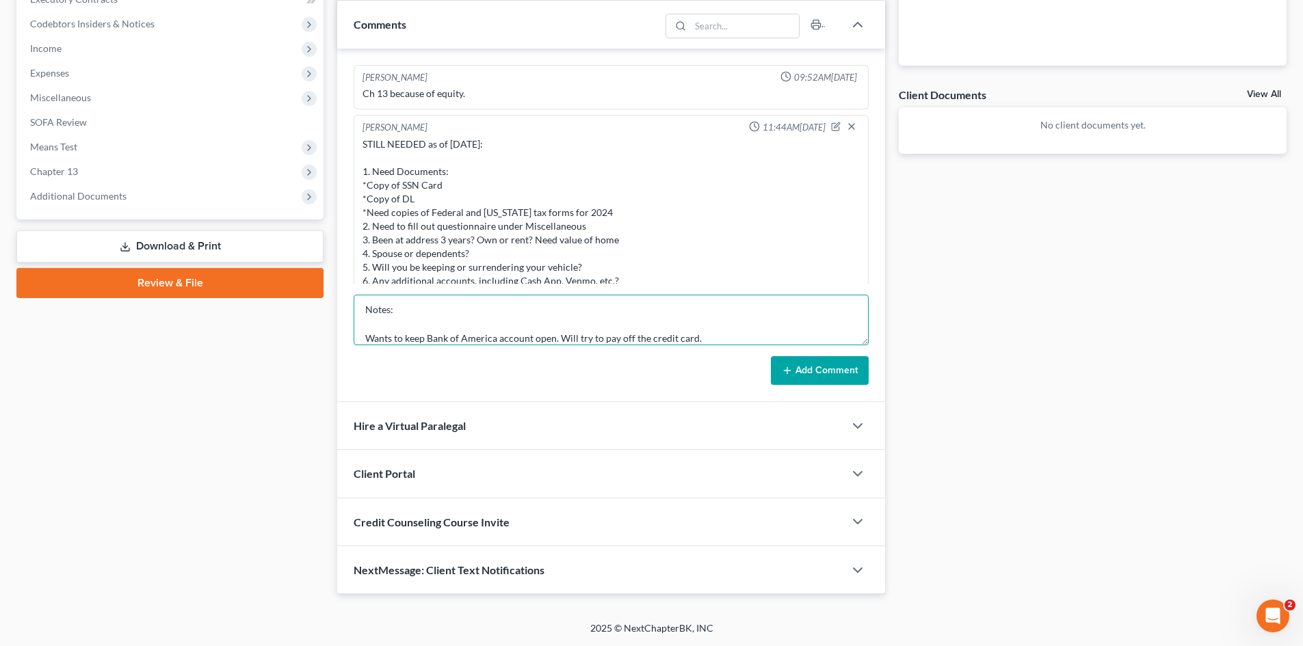
scroll to position [18, 0]
type textarea "Notes: Wants to keep Bank of America account open. Will try to pay off the cred…"
click at [847, 380] on button "Add Comment" at bounding box center [820, 370] width 98 height 29
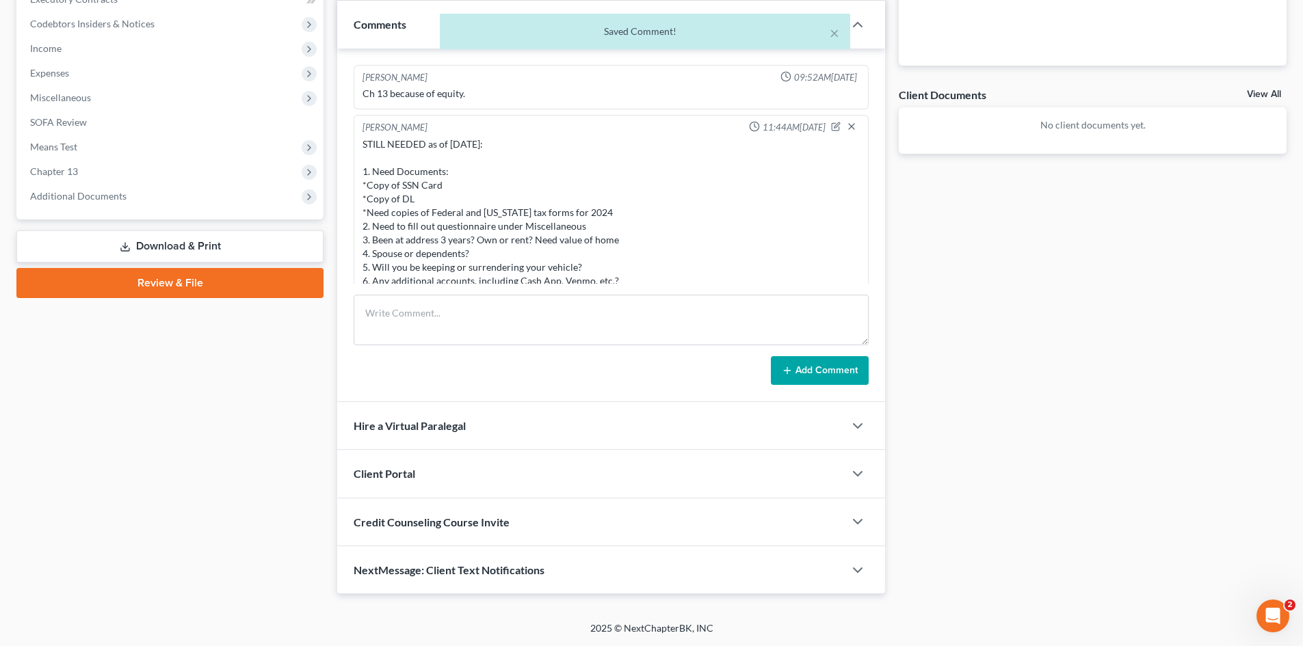
scroll to position [1164, 0]
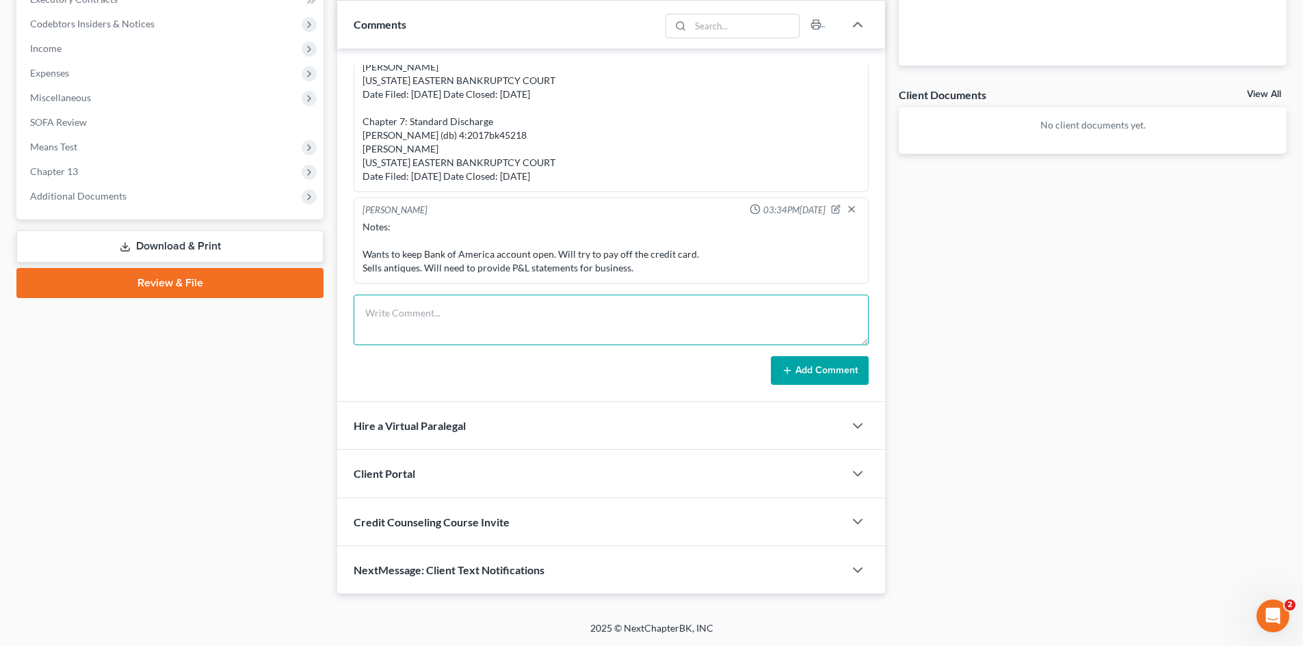
click at [388, 303] on textarea at bounding box center [611, 320] width 515 height 51
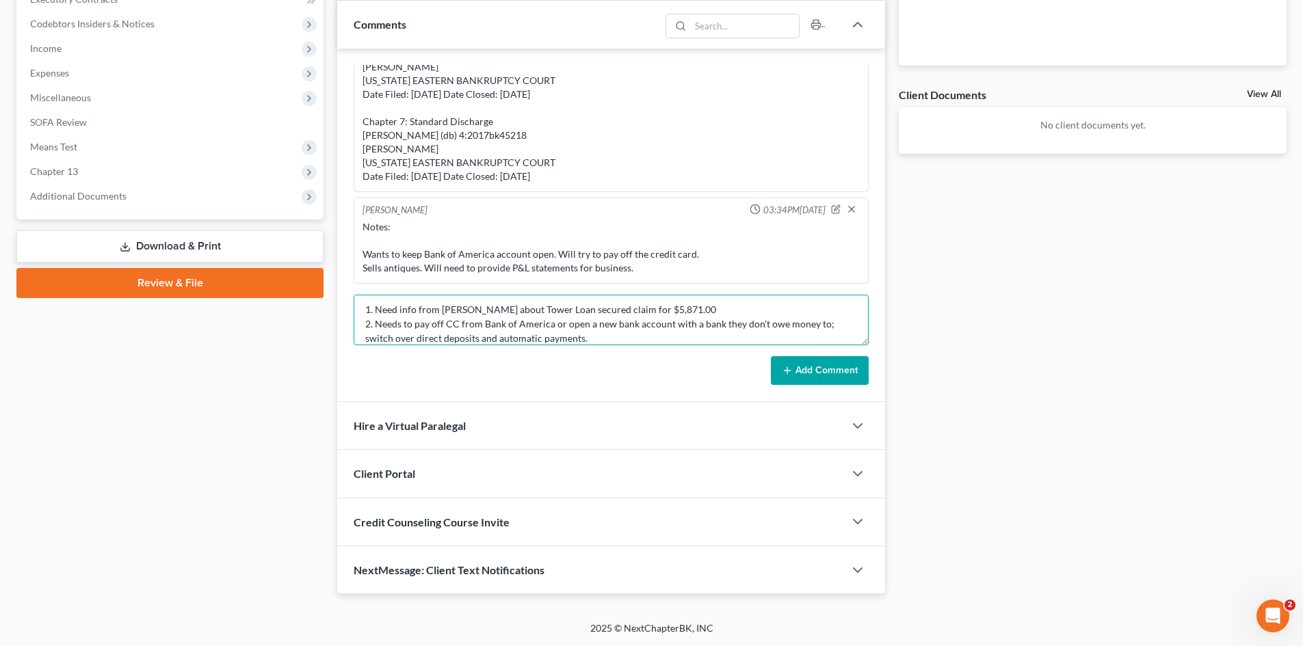
scroll to position [47, 0]
type textarea "STILL NEEDED as of [DATE]: 1. Need info from [PERSON_NAME] about Tower Loan sec…"
click at [818, 370] on button "Add Comment" at bounding box center [820, 370] width 98 height 29
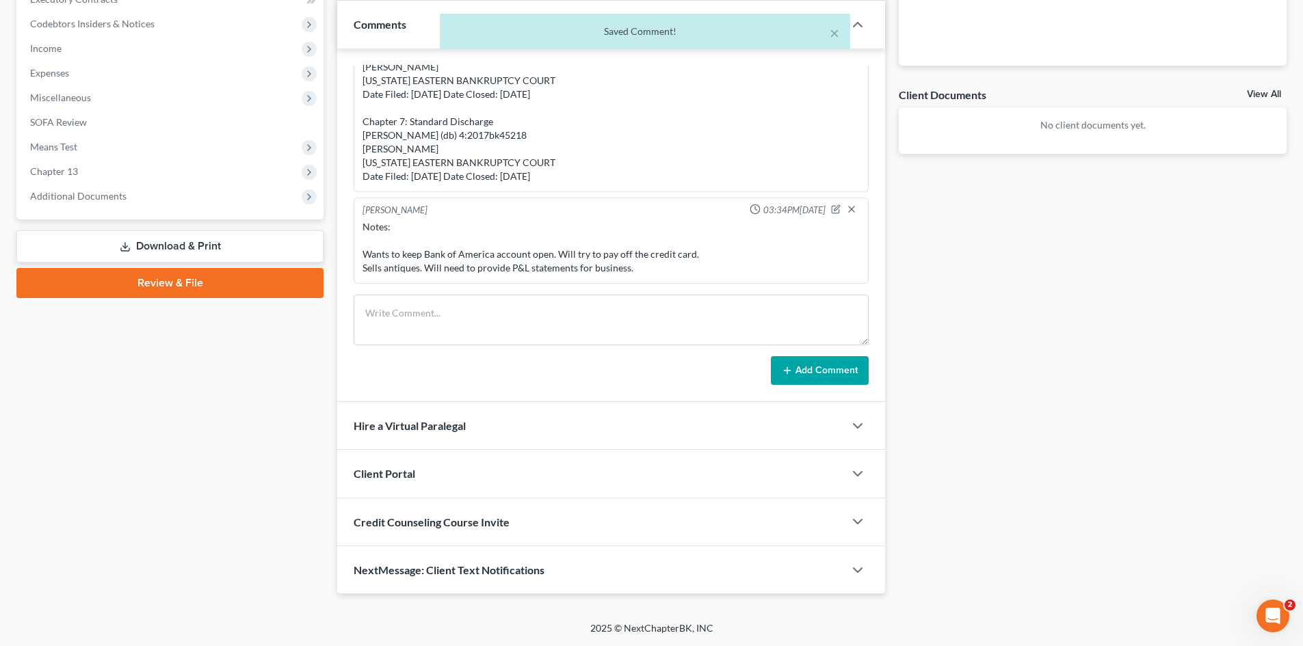
scroll to position [1283, 0]
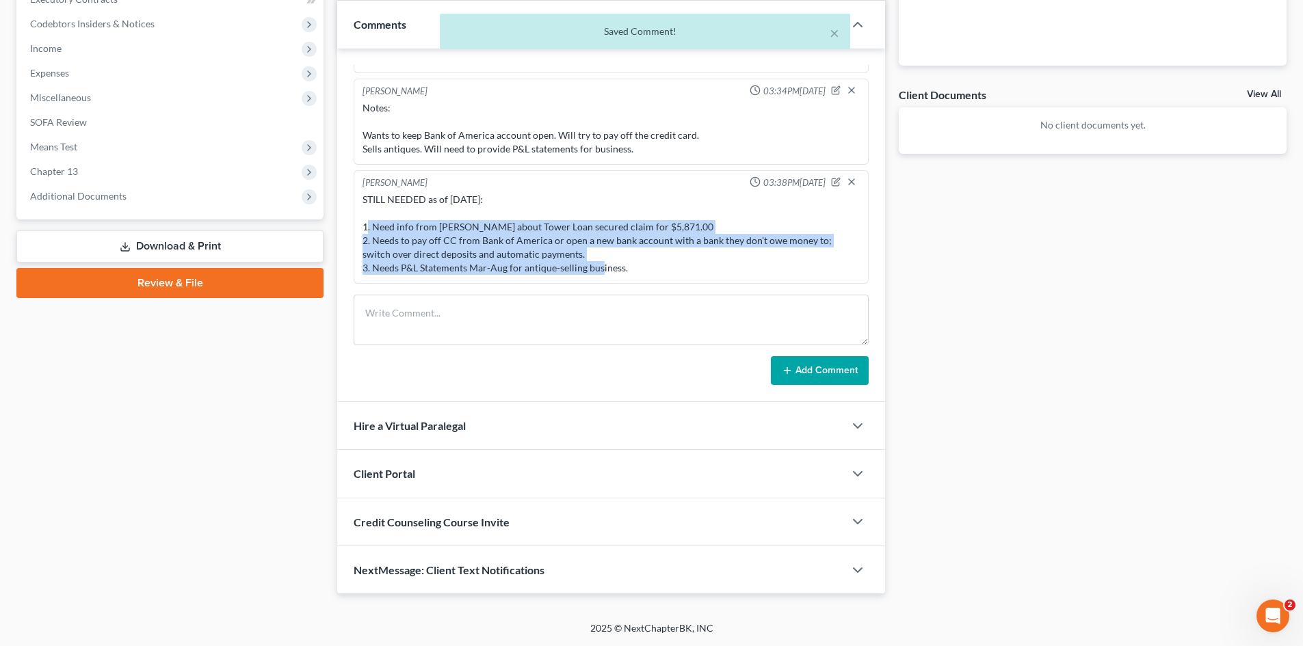
drag, startPoint x: 641, startPoint y: 269, endPoint x: 355, endPoint y: 231, distance: 288.4
click at [355, 231] on div "[PERSON_NAME] 03:38PM[DATE] STILL NEEDED as of [DATE]: 1. Need info from [PERSO…" at bounding box center [611, 227] width 515 height 114
copy div "1. Need info from [PERSON_NAME] about Tower Loan secured claim for $5,871.00 2.…"
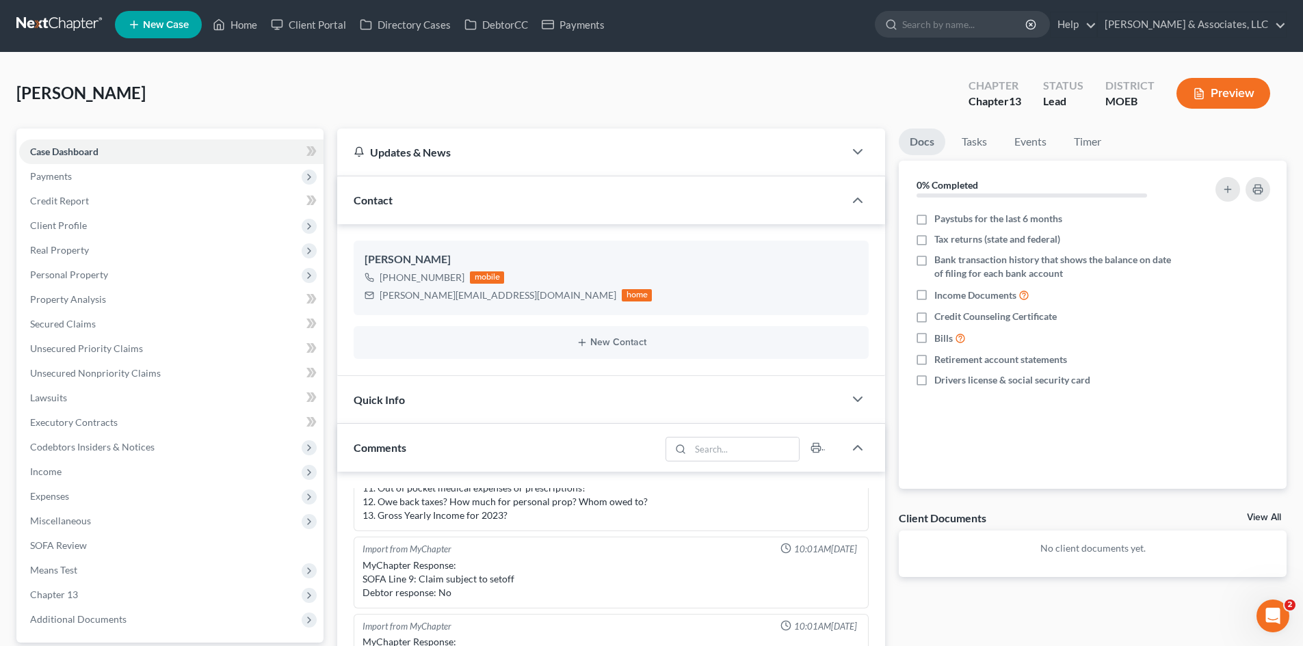
scroll to position [0, 0]
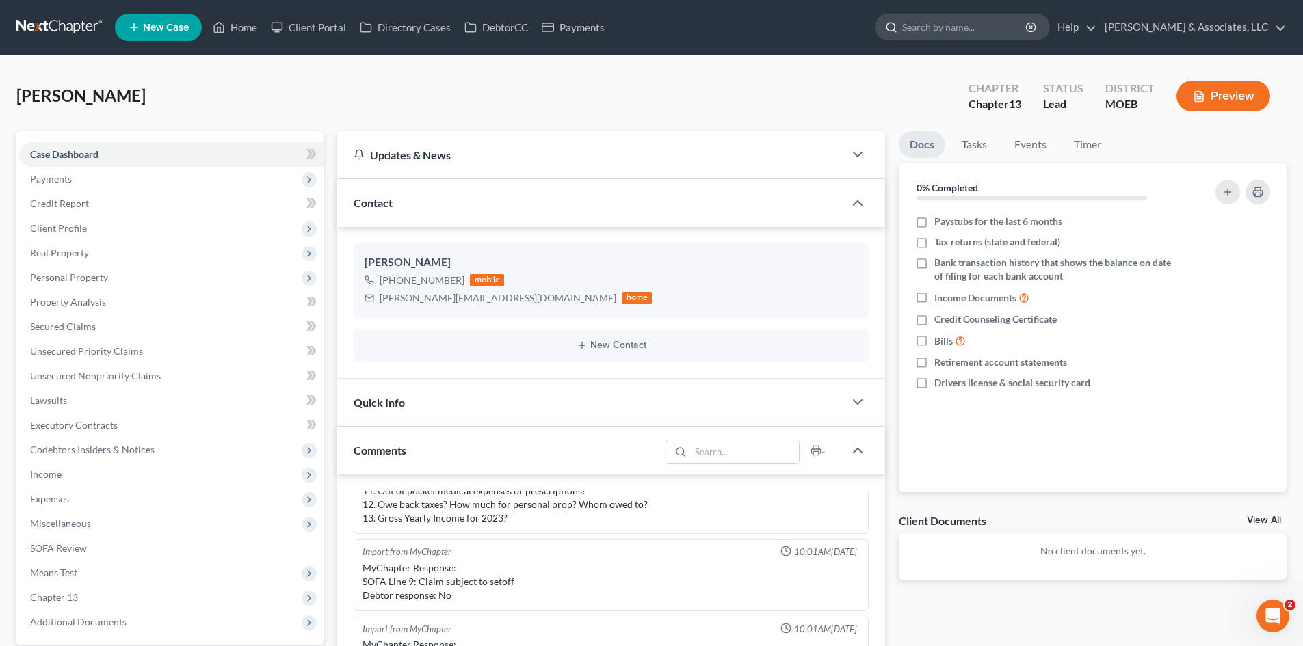
click at [998, 35] on input "search" at bounding box center [964, 26] width 125 height 25
type input "k"
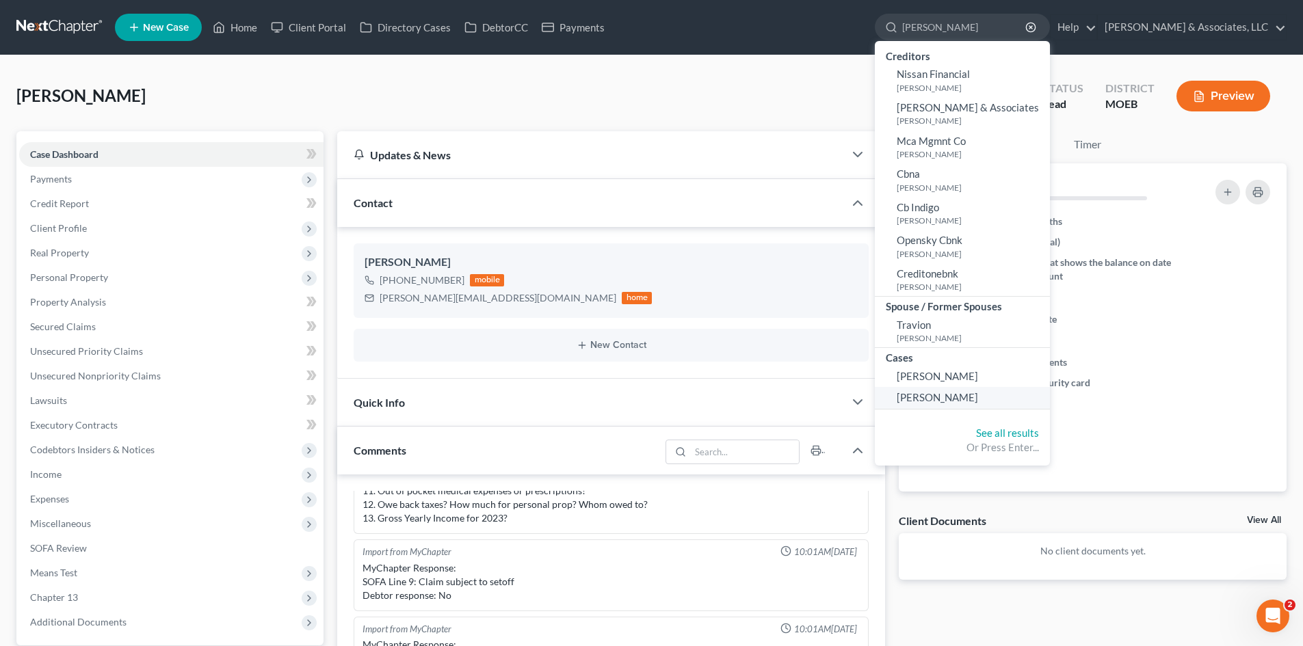
type input "[PERSON_NAME]"
click at [978, 394] on span "[PERSON_NAME]" at bounding box center [937, 397] width 81 height 12
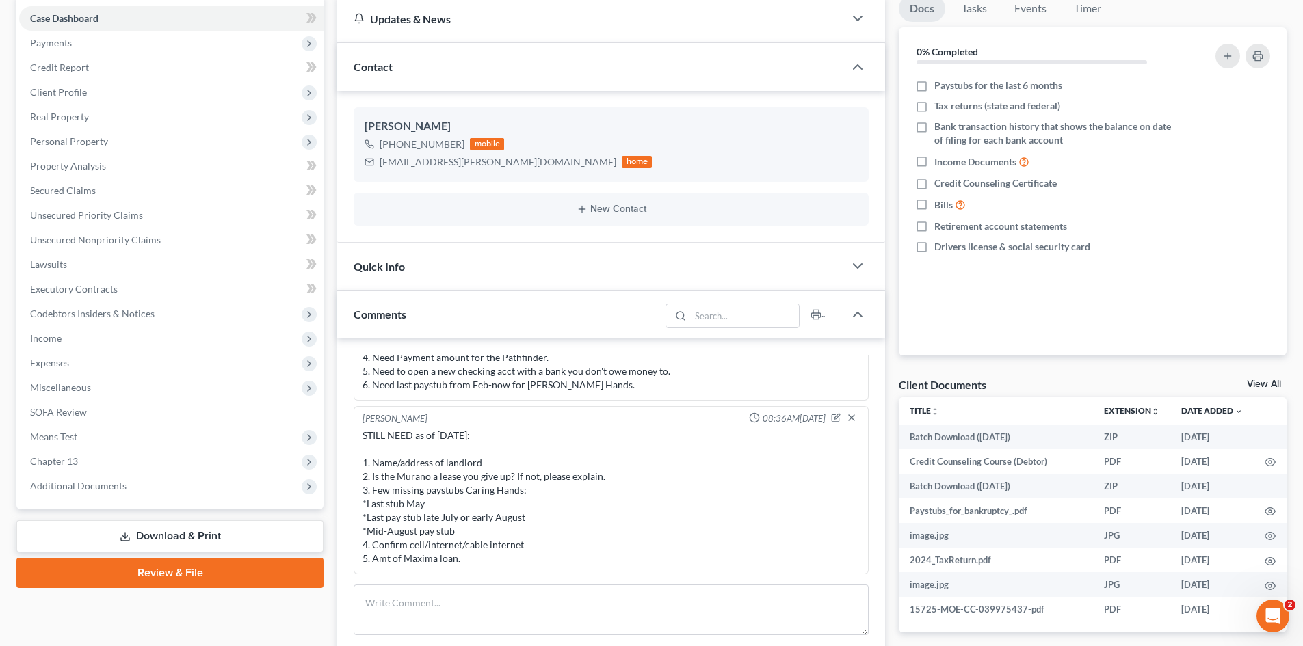
scroll to position [137, 0]
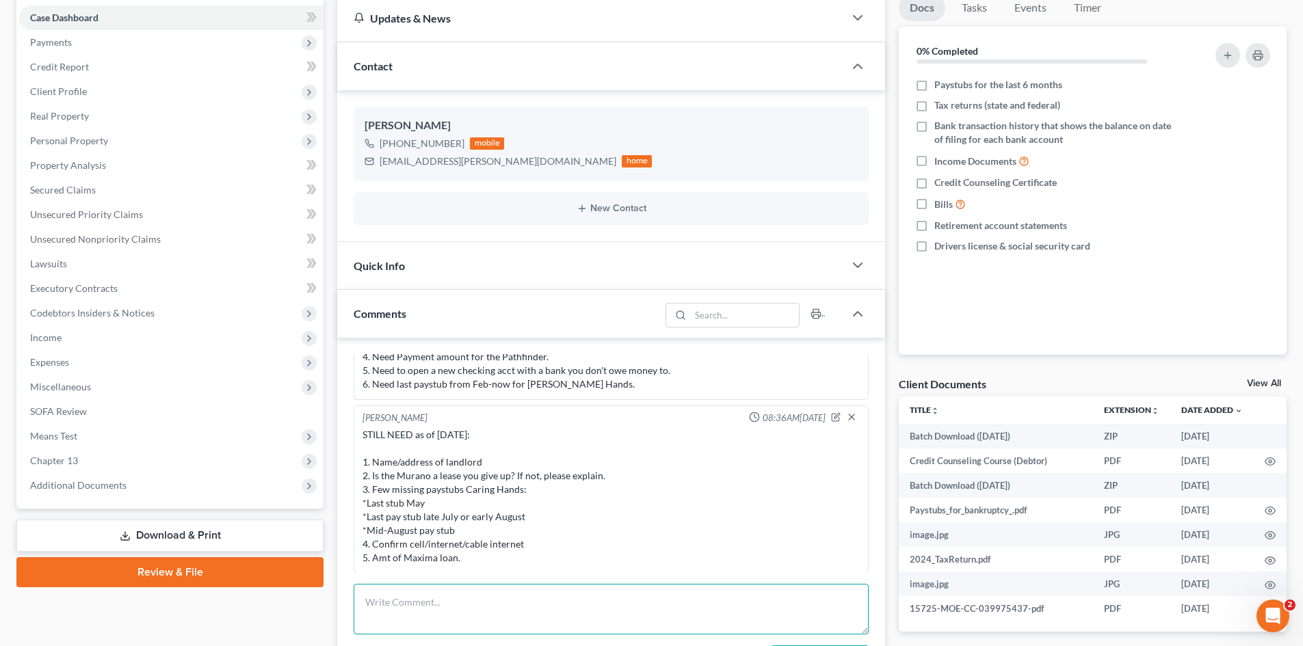
click at [475, 601] on textarea at bounding box center [611, 609] width 515 height 51
click at [831, 418] on icon "button" at bounding box center [836, 417] width 10 height 10
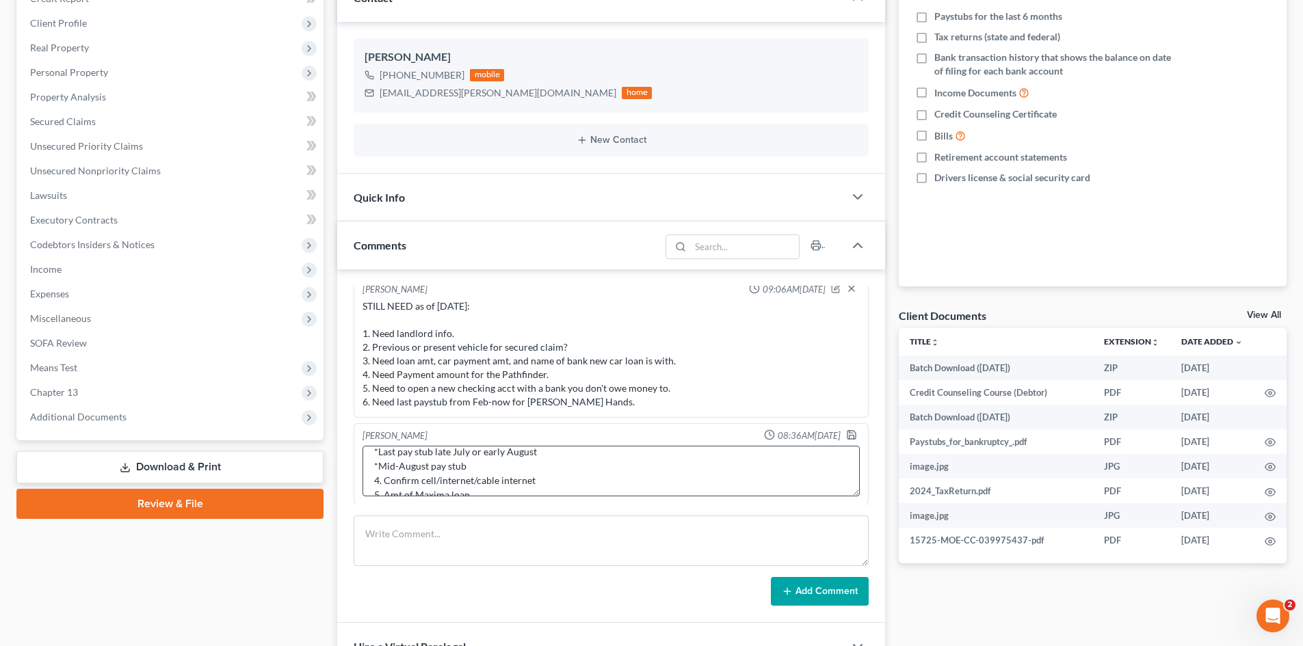
scroll to position [115, 0]
drag, startPoint x: 495, startPoint y: 488, endPoint x: 330, endPoint y: 492, distance: 164.9
click at [330, 492] on div "Updates & News × [US_STATE] [GEOGRAPHIC_DATA] Notes: Take a look at NextChapter…" at bounding box center [611, 400] width 562 height 948
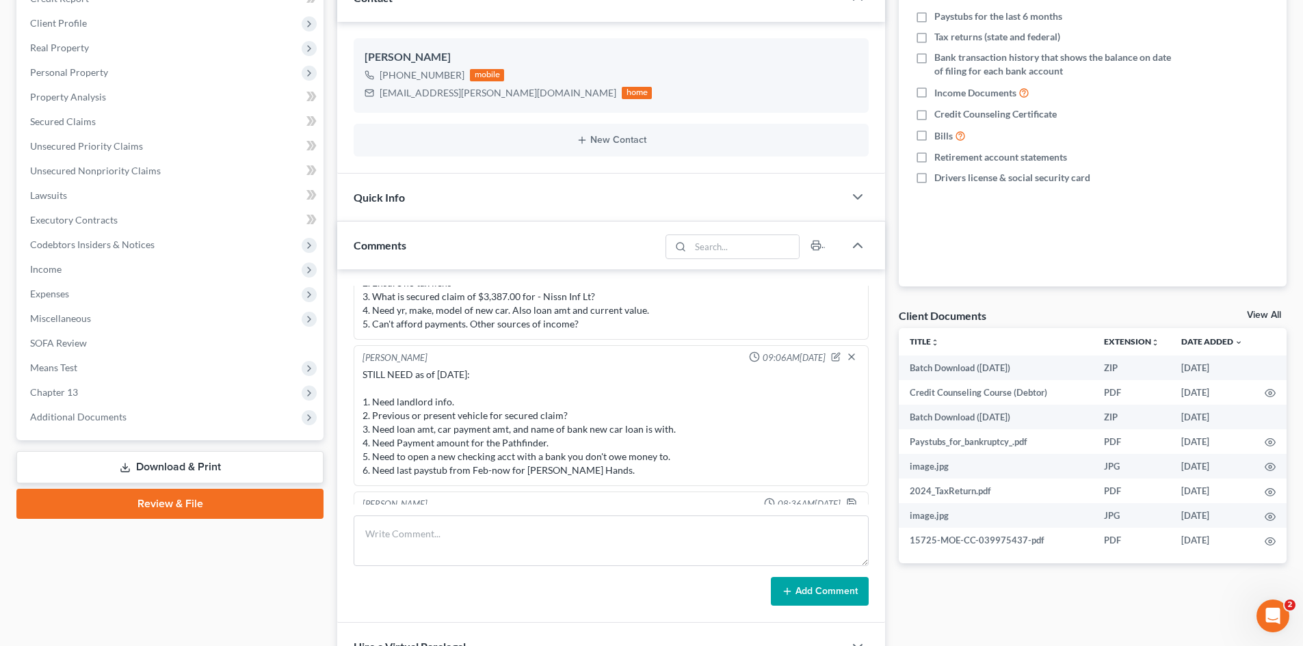
scroll to position [1650, 0]
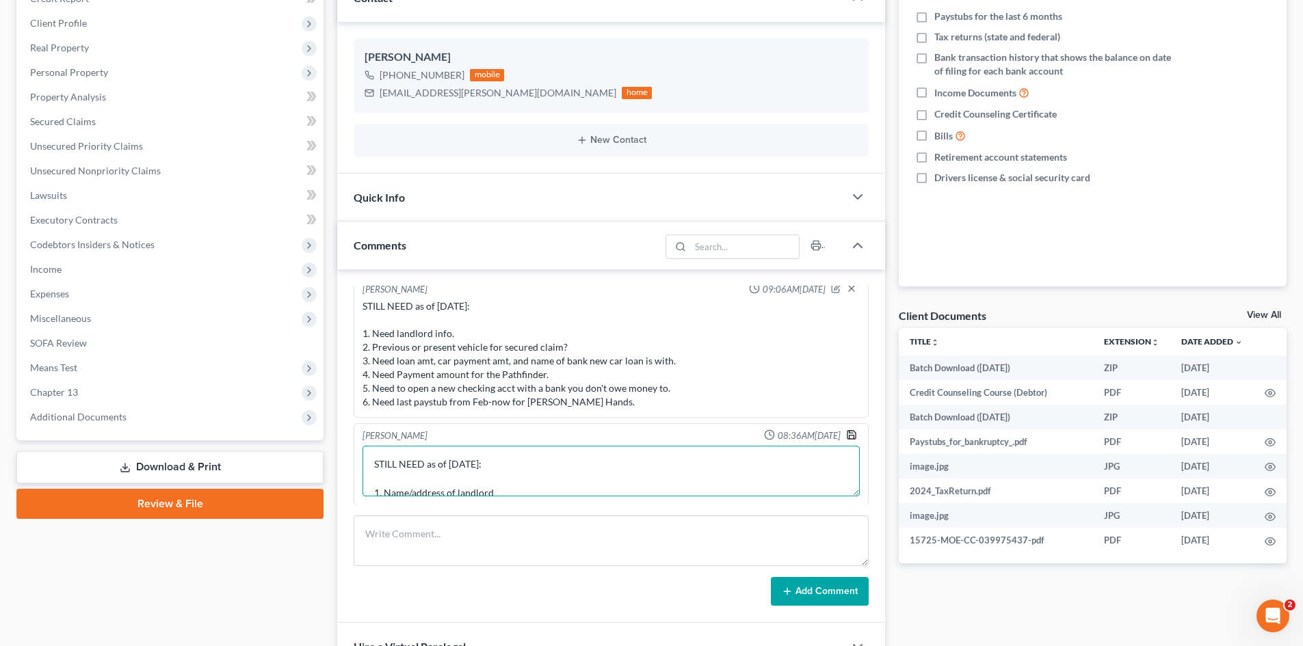
type textarea "STILL NEED as of [DATE]: 1. Name/address of landlord 2. Is the Murano a lease y…"
click at [846, 430] on icon "button" at bounding box center [851, 435] width 11 height 11
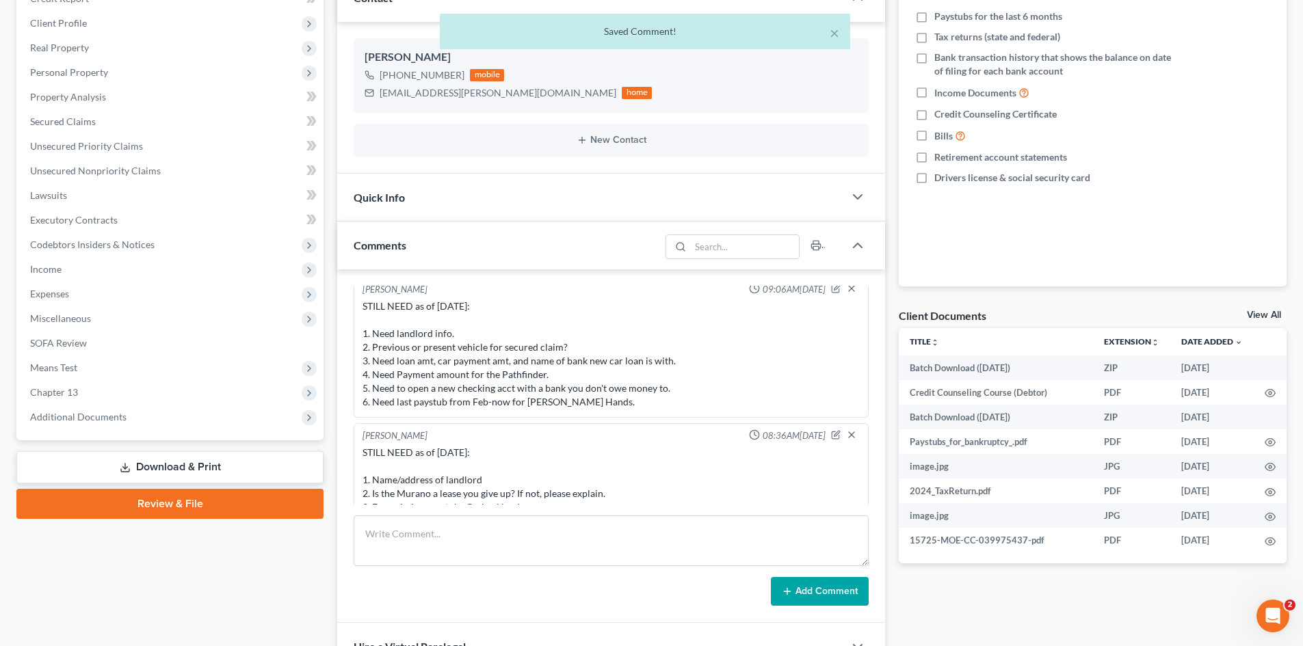
scroll to position [1723, 0]
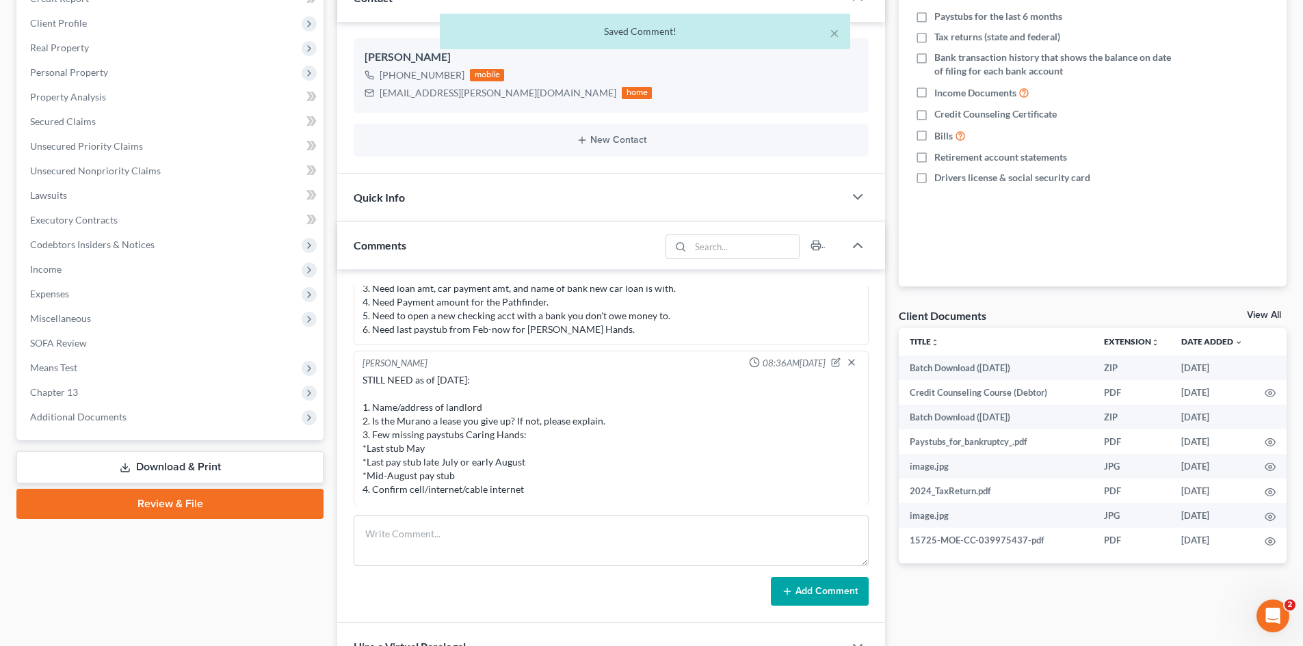
click at [669, 481] on div "STILL NEED as of [DATE]: 1. Name/address of landlord 2. Is the Murano a lease y…" at bounding box center [610, 434] width 497 height 123
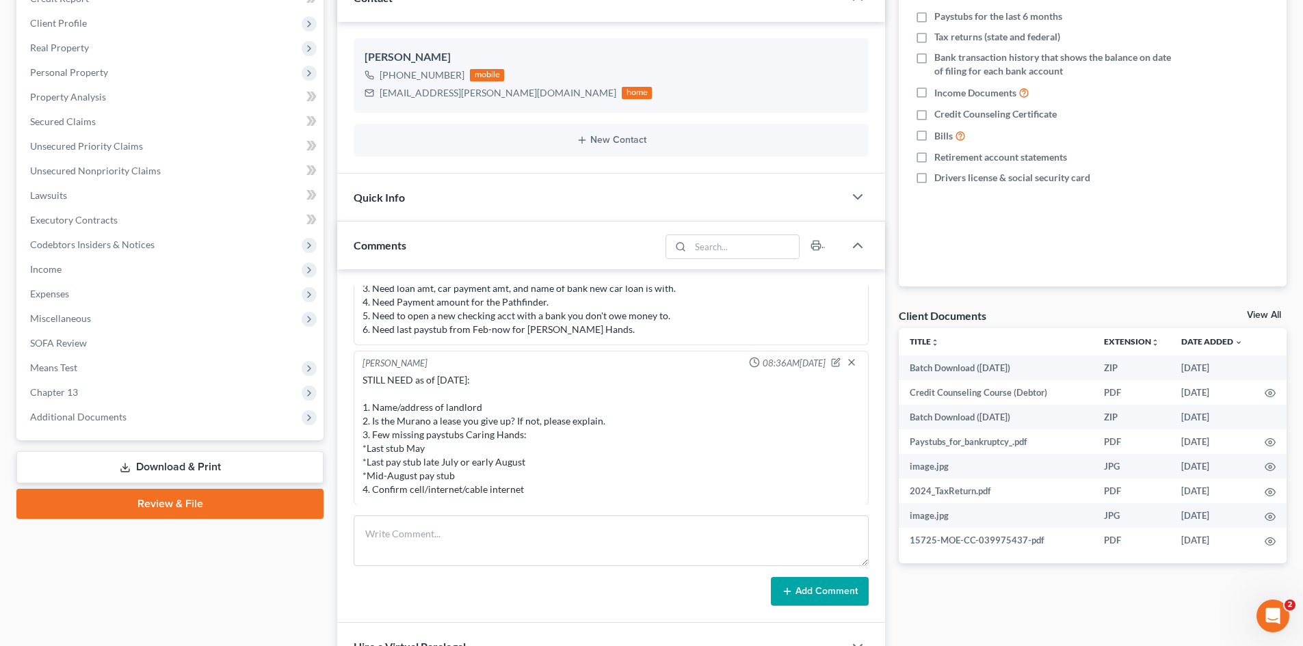
drag, startPoint x: 538, startPoint y: 491, endPoint x: 362, endPoint y: 412, distance: 192.8
click at [362, 412] on div "STILL NEED as of [DATE]: 1. Name/address of landlord 2. Is the Murano a lease y…" at bounding box center [610, 434] width 497 height 123
copy div "1. Name/address of landlord 2. Is the Murano a lease you give up? If not, pleas…"
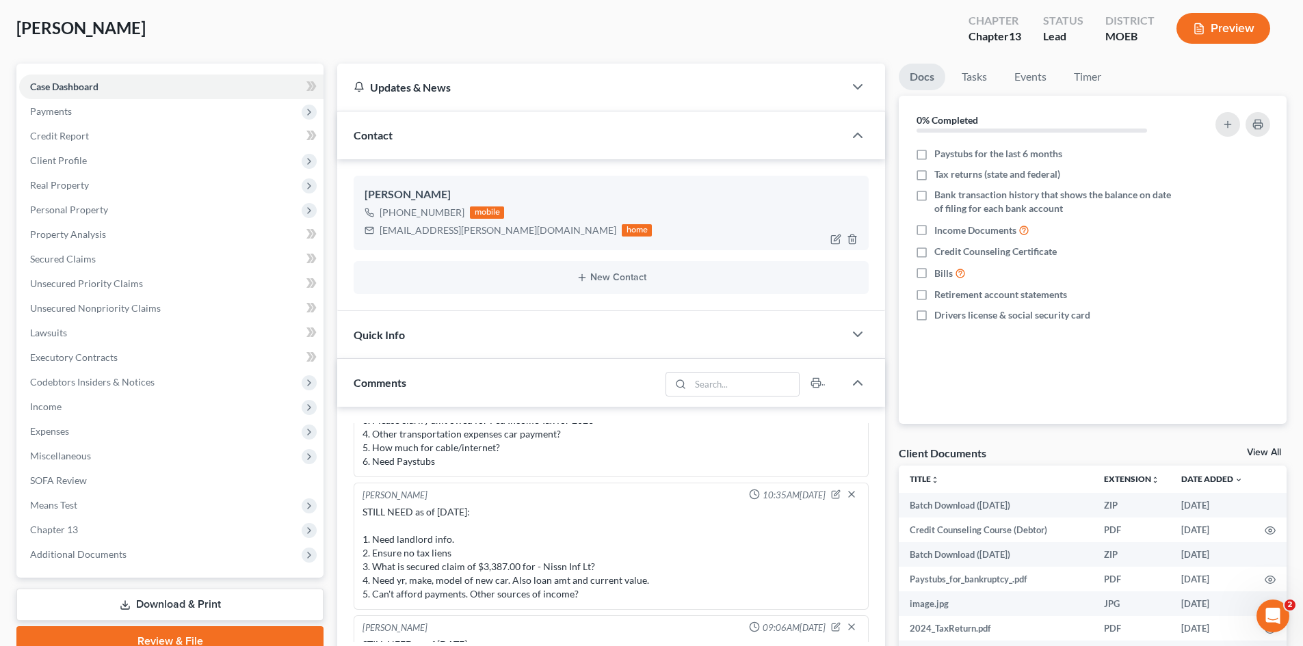
scroll to position [0, 0]
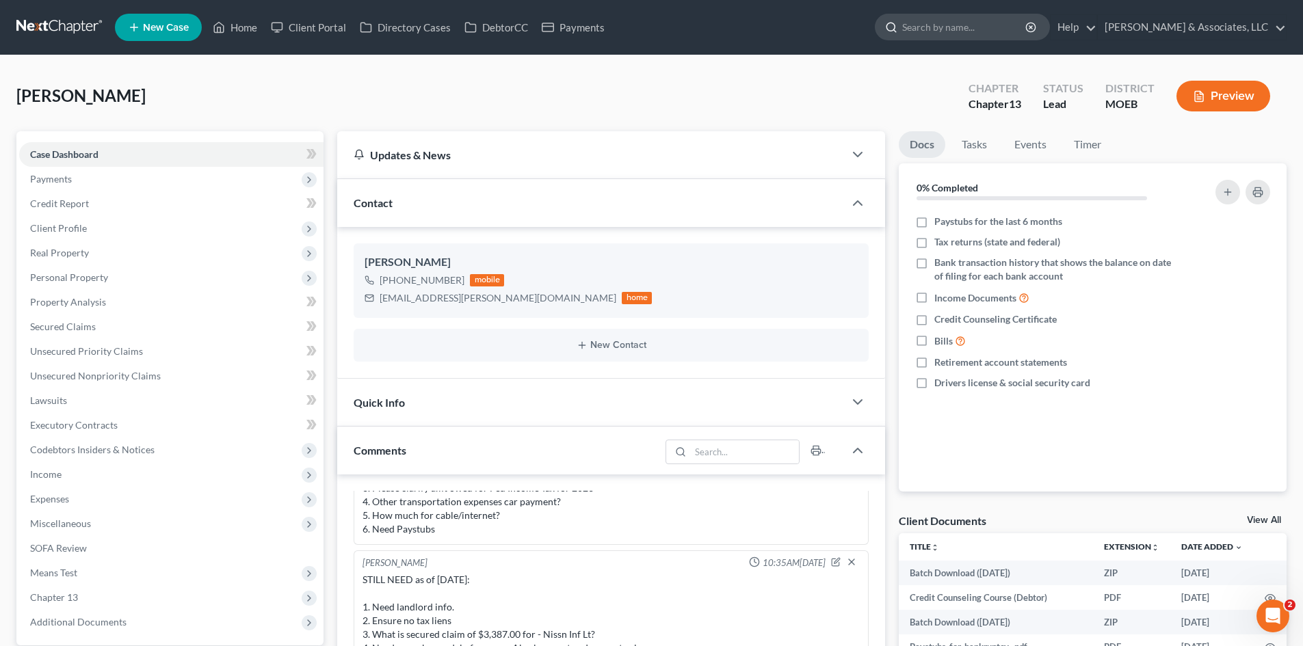
click at [990, 30] on input "search" at bounding box center [964, 26] width 125 height 25
type input "[PERSON_NAME]"
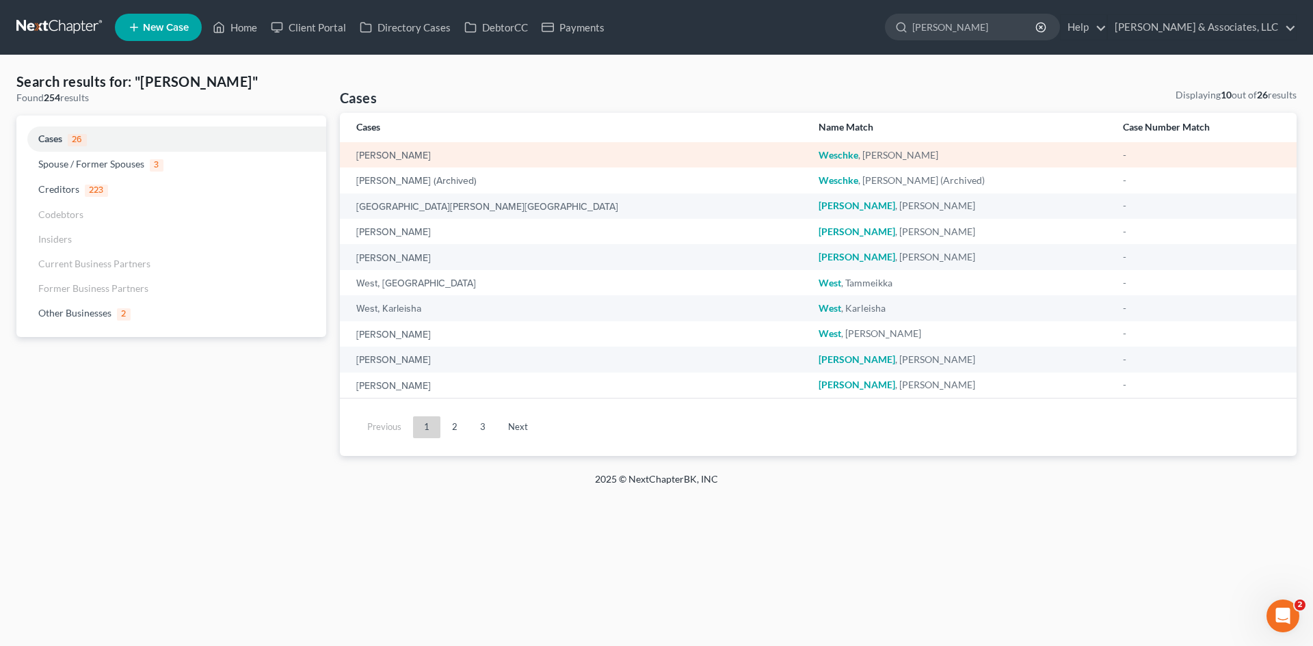
click at [481, 157] on div "[PERSON_NAME]" at bounding box center [576, 155] width 440 height 14
click at [393, 151] on link "[PERSON_NAME]" at bounding box center [393, 156] width 75 height 10
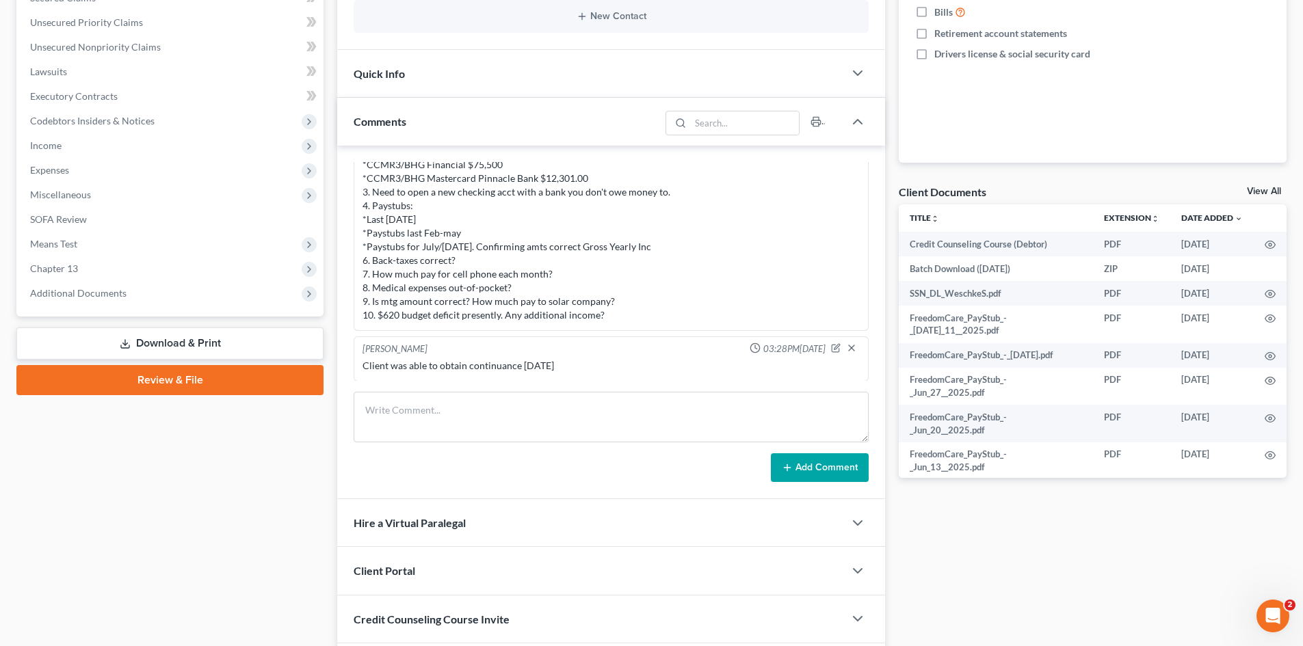
scroll to position [342, 0]
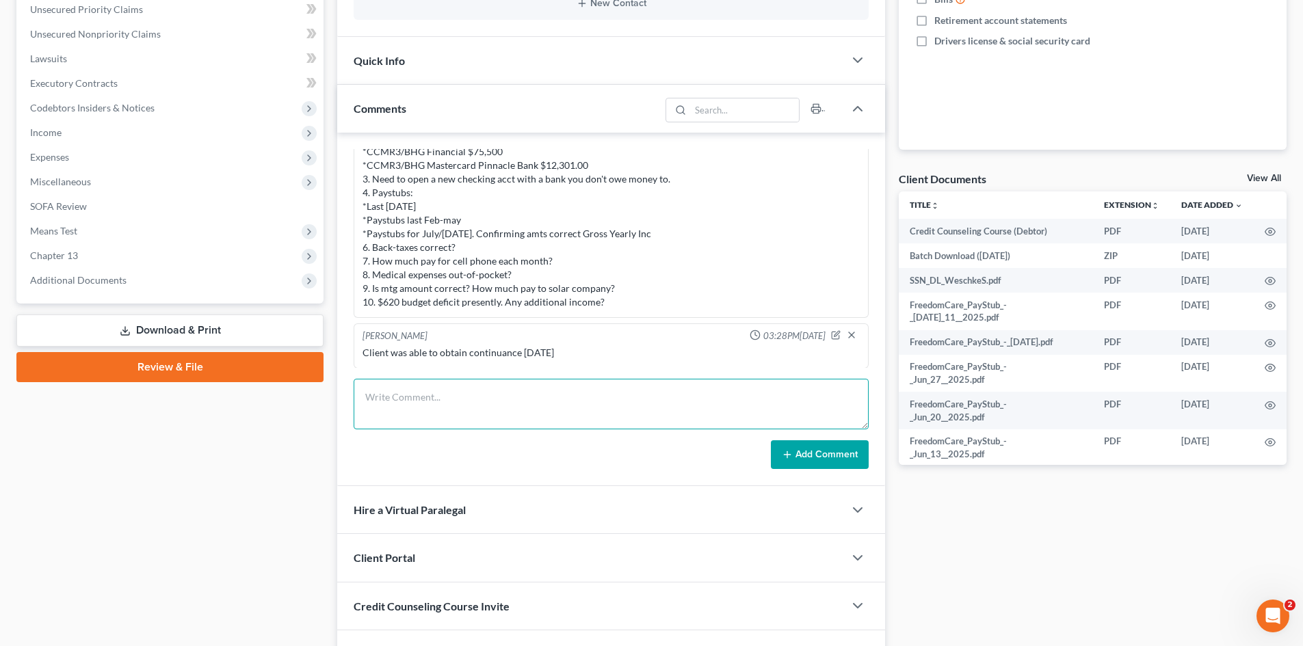
click at [499, 397] on textarea at bounding box center [611, 404] width 515 height 51
click at [443, 399] on textarea at bounding box center [611, 404] width 515 height 51
click at [573, 410] on textarea "STILL NEEDED as of [DATE]: 1. Need financial institution name for new bank. 2." at bounding box center [611, 404] width 515 height 51
type textarea "STILL NEEDED as of [DATE]: 1. Need financial institution name for new bank. How…"
